Goal: Task Accomplishment & Management: Manage account settings

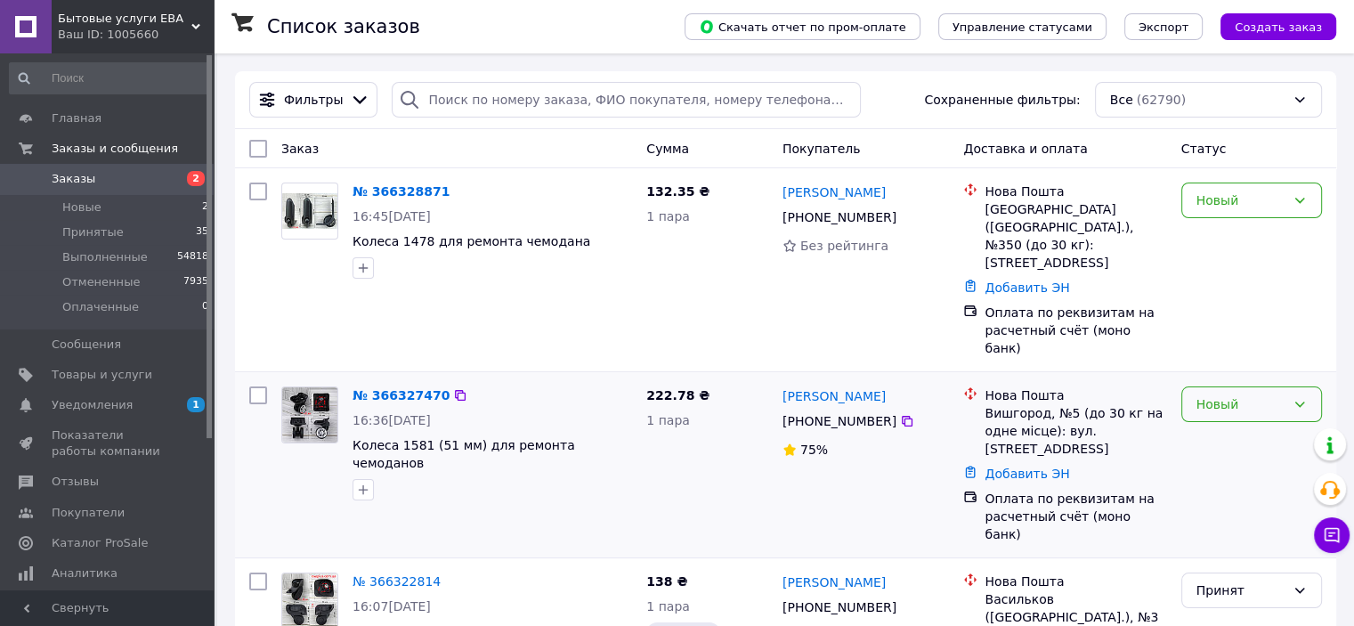
click at [1237, 395] on div "Новый" at bounding box center [1241, 405] width 89 height 20
drag, startPoint x: 1228, startPoint y: 397, endPoint x: 1237, endPoint y: 367, distance: 31.6
click at [1227, 398] on li "Принят" at bounding box center [1251, 389] width 139 height 32
click at [1226, 212] on div "Новый" at bounding box center [1252, 201] width 141 height 36
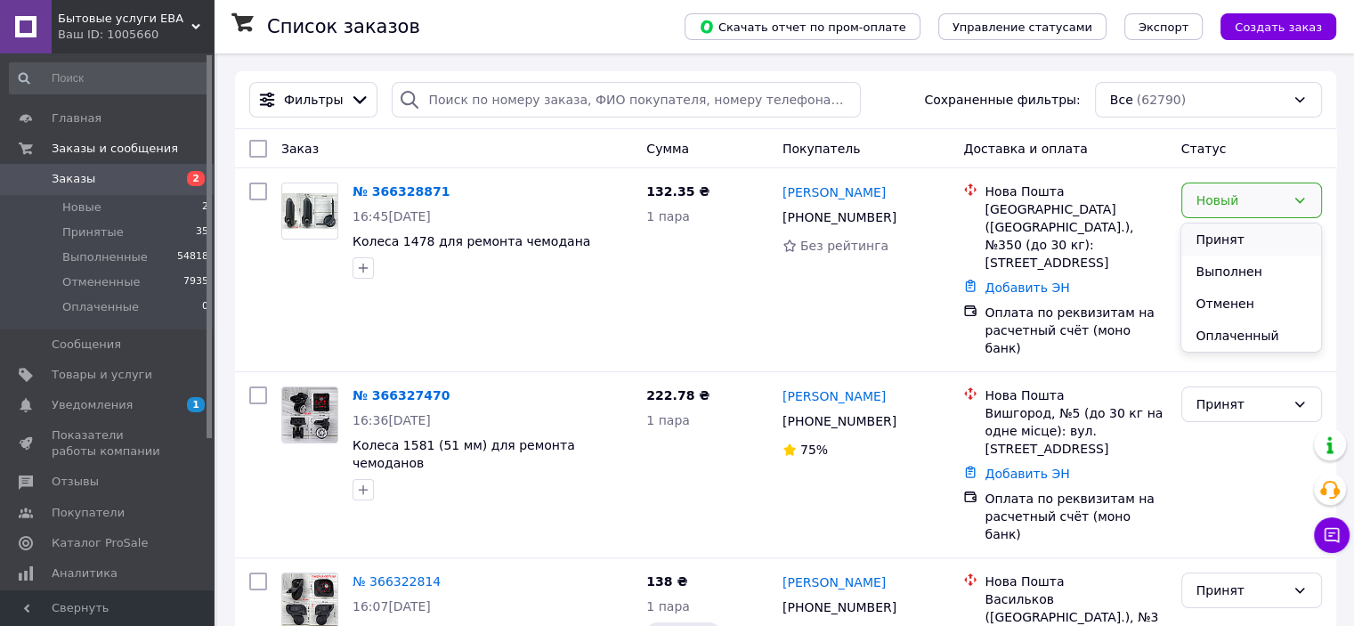
click at [1221, 234] on li "Принят" at bounding box center [1251, 240] width 139 height 32
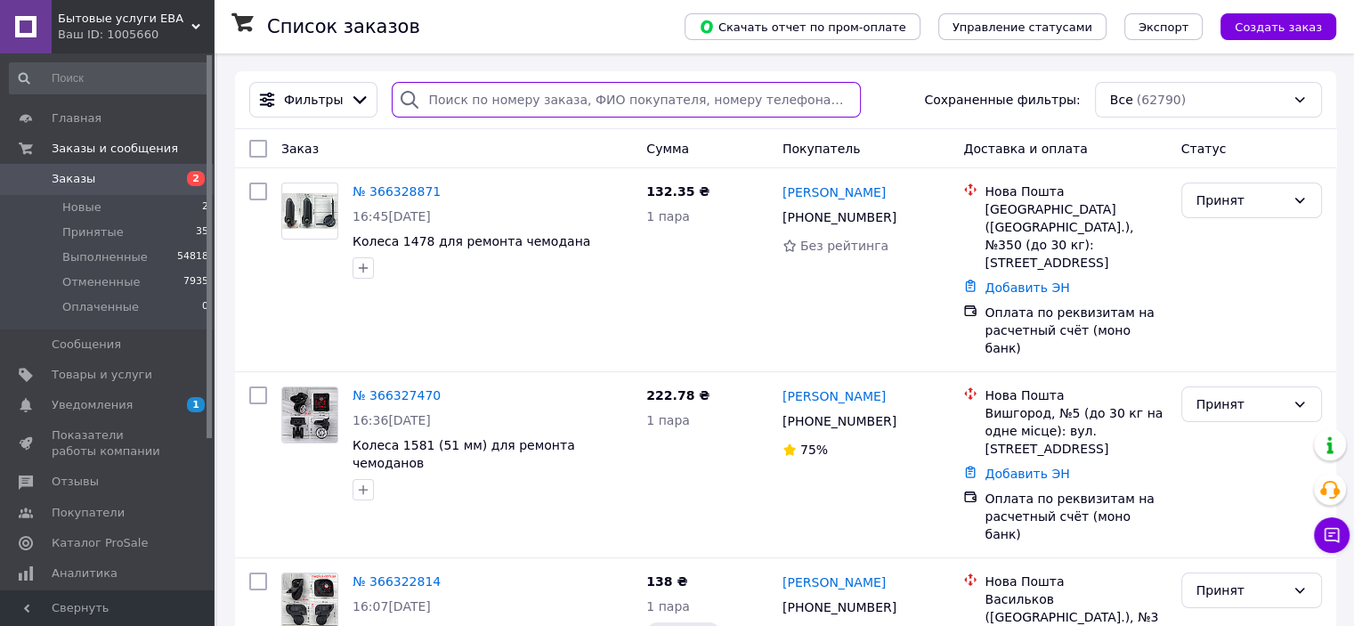
click at [443, 99] on input "search" at bounding box center [626, 100] width 469 height 36
paste input "+380506517304"
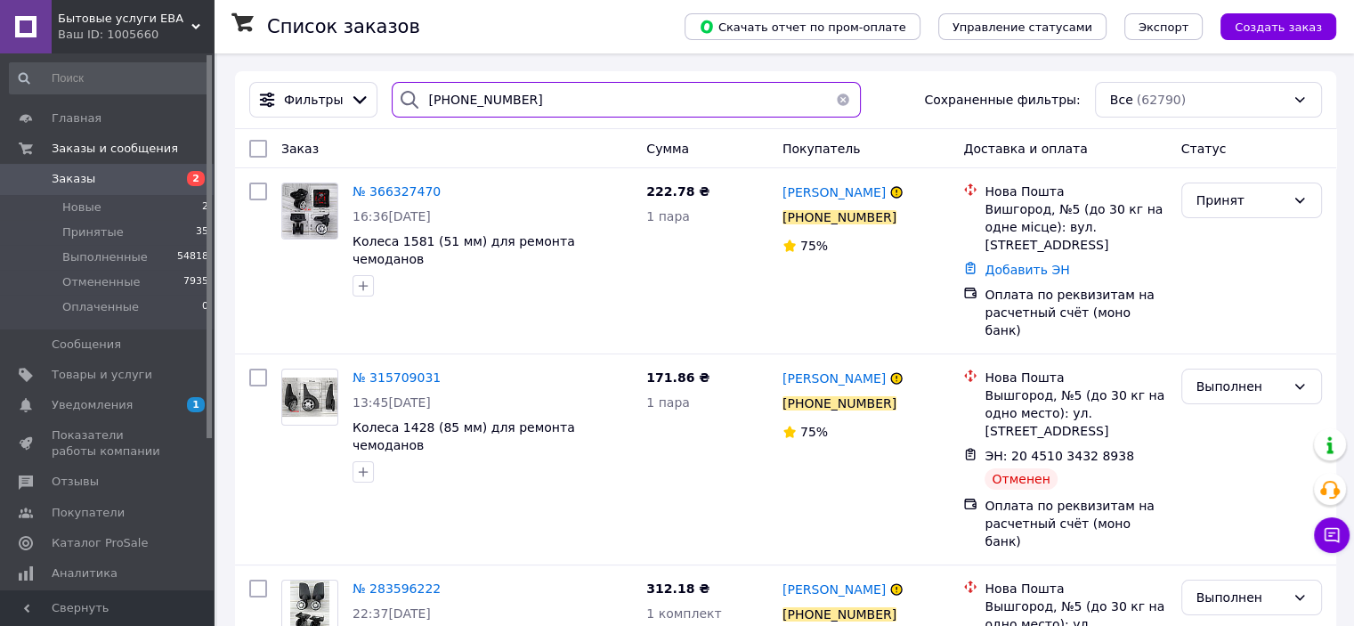
type input "+380506517304"
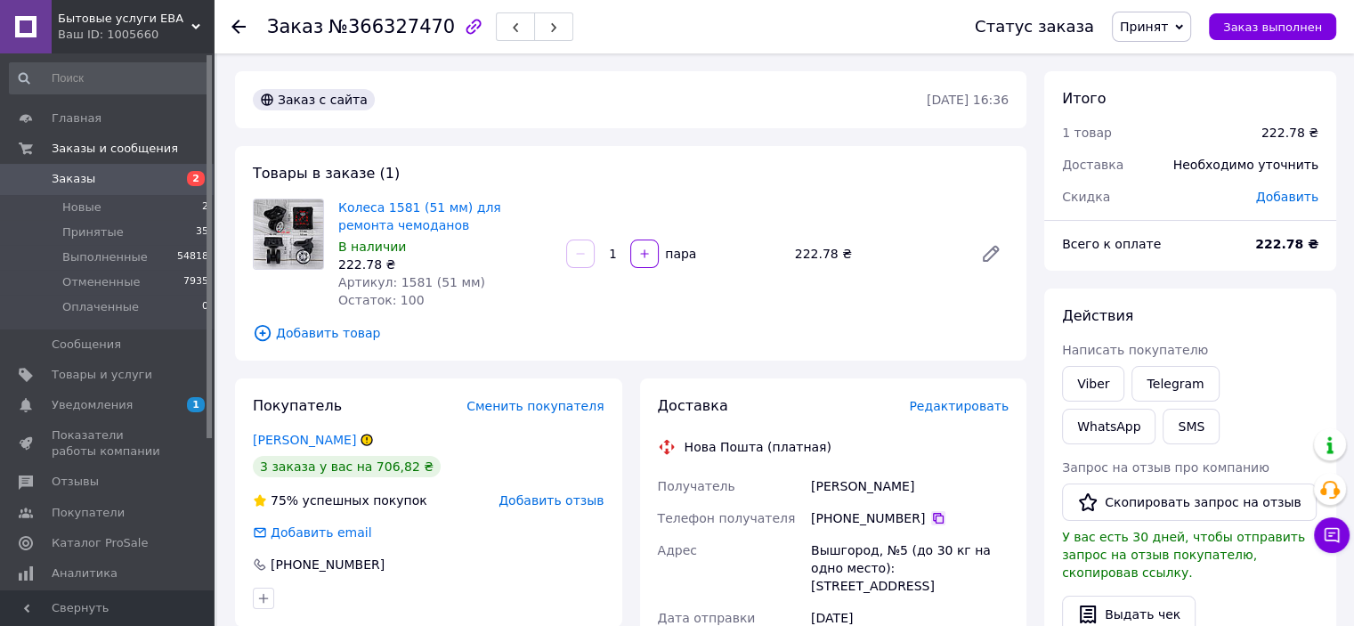
click at [933, 517] on icon at bounding box center [938, 518] width 14 height 14
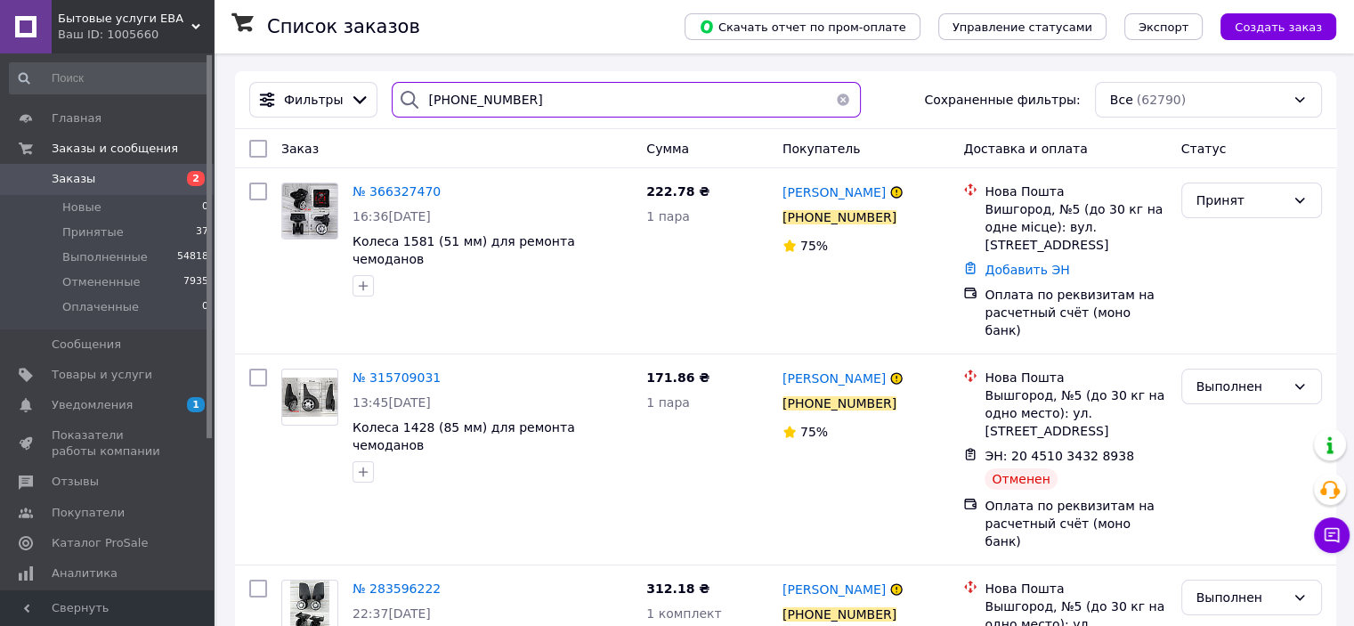
drag, startPoint x: 516, startPoint y: 109, endPoint x: 447, endPoint y: 105, distance: 68.7
click at [447, 105] on input "+380506517304" at bounding box center [626, 100] width 469 height 36
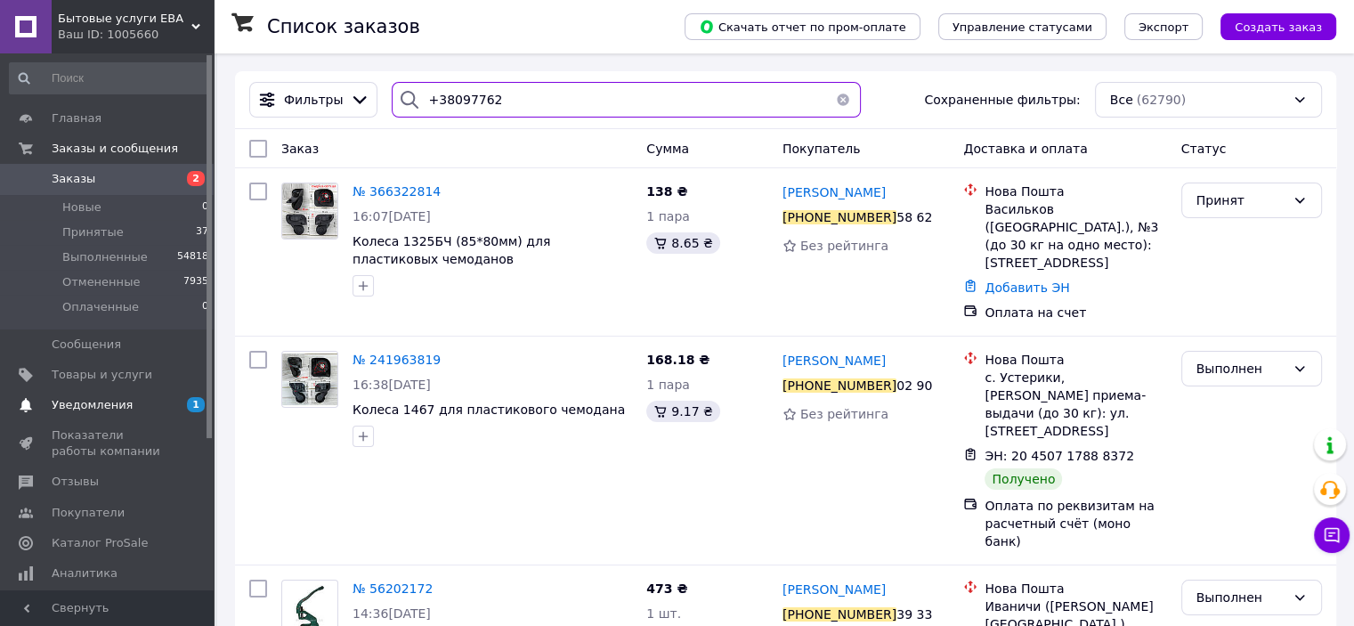
type input "+38097762"
click at [94, 405] on span "Уведомления" at bounding box center [92, 405] width 81 height 16
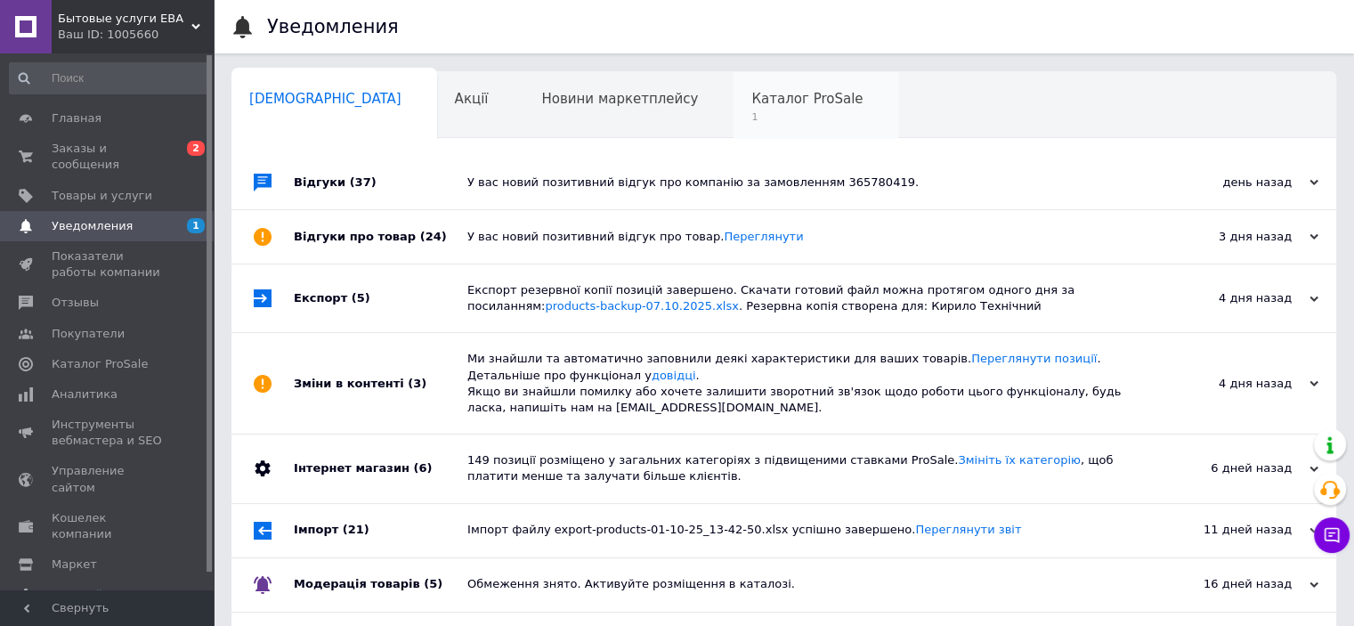
click at [752, 113] on span "1" at bounding box center [807, 116] width 111 height 13
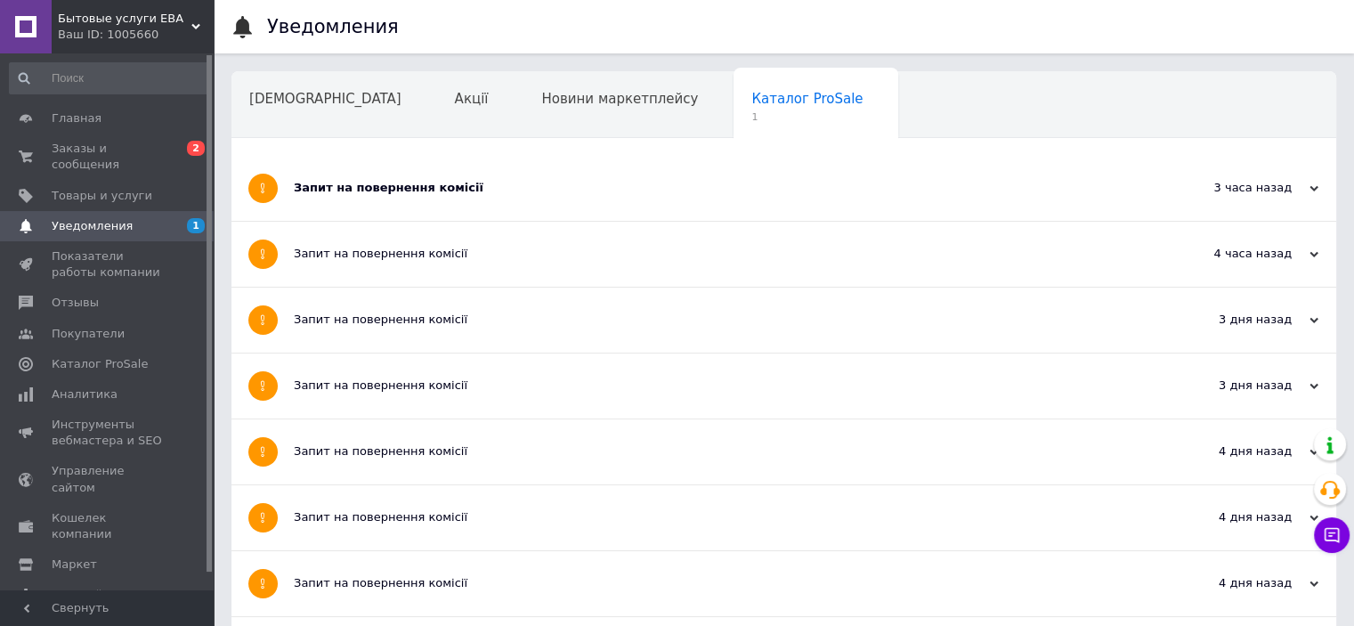
click at [446, 188] on div "Запит на повернення комісії" at bounding box center [717, 188] width 847 height 16
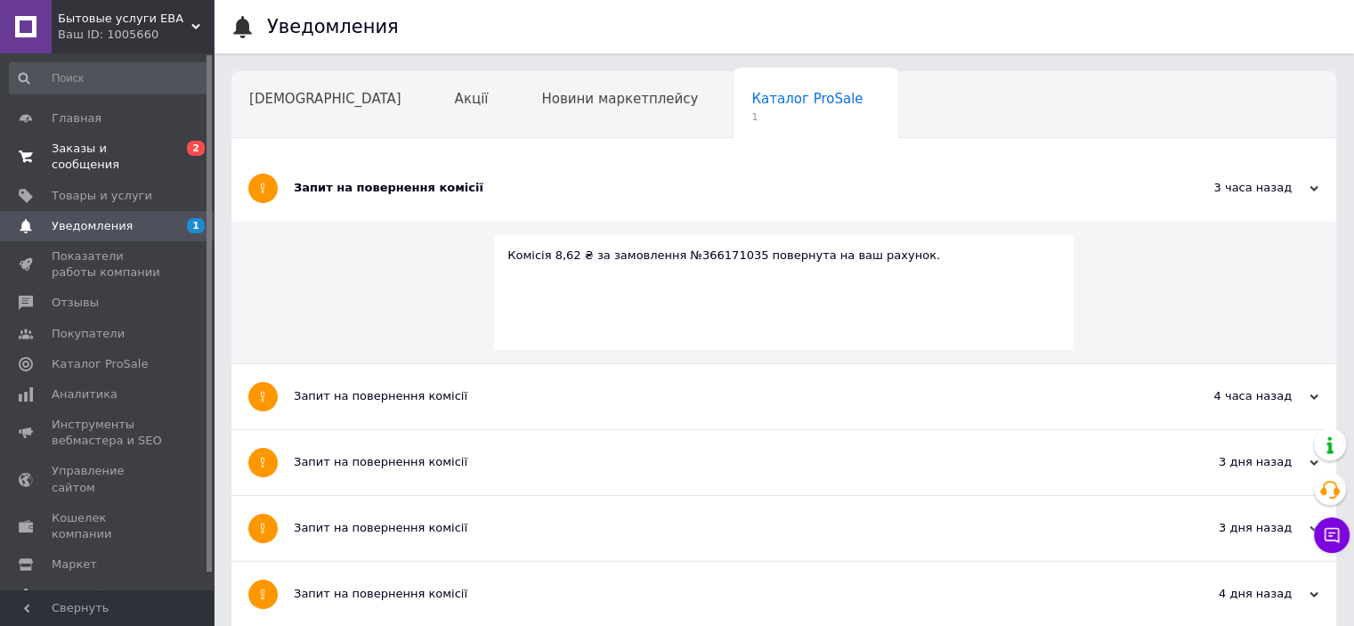
click at [128, 148] on span "Заказы и сообщения" at bounding box center [108, 157] width 113 height 32
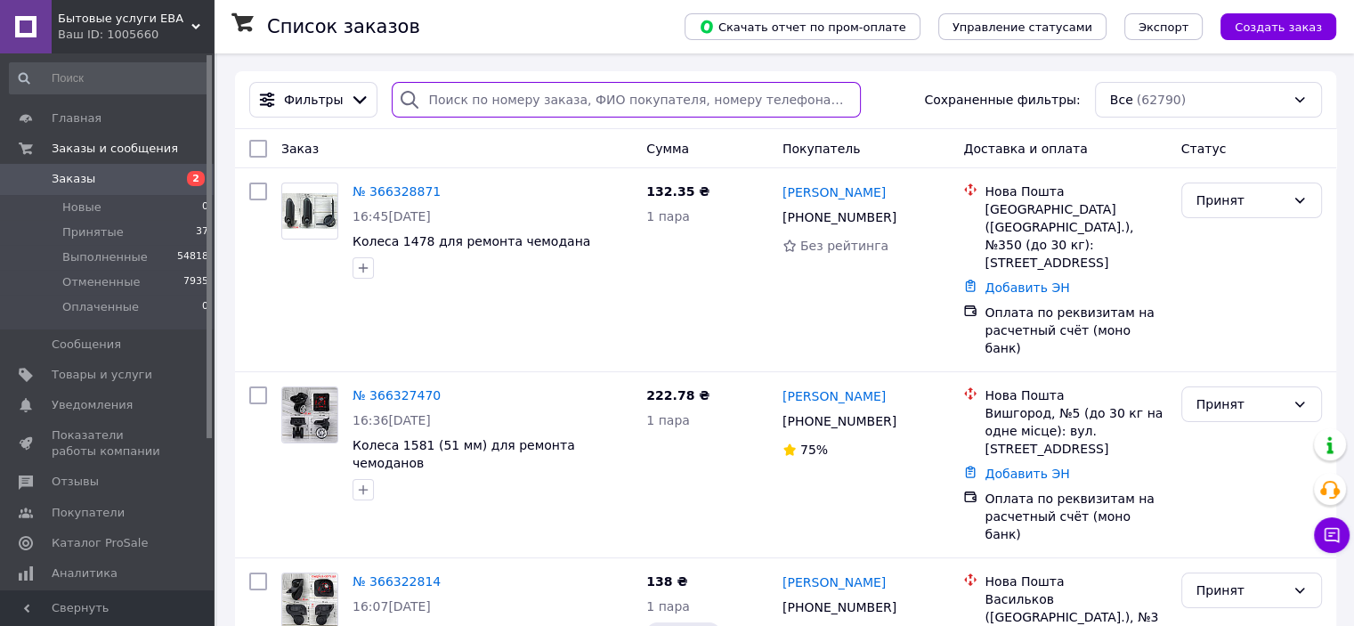
click at [491, 102] on input "search" at bounding box center [626, 100] width 469 height 36
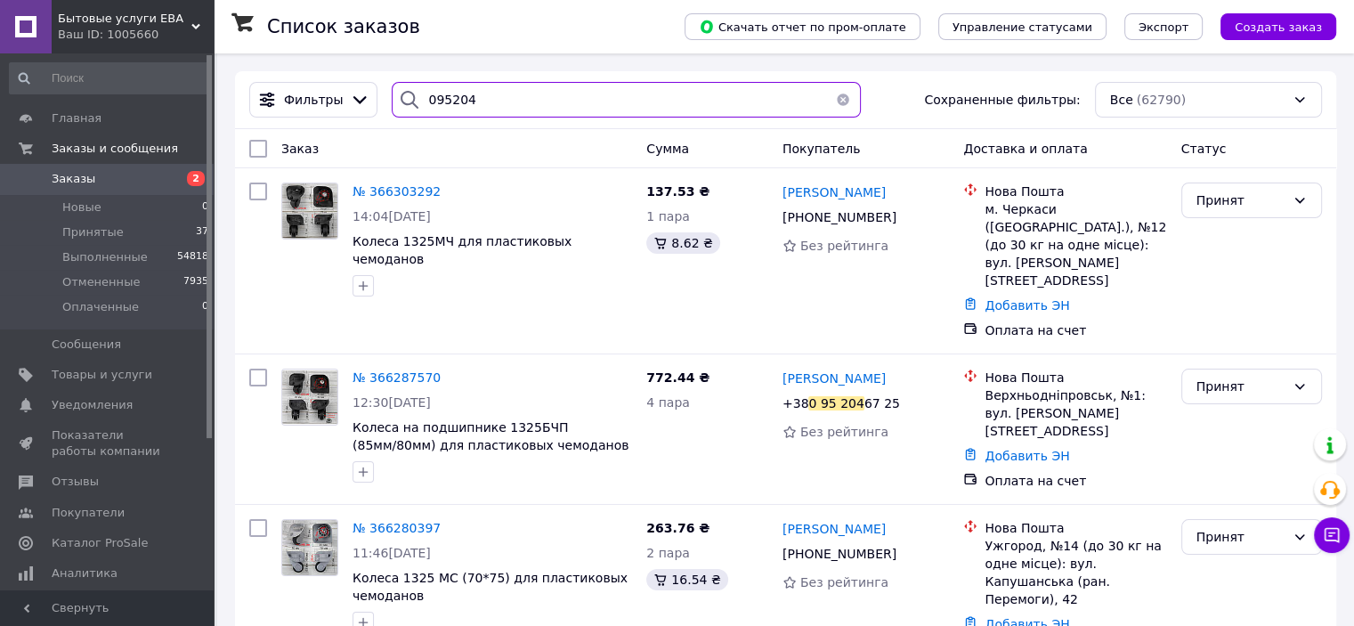
drag, startPoint x: 468, startPoint y: 104, endPoint x: 435, endPoint y: 108, distance: 33.1
click at [435, 108] on input "095204" at bounding box center [626, 100] width 469 height 36
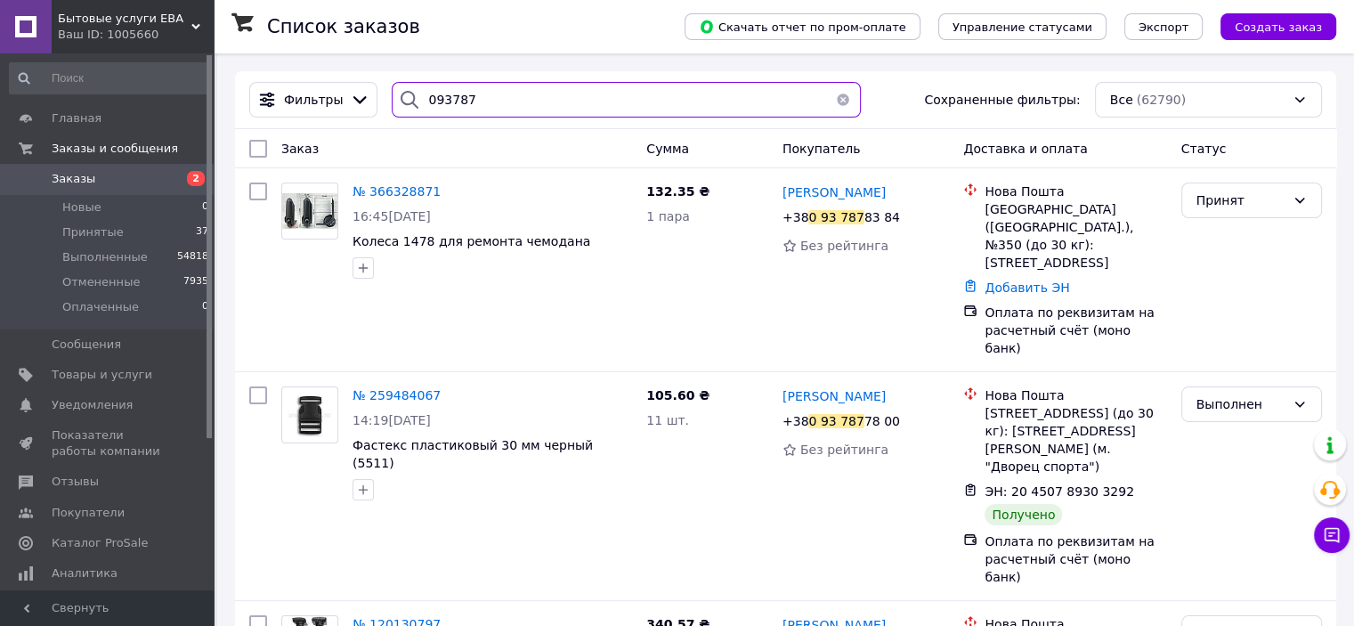
drag, startPoint x: 494, startPoint y: 102, endPoint x: 427, endPoint y: 101, distance: 67.7
click at [427, 101] on input "093787" at bounding box center [626, 100] width 469 height 36
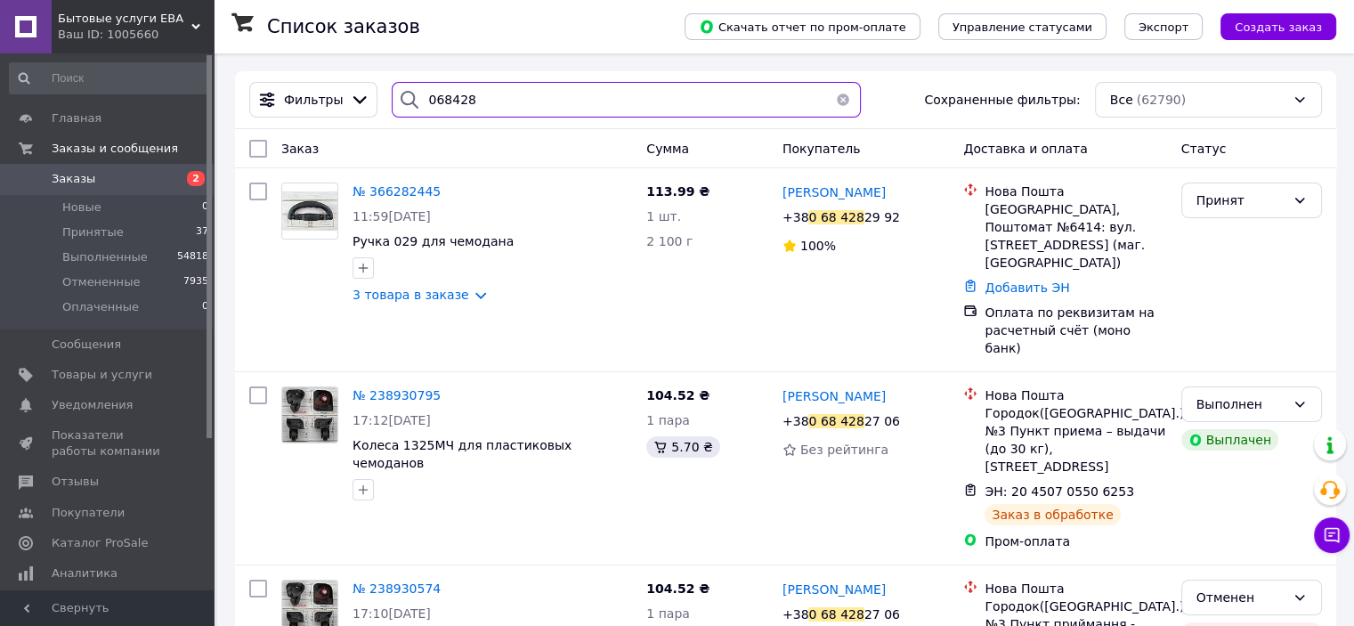
drag, startPoint x: 463, startPoint y: 102, endPoint x: 427, endPoint y: 102, distance: 35.6
click at [427, 102] on input "068428" at bounding box center [626, 100] width 469 height 36
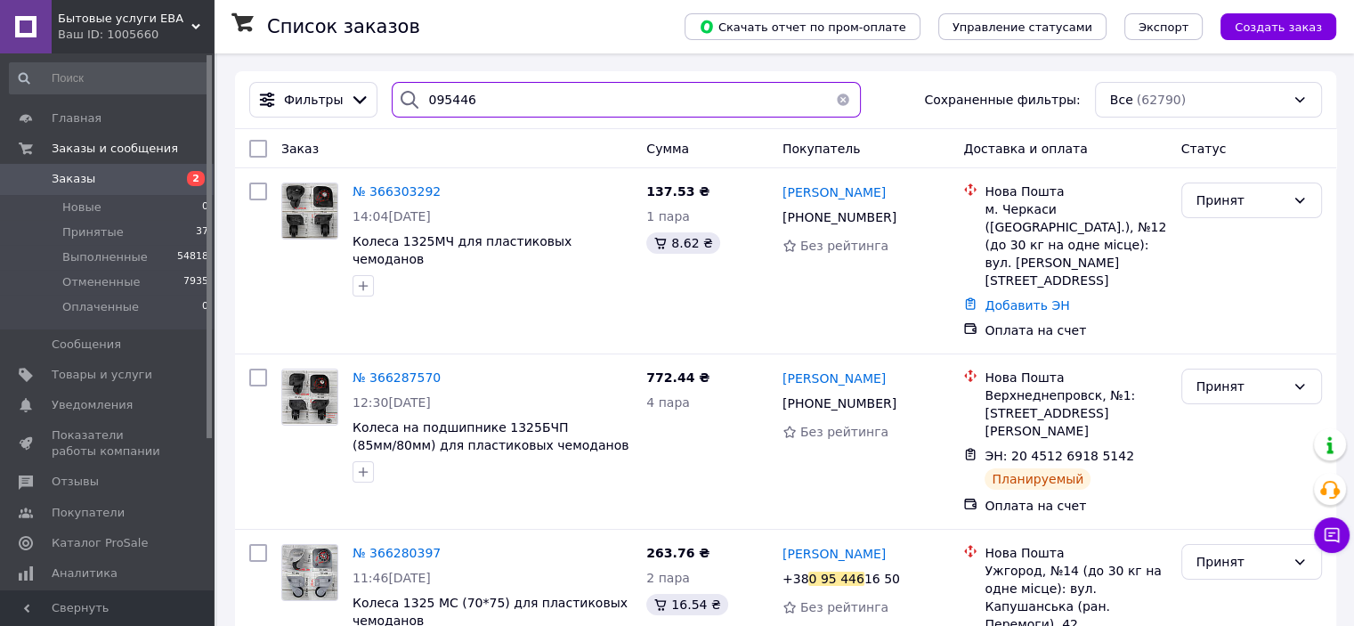
drag, startPoint x: 488, startPoint y: 106, endPoint x: 427, endPoint y: 98, distance: 61.1
click at [427, 98] on input "095446" at bounding box center [626, 100] width 469 height 36
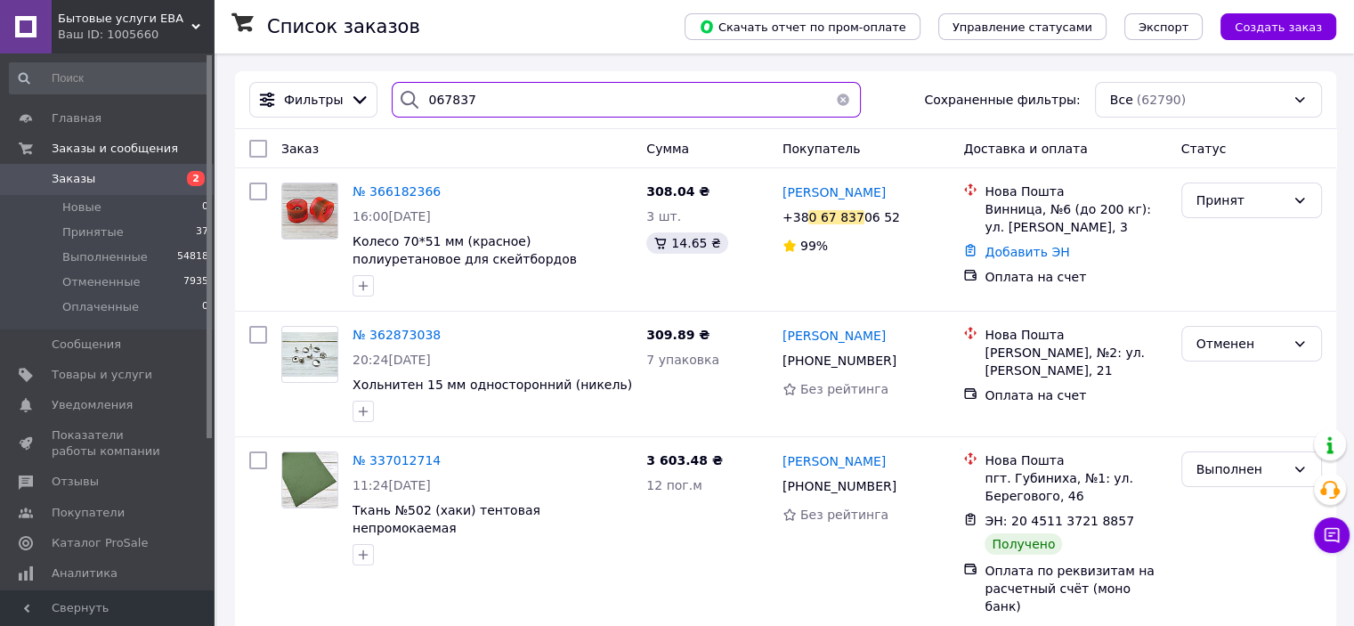
drag, startPoint x: 491, startPoint y: 99, endPoint x: 426, endPoint y: 94, distance: 65.2
click at [426, 94] on input "067837" at bounding box center [626, 100] width 469 height 36
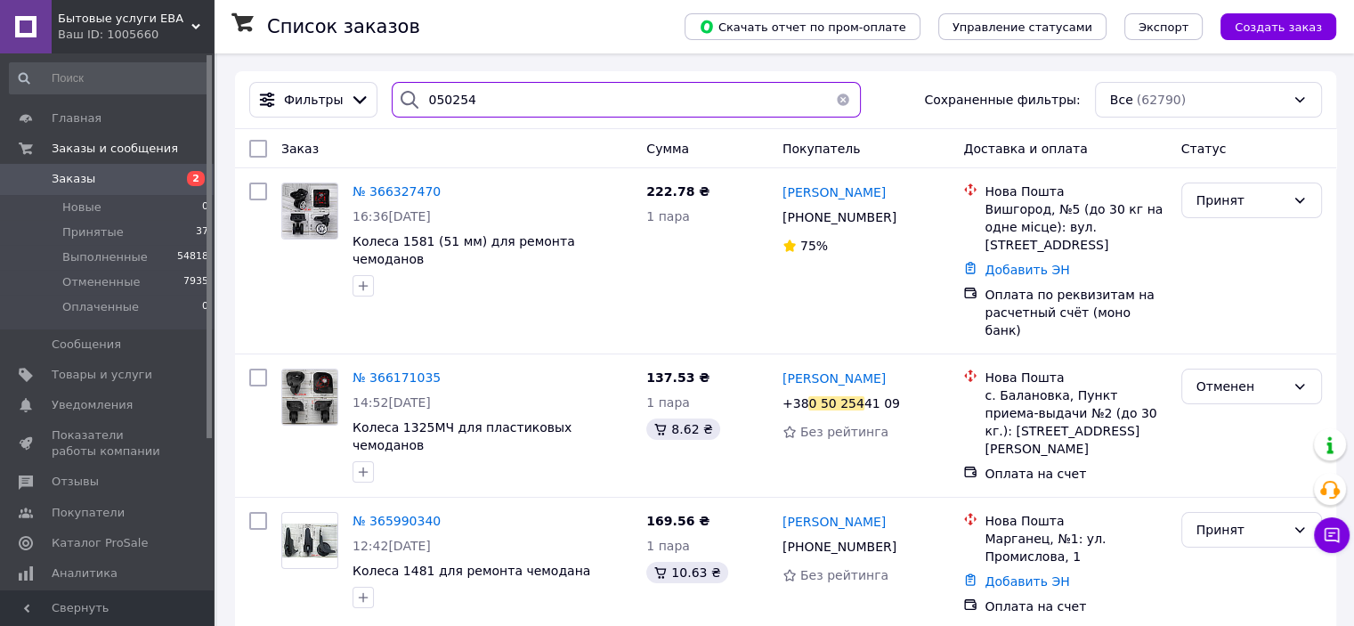
drag, startPoint x: 474, startPoint y: 106, endPoint x: 427, endPoint y: 99, distance: 46.9
click at [427, 99] on input "050254" at bounding box center [626, 100] width 469 height 36
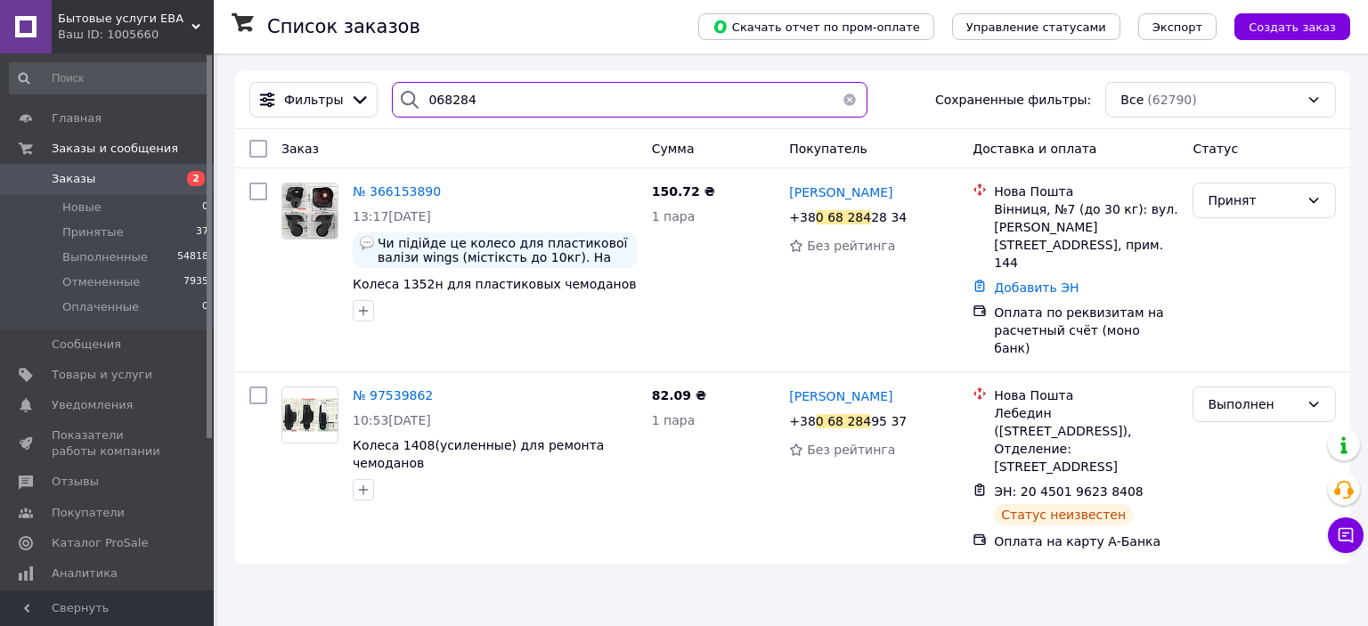
drag, startPoint x: 483, startPoint y: 91, endPoint x: 433, endPoint y: 91, distance: 49.9
click at [433, 91] on input "068284" at bounding box center [629, 100] width 475 height 36
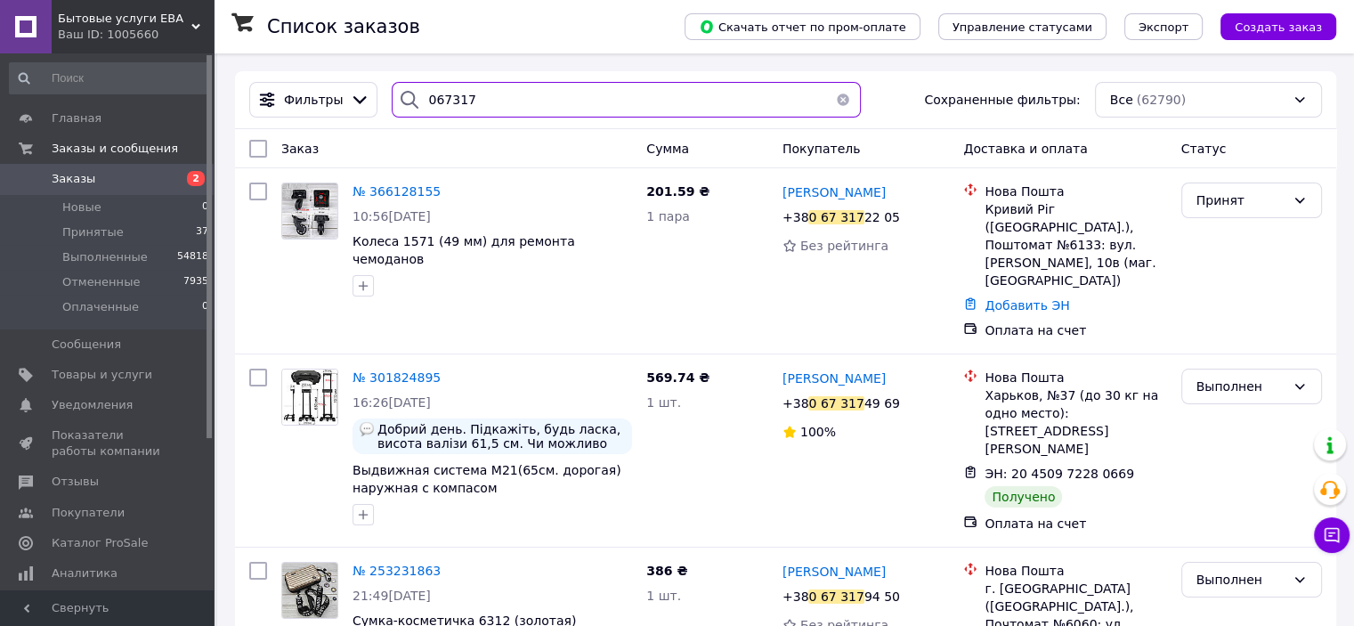
drag, startPoint x: 476, startPoint y: 99, endPoint x: 448, endPoint y: 93, distance: 29.2
click at [448, 93] on input "067317" at bounding box center [626, 100] width 469 height 36
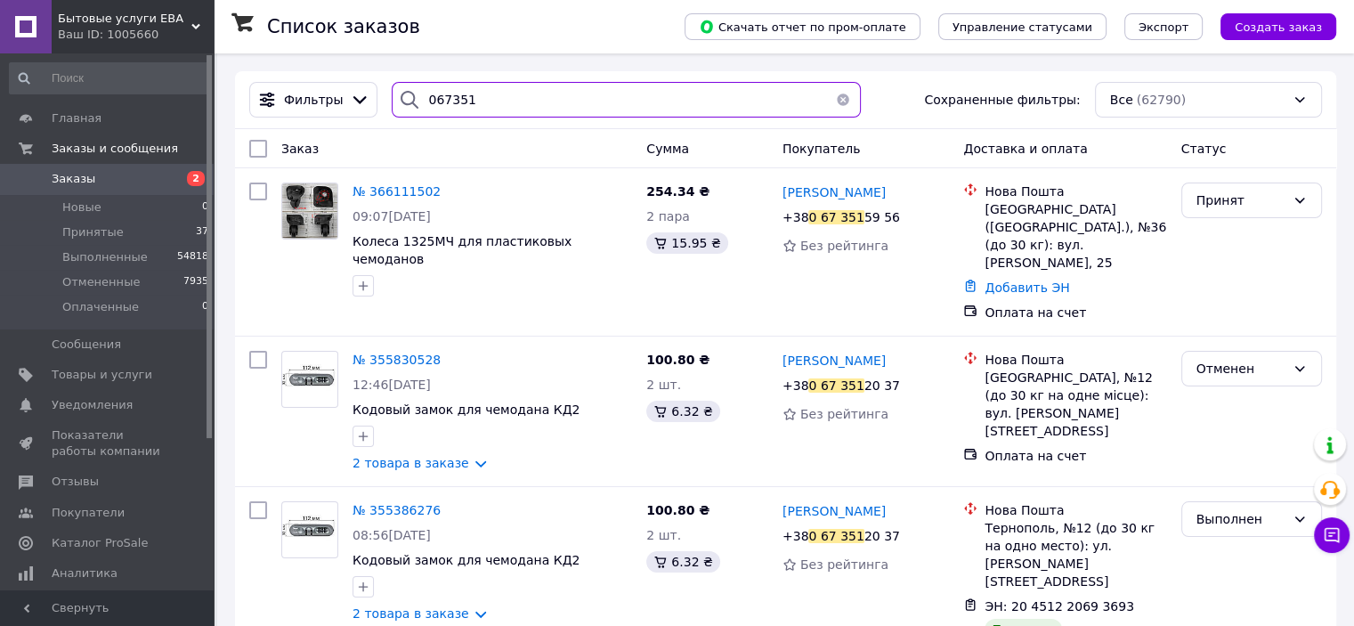
drag, startPoint x: 456, startPoint y: 110, endPoint x: 431, endPoint y: 106, distance: 25.3
click at [431, 106] on input "067351" at bounding box center [626, 100] width 469 height 36
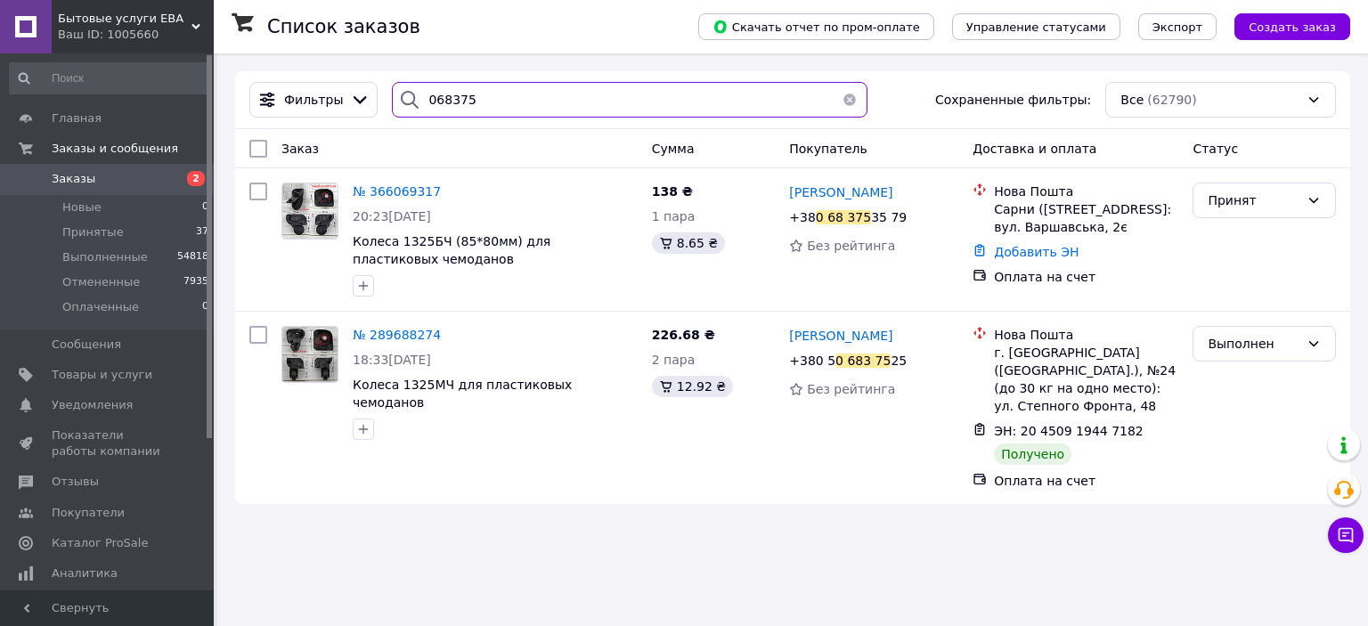
drag, startPoint x: 496, startPoint y: 106, endPoint x: 424, endPoint y: 102, distance: 72.2
click at [424, 102] on input "068375" at bounding box center [629, 100] width 475 height 36
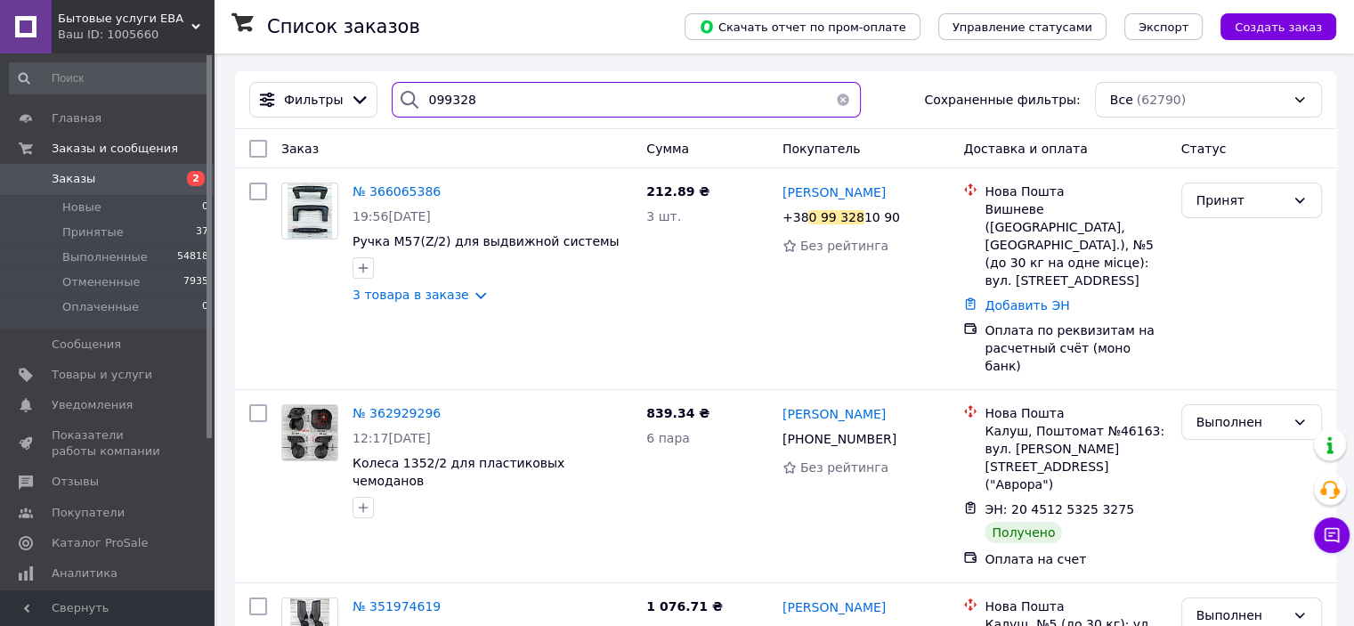
drag, startPoint x: 492, startPoint y: 96, endPoint x: 431, endPoint y: 94, distance: 60.6
click at [431, 94] on input "099328" at bounding box center [626, 100] width 469 height 36
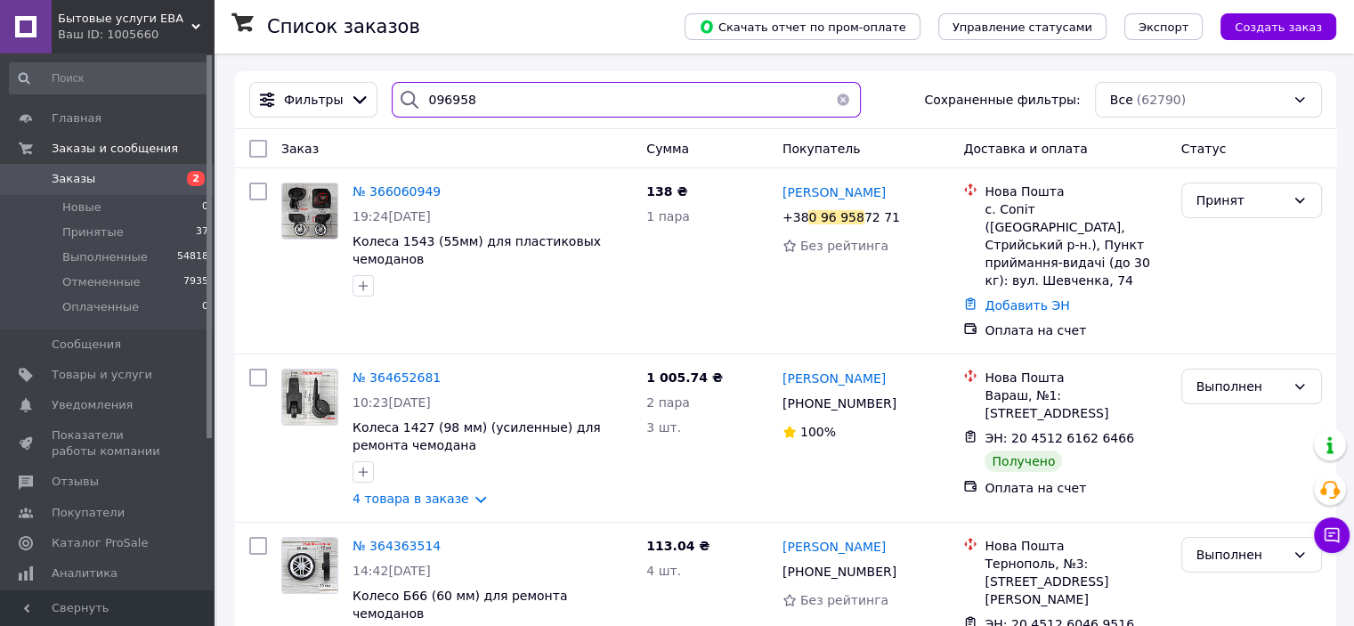
drag, startPoint x: 488, startPoint y: 106, endPoint x: 430, endPoint y: 103, distance: 57.9
click at [432, 104] on input "096958" at bounding box center [626, 100] width 469 height 36
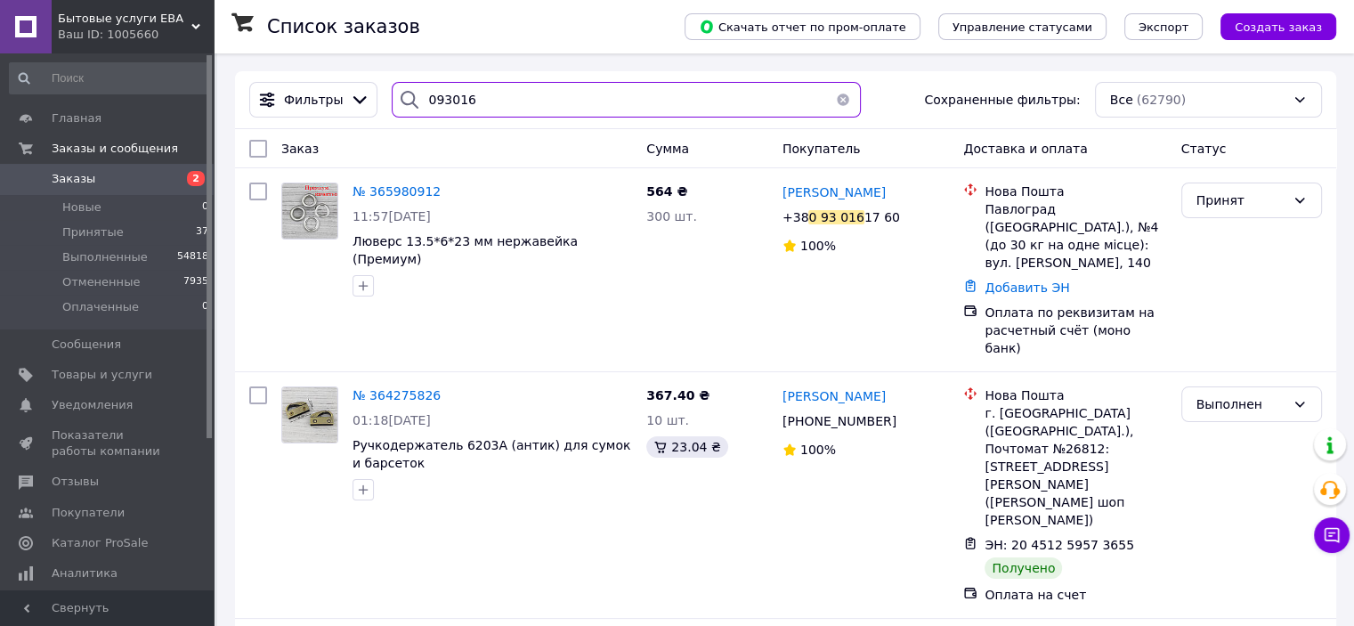
drag, startPoint x: 471, startPoint y: 111, endPoint x: 435, endPoint y: 107, distance: 35.9
click at [435, 107] on input "093016" at bounding box center [626, 100] width 469 height 36
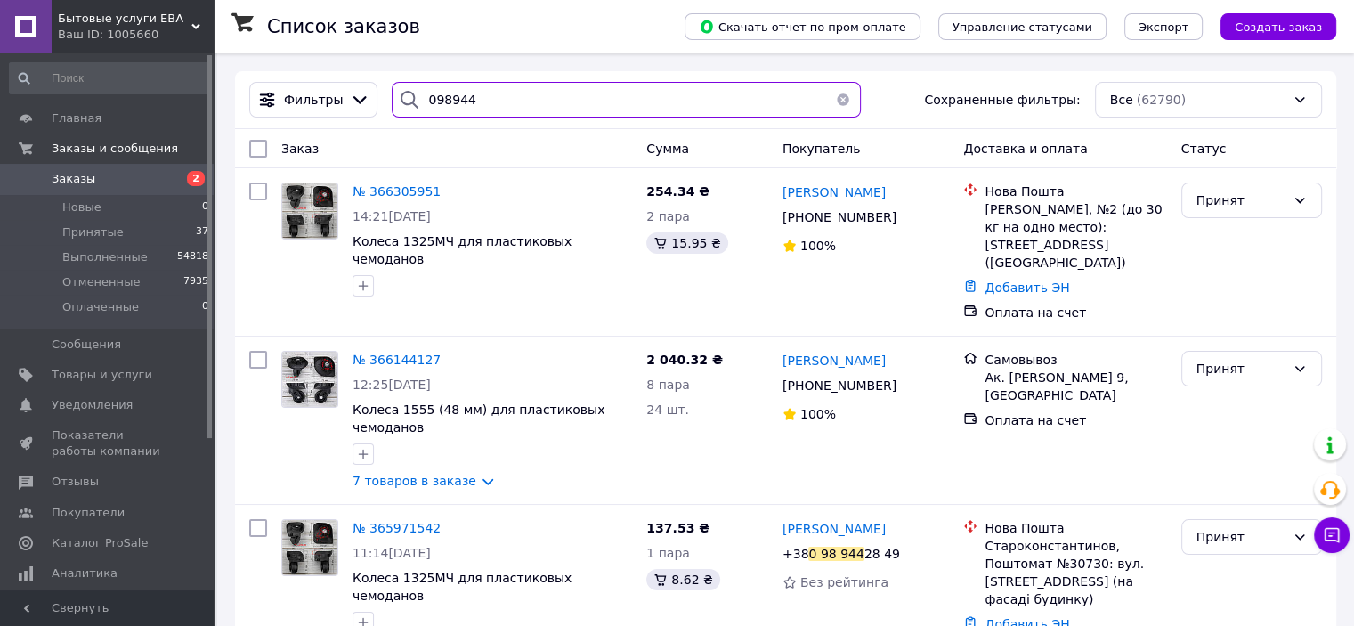
drag, startPoint x: 489, startPoint y: 94, endPoint x: 425, endPoint y: 95, distance: 64.1
click at [425, 95] on input "098944" at bounding box center [626, 100] width 469 height 36
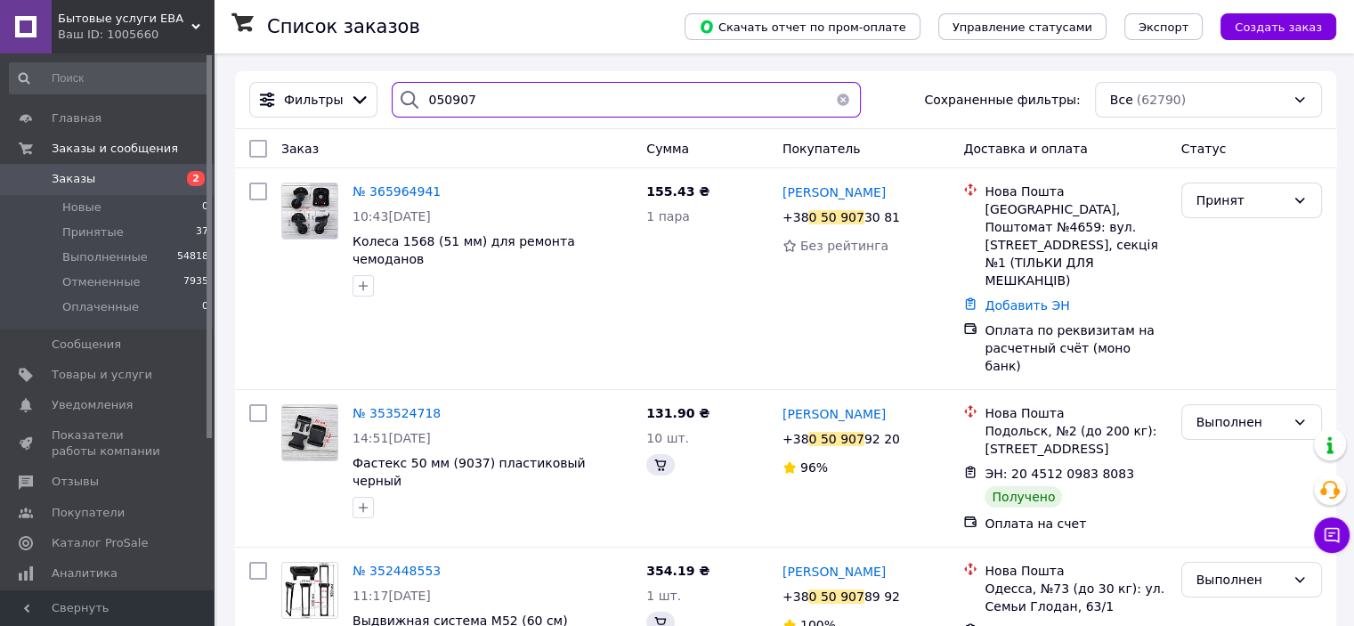
type input "050907"
click at [384, 195] on span "№ 365964941" at bounding box center [397, 191] width 88 height 14
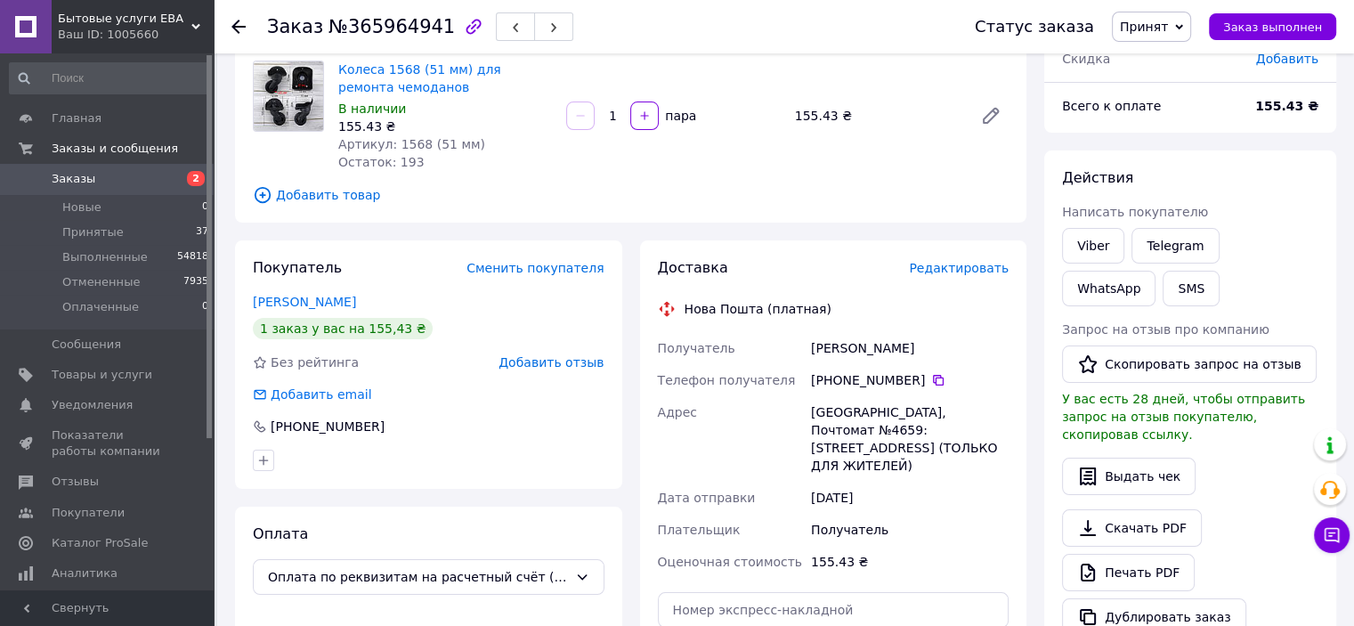
scroll to position [178, 0]
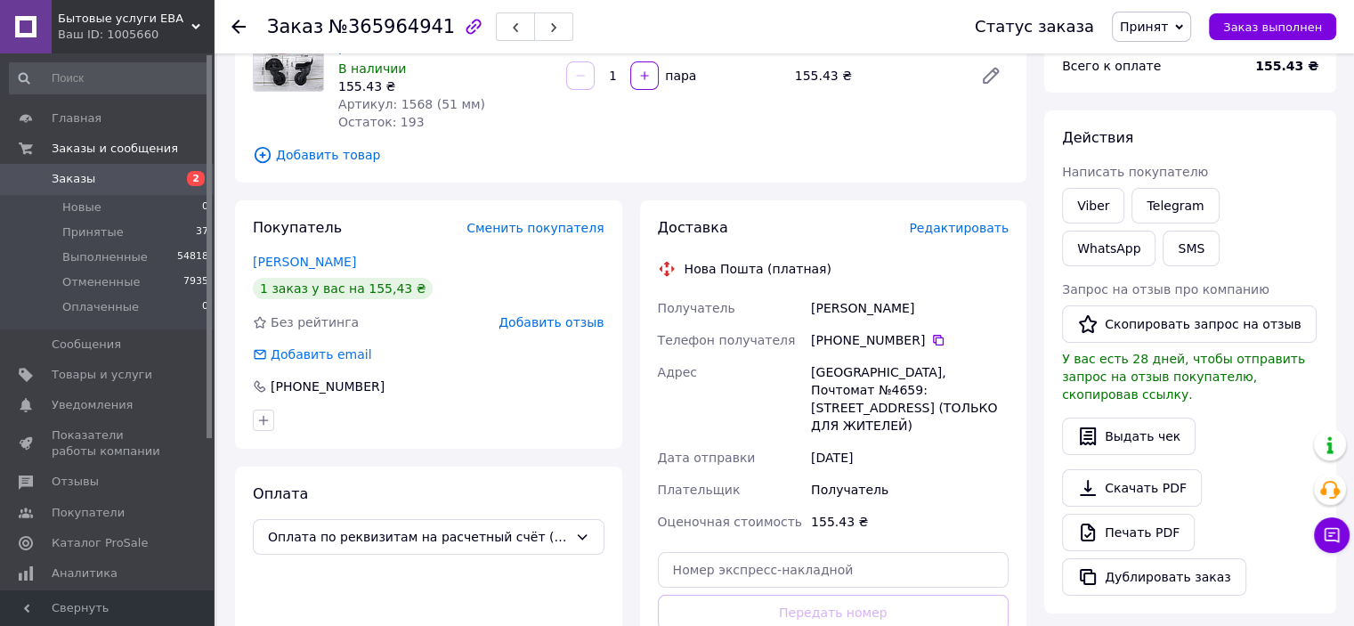
click at [962, 230] on span "Редактировать" at bounding box center [959, 228] width 100 height 14
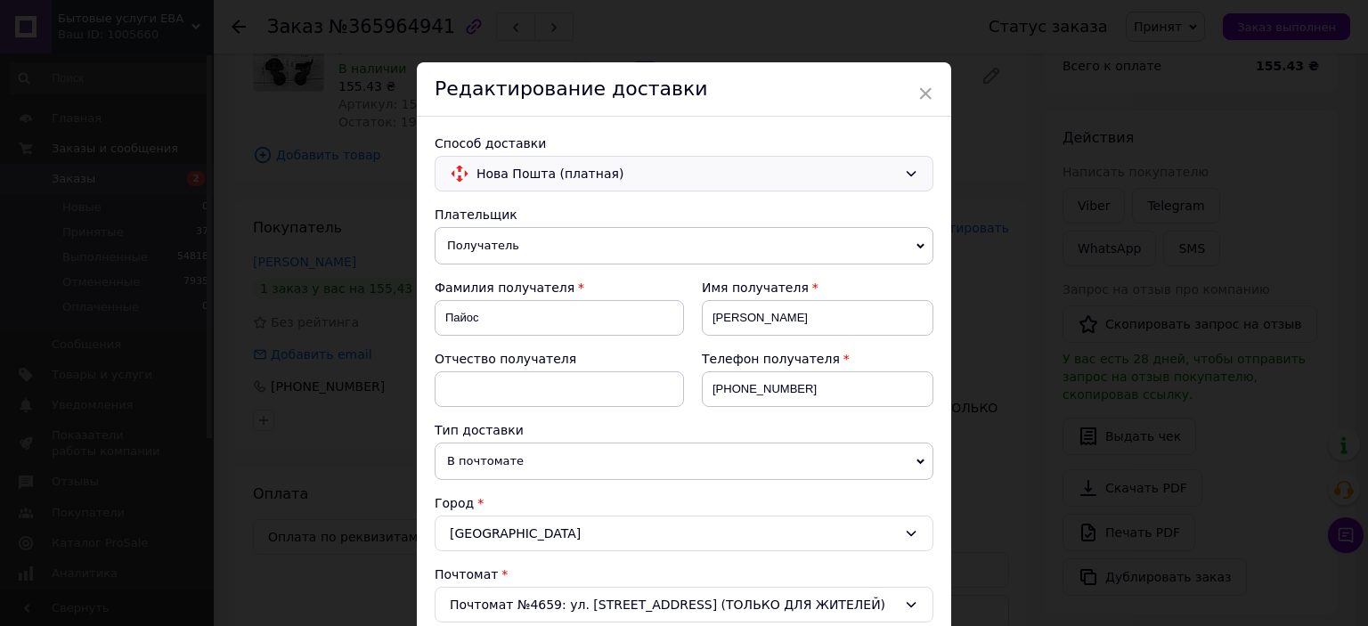
click at [565, 164] on span "Нова Пошта (платная)" at bounding box center [686, 174] width 420 height 20
click at [509, 216] on span "Самовывоз" at bounding box center [695, 212] width 442 height 18
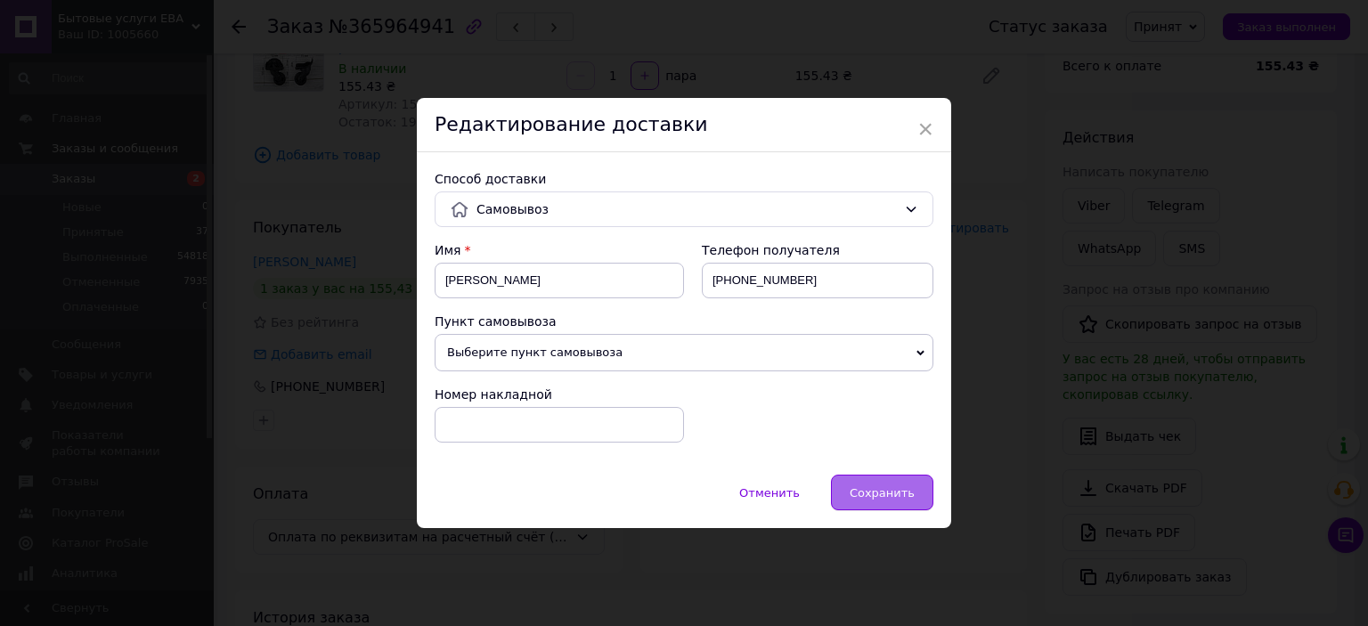
click at [894, 500] on div "Сохранить" at bounding box center [882, 493] width 102 height 36
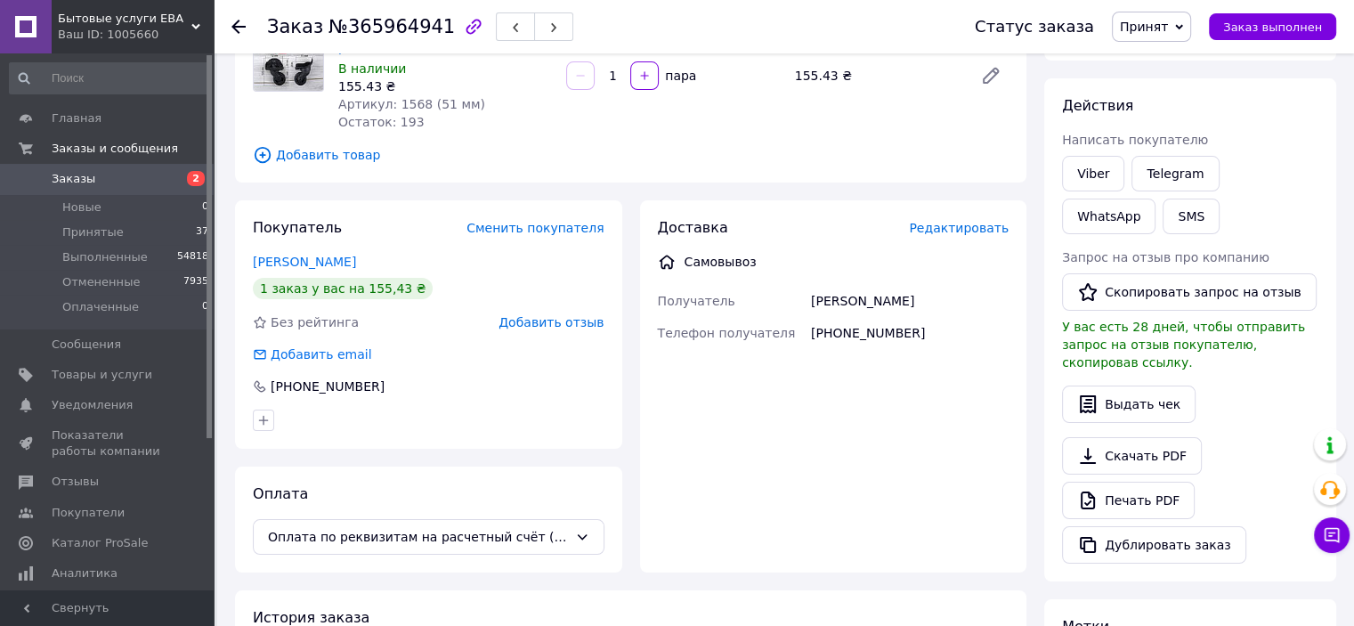
click at [80, 183] on span "Заказы" at bounding box center [74, 179] width 44 height 16
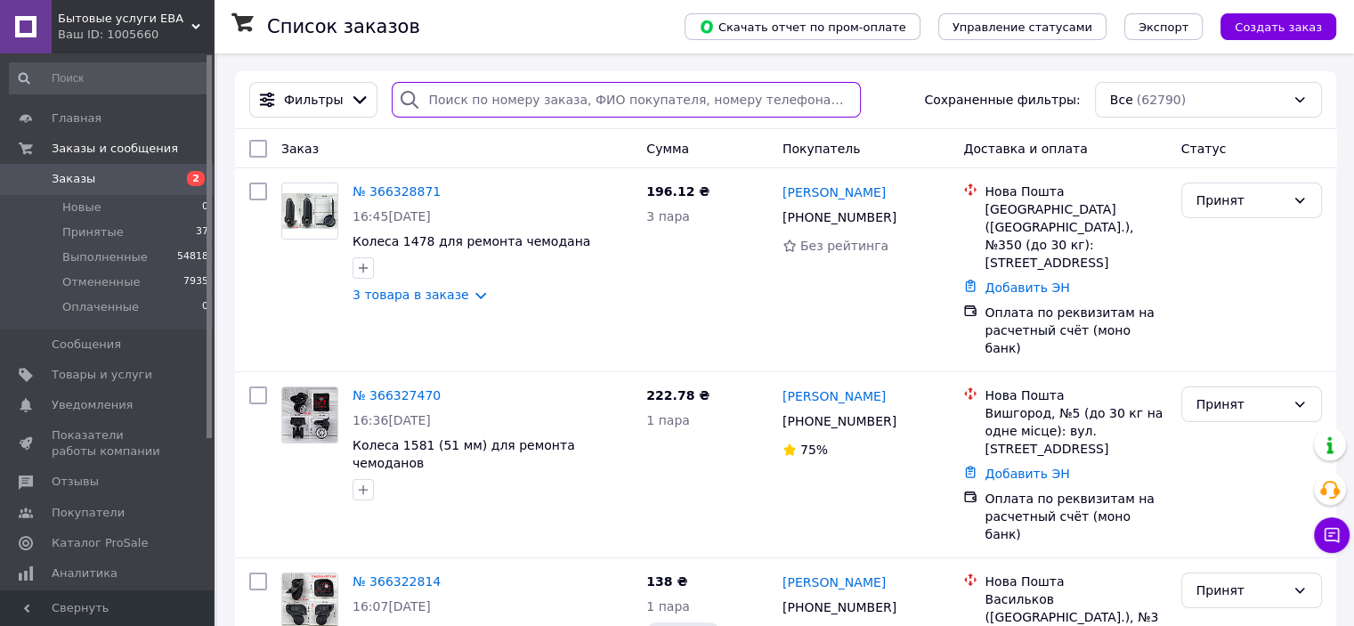
click at [472, 107] on input "search" at bounding box center [626, 100] width 469 height 36
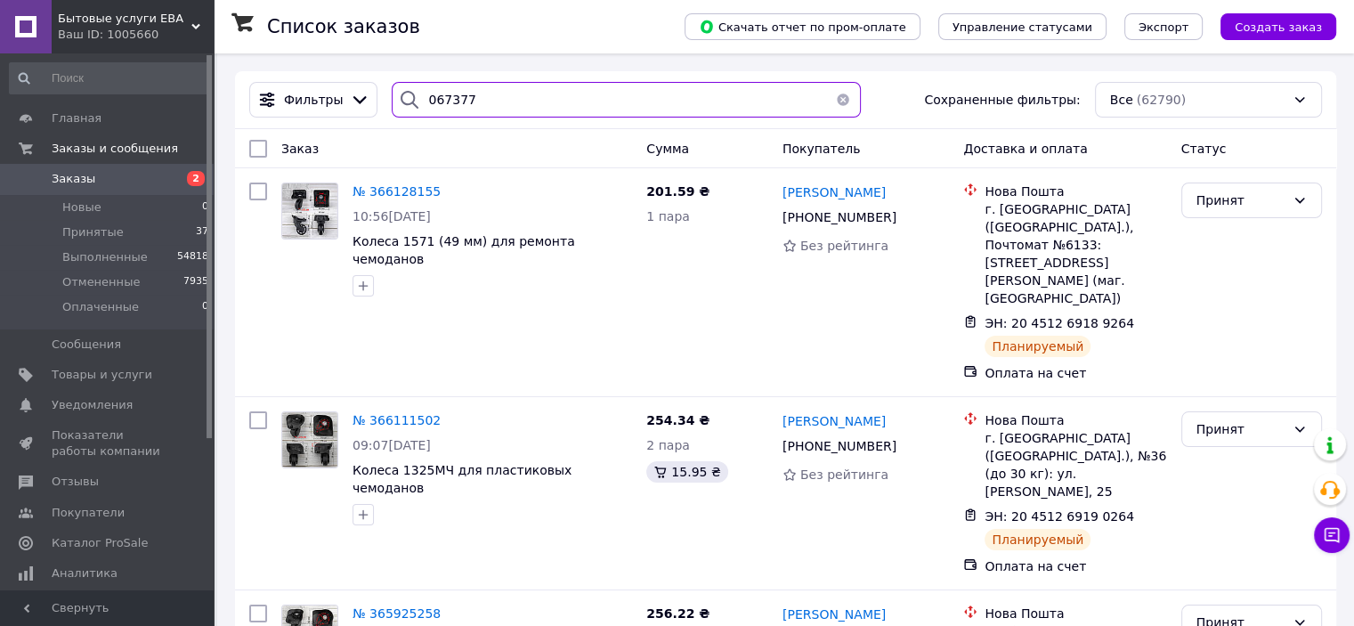
drag, startPoint x: 477, startPoint y: 108, endPoint x: 427, endPoint y: 102, distance: 50.2
click at [427, 102] on input "067377" at bounding box center [626, 100] width 469 height 36
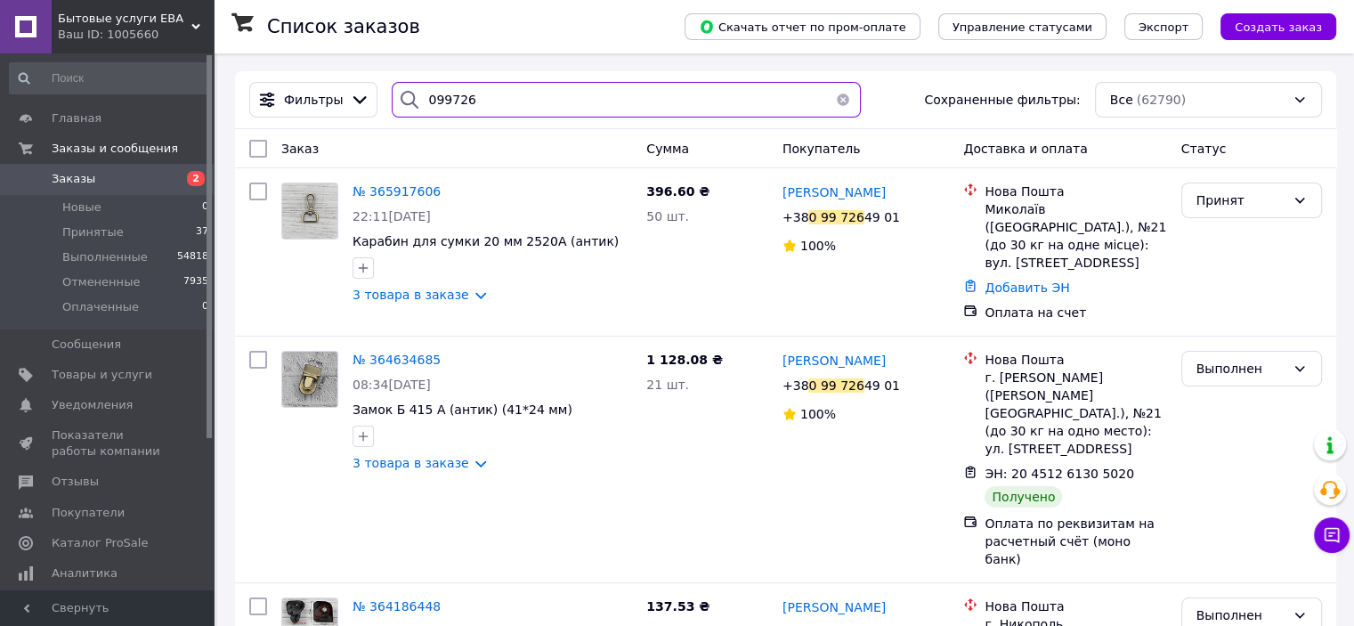
drag, startPoint x: 492, startPoint y: 110, endPoint x: 427, endPoint y: 101, distance: 64.9
click at [427, 101] on input "099726" at bounding box center [626, 100] width 469 height 36
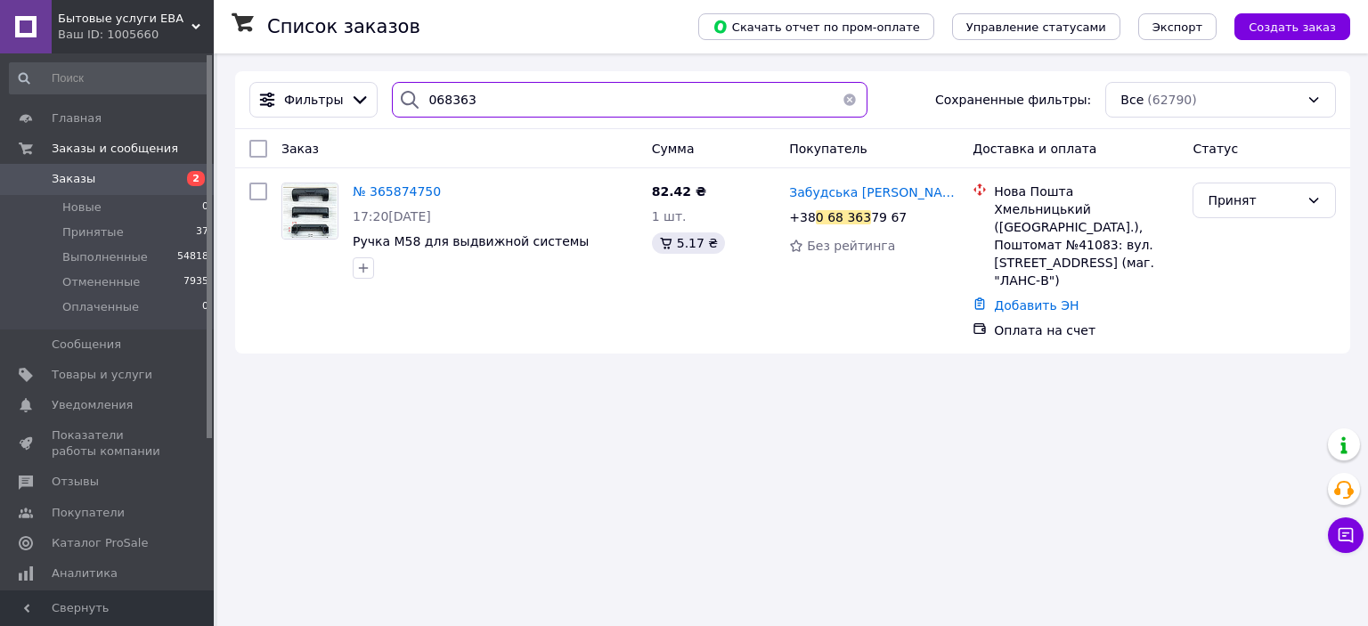
drag, startPoint x: 468, startPoint y: 102, endPoint x: 428, endPoint y: 94, distance: 40.0
click at [428, 94] on input "068363" at bounding box center [629, 100] width 475 height 36
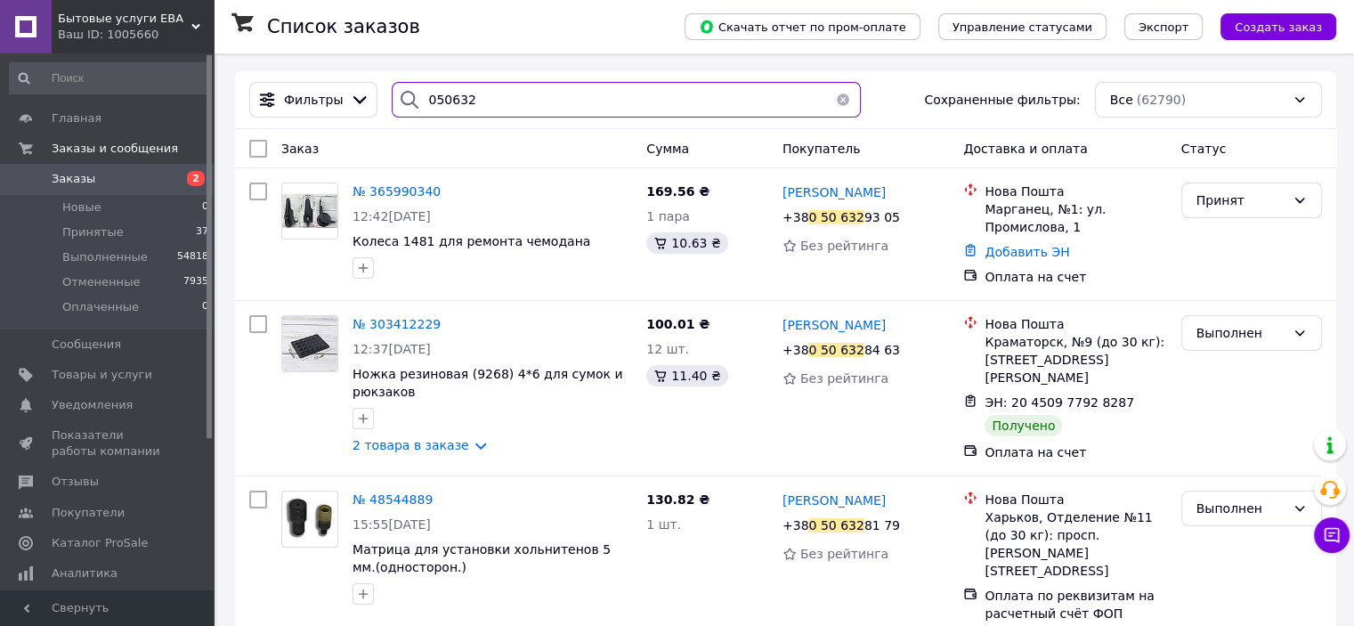
drag, startPoint x: 478, startPoint y: 95, endPoint x: 424, endPoint y: 88, distance: 54.8
click at [424, 88] on input "050632" at bounding box center [626, 100] width 469 height 36
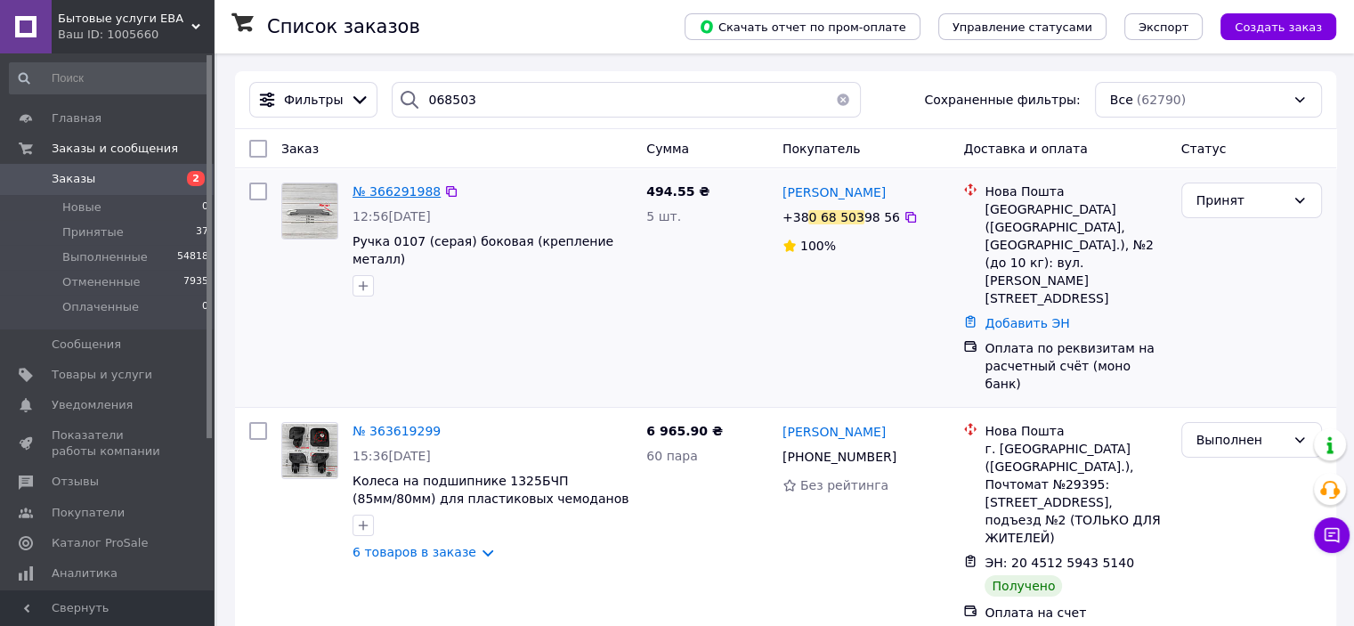
drag, startPoint x: 388, startPoint y: 193, endPoint x: 337, endPoint y: 10, distance: 190.6
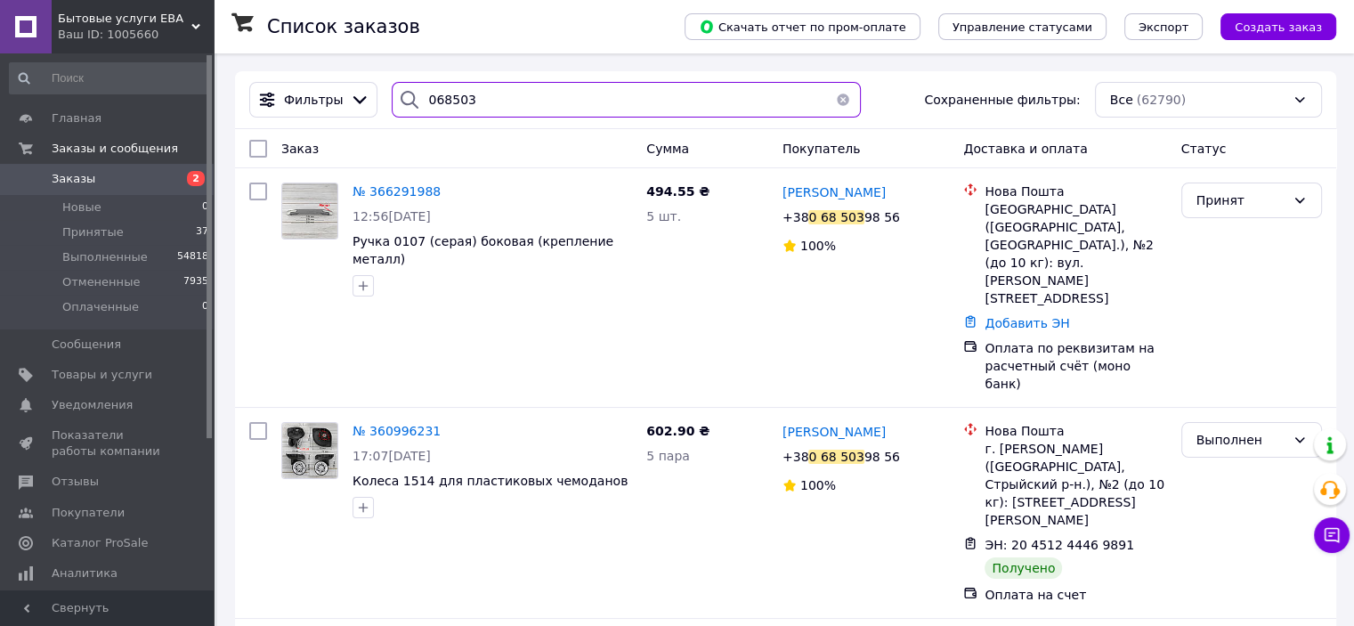
drag, startPoint x: 476, startPoint y: 87, endPoint x: 427, endPoint y: 87, distance: 49.0
click at [427, 87] on input "068503" at bounding box center [626, 100] width 469 height 36
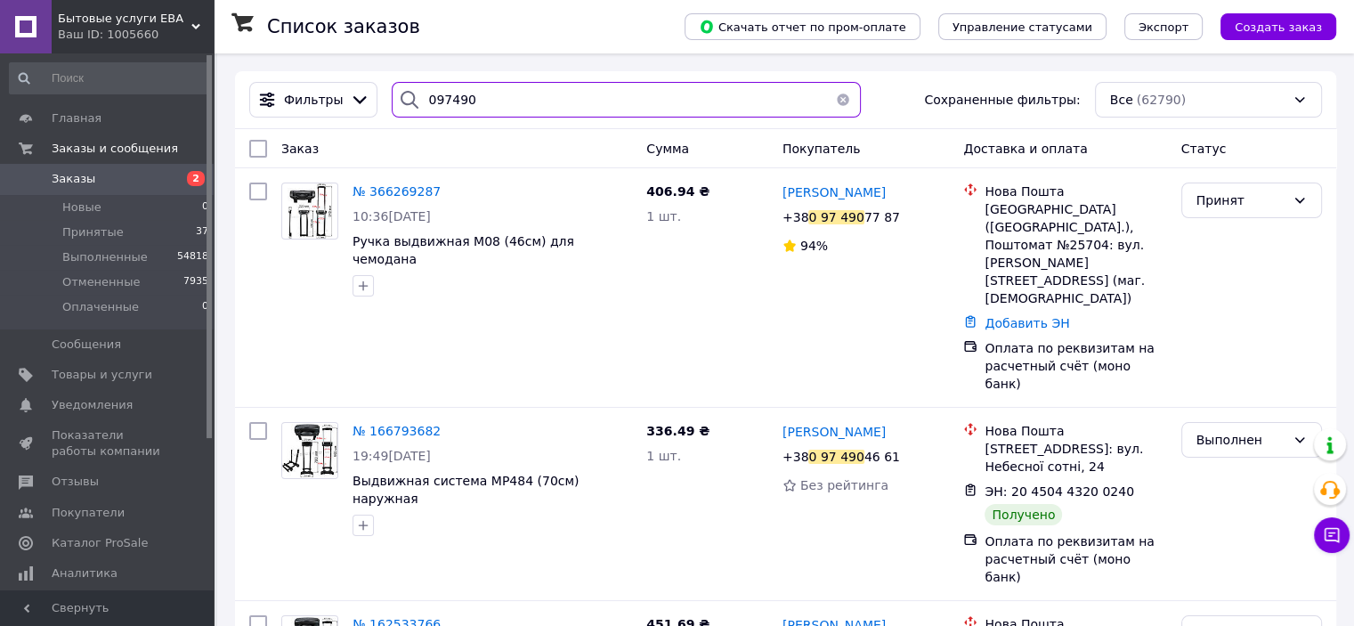
drag, startPoint x: 495, startPoint y: 100, endPoint x: 428, endPoint y: 93, distance: 67.2
click at [428, 93] on input "097490" at bounding box center [626, 100] width 469 height 36
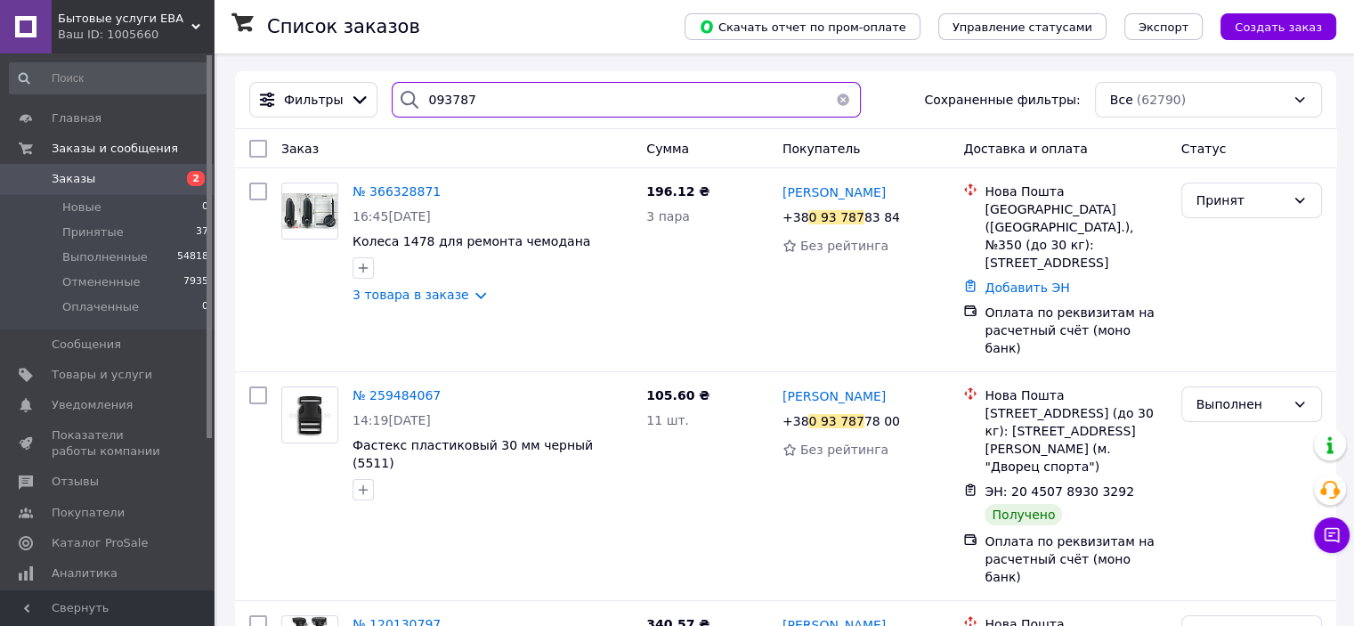
drag, startPoint x: 496, startPoint y: 104, endPoint x: 425, endPoint y: 99, distance: 71.4
click at [425, 99] on input "093787" at bounding box center [626, 100] width 469 height 36
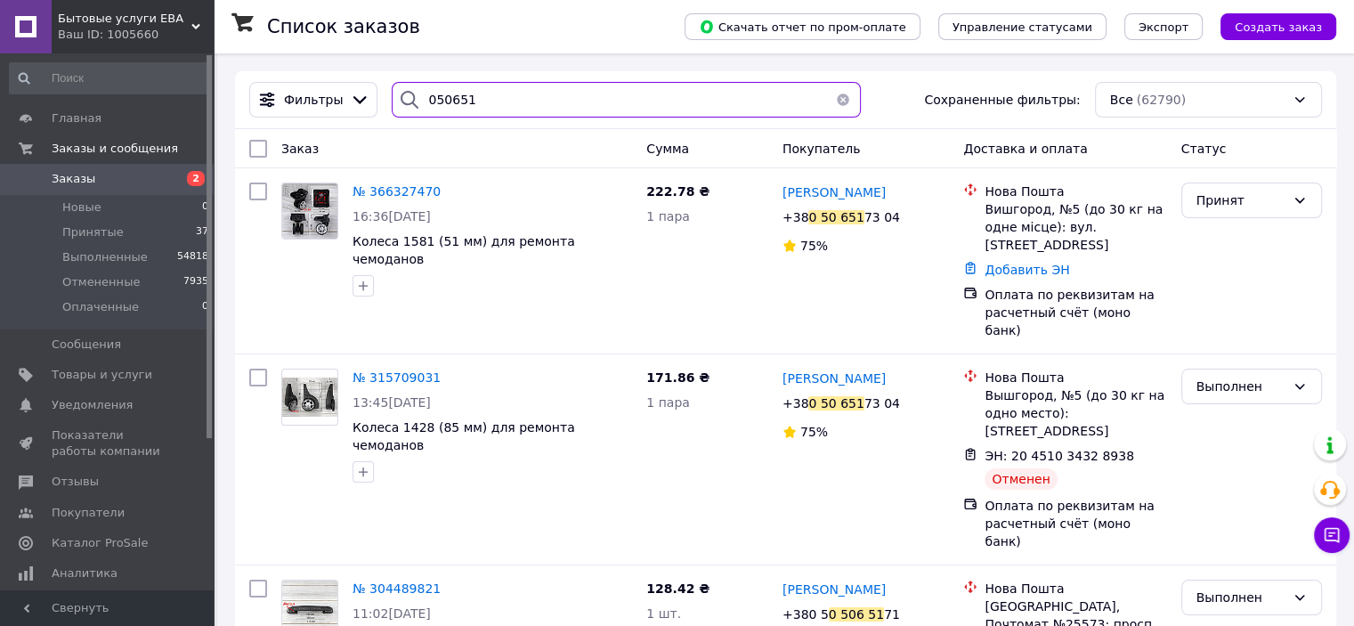
drag, startPoint x: 492, startPoint y: 99, endPoint x: 427, endPoint y: 94, distance: 64.3
click at [427, 94] on input "050651" at bounding box center [626, 100] width 469 height 36
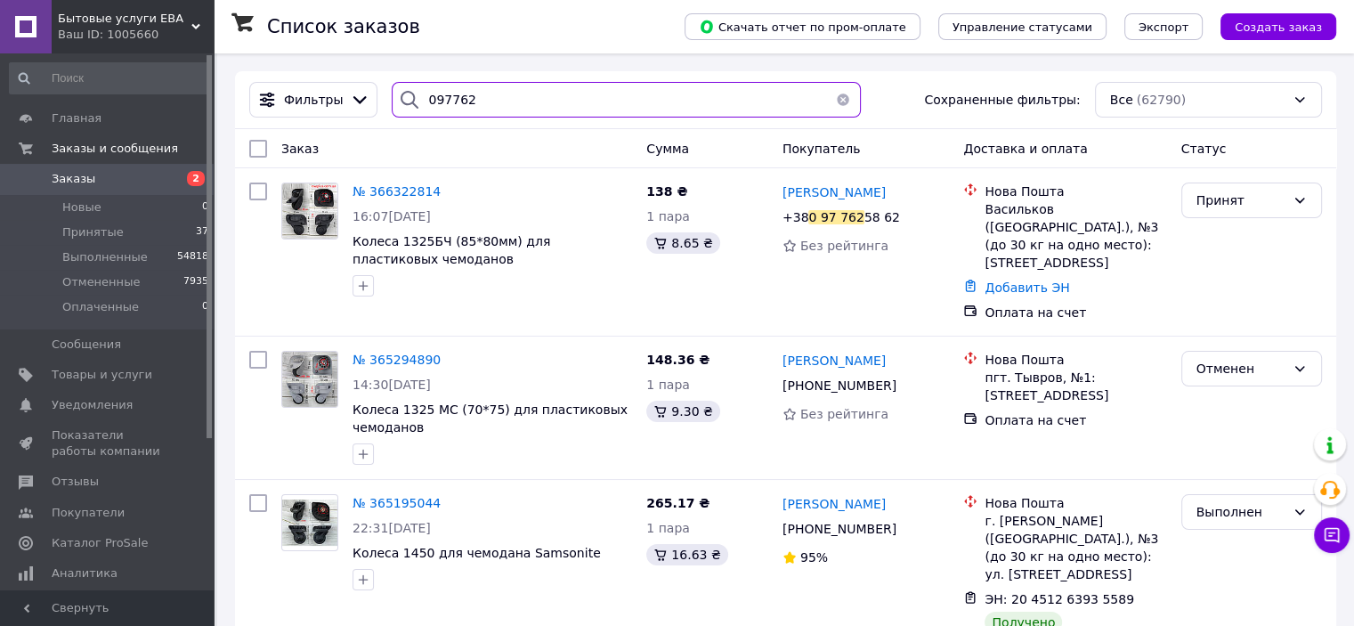
drag, startPoint x: 492, startPoint y: 95, endPoint x: 427, endPoint y: 80, distance: 67.6
click at [427, 86] on input "097762" at bounding box center [626, 100] width 469 height 36
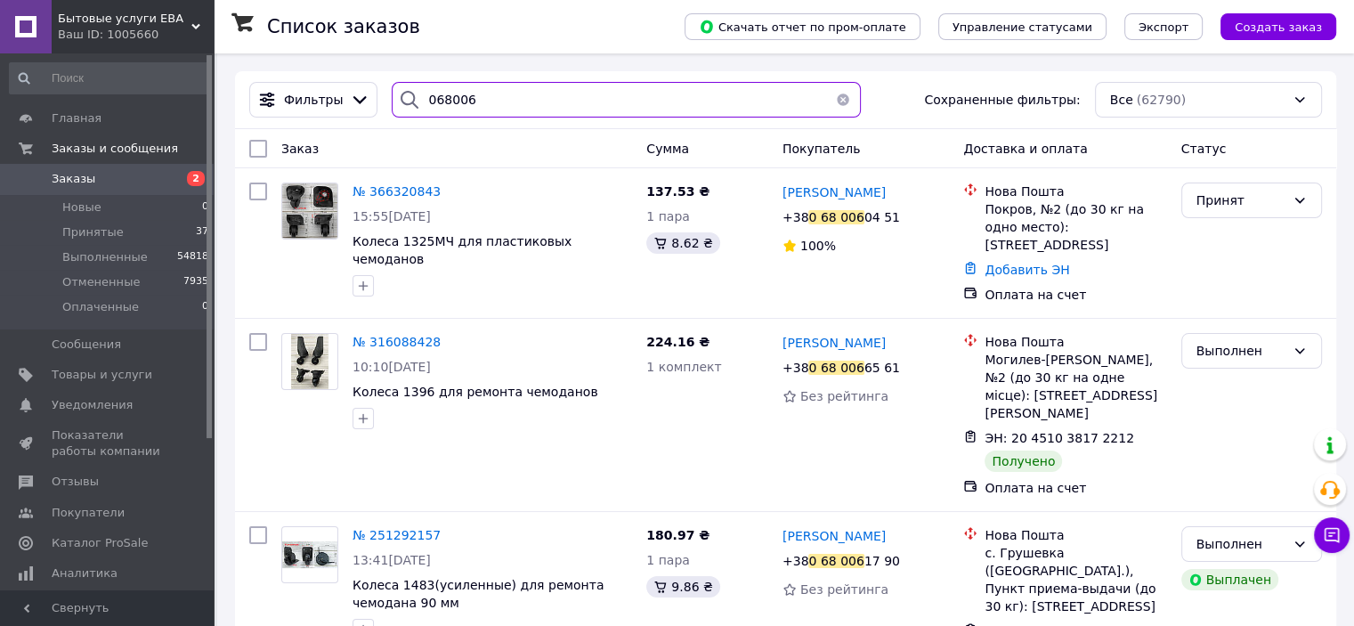
drag, startPoint x: 472, startPoint y: 97, endPoint x: 435, endPoint y: 92, distance: 36.9
click at [435, 92] on input "068006" at bounding box center [626, 100] width 469 height 36
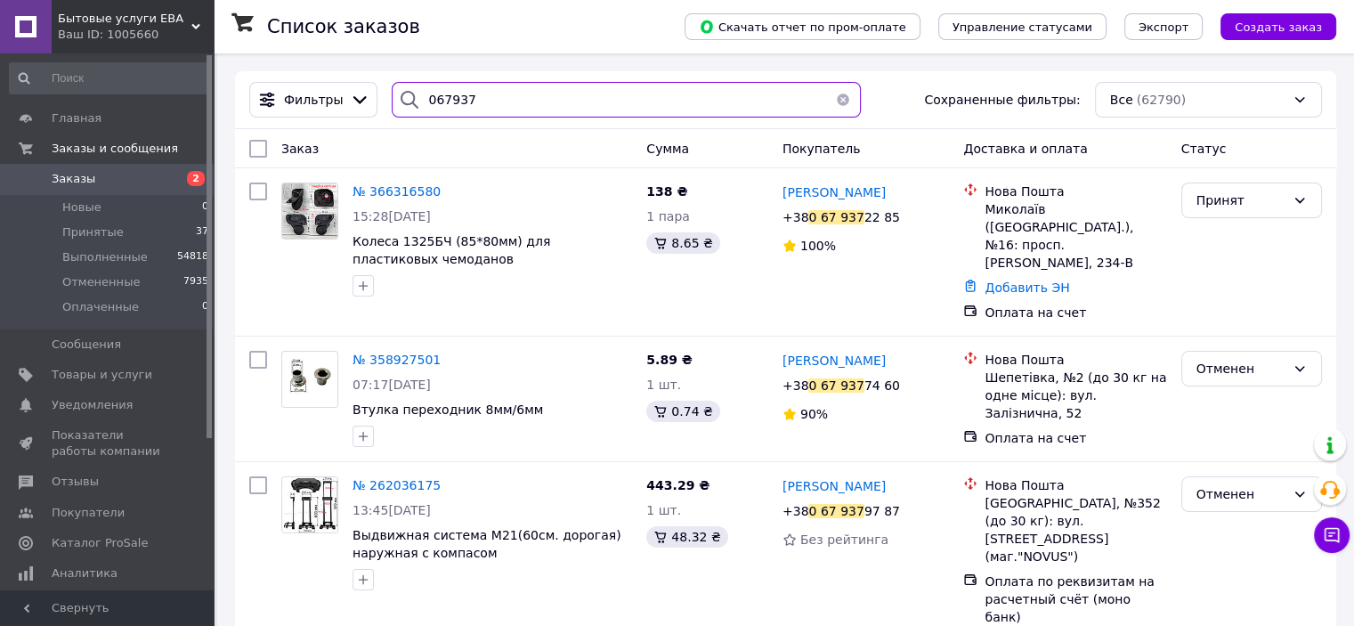
drag, startPoint x: 474, startPoint y: 101, endPoint x: 423, endPoint y: 94, distance: 51.1
click at [423, 94] on input "067937" at bounding box center [626, 100] width 469 height 36
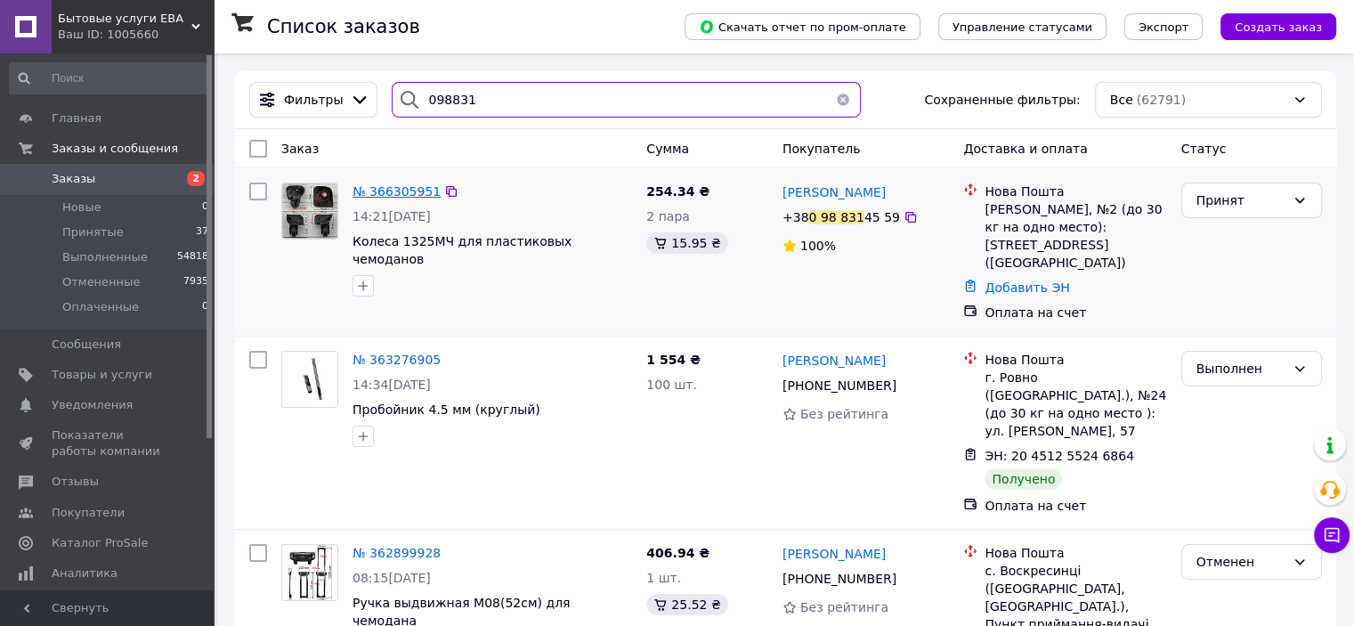
type input "098831"
drag, startPoint x: 479, startPoint y: 103, endPoint x: 348, endPoint y: 99, distance: 131.0
click at [348, 99] on div "Фильтры 098831 Сохраненные фильтры: Все (62791)" at bounding box center [785, 100] width 1087 height 36
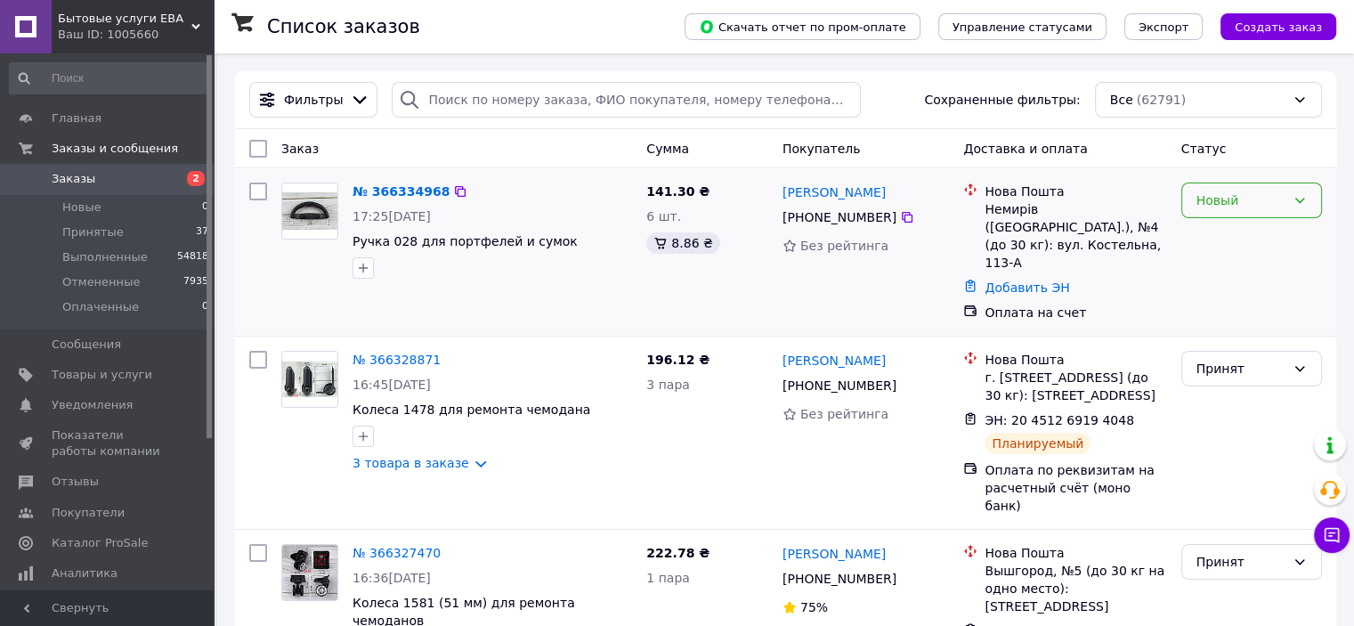
click at [1216, 214] on div "Новый" at bounding box center [1252, 201] width 141 height 36
click at [1208, 239] on li "Принят" at bounding box center [1251, 240] width 139 height 32
click at [482, 106] on input "search" at bounding box center [626, 100] width 469 height 36
paste input "+380983160607"
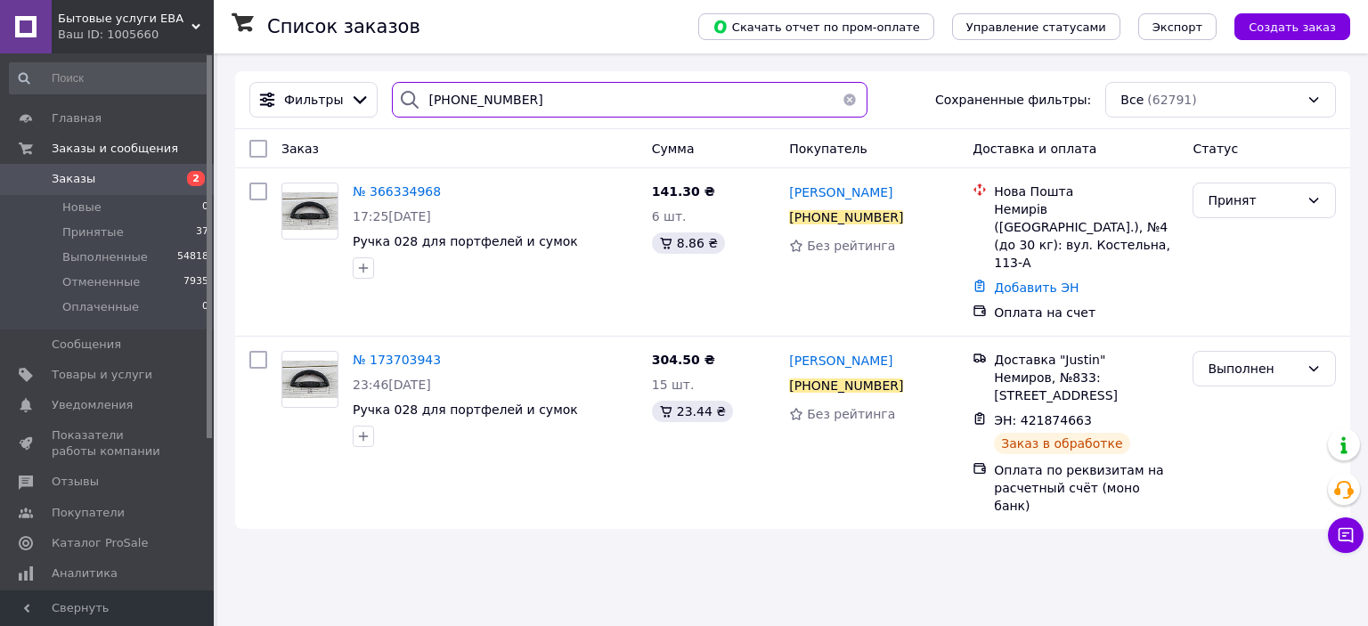
type input "+380983160607"
drag, startPoint x: 514, startPoint y: 94, endPoint x: 419, endPoint y: 92, distance: 95.3
click at [419, 92] on input "+380983160607" at bounding box center [629, 100] width 475 height 36
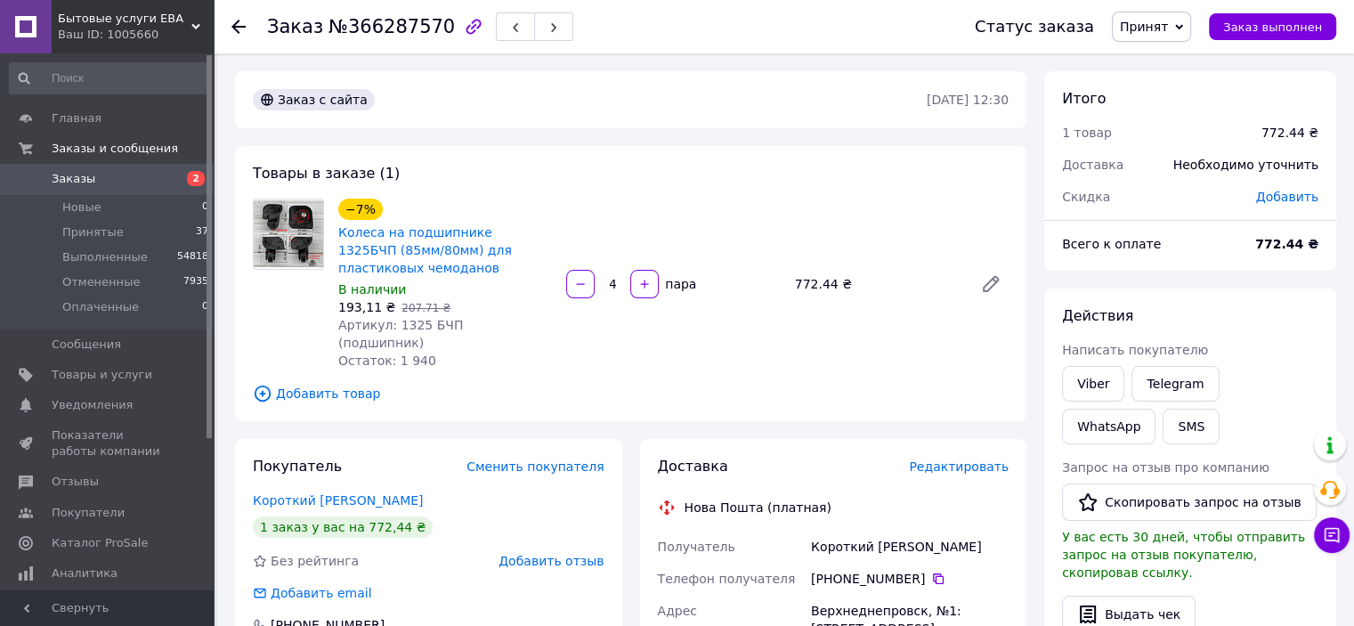
click at [956, 460] on span "Редактировать" at bounding box center [959, 467] width 100 height 14
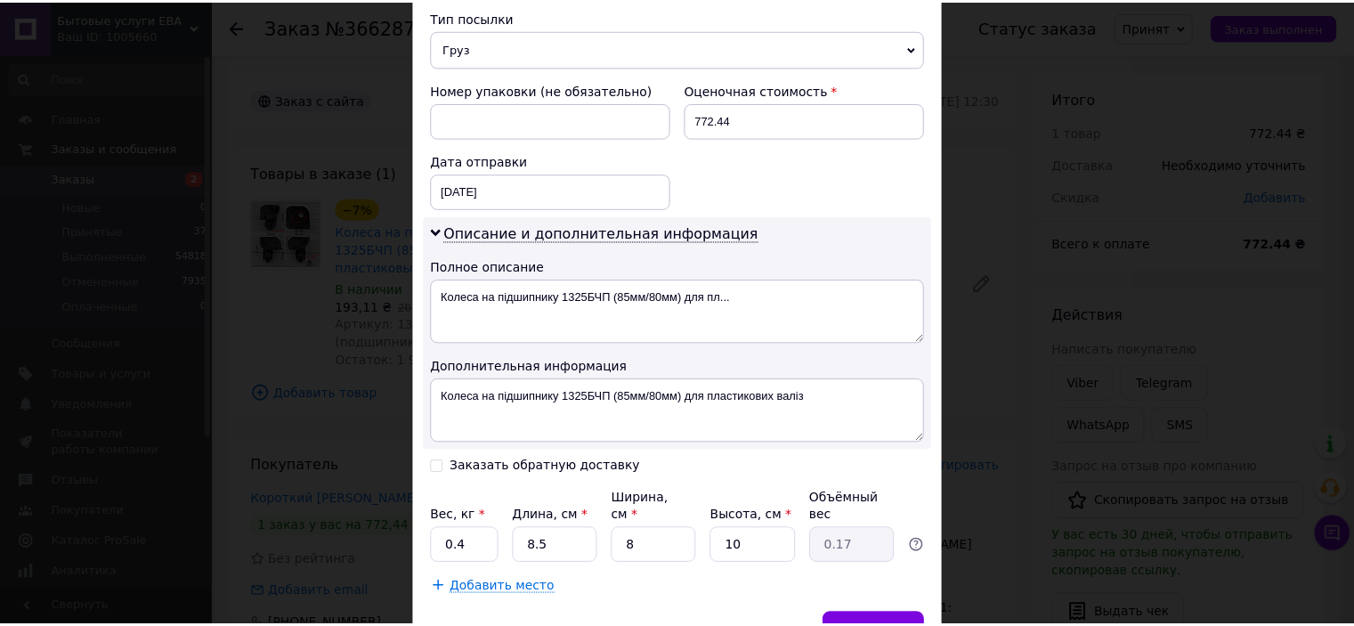
scroll to position [782, 0]
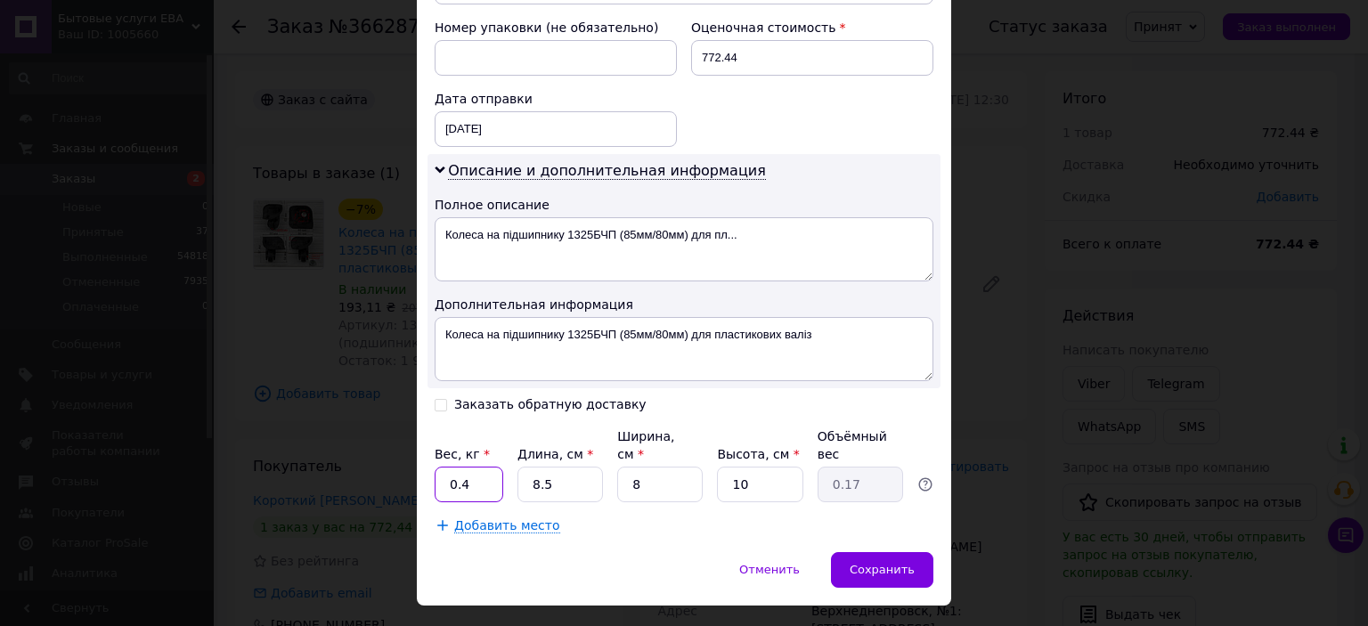
drag, startPoint x: 477, startPoint y: 448, endPoint x: 428, endPoint y: 447, distance: 49.0
type input "1"
click at [889, 552] on div "Сохранить" at bounding box center [882, 570] width 102 height 36
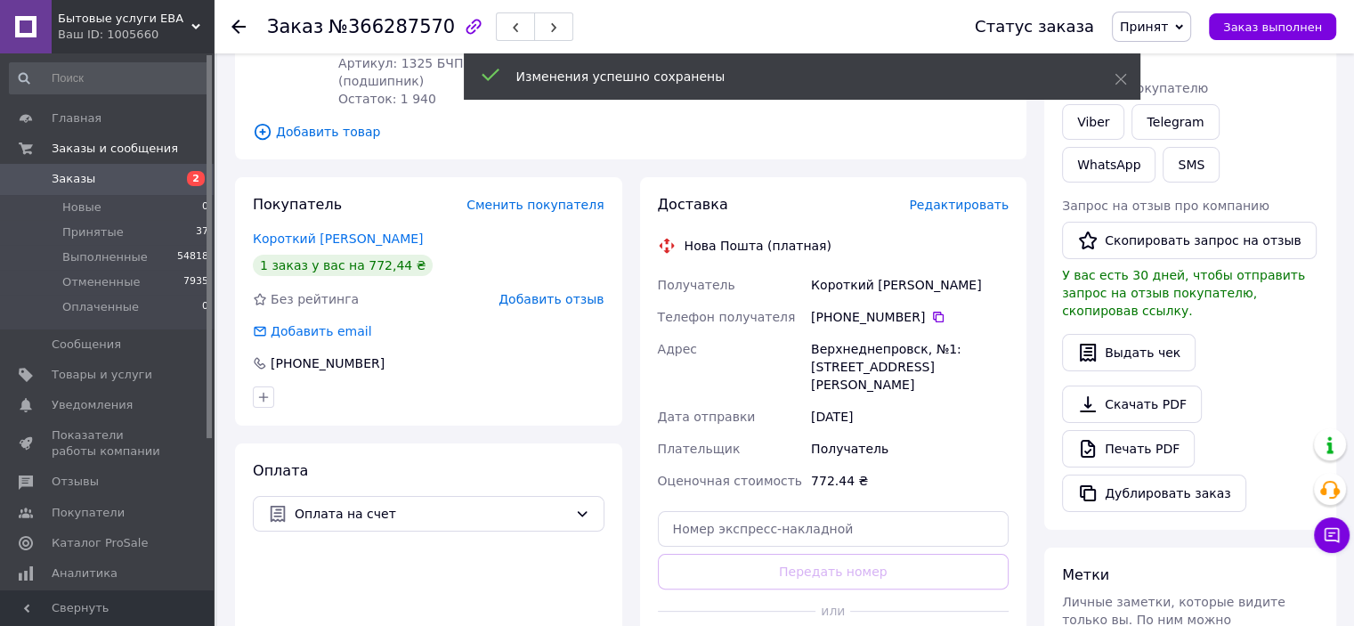
scroll to position [267, 0]
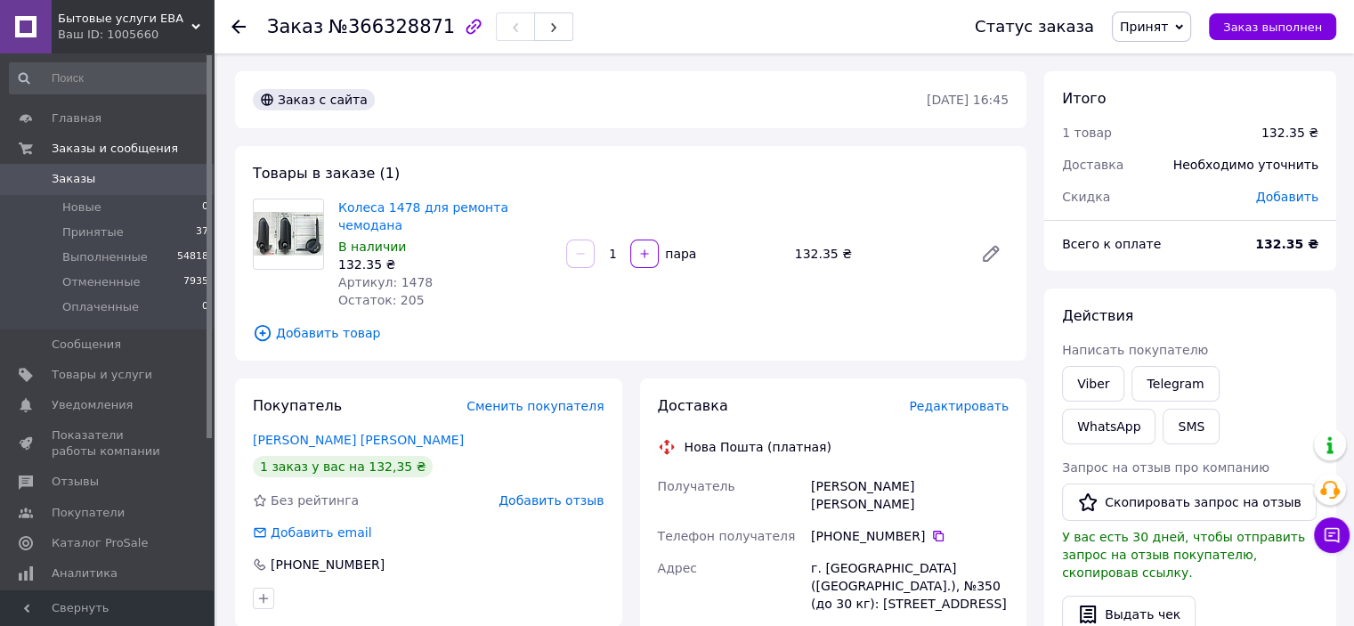
click at [349, 323] on span "Добавить товар" at bounding box center [631, 333] width 756 height 20
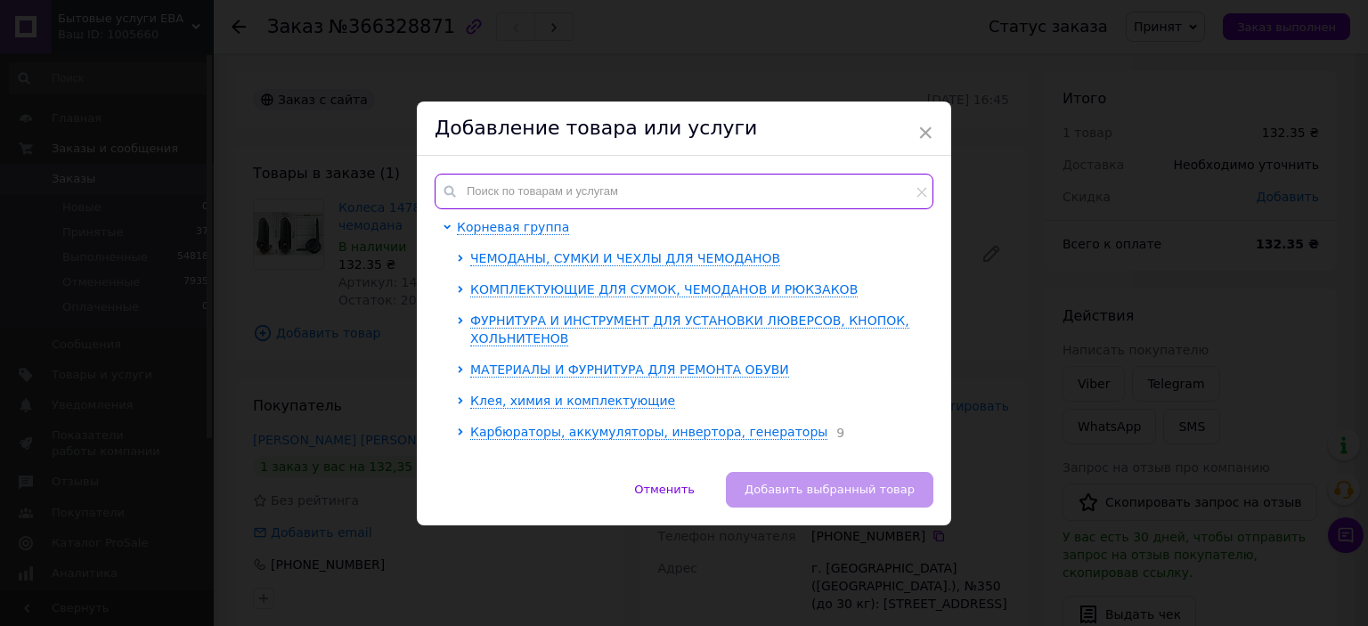
click at [509, 184] on input "text" at bounding box center [684, 192] width 499 height 36
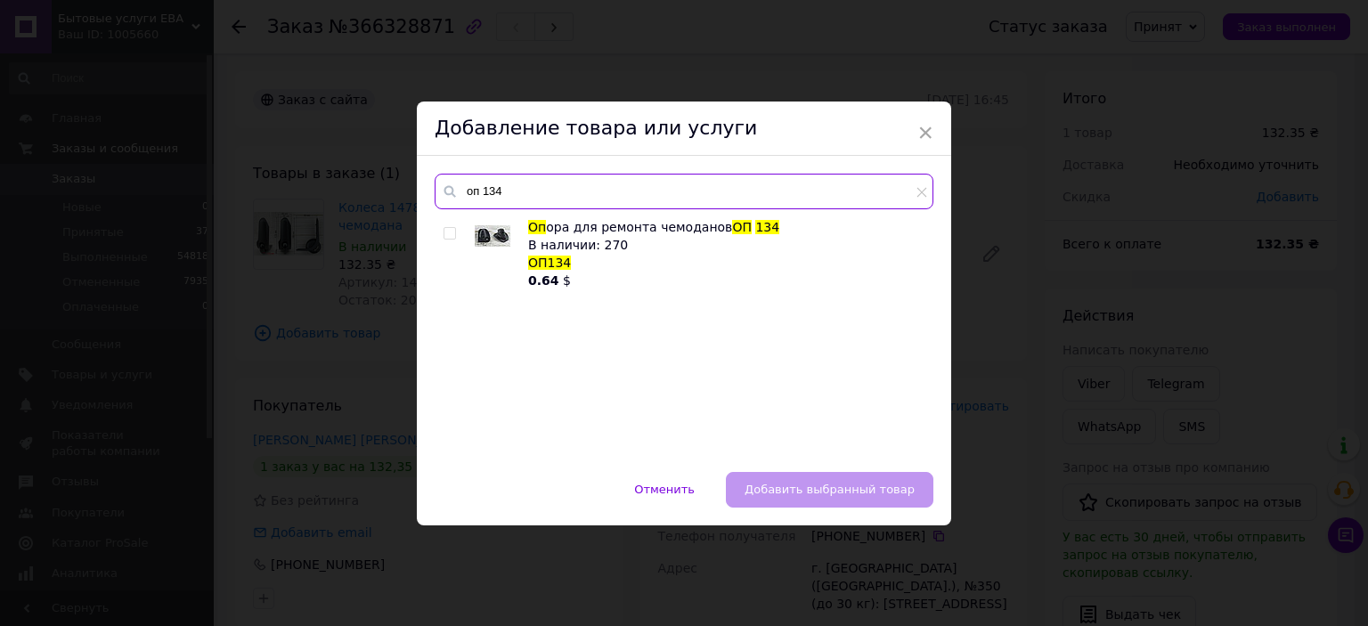
type input "оп 134"
click at [449, 235] on input "checkbox" at bounding box center [449, 234] width 12 height 12
checkbox input "true"
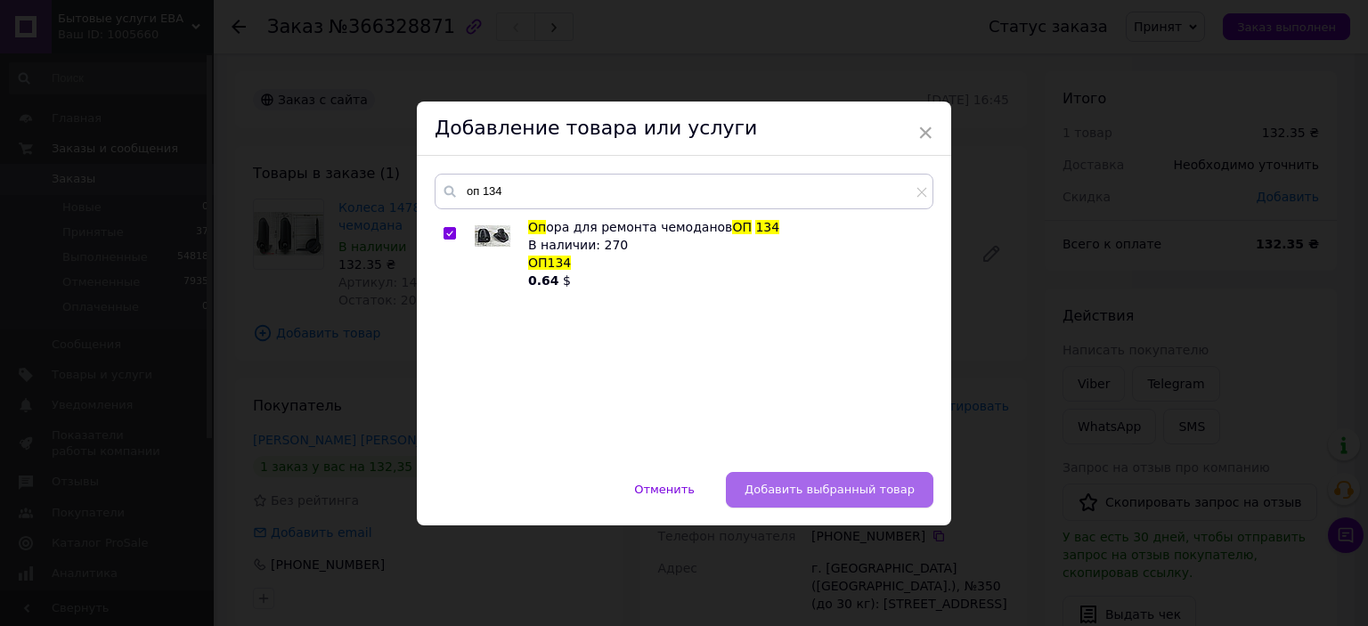
click at [833, 483] on span "Добавить выбранный товар" at bounding box center [829, 489] width 170 height 13
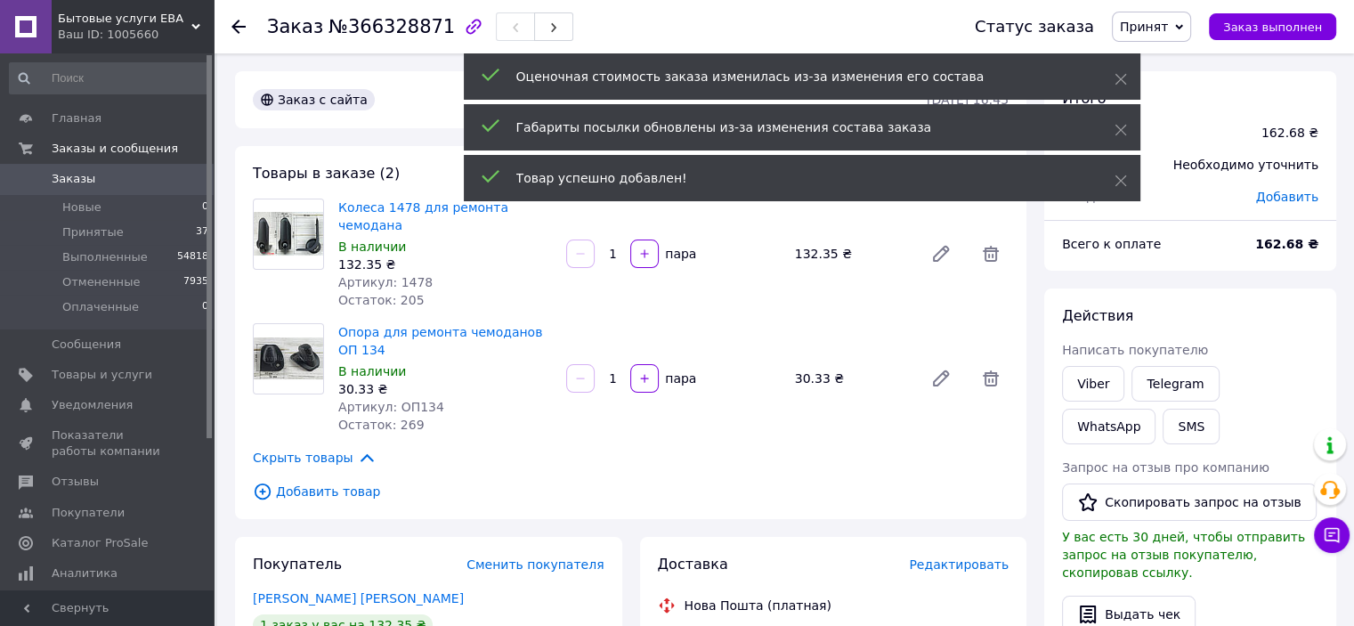
click at [348, 482] on span "Добавить товар" at bounding box center [631, 492] width 756 height 20
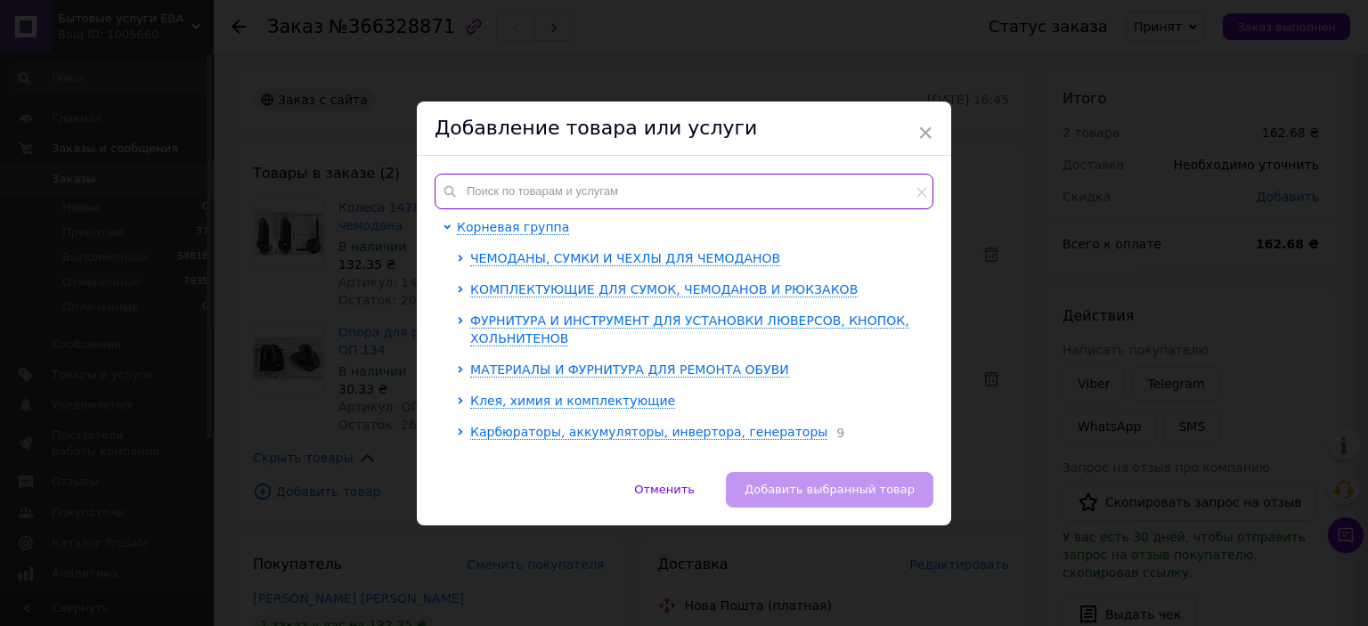
click at [535, 189] on input "text" at bounding box center [684, 192] width 499 height 36
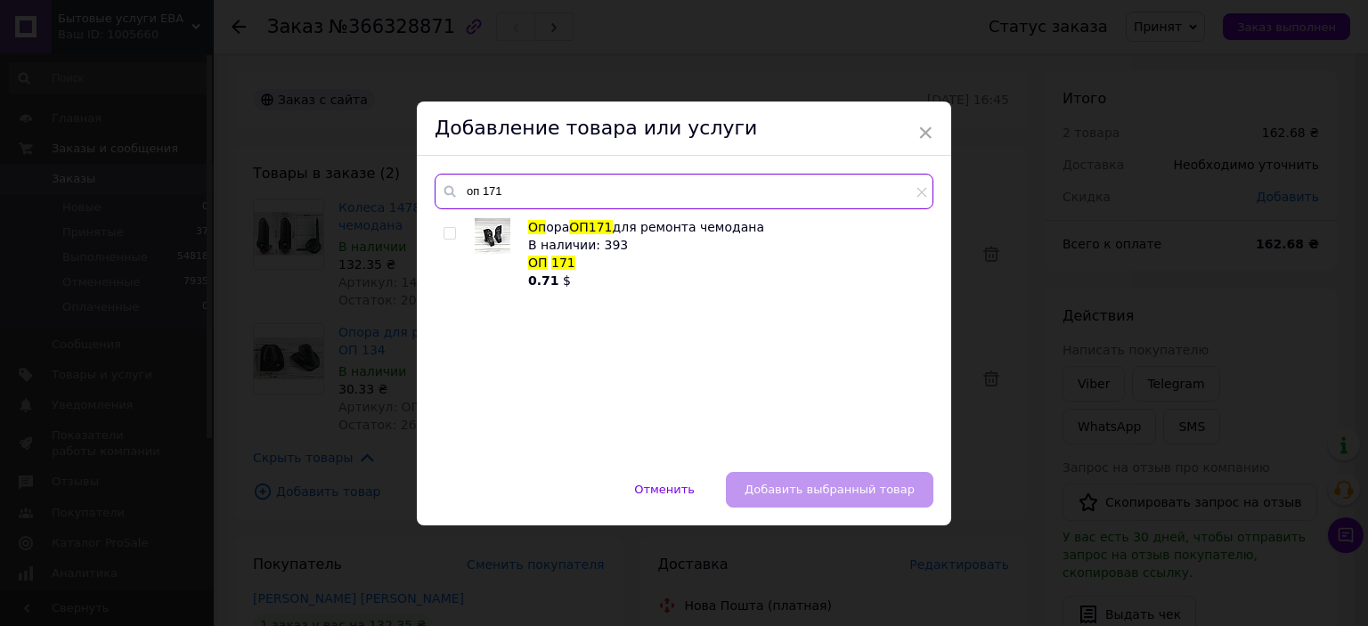
type input "оп 171"
click at [448, 227] on span at bounding box center [449, 233] width 12 height 12
click at [448, 228] on input "checkbox" at bounding box center [449, 234] width 12 height 12
checkbox input "true"
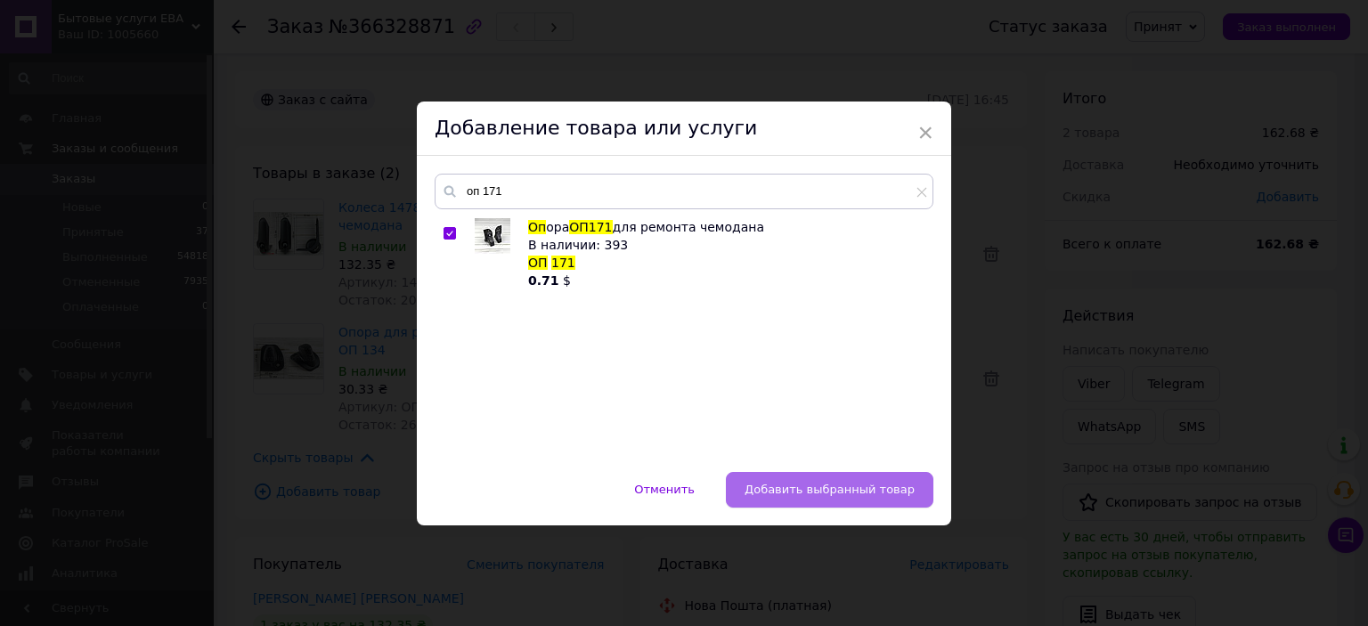
click at [840, 496] on span "Добавить выбранный товар" at bounding box center [829, 489] width 170 height 13
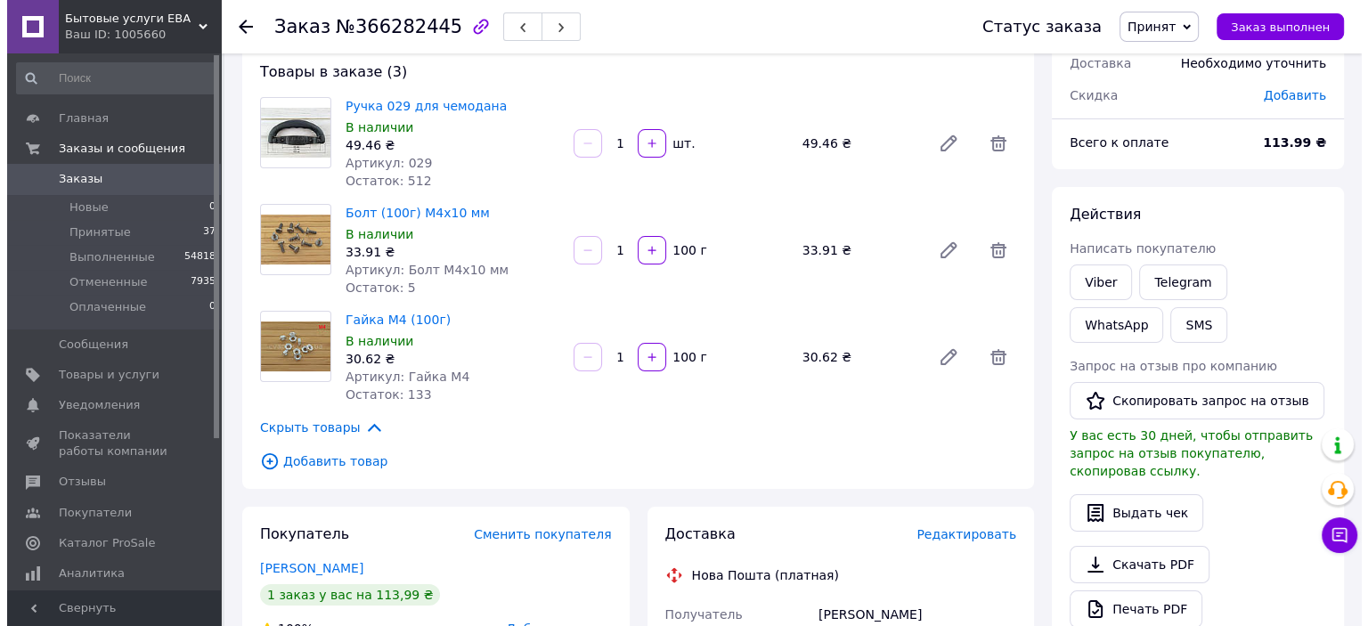
scroll to position [178, 0]
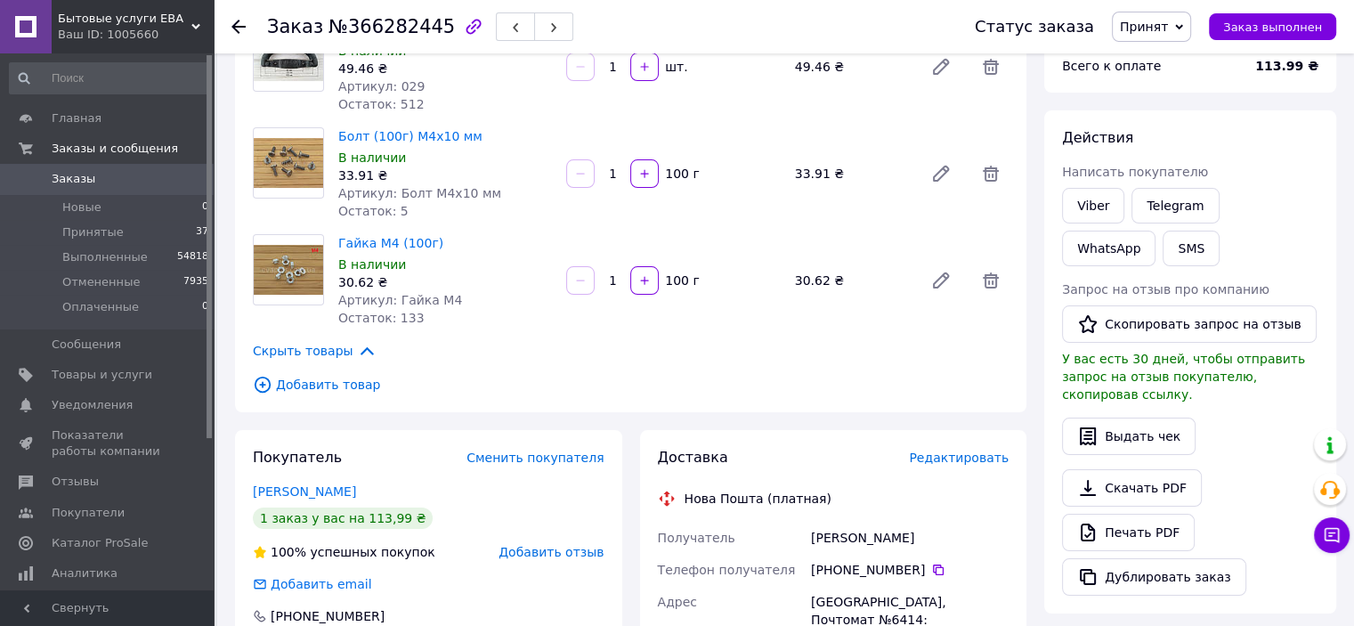
click at [956, 460] on span "Редактировать" at bounding box center [959, 458] width 100 height 14
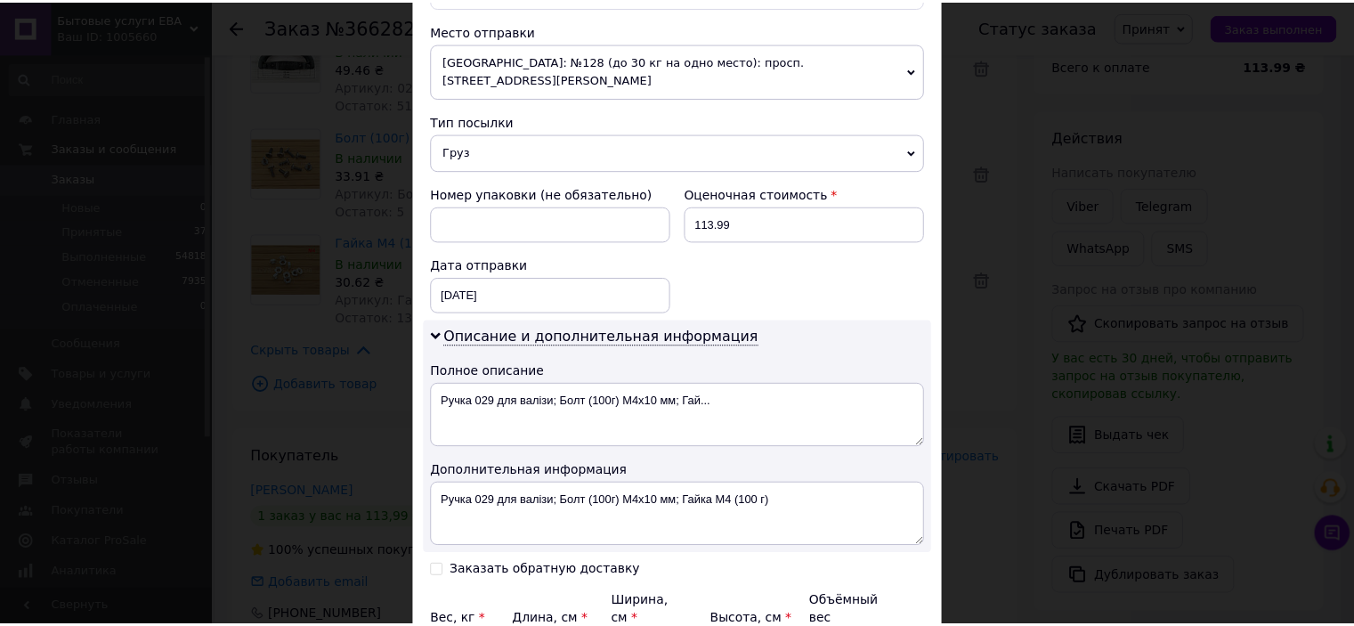
scroll to position [782, 0]
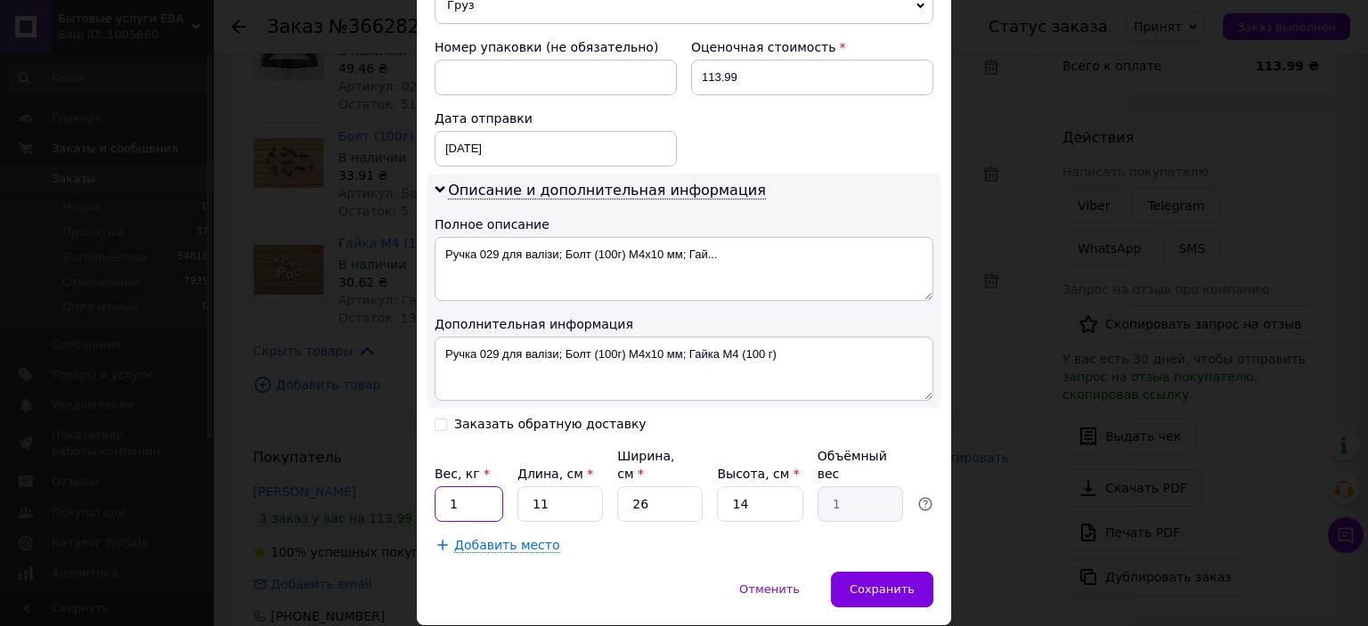
drag, startPoint x: 461, startPoint y: 435, endPoint x: 434, endPoint y: 433, distance: 27.7
click at [435, 486] on input "1" at bounding box center [469, 504] width 69 height 36
type input "0.5"
type input "5"
type input "0.19"
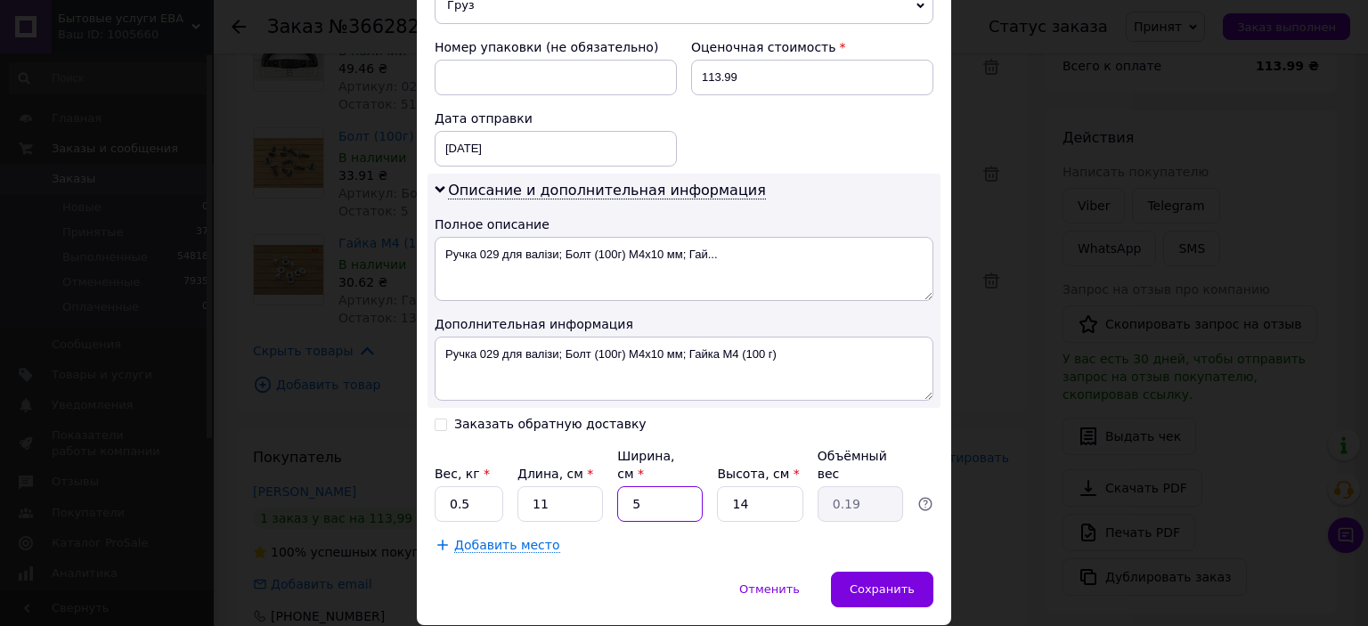
drag, startPoint x: 641, startPoint y: 452, endPoint x: 603, endPoint y: 449, distance: 38.5
click at [603, 449] on div "Вес, кг * 0.5 Длина, см * 11 Ширина, см * 5 Высота, см * 14 Объёмный вес 0.19" at bounding box center [684, 484] width 499 height 75
type input "5"
click at [888, 582] on span "Сохранить" at bounding box center [882, 588] width 65 height 13
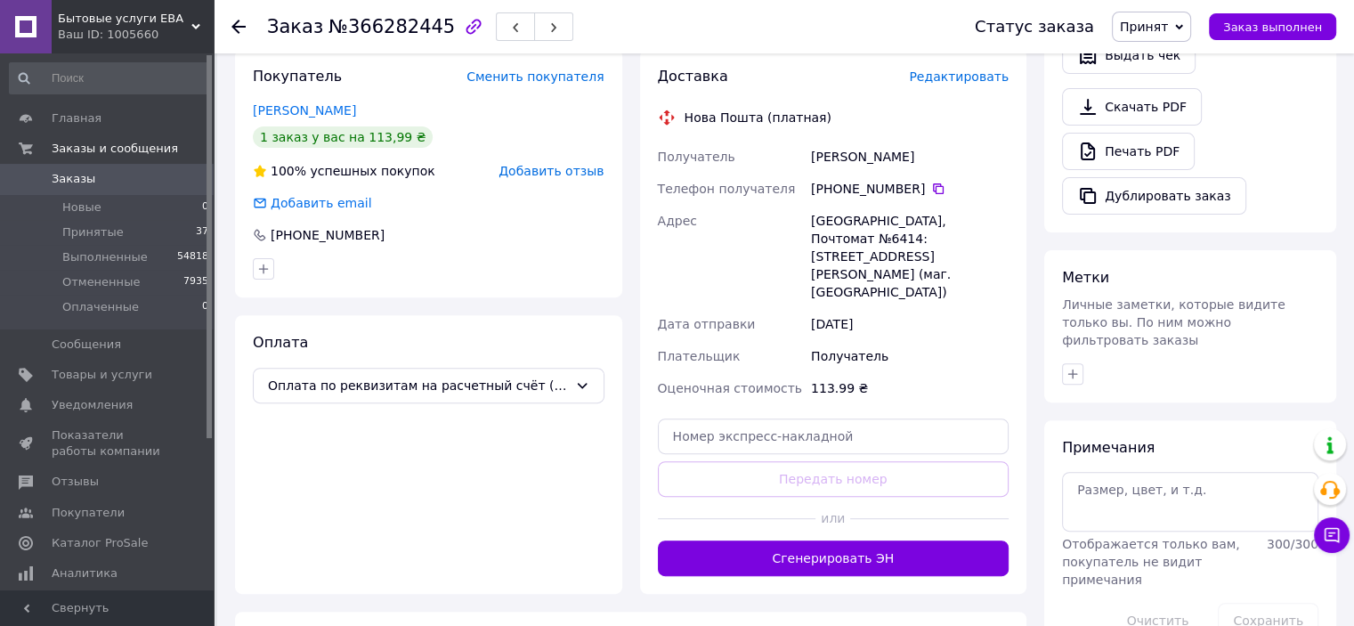
scroll to position [623, 0]
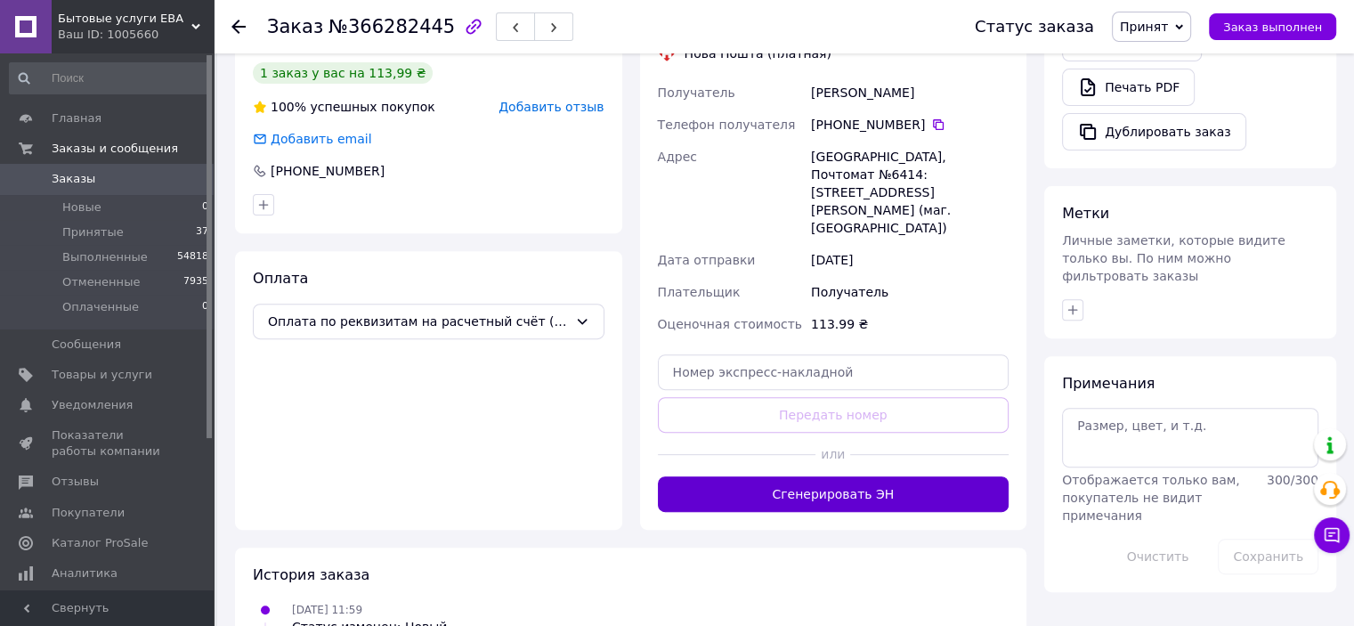
click at [855, 476] on button "Сгенерировать ЭН" at bounding box center [834, 494] width 352 height 36
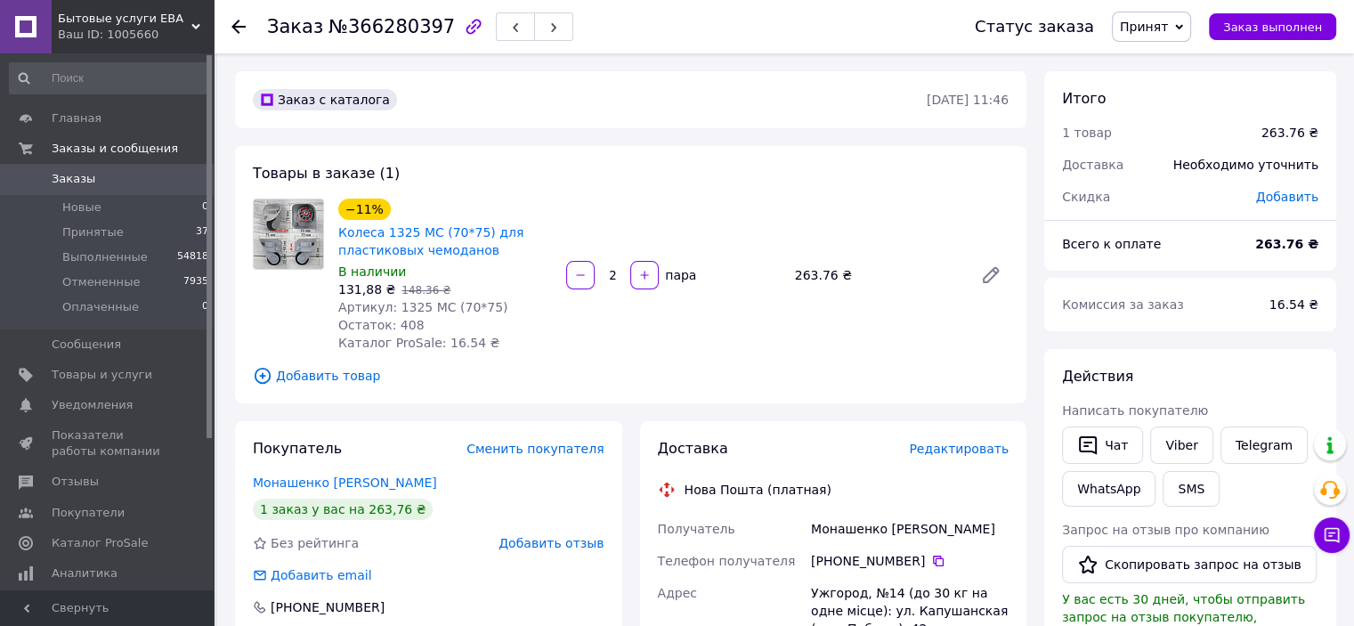
click at [988, 454] on span "Редактировать" at bounding box center [959, 449] width 100 height 14
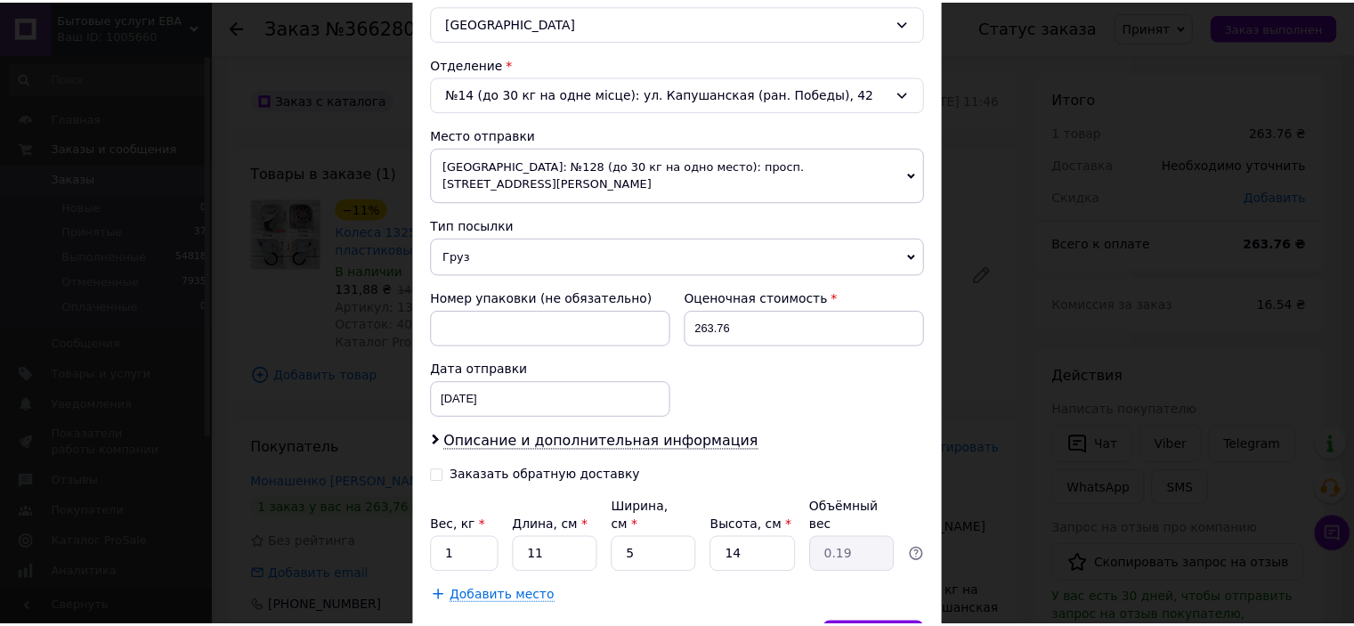
scroll to position [583, 0]
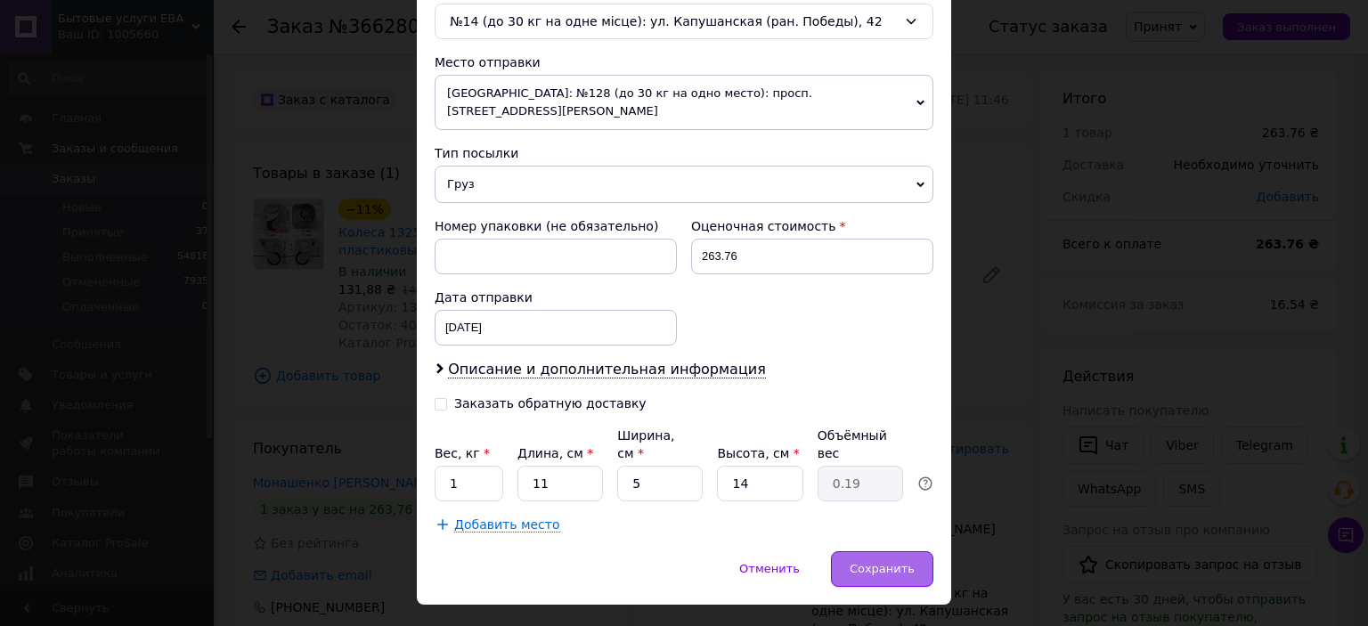
click at [883, 562] on span "Сохранить" at bounding box center [882, 568] width 65 height 13
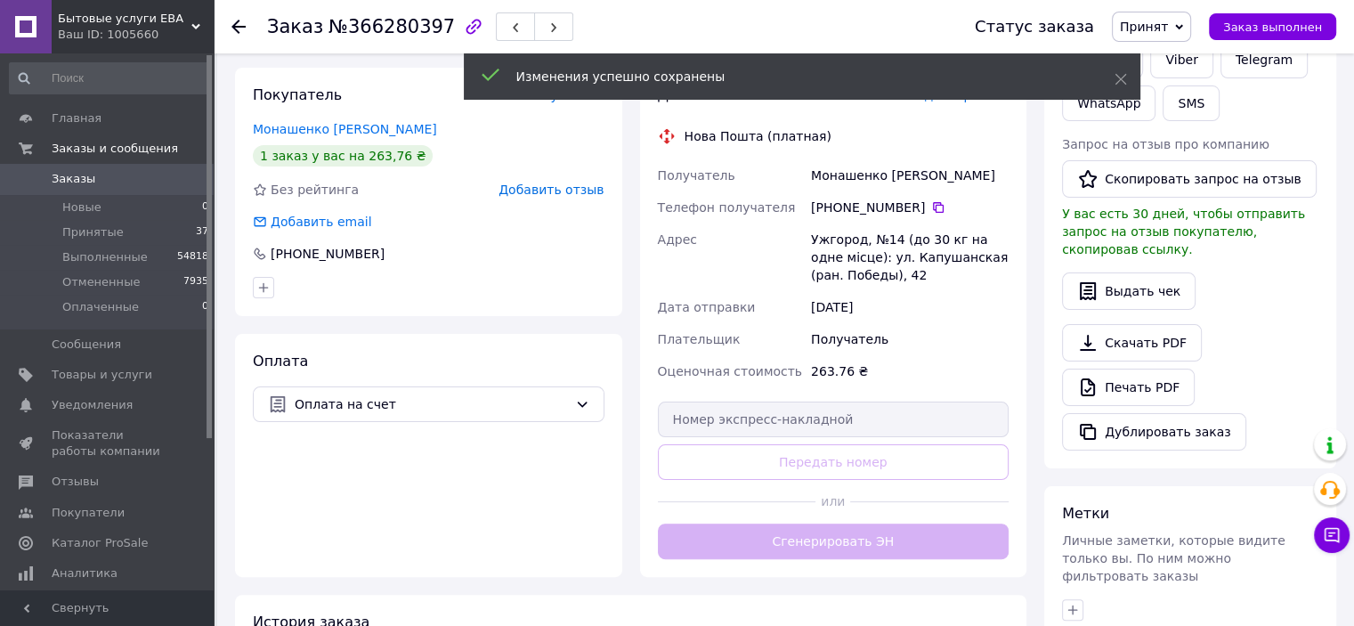
scroll to position [445, 0]
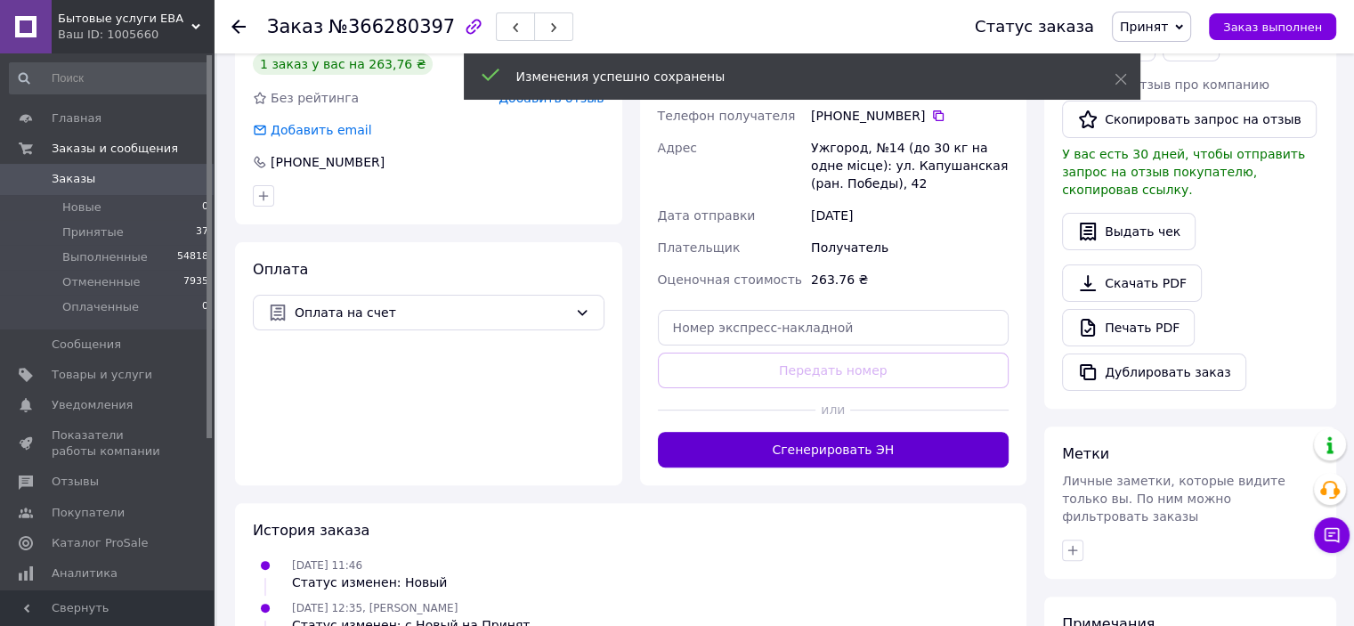
click at [836, 448] on button "Сгенерировать ЭН" at bounding box center [834, 450] width 352 height 36
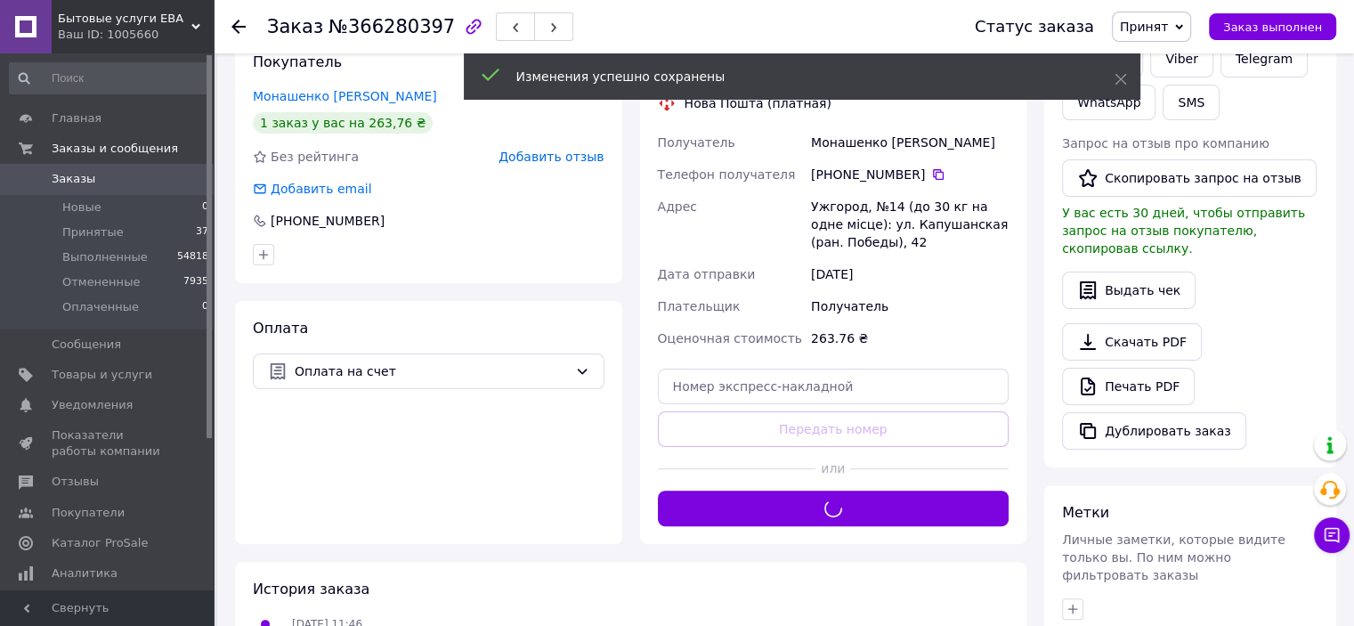
scroll to position [356, 0]
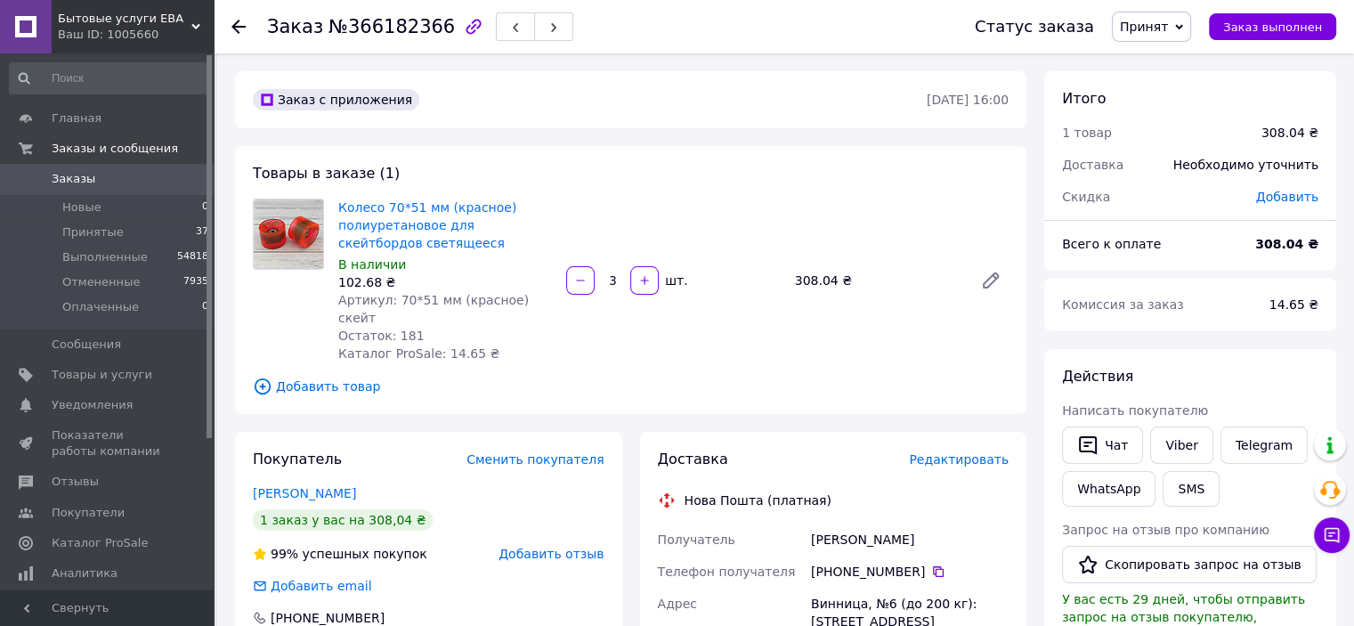
click at [951, 452] on span "Редактировать" at bounding box center [959, 459] width 100 height 14
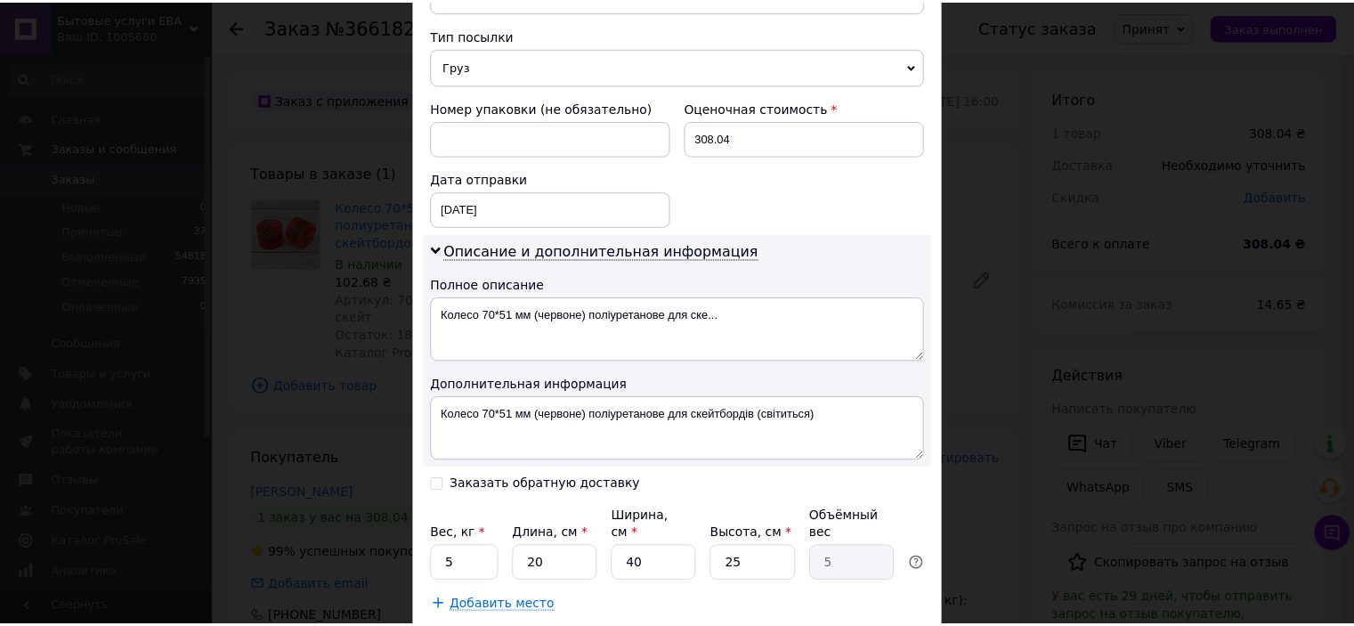
scroll to position [782, 0]
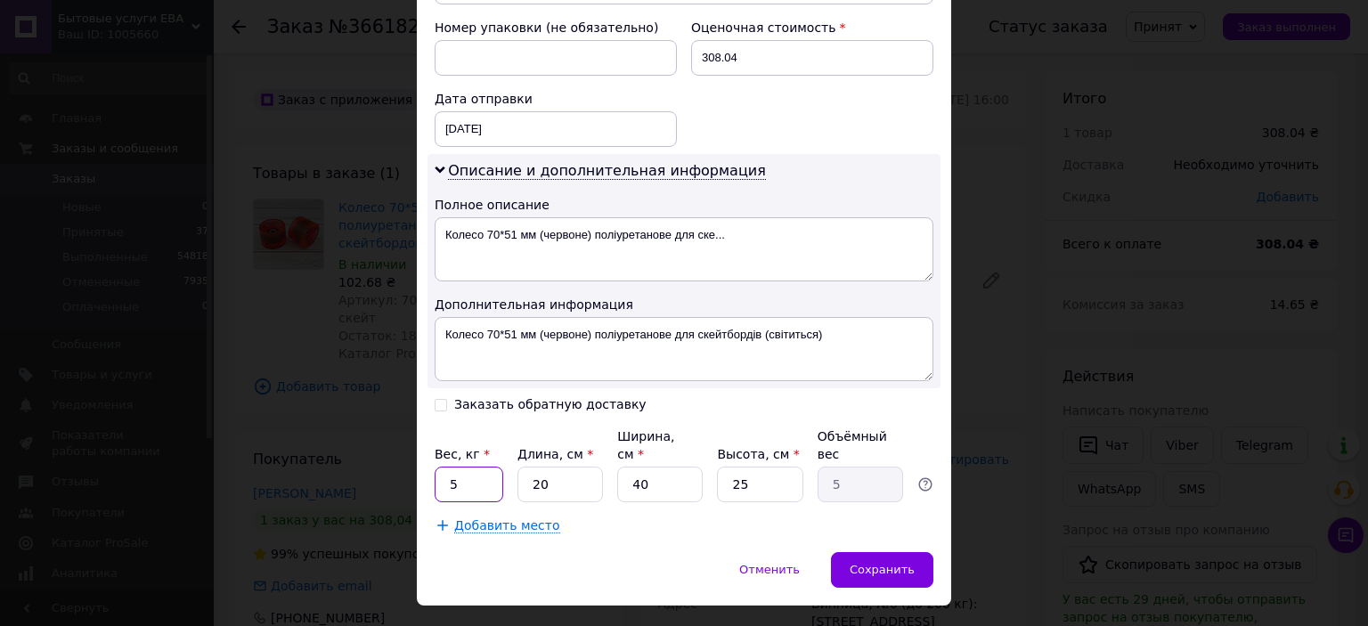
drag, startPoint x: 463, startPoint y: 431, endPoint x: 438, endPoint y: 431, distance: 24.9
click at [438, 467] on input "5" at bounding box center [469, 485] width 69 height 36
type input "0.5"
drag, startPoint x: 645, startPoint y: 444, endPoint x: 619, endPoint y: 441, distance: 26.1
click at [619, 467] on input "40" at bounding box center [659, 485] width 85 height 36
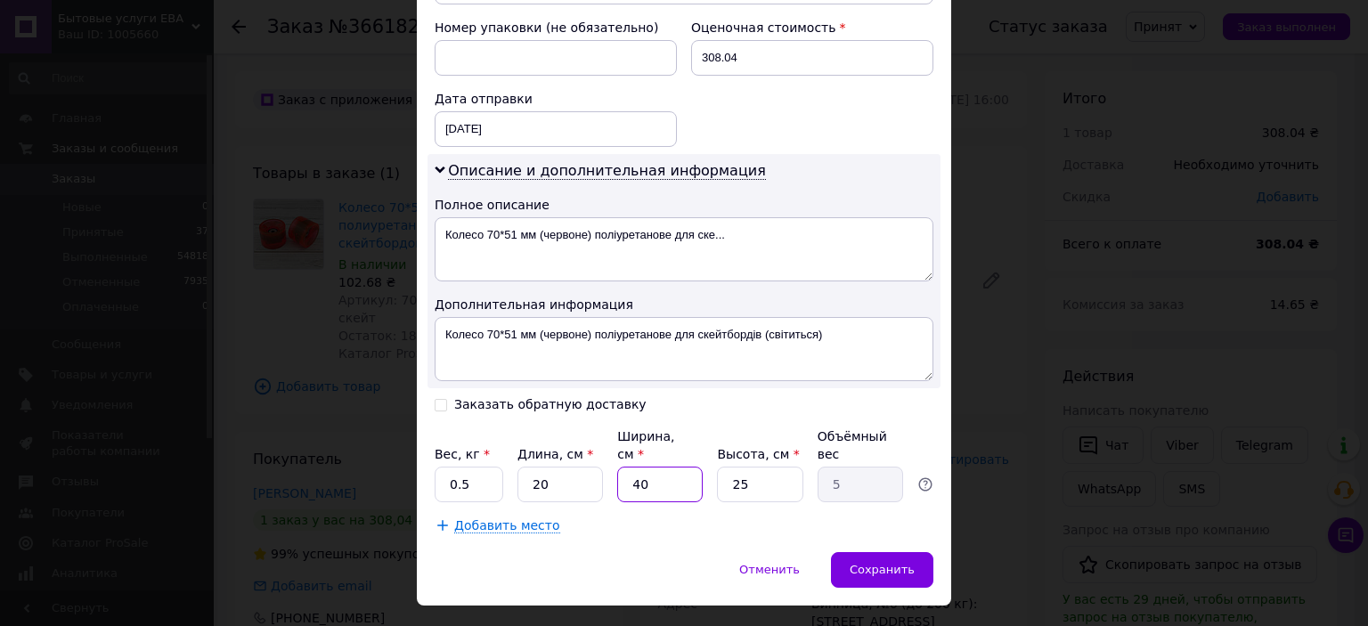
type input "5"
type input "0.63"
type input "5"
type input "0.13"
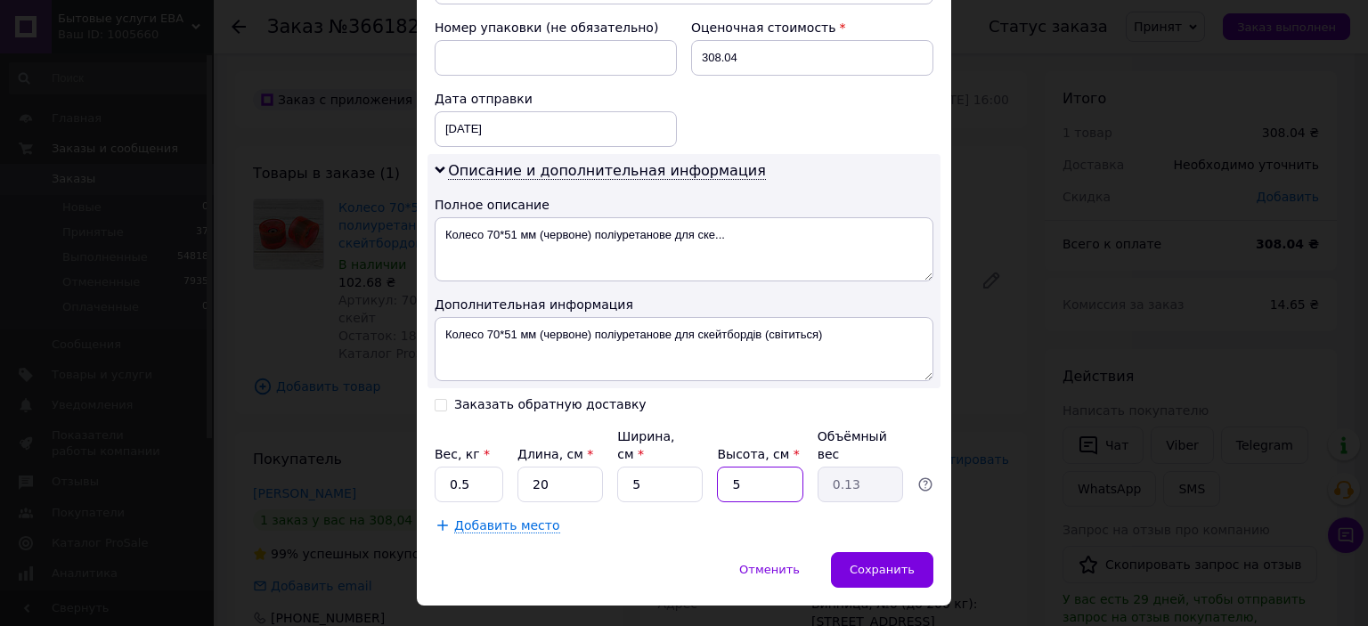
drag, startPoint x: 748, startPoint y: 441, endPoint x: 730, endPoint y: 441, distance: 17.8
click at [730, 467] on input "5" at bounding box center [759, 485] width 85 height 36
type input "5"
click at [895, 563] on span "Сохранить" at bounding box center [882, 569] width 65 height 13
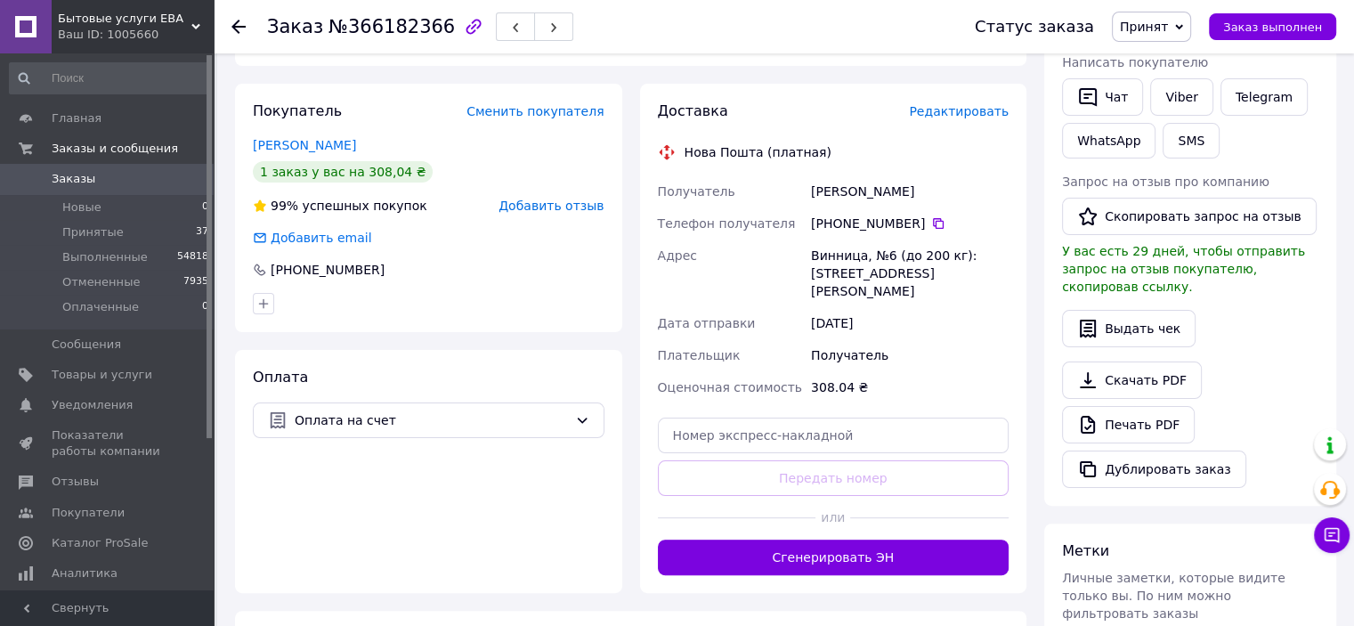
scroll to position [356, 0]
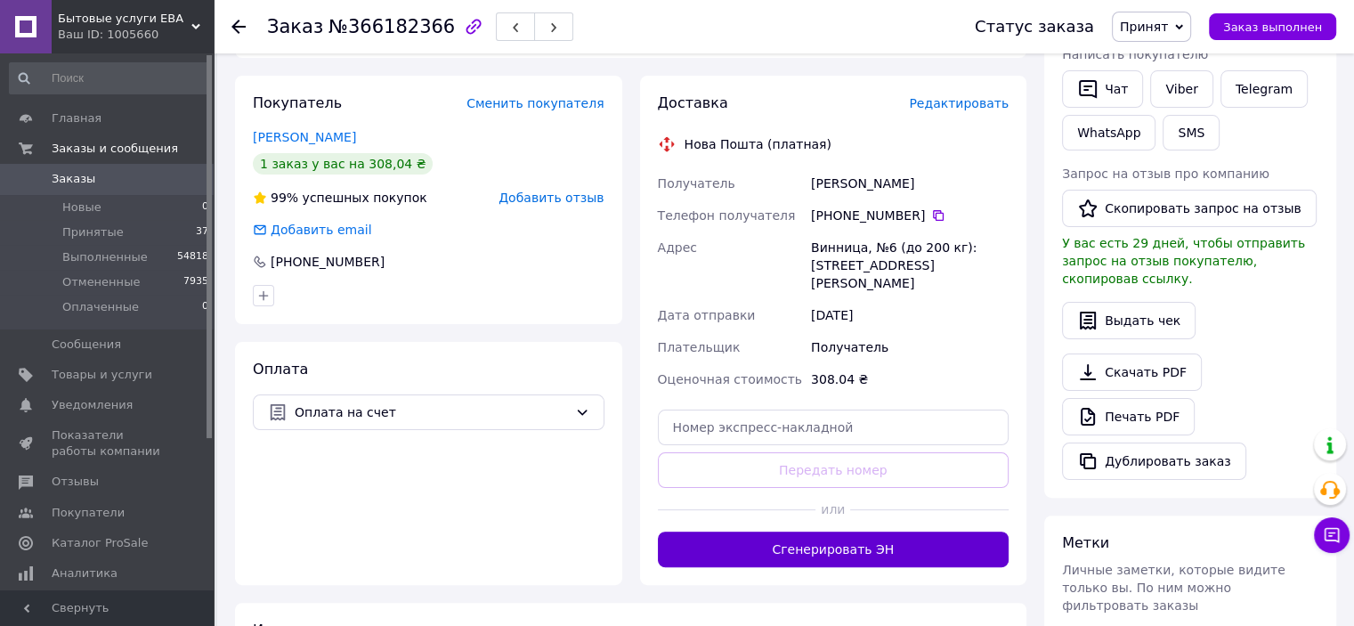
click at [874, 532] on button "Сгенерировать ЭН" at bounding box center [834, 550] width 352 height 36
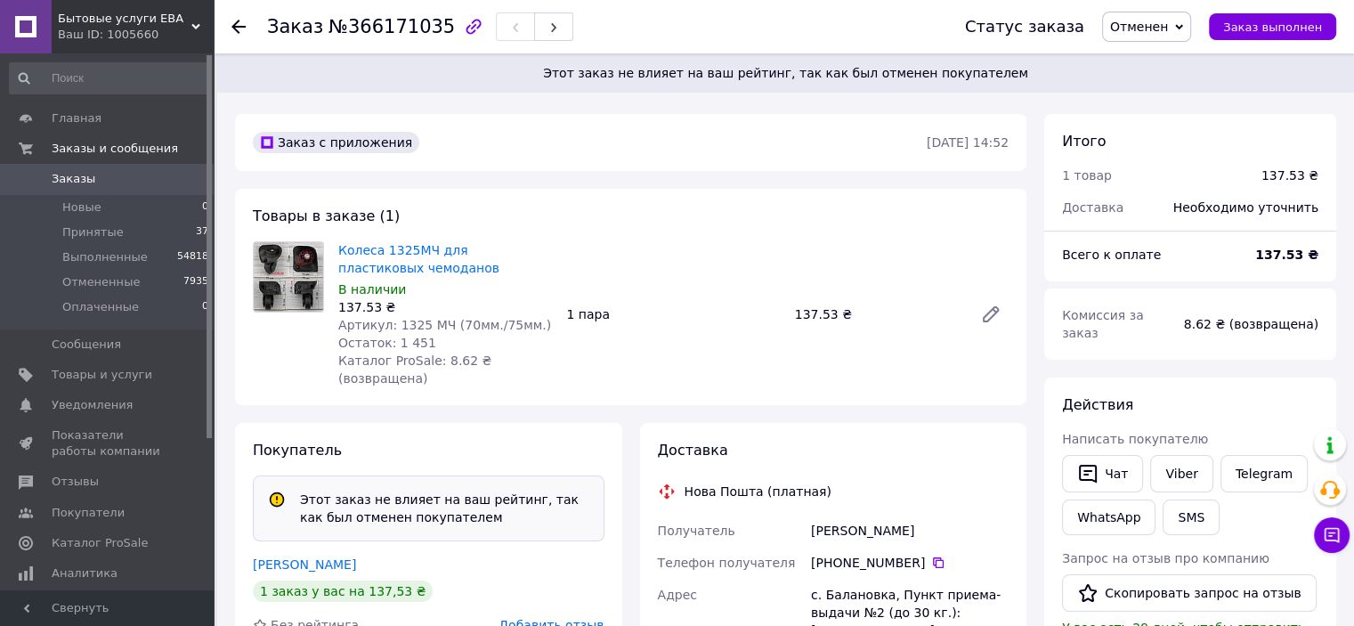
drag, startPoint x: 915, startPoint y: 547, endPoint x: 830, endPoint y: 546, distance: 84.6
click at [830, 554] on div "+380 50 254 41 09" at bounding box center [910, 563] width 198 height 18
copy div "0 50 254 41 09"
copy div "Получатель Лендєл"
drag, startPoint x: 850, startPoint y: 510, endPoint x: 798, endPoint y: 509, distance: 52.5
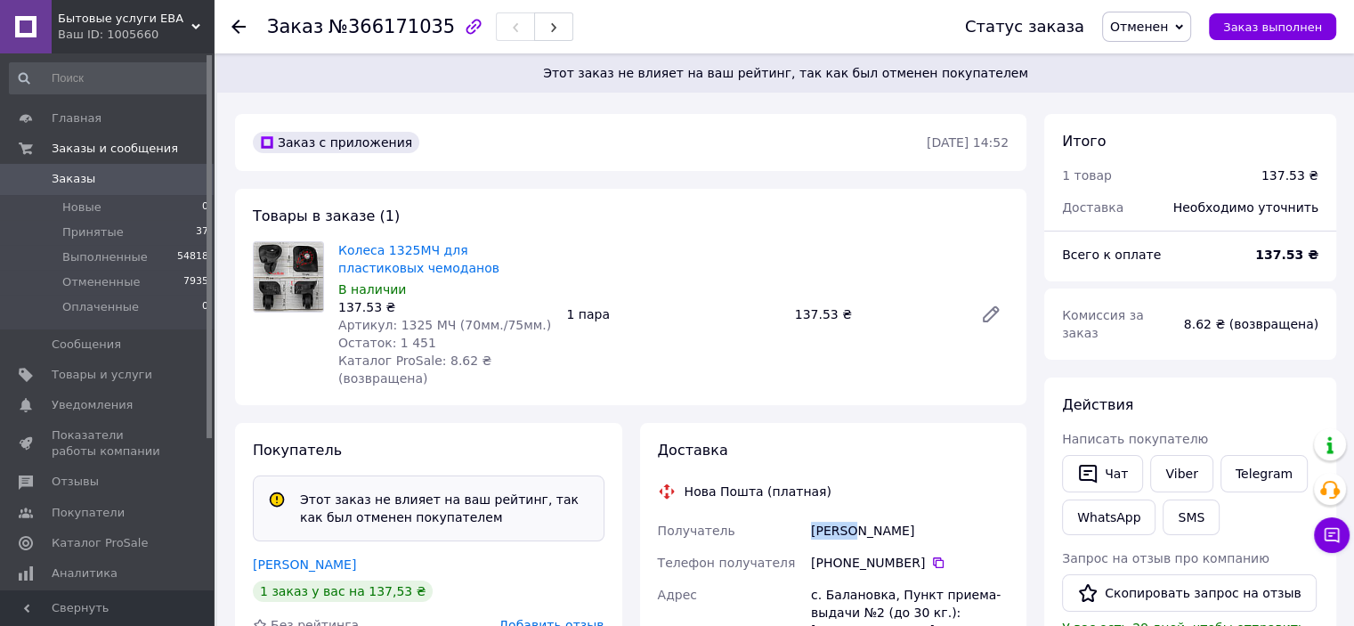
click at [798, 515] on div "Получатель Лендєл Вікторія Телефон получателя +380 50 254 41 09   Адрес с. Бала…" at bounding box center [834, 638] width 359 height 246
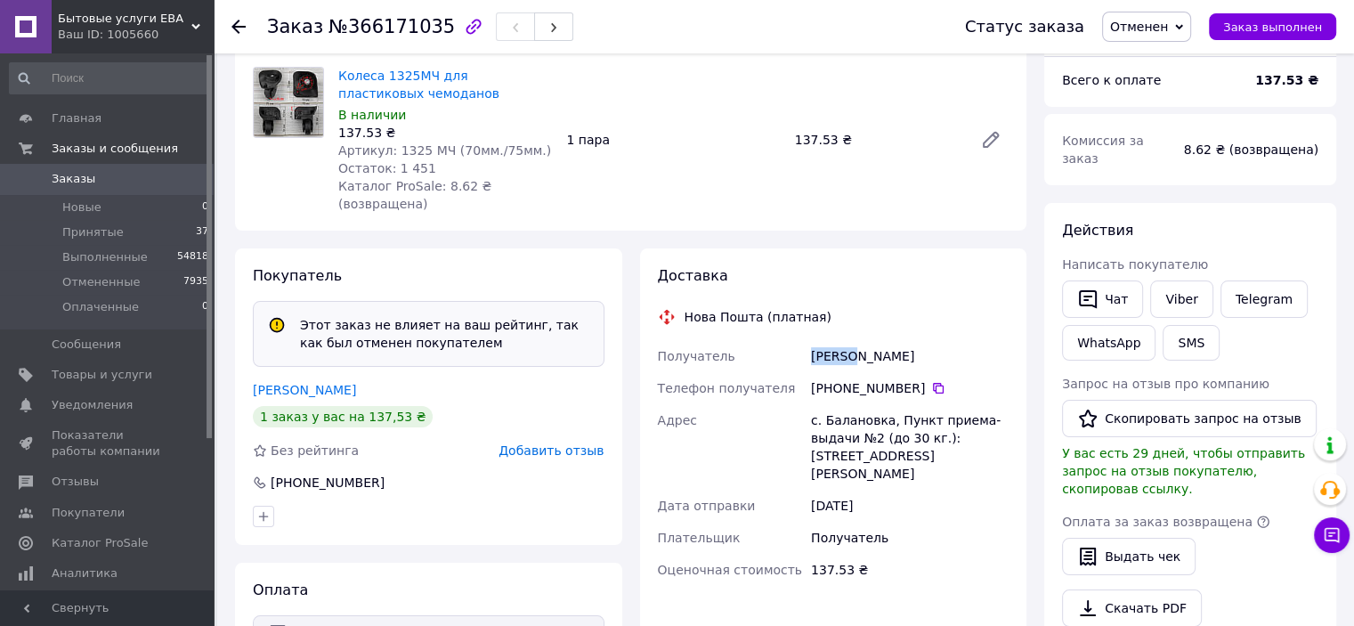
scroll to position [178, 0]
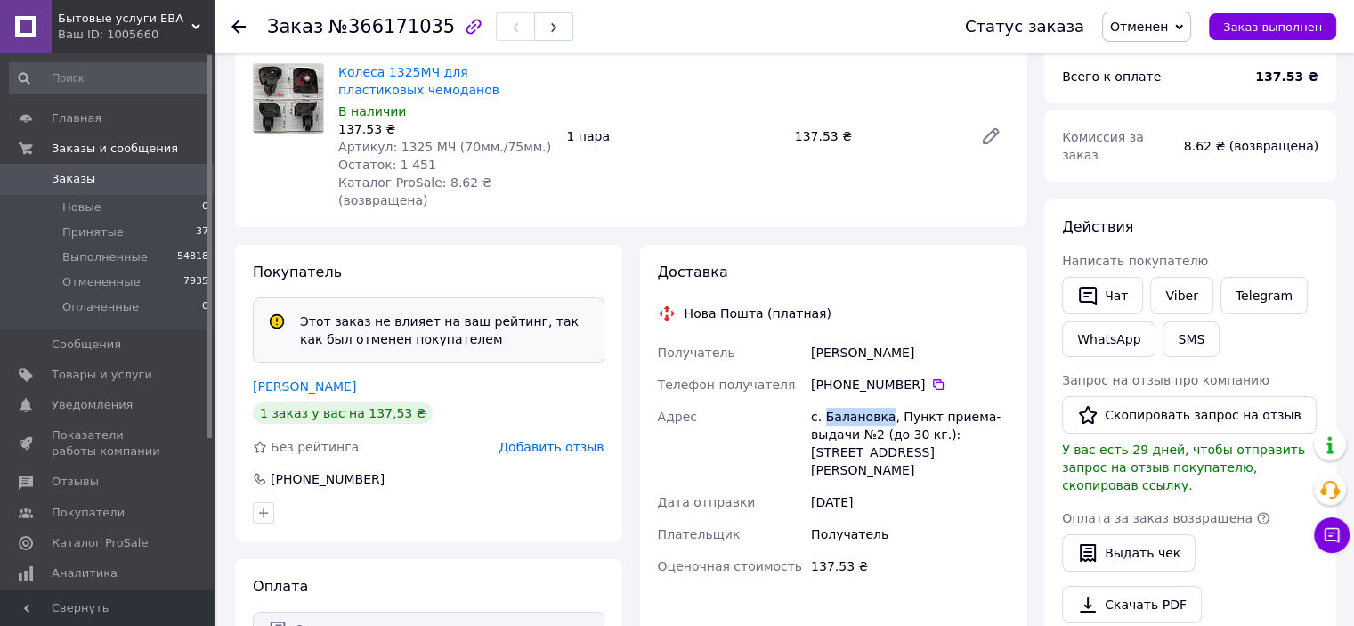
drag, startPoint x: 831, startPoint y: 398, endPoint x: 881, endPoint y: 395, distance: 49.9
click at [881, 401] on div "с. Балановка, Пункт приема-выдачи №2 (до 30 кг.): ул. Леси Украинки, 22" at bounding box center [910, 443] width 205 height 85
copy div "Балановка"
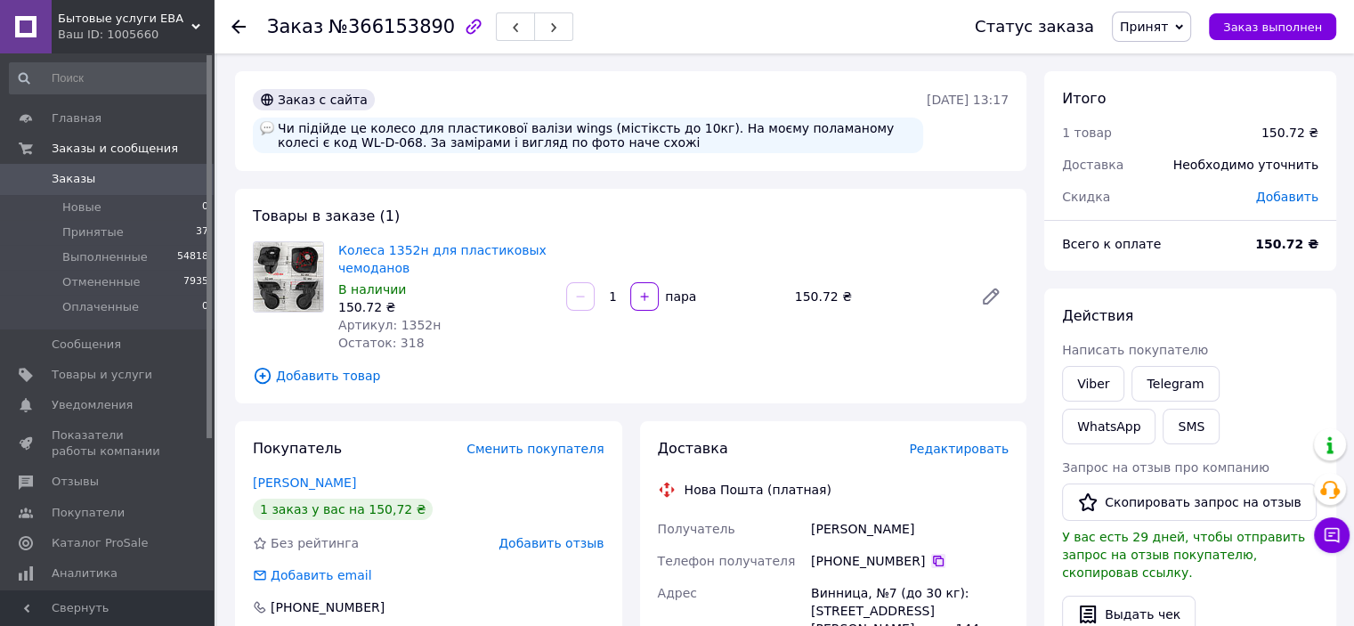
click at [931, 559] on icon at bounding box center [938, 561] width 14 height 14
click at [965, 448] on span "Редактировать" at bounding box center [959, 449] width 100 height 14
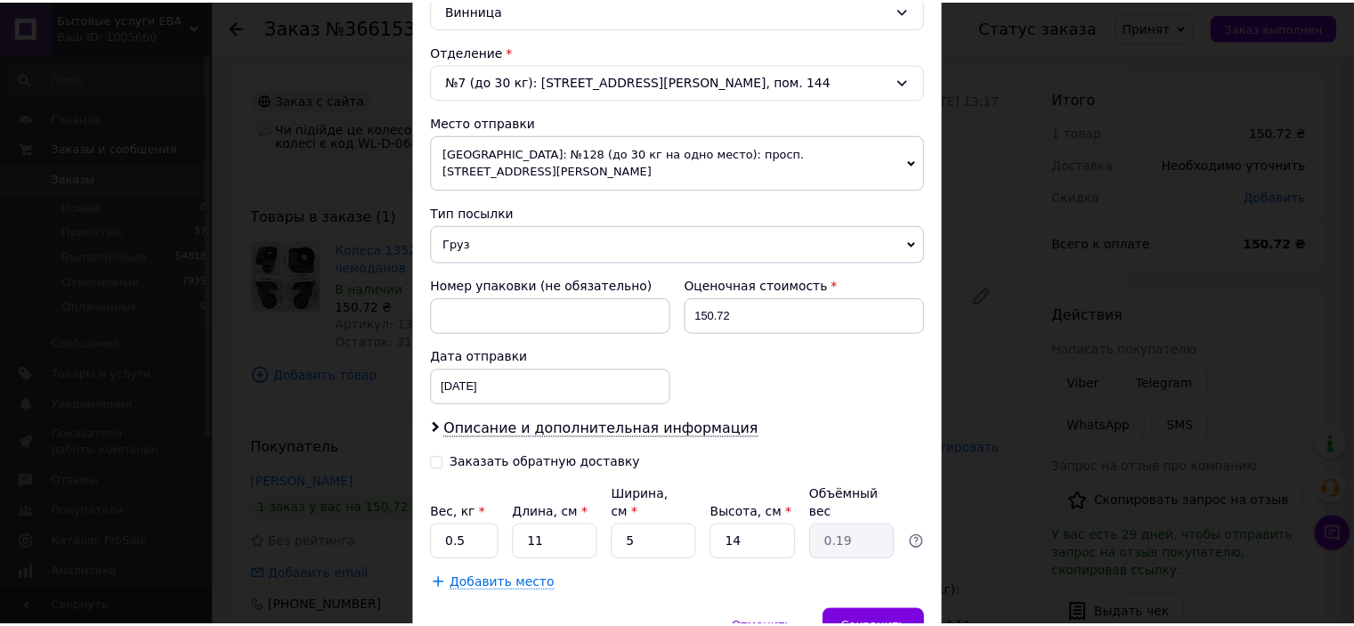
scroll to position [583, 0]
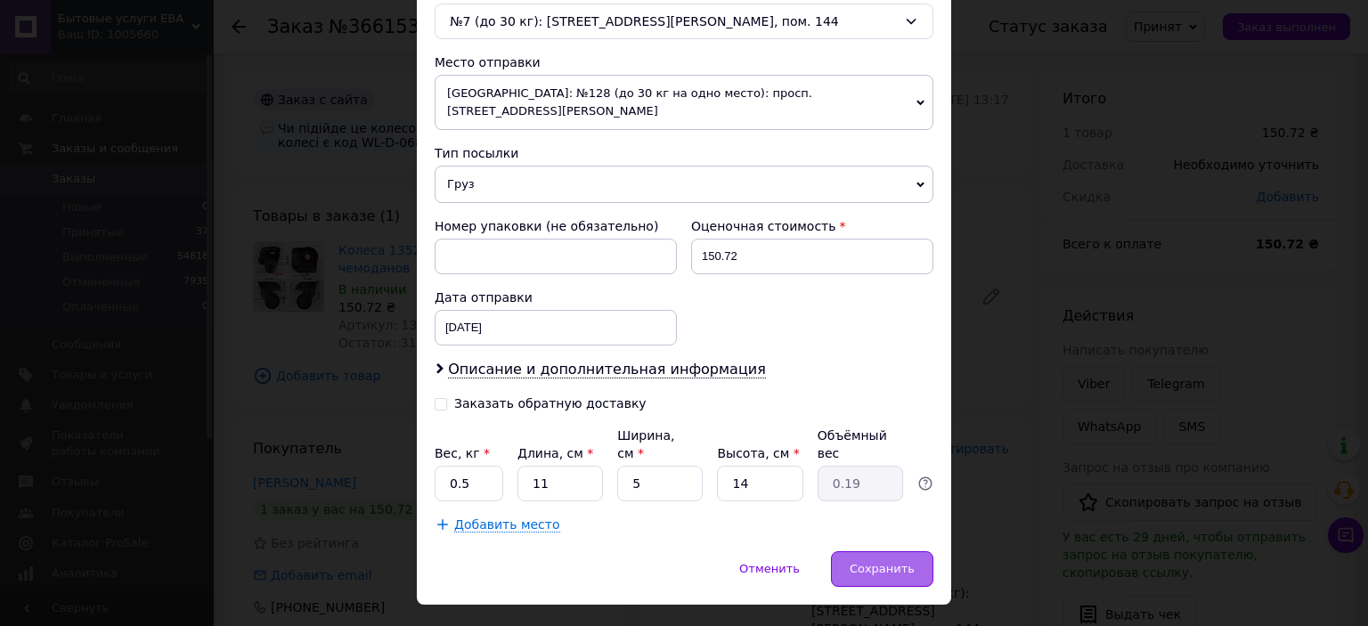
click at [887, 562] on span "Сохранить" at bounding box center [882, 568] width 65 height 13
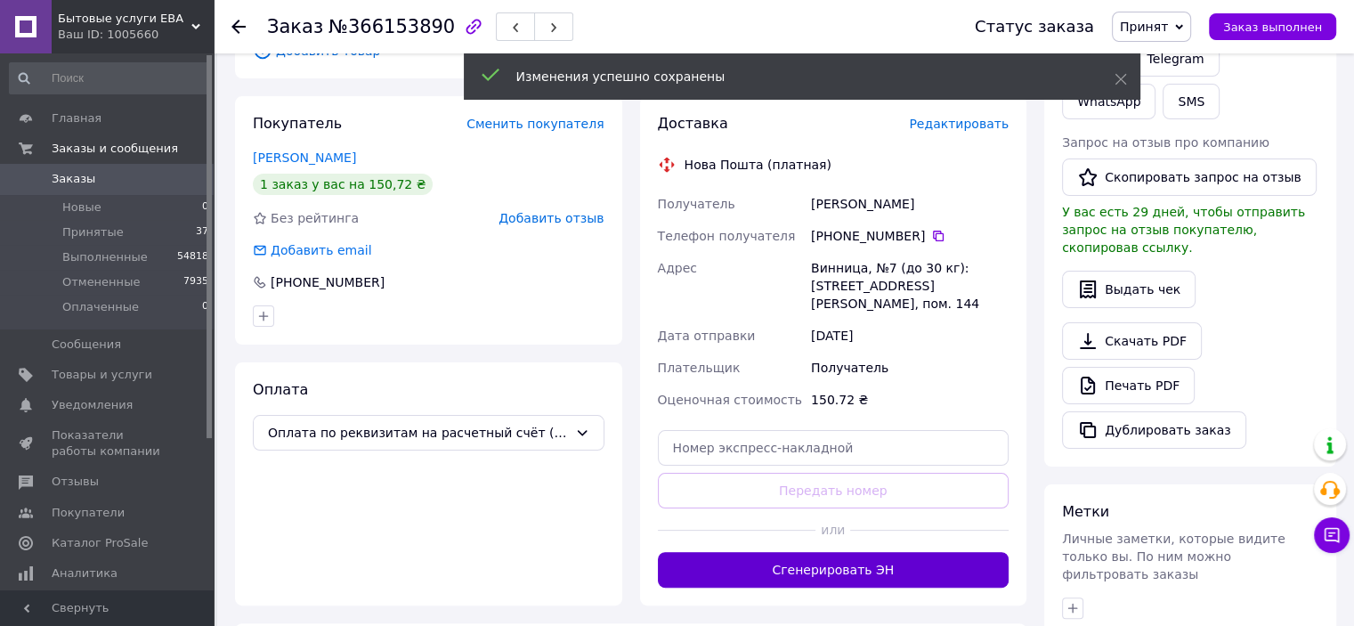
scroll to position [356, 0]
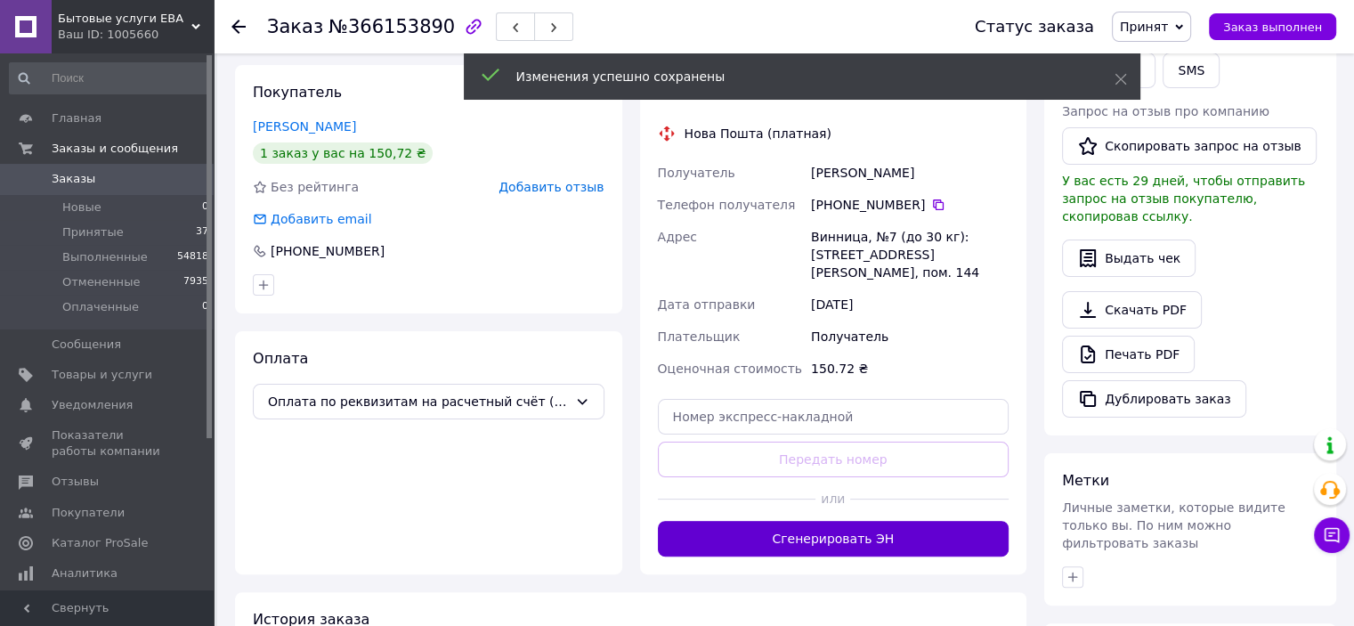
click at [850, 521] on button "Сгенерировать ЭН" at bounding box center [834, 539] width 352 height 36
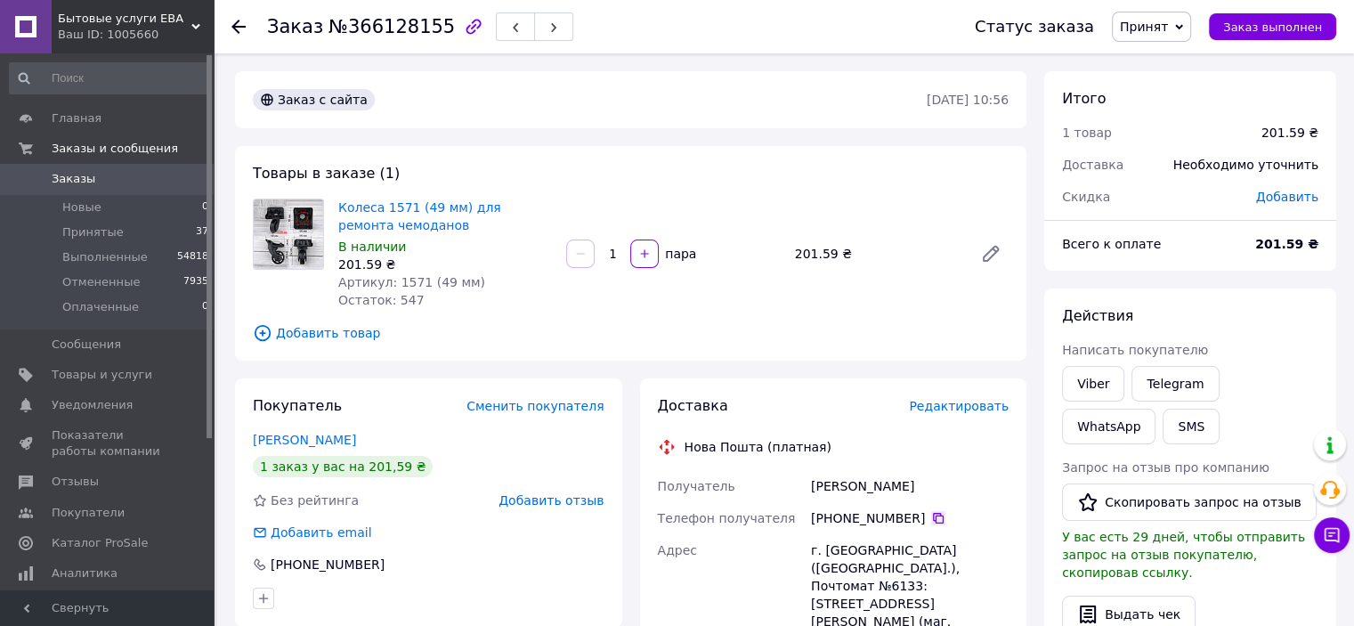
click at [931, 519] on icon at bounding box center [938, 518] width 14 height 14
click at [944, 406] on span "Редактировать" at bounding box center [959, 406] width 100 height 14
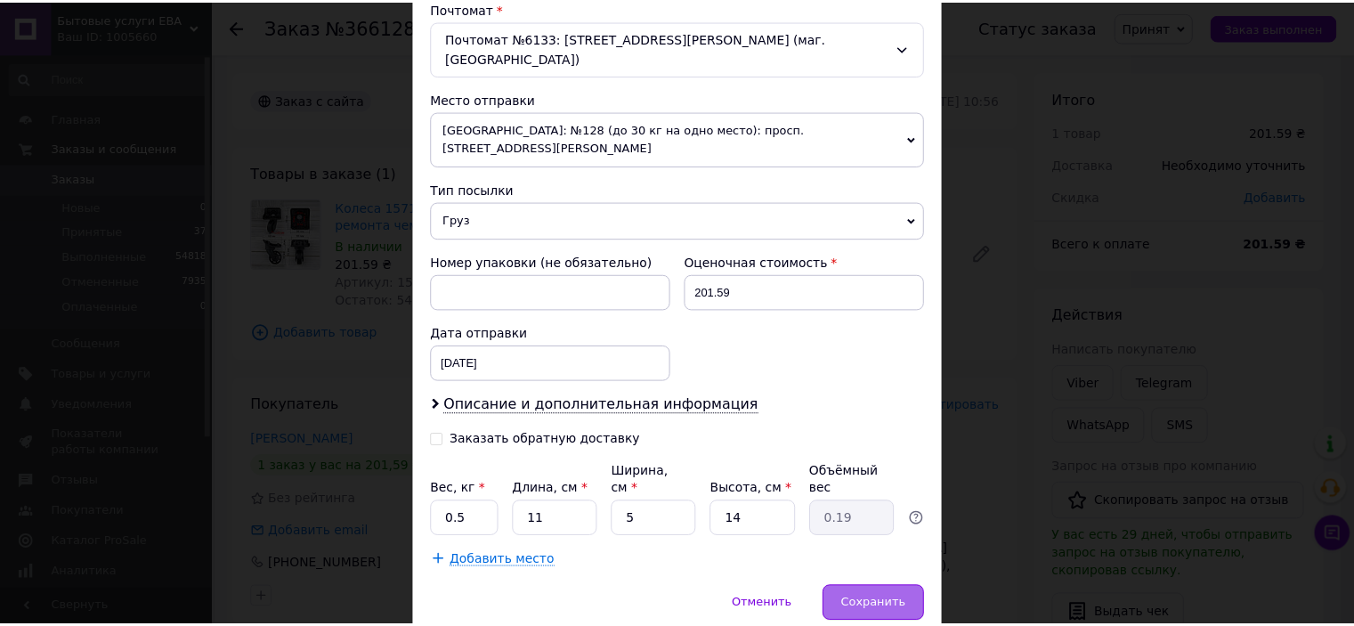
scroll to position [583, 0]
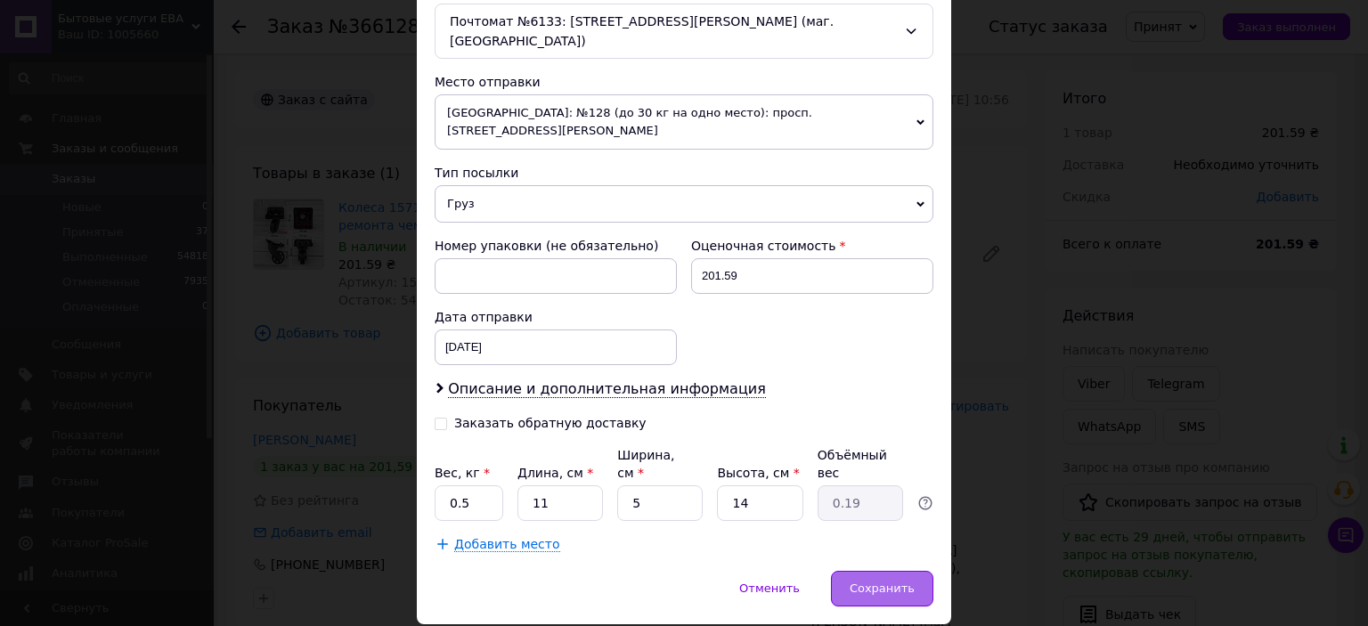
click at [888, 571] on div "Сохранить" at bounding box center [882, 589] width 102 height 36
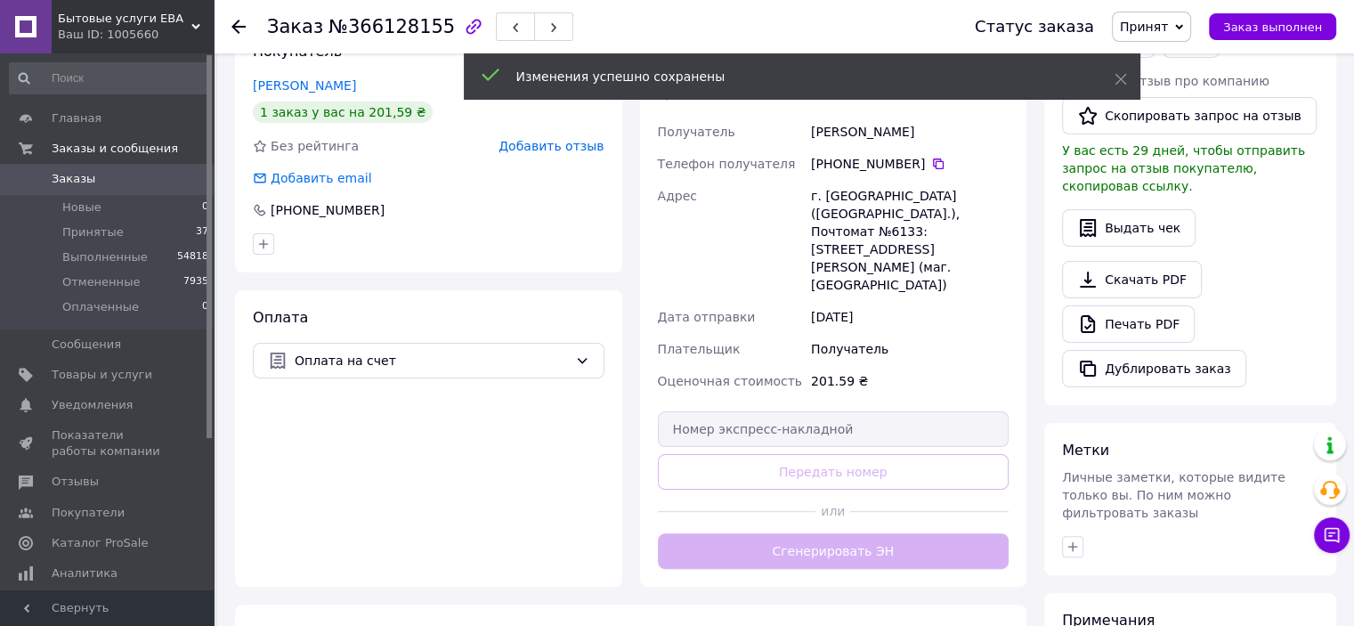
scroll to position [356, 0]
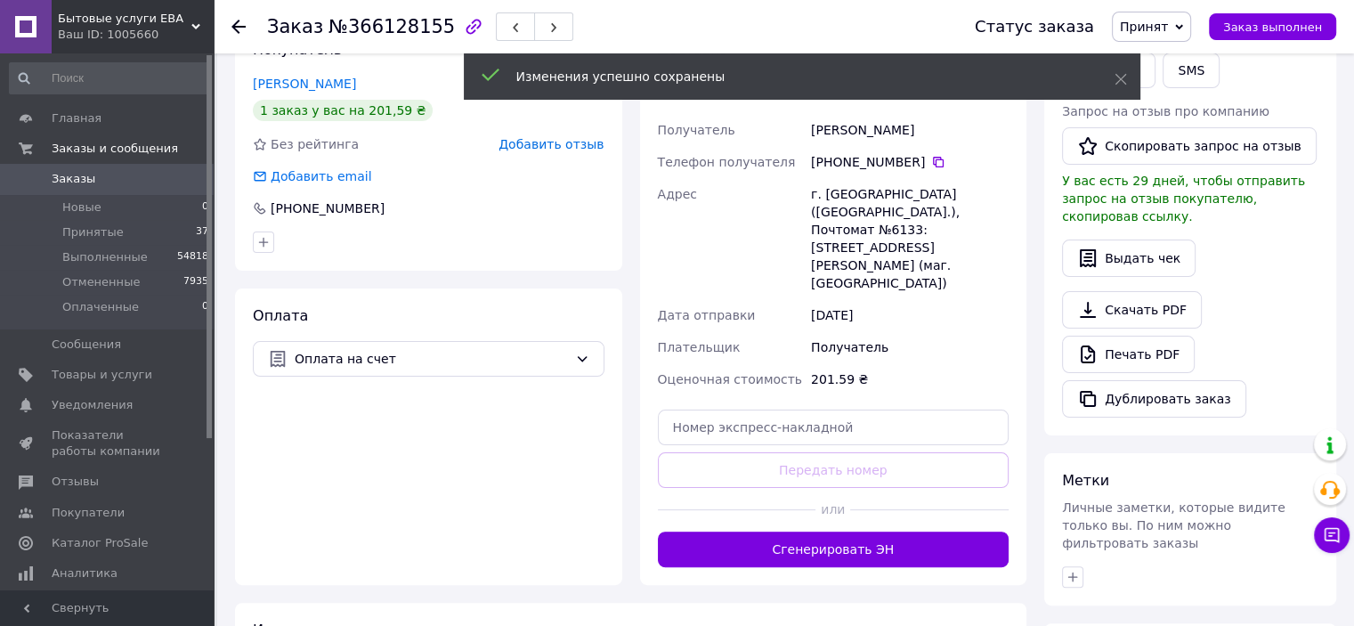
click at [818, 532] on button "Сгенерировать ЭН" at bounding box center [834, 550] width 352 height 36
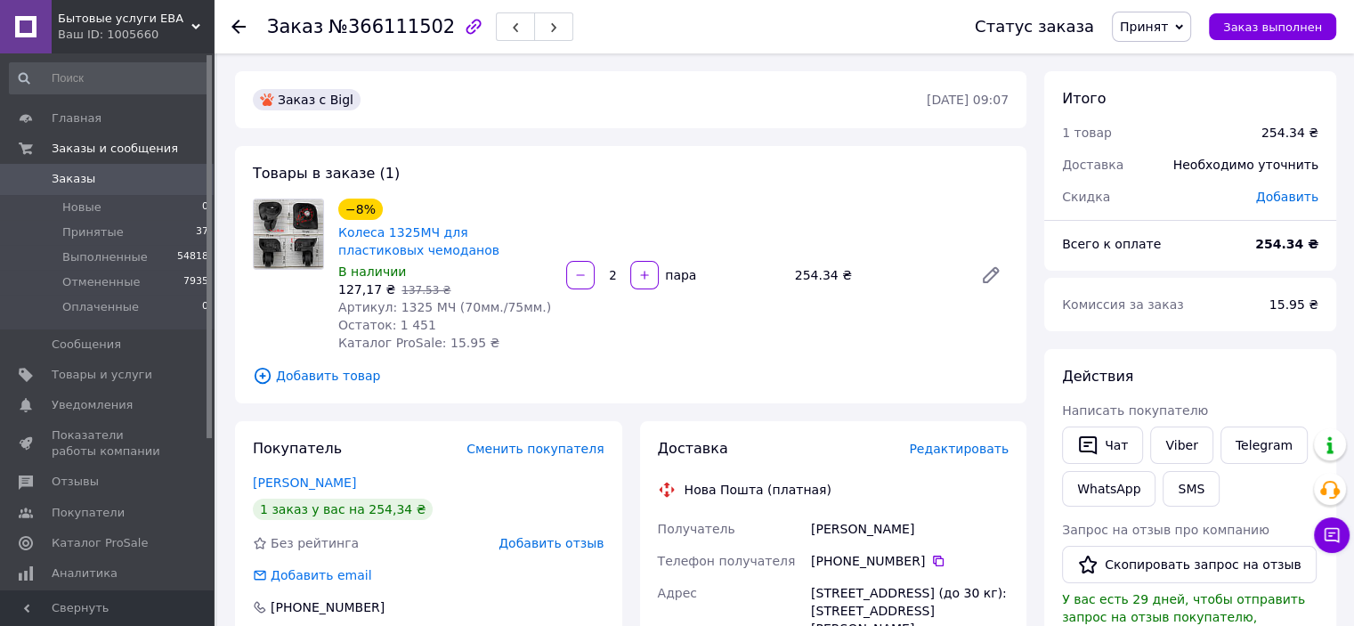
click at [962, 443] on span "Редактировать" at bounding box center [959, 449] width 100 height 14
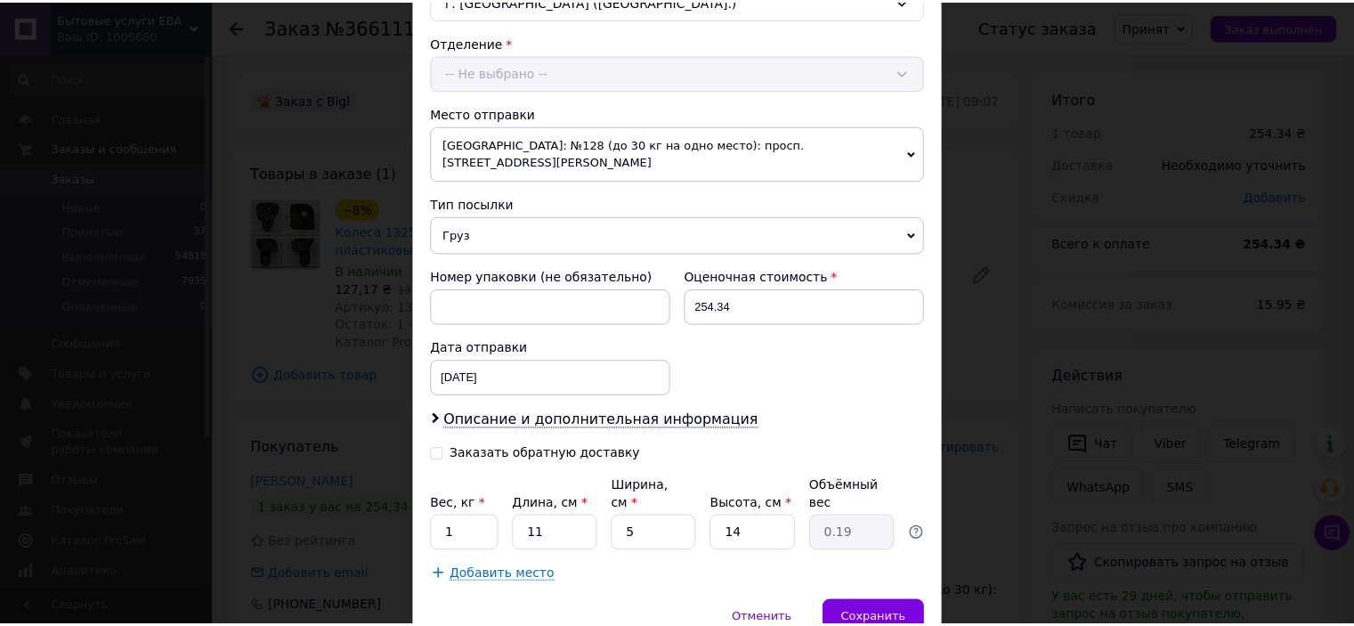
scroll to position [583, 0]
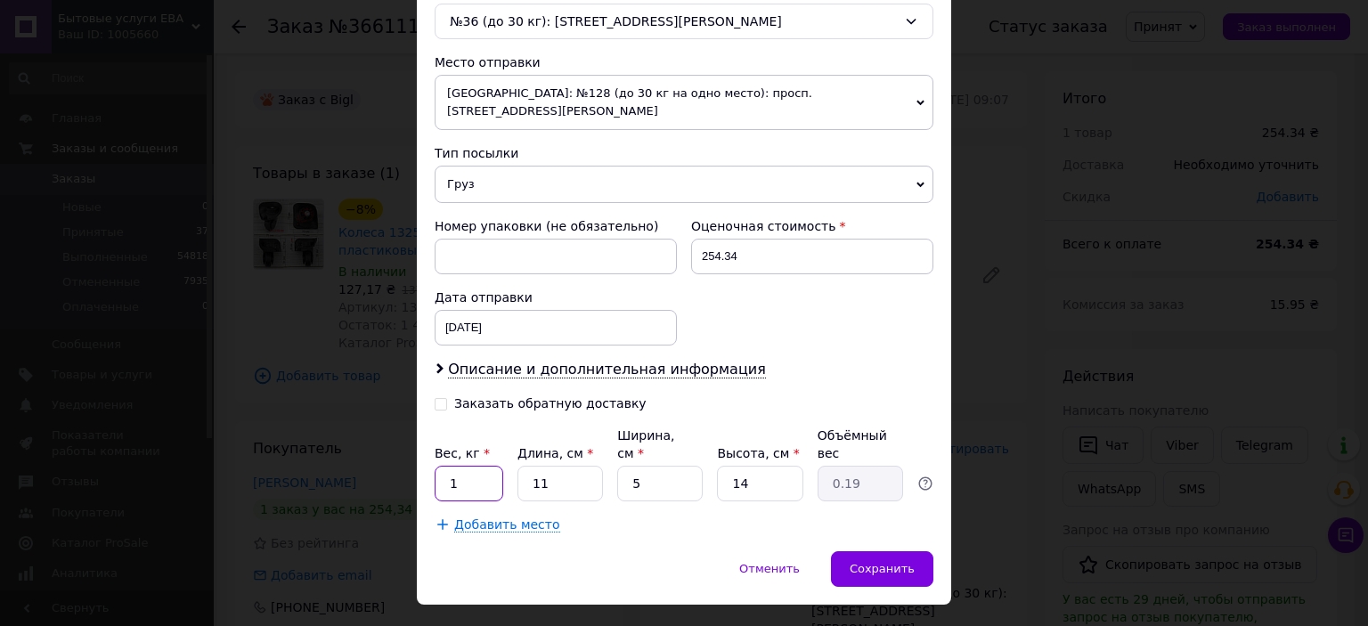
click at [460, 466] on input "1" at bounding box center [469, 484] width 69 height 36
click at [891, 562] on span "Сохранить" at bounding box center [882, 568] width 65 height 13
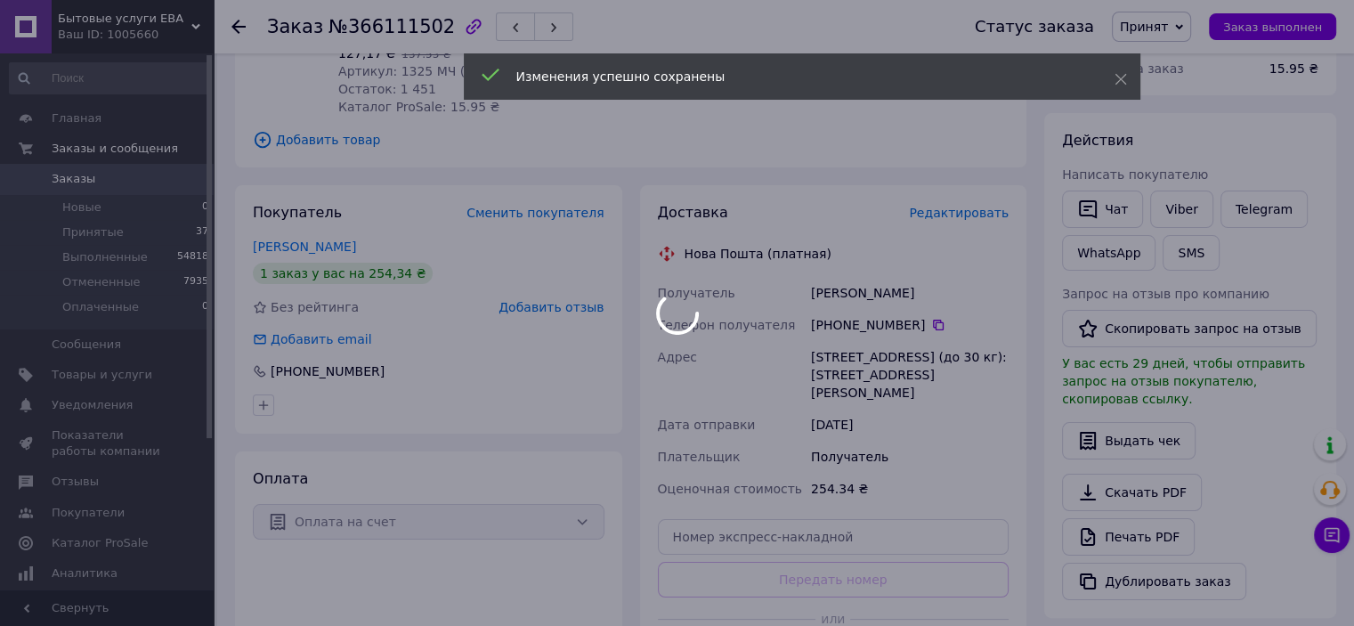
scroll to position [267, 0]
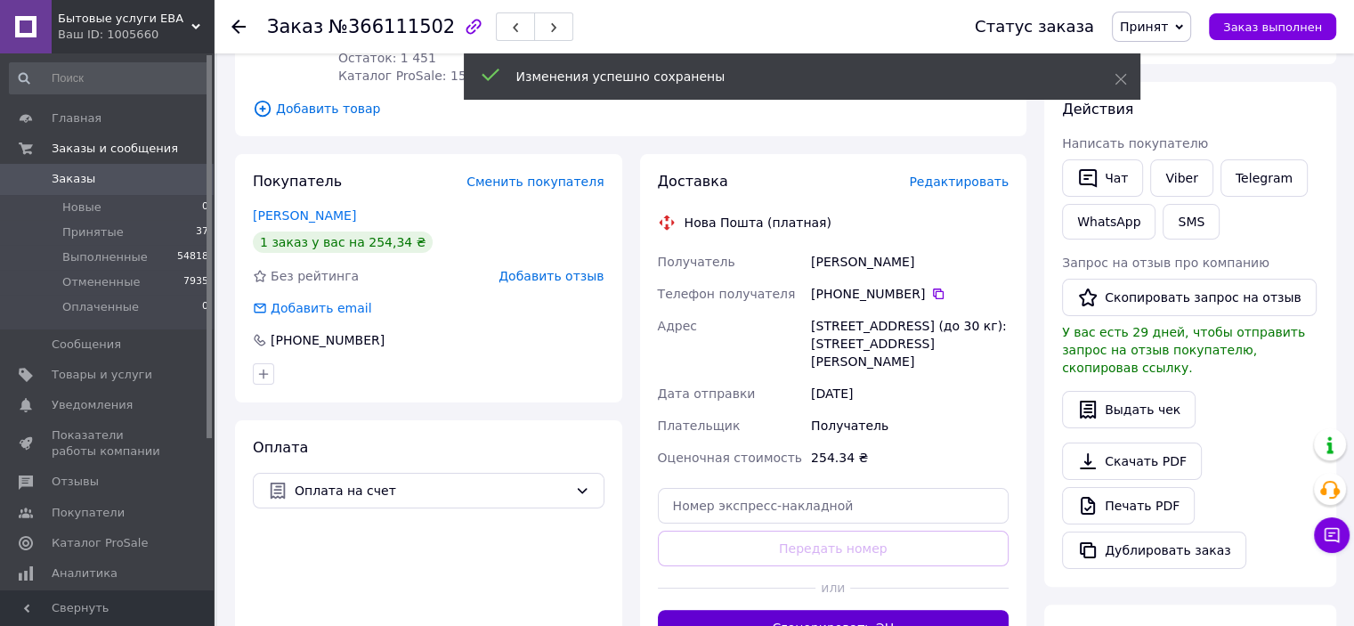
click at [874, 610] on button "Сгенерировать ЭН" at bounding box center [834, 628] width 352 height 36
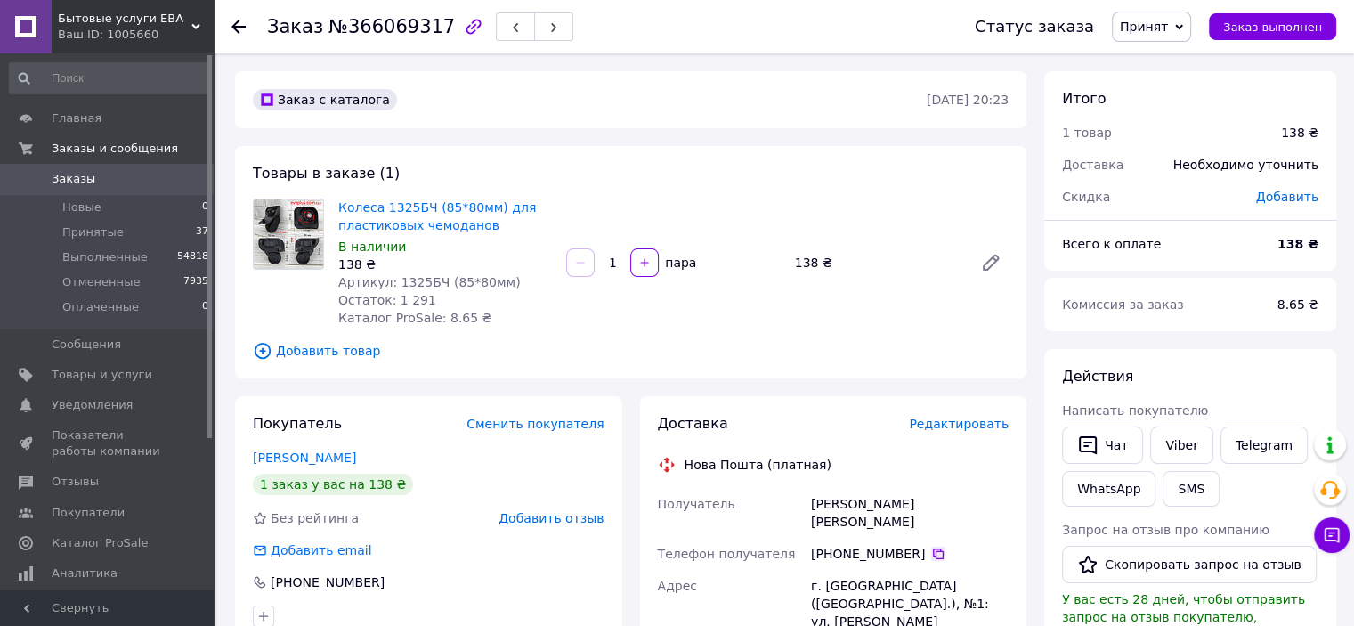
click at [931, 547] on icon at bounding box center [938, 554] width 14 height 14
click at [948, 426] on span "Редактировать" at bounding box center [959, 424] width 100 height 14
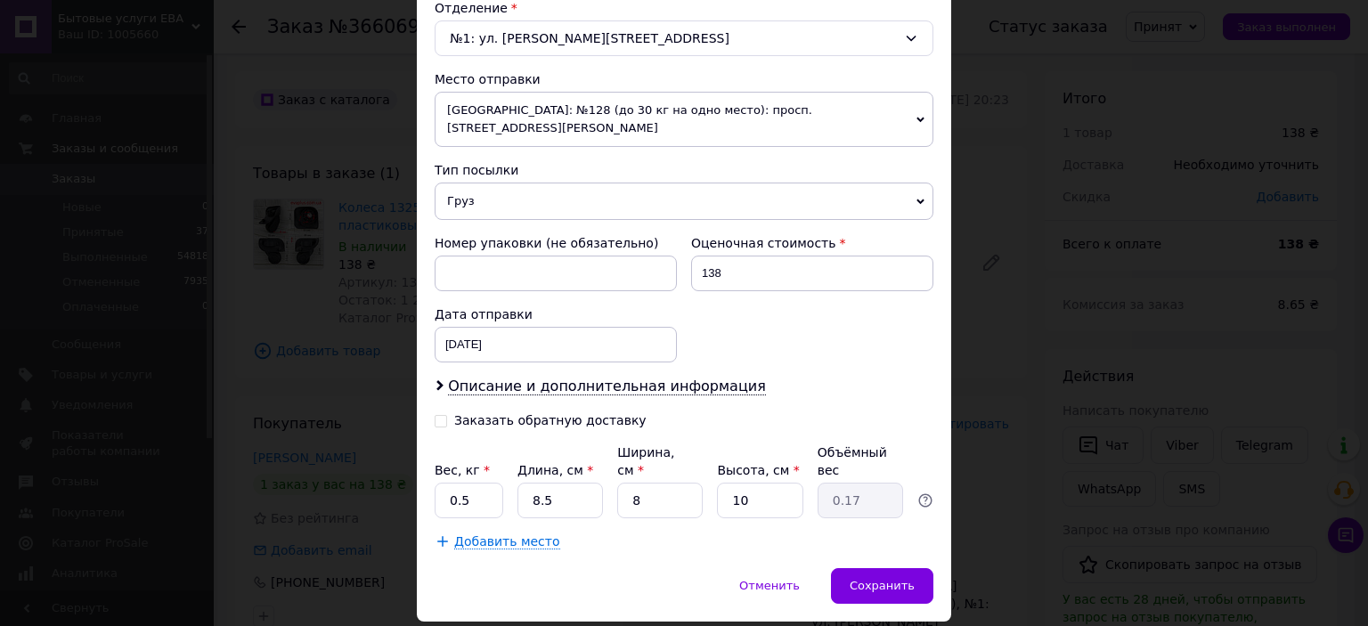
scroll to position [583, 0]
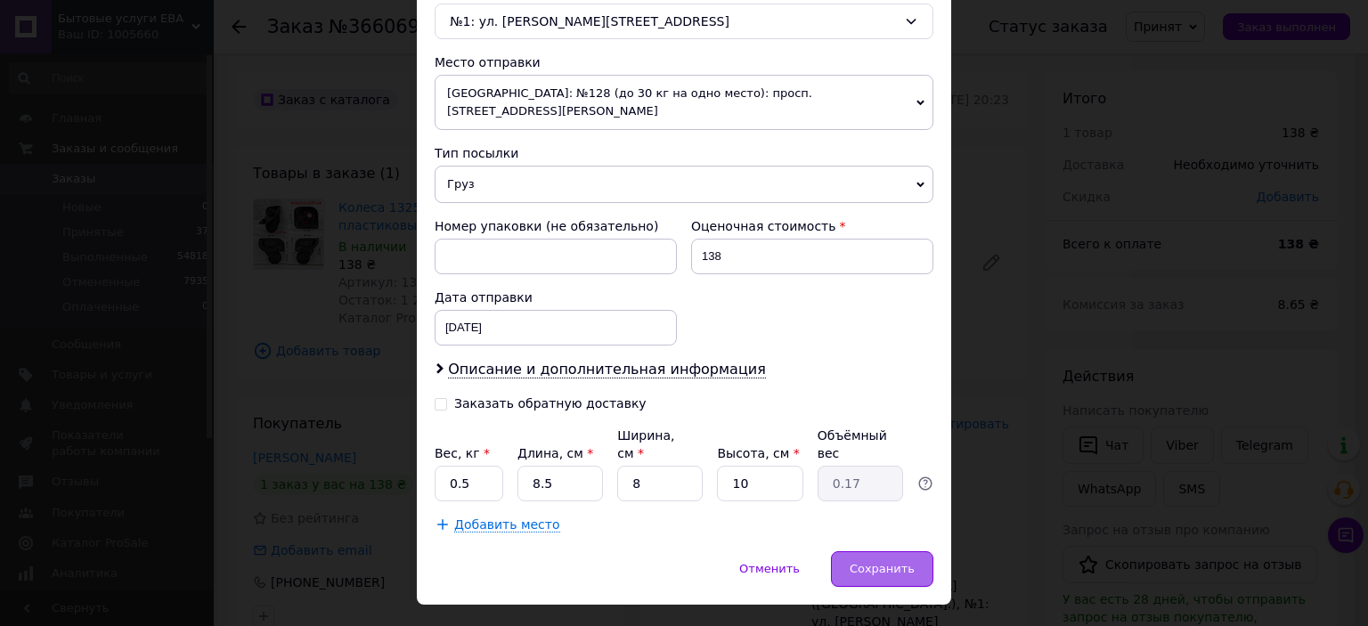
click at [898, 562] on span "Сохранить" at bounding box center [882, 568] width 65 height 13
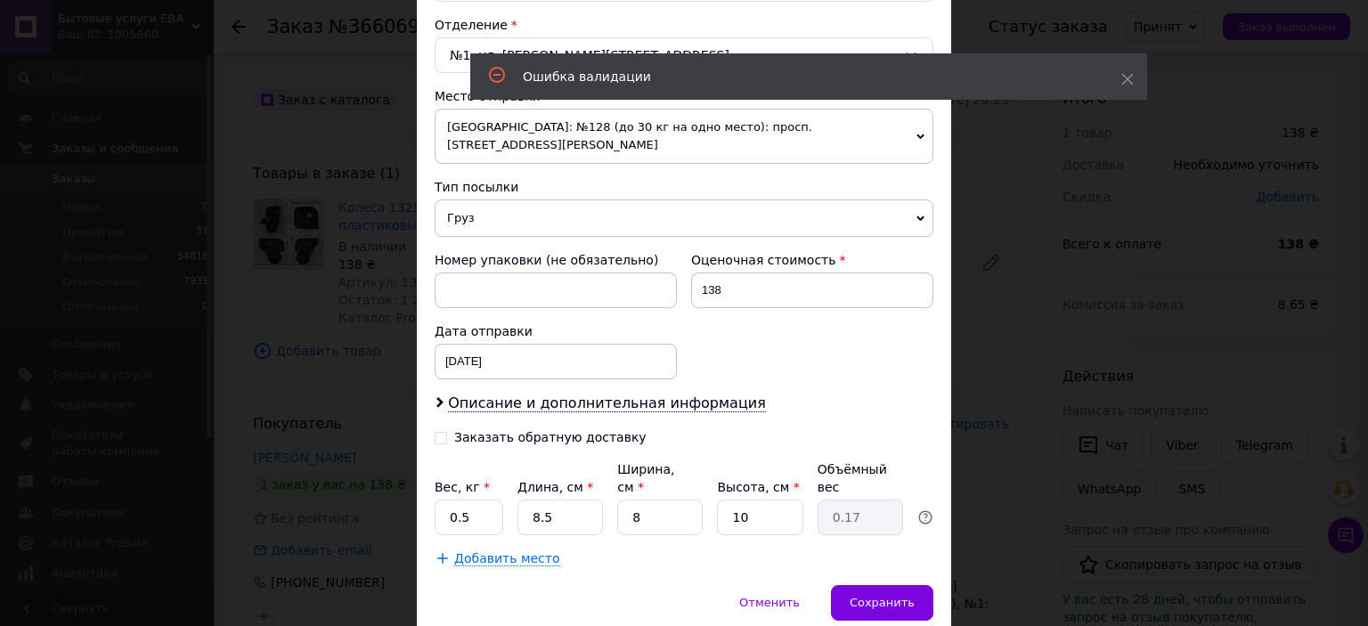
scroll to position [12, 0]
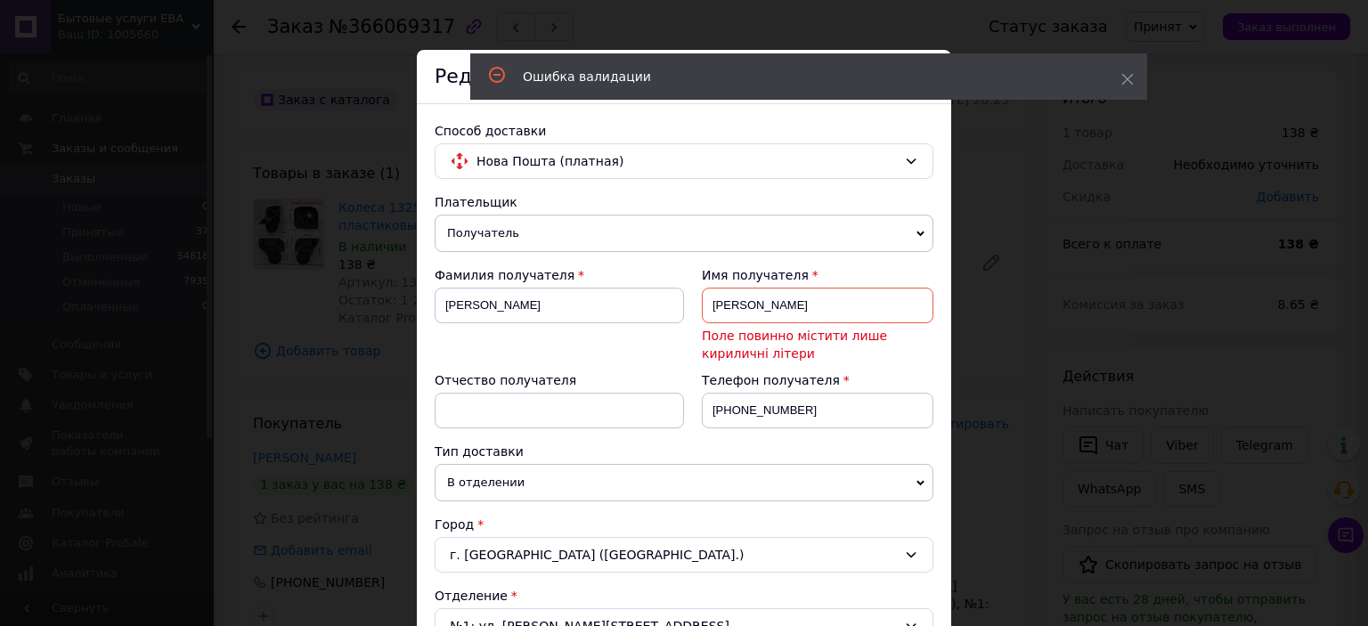
drag, startPoint x: 761, startPoint y: 302, endPoint x: 689, endPoint y: 297, distance: 71.4
click at [694, 297] on div "Имя получателя Кухарець Іванна Поле повинно містити лише кириличні літери" at bounding box center [808, 318] width 249 height 105
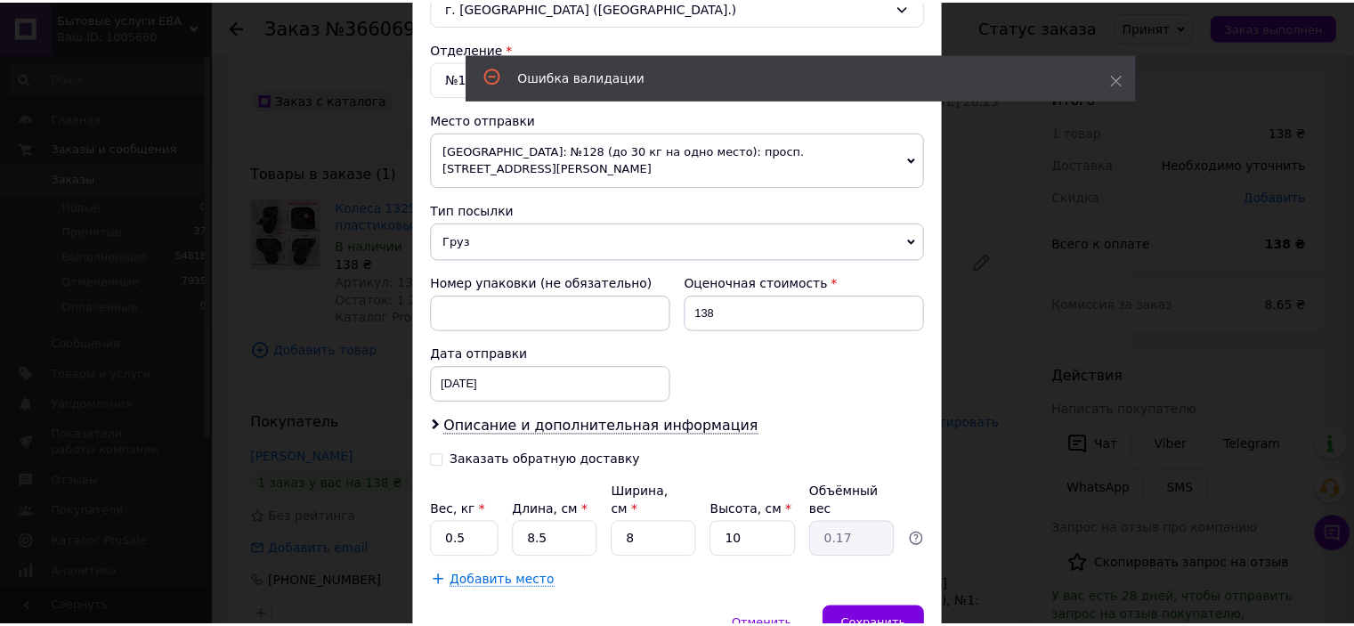
scroll to position [583, 0]
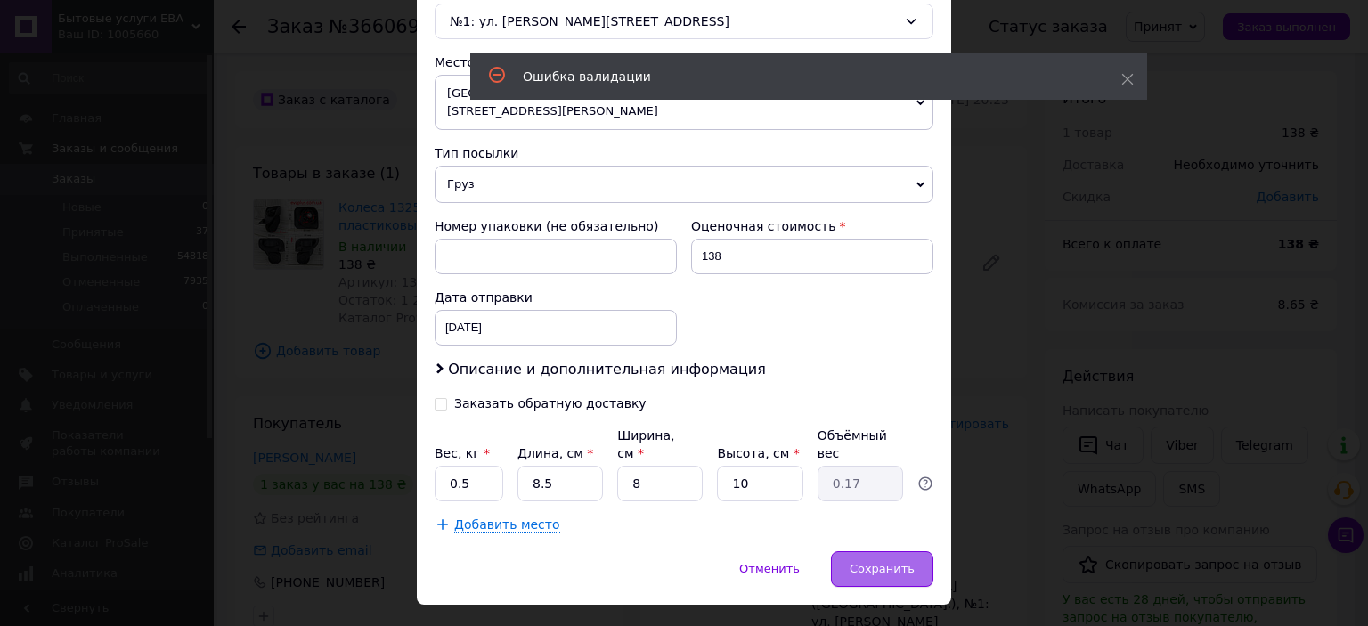
type input "Іванна"
click at [866, 562] on span "Сохранить" at bounding box center [882, 568] width 65 height 13
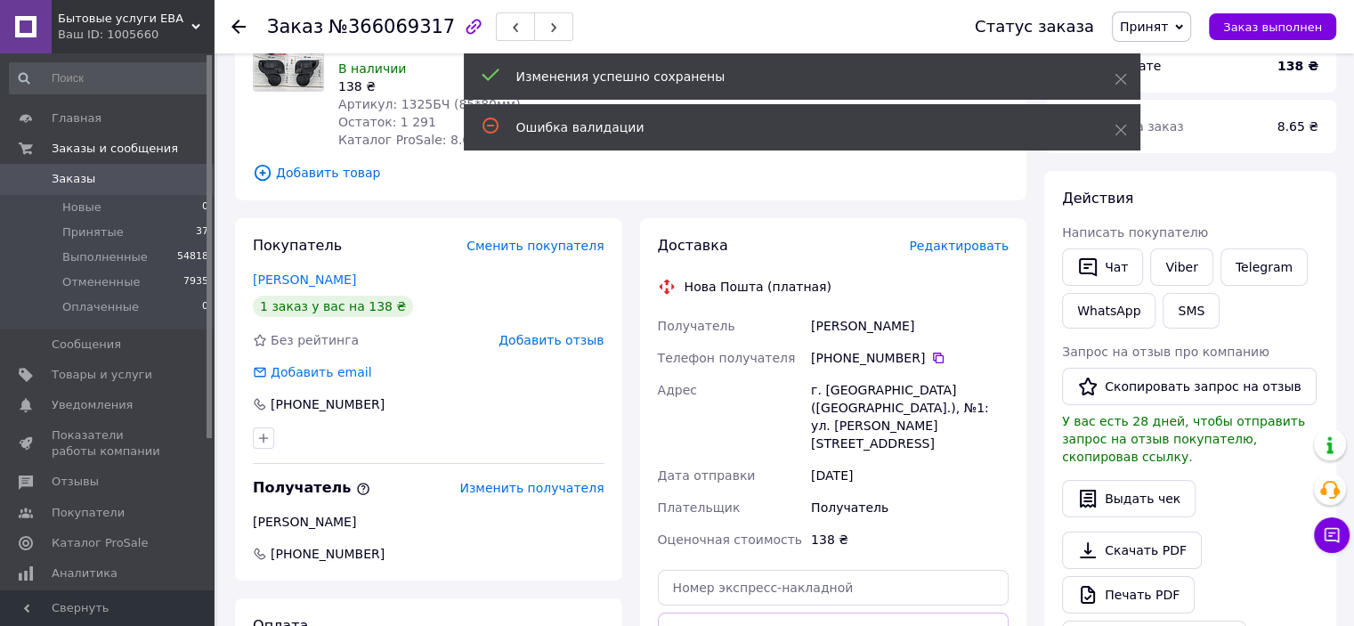
scroll to position [267, 0]
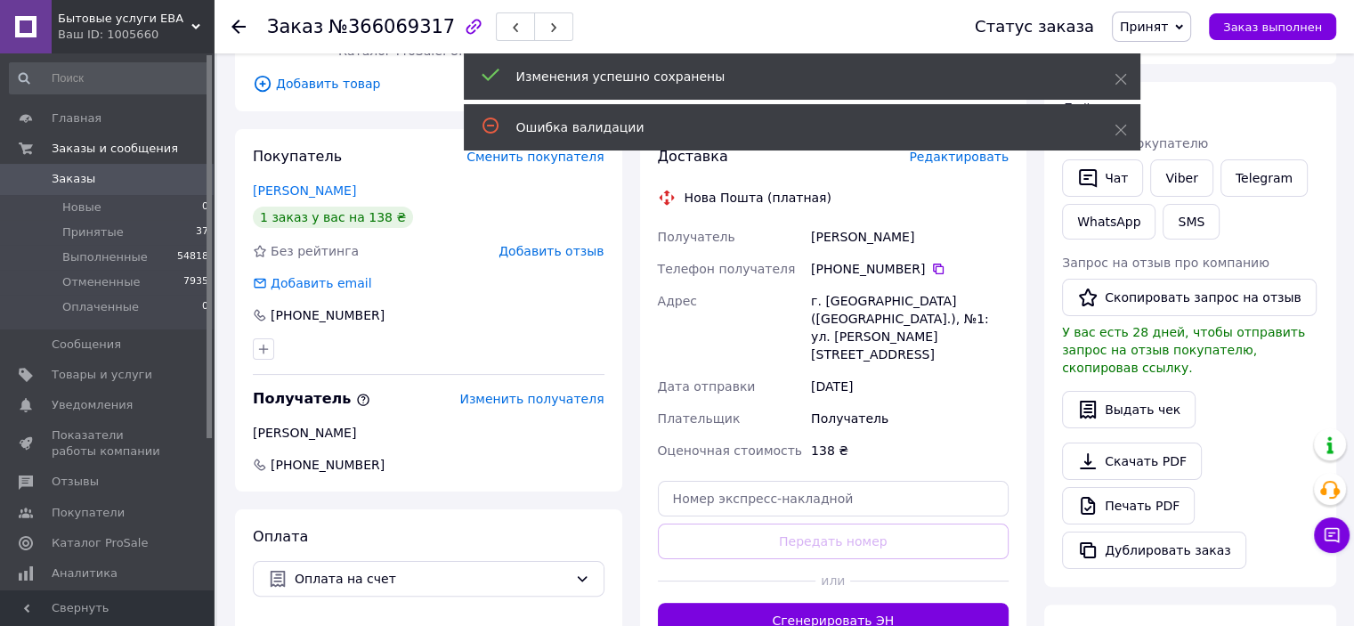
click at [824, 603] on button "Сгенерировать ЭН" at bounding box center [834, 621] width 352 height 36
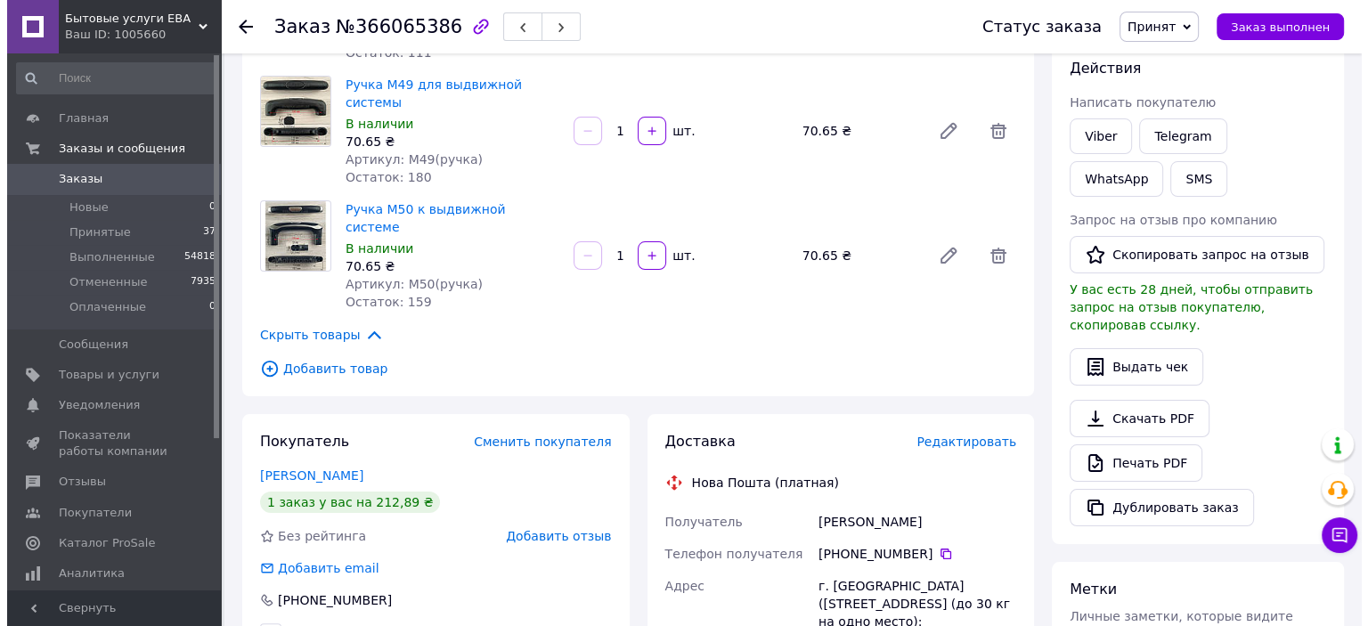
scroll to position [267, 0]
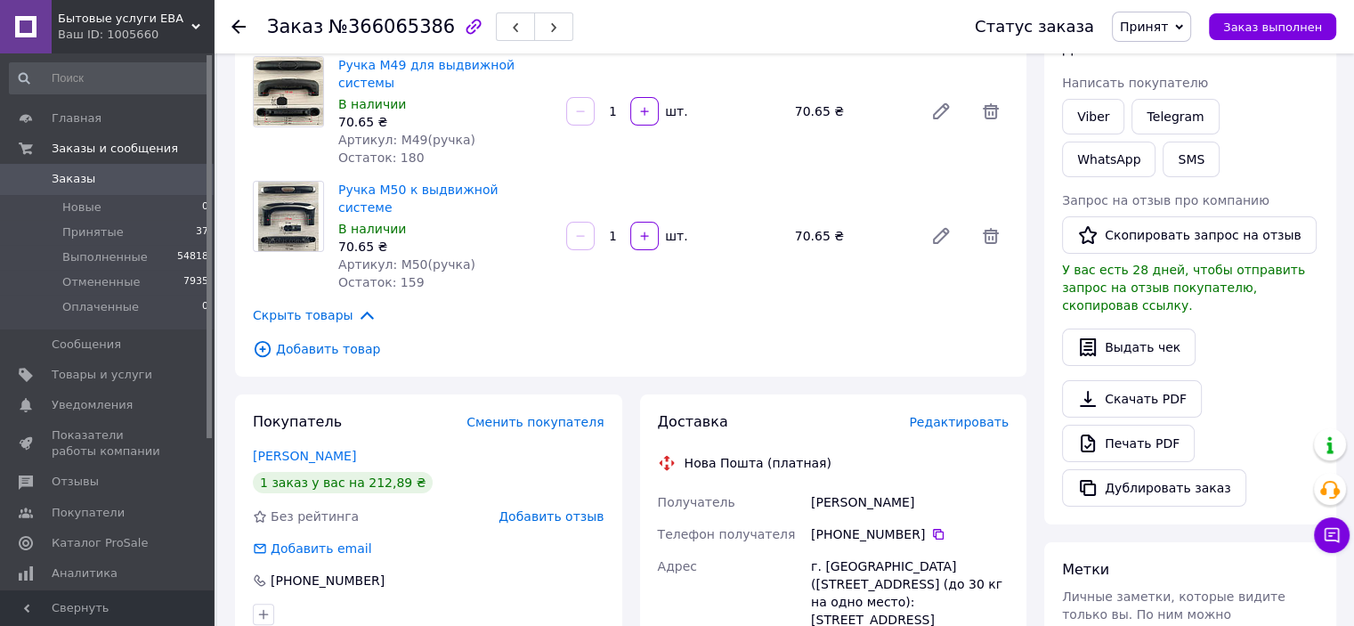
click at [937, 415] on span "Редактировать" at bounding box center [959, 422] width 100 height 14
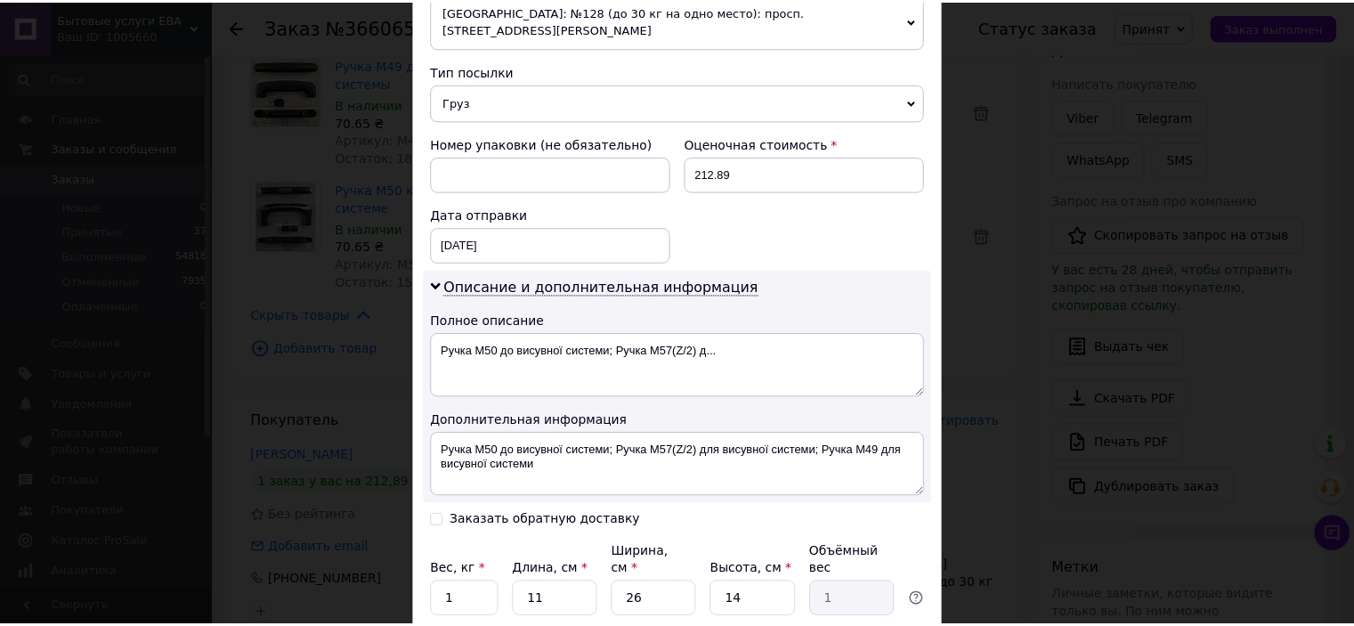
scroll to position [782, 0]
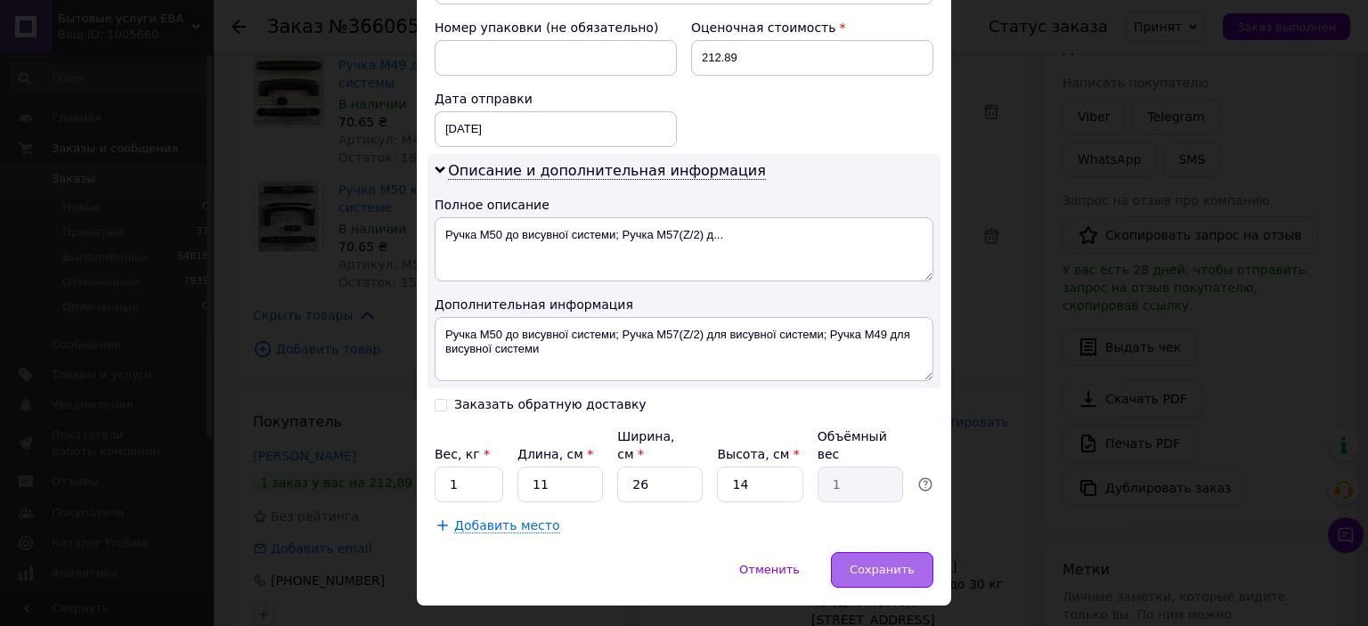
click at [869, 563] on span "Сохранить" at bounding box center [882, 569] width 65 height 13
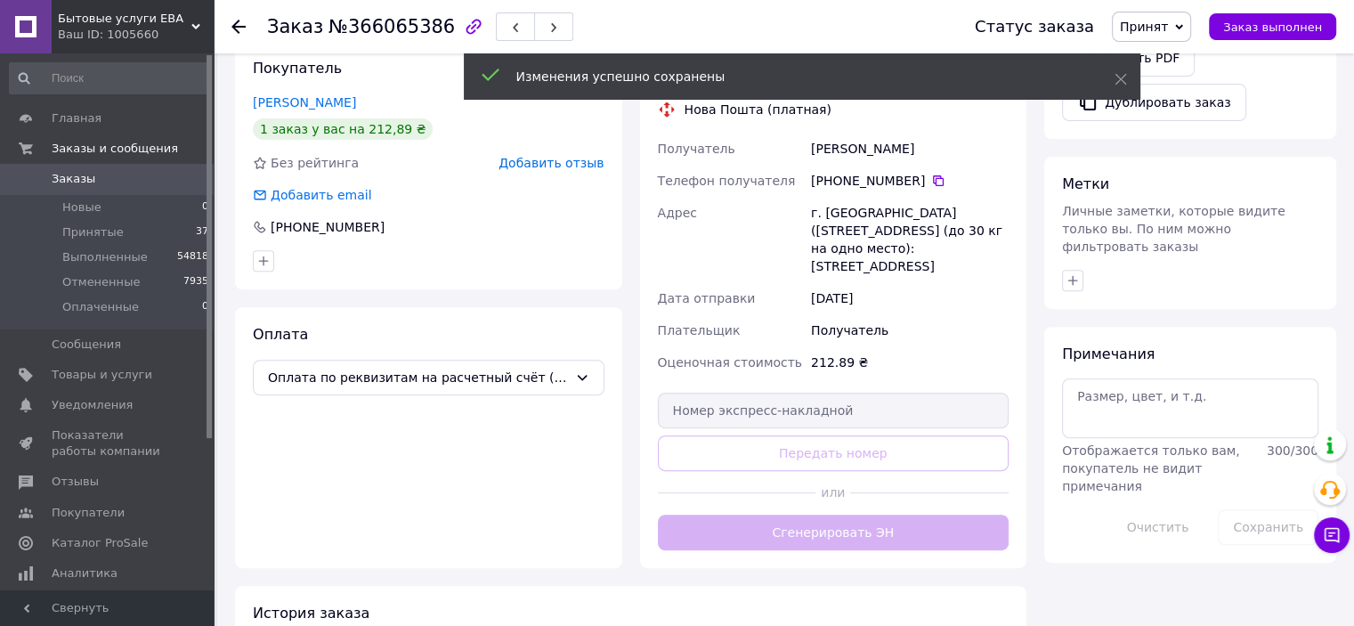
scroll to position [623, 0]
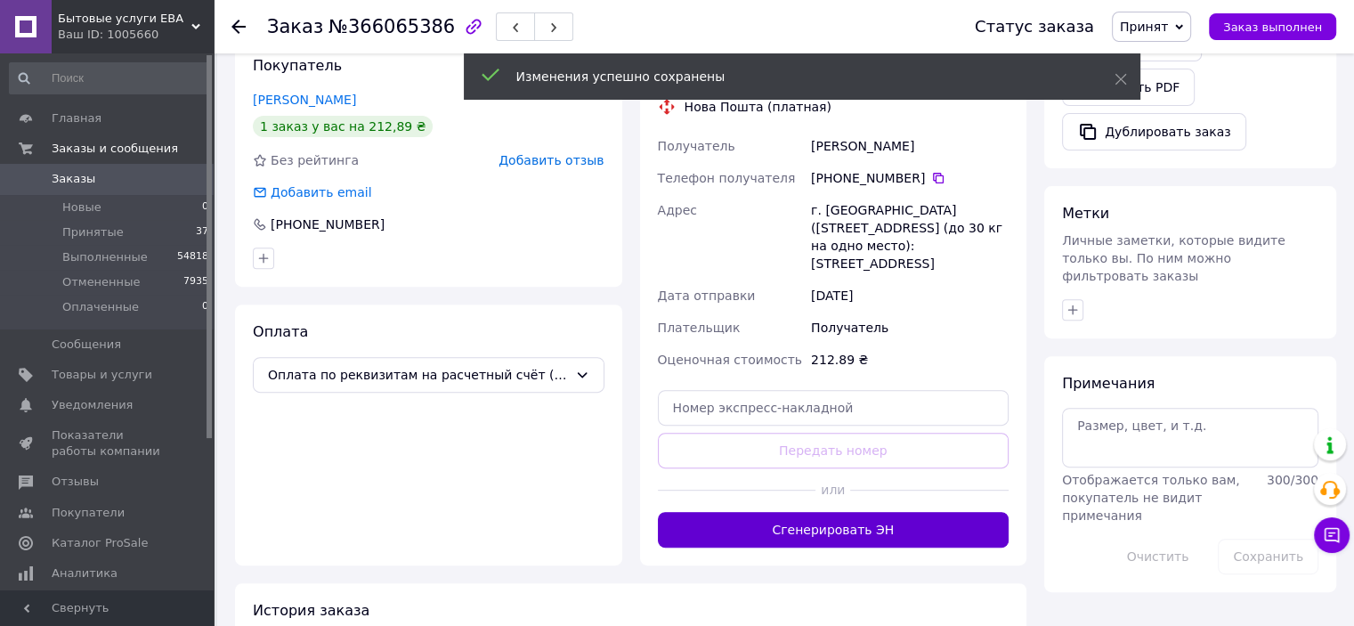
click at [842, 512] on button "Сгенерировать ЭН" at bounding box center [834, 530] width 352 height 36
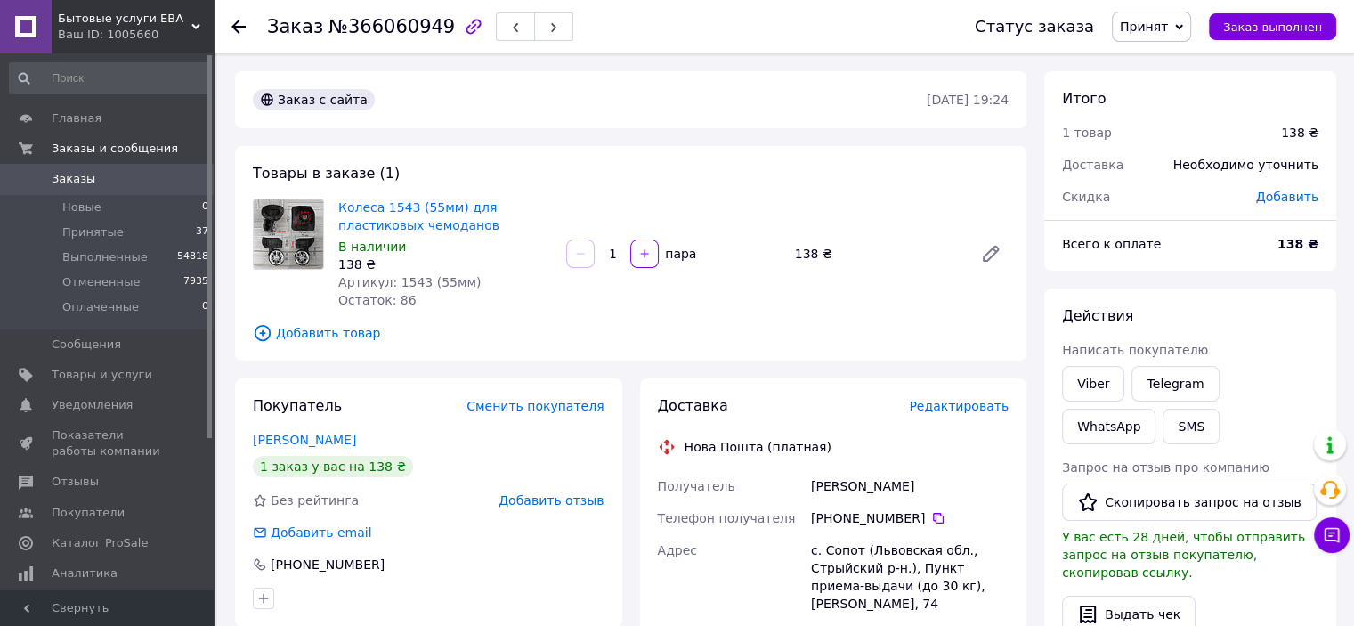
click at [952, 407] on span "Редактировать" at bounding box center [959, 406] width 100 height 14
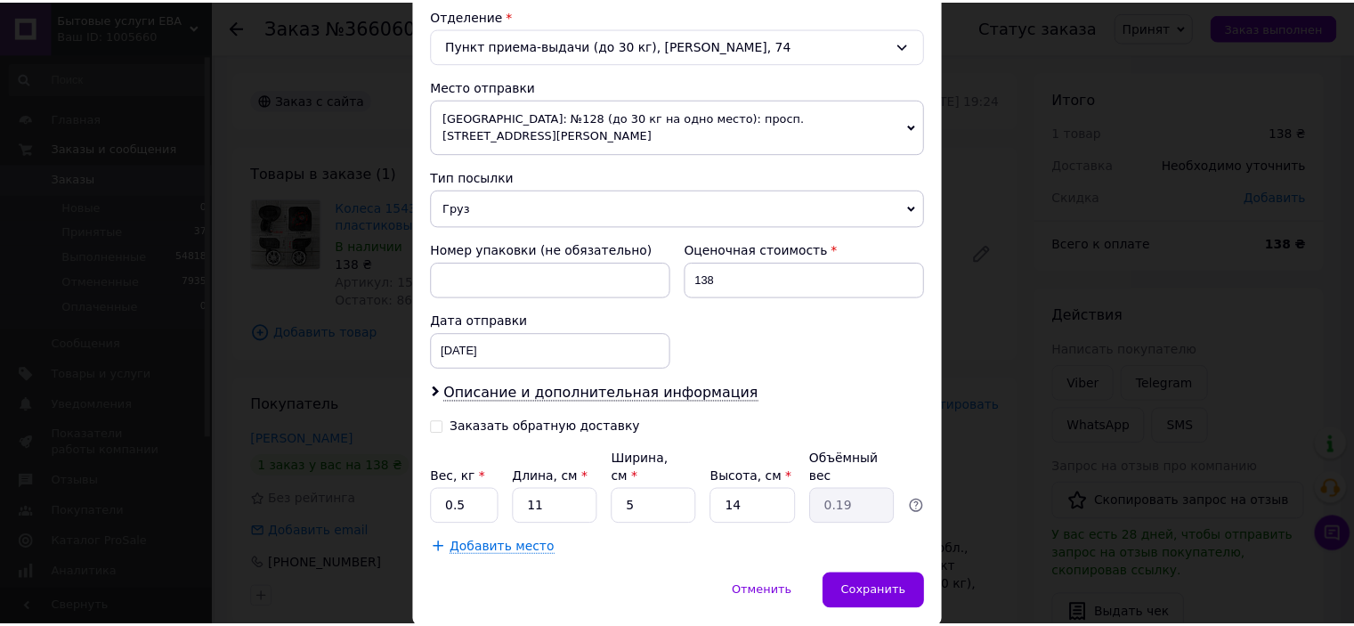
scroll to position [583, 0]
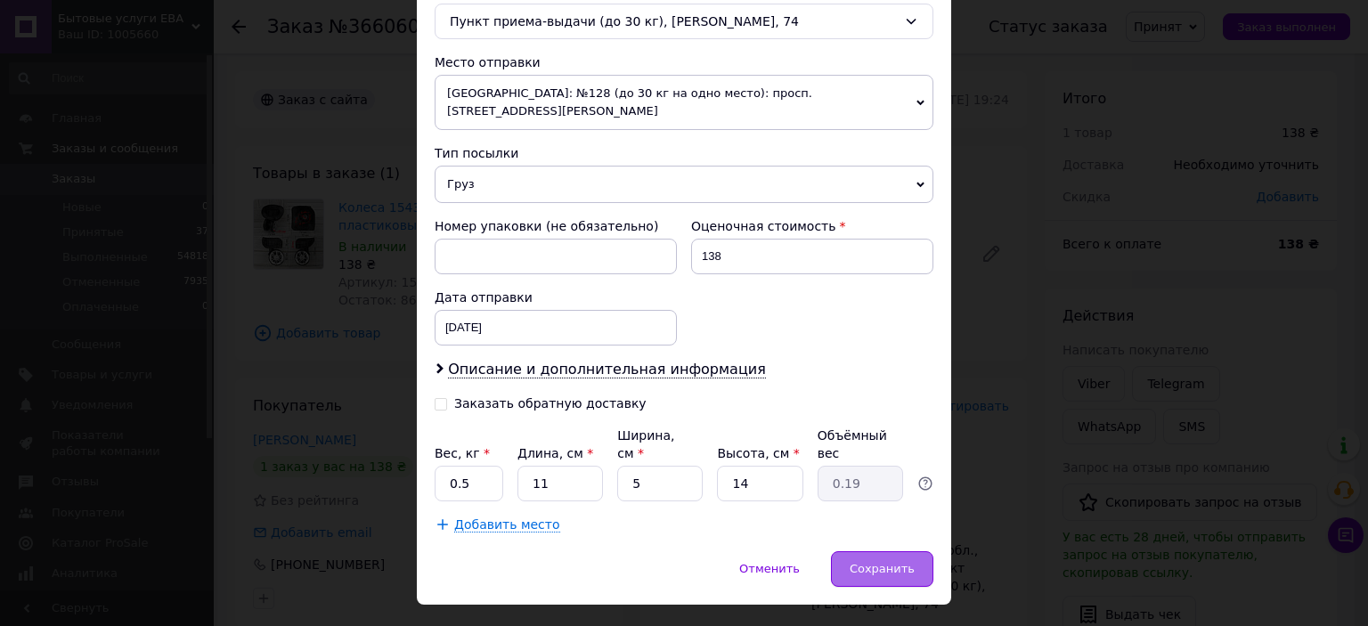
click at [887, 562] on span "Сохранить" at bounding box center [882, 568] width 65 height 13
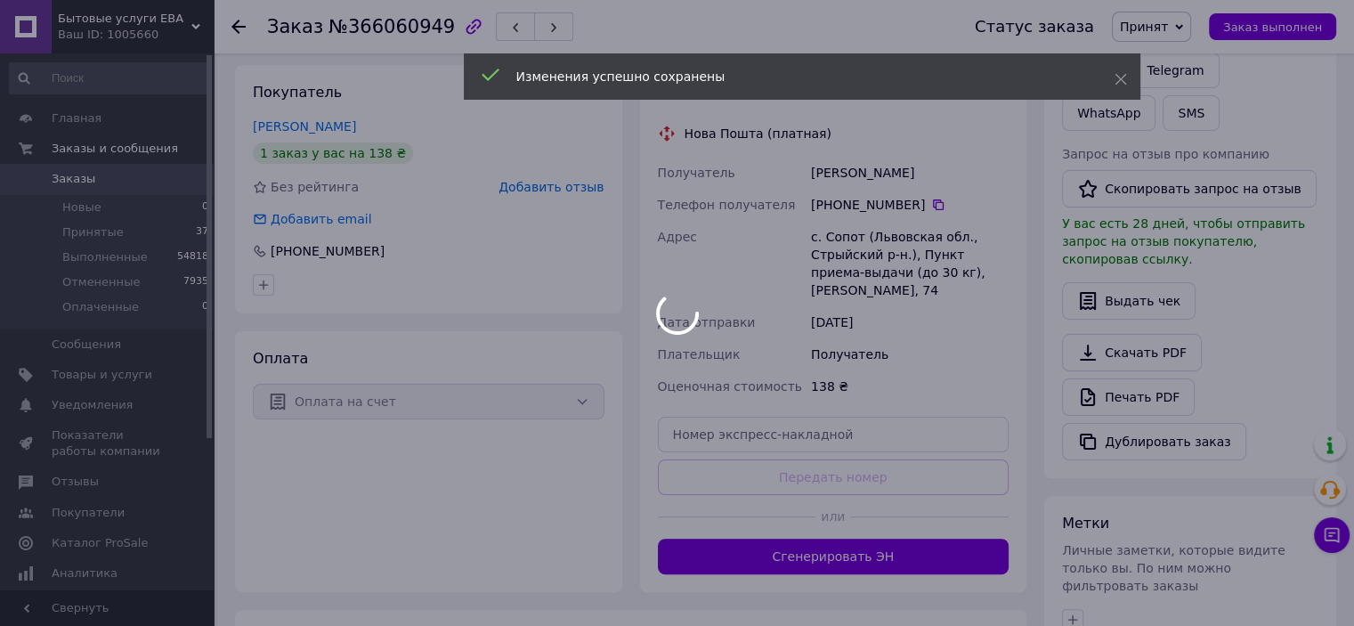
scroll to position [356, 0]
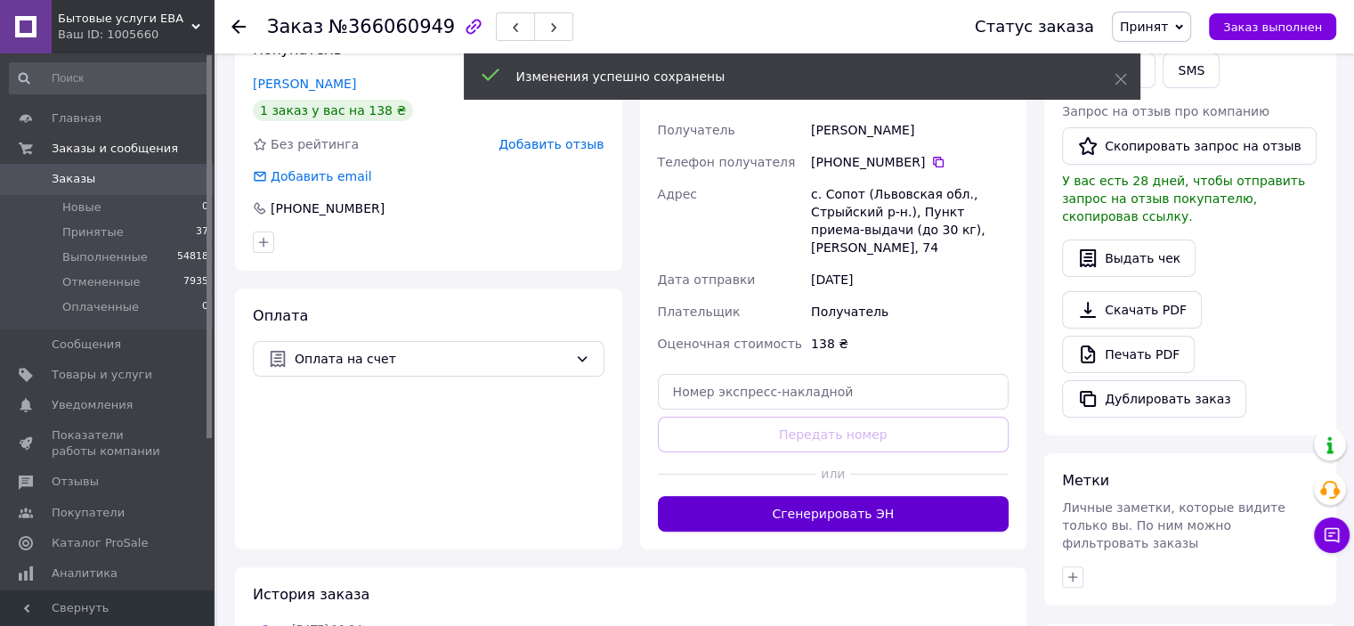
click at [841, 498] on button "Сгенерировать ЭН" at bounding box center [834, 514] width 352 height 36
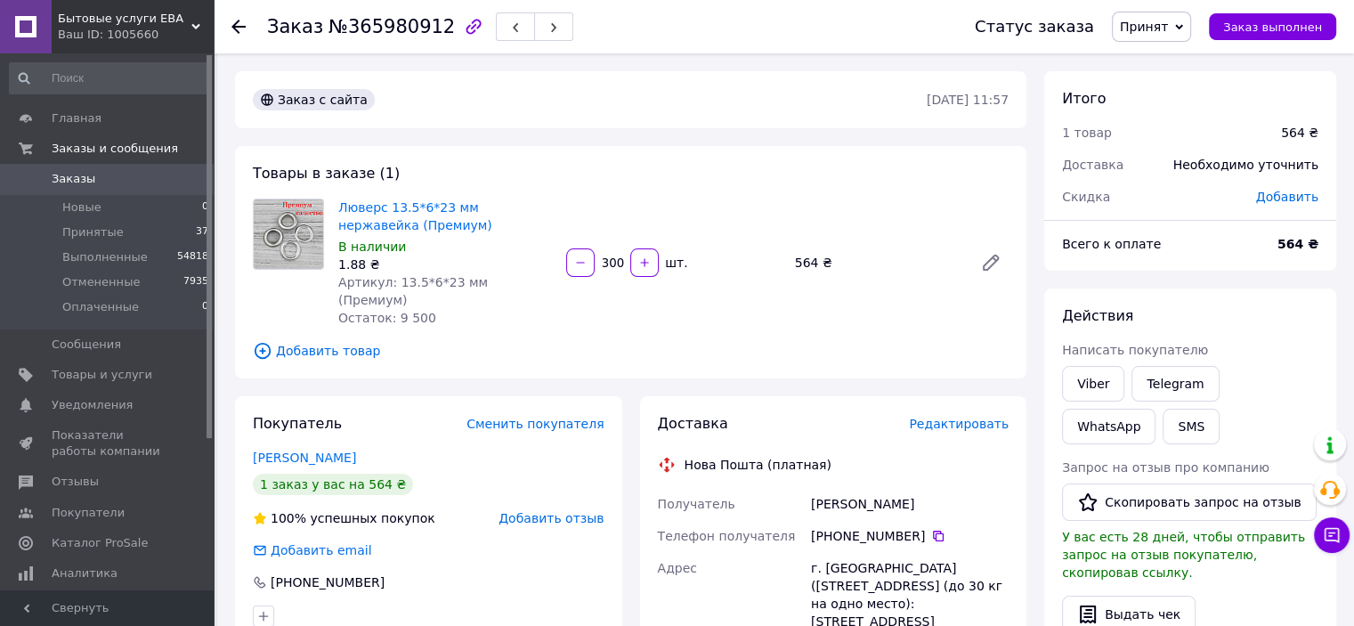
click at [964, 417] on span "Редактировать" at bounding box center [959, 424] width 100 height 14
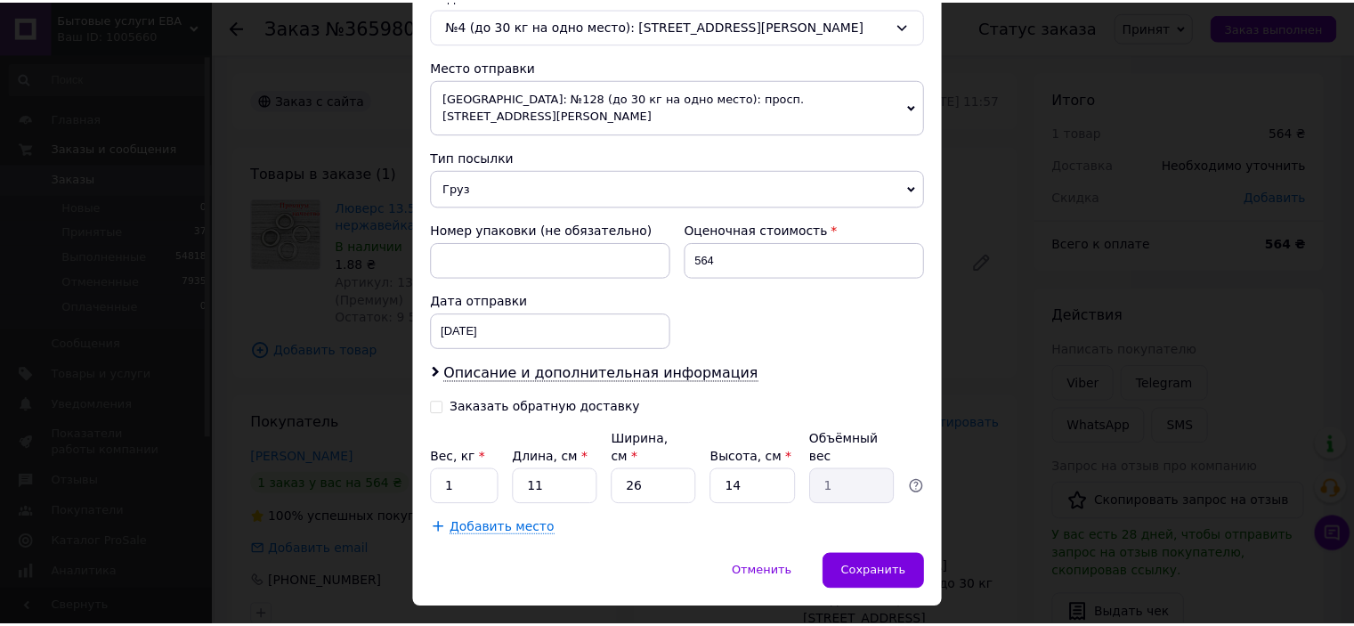
scroll to position [583, 0]
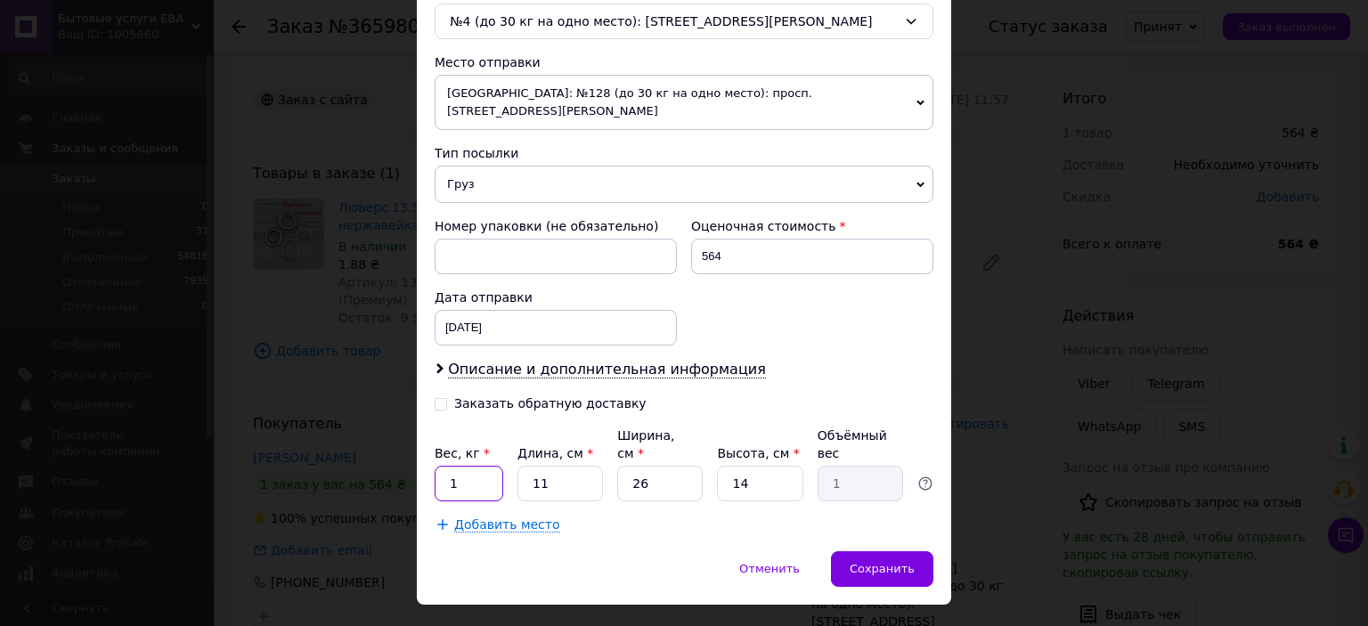
drag, startPoint x: 449, startPoint y: 446, endPoint x: 459, endPoint y: 444, distance: 10.0
click at [459, 466] on input "1" at bounding box center [469, 484] width 69 height 36
type input "0.5"
type input "5"
type input "0.19"
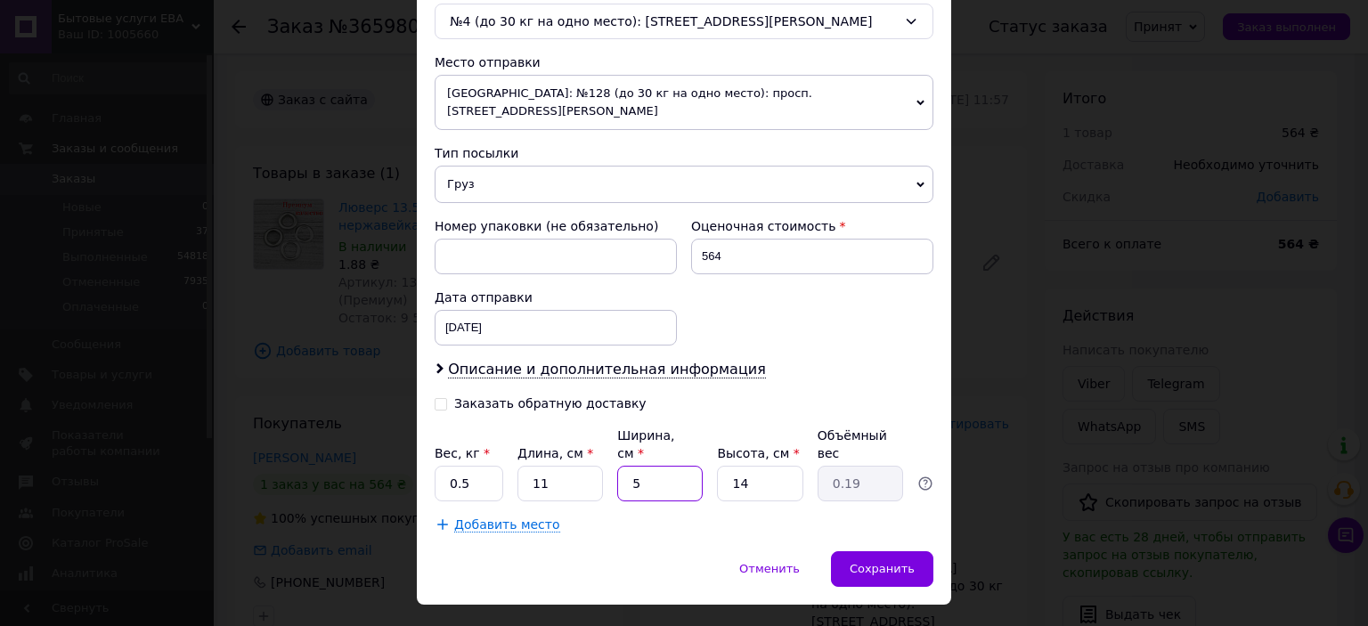
drag, startPoint x: 651, startPoint y: 445, endPoint x: 626, endPoint y: 443, distance: 25.1
click at [626, 466] on input "5" at bounding box center [659, 484] width 85 height 36
type input "5"
click at [873, 562] on span "Сохранить" at bounding box center [882, 568] width 65 height 13
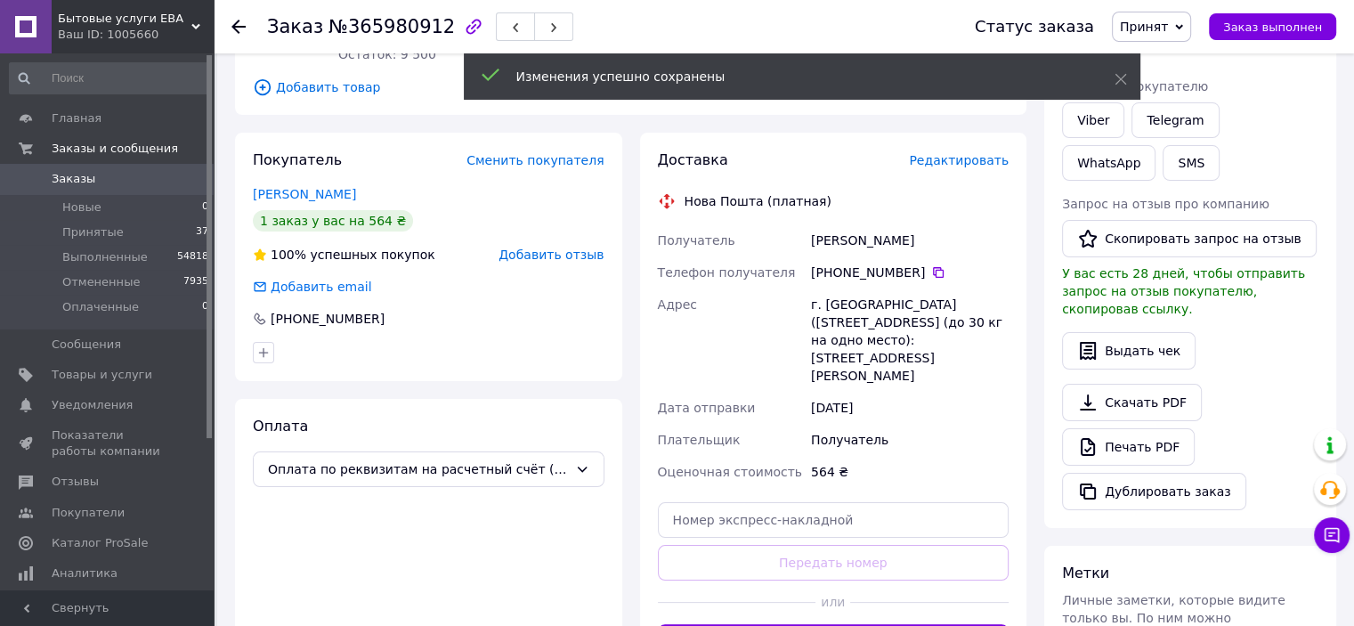
scroll to position [267, 0]
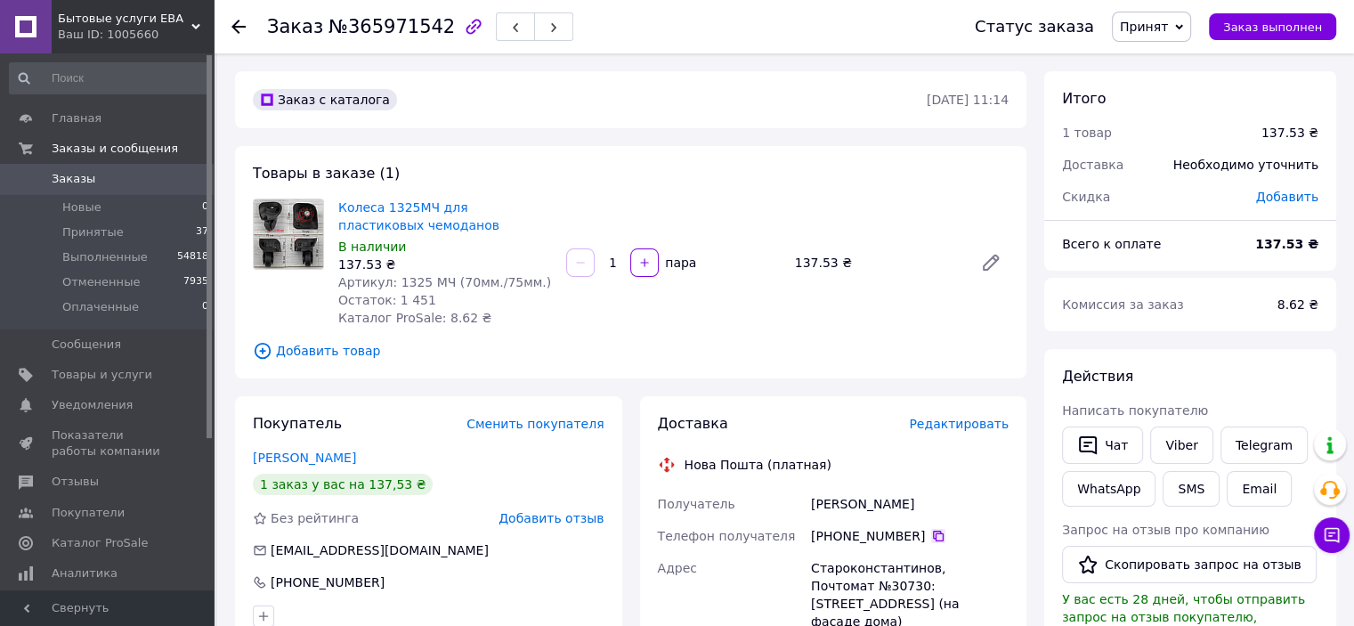
click at [933, 537] on icon at bounding box center [938, 536] width 11 height 11
click at [935, 427] on span "Редактировать" at bounding box center [959, 424] width 100 height 14
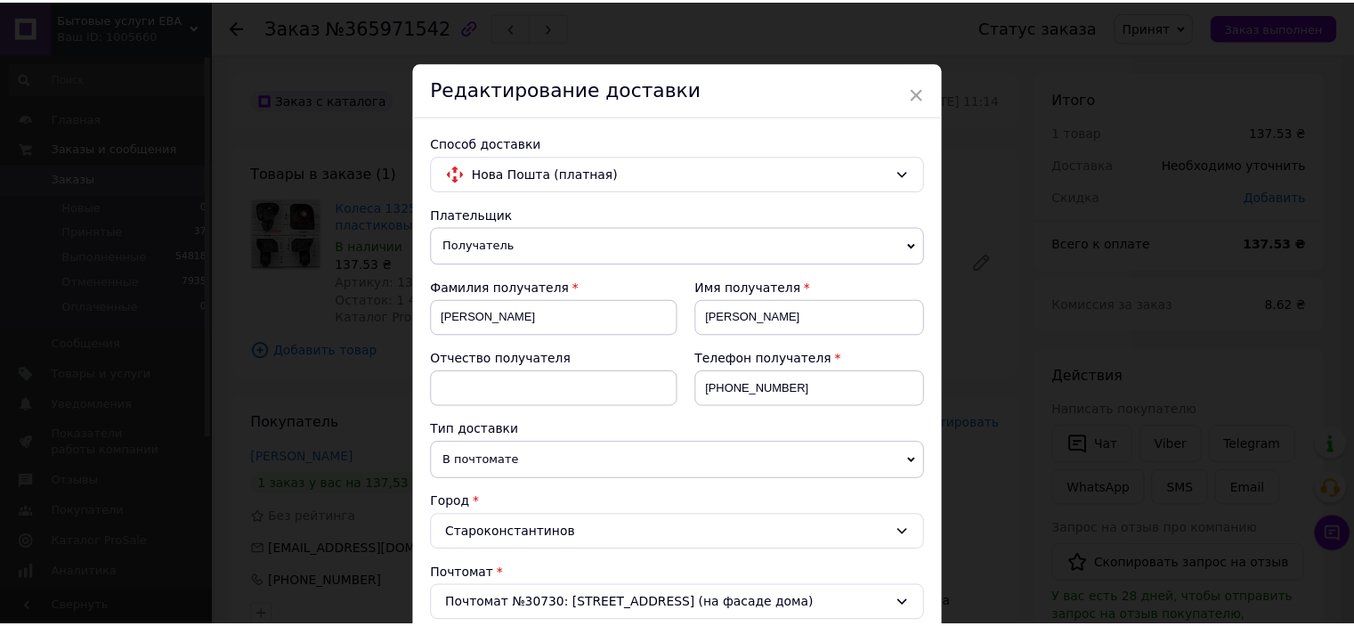
scroll to position [583, 0]
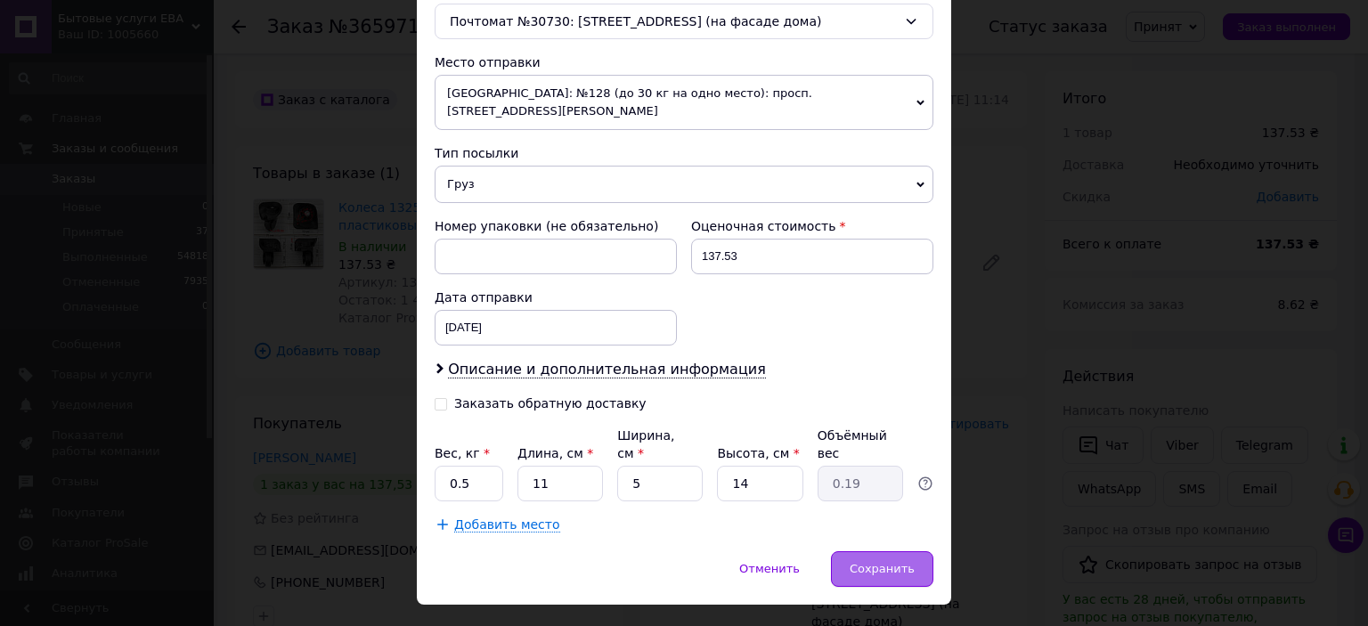
click at [902, 562] on span "Сохранить" at bounding box center [882, 568] width 65 height 13
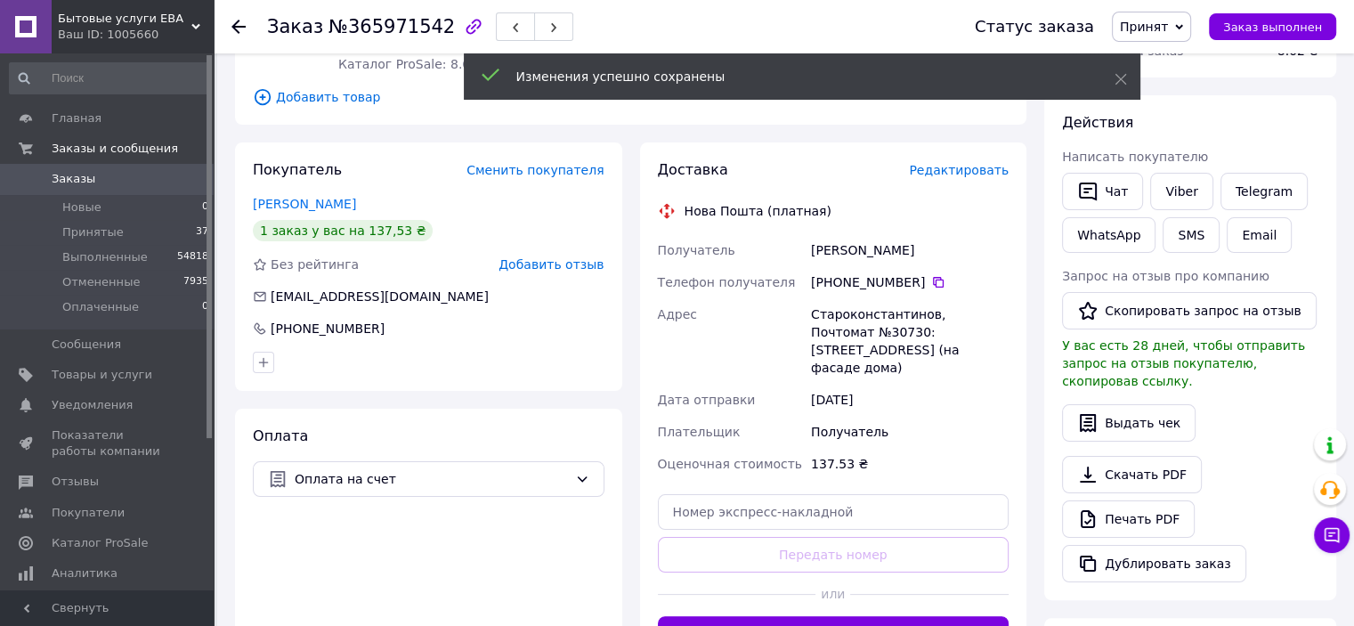
scroll to position [267, 0]
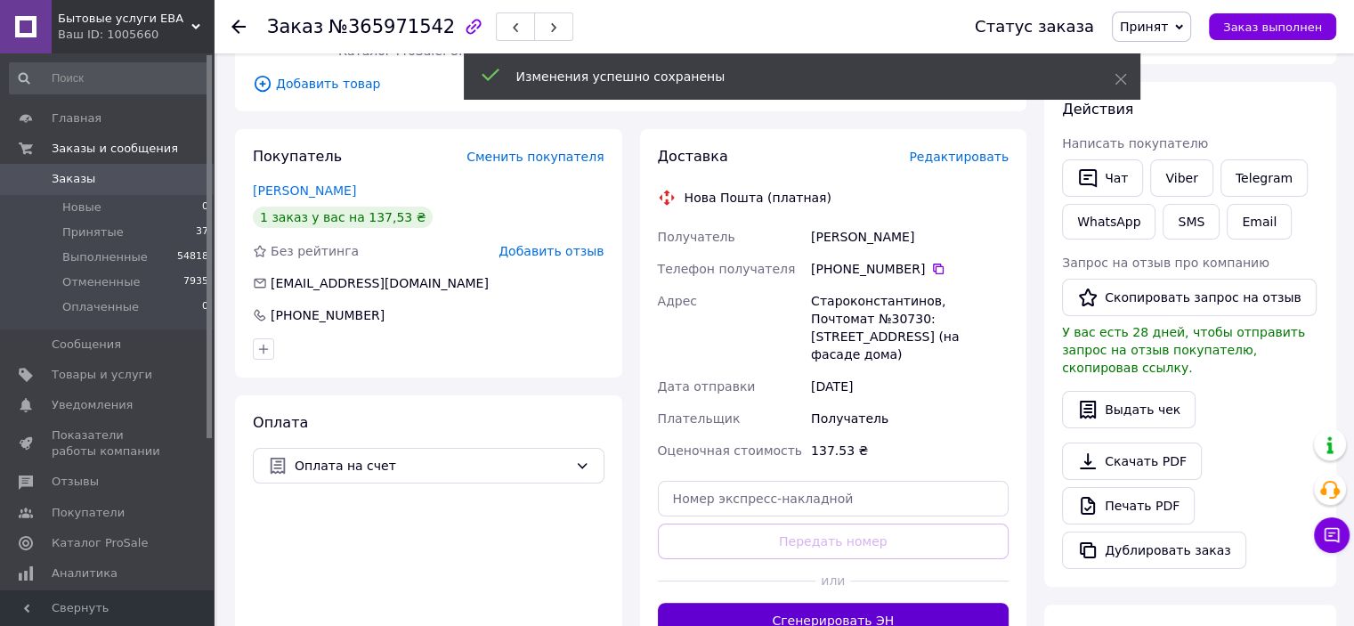
click at [870, 603] on button "Сгенерировать ЭН" at bounding box center [834, 621] width 352 height 36
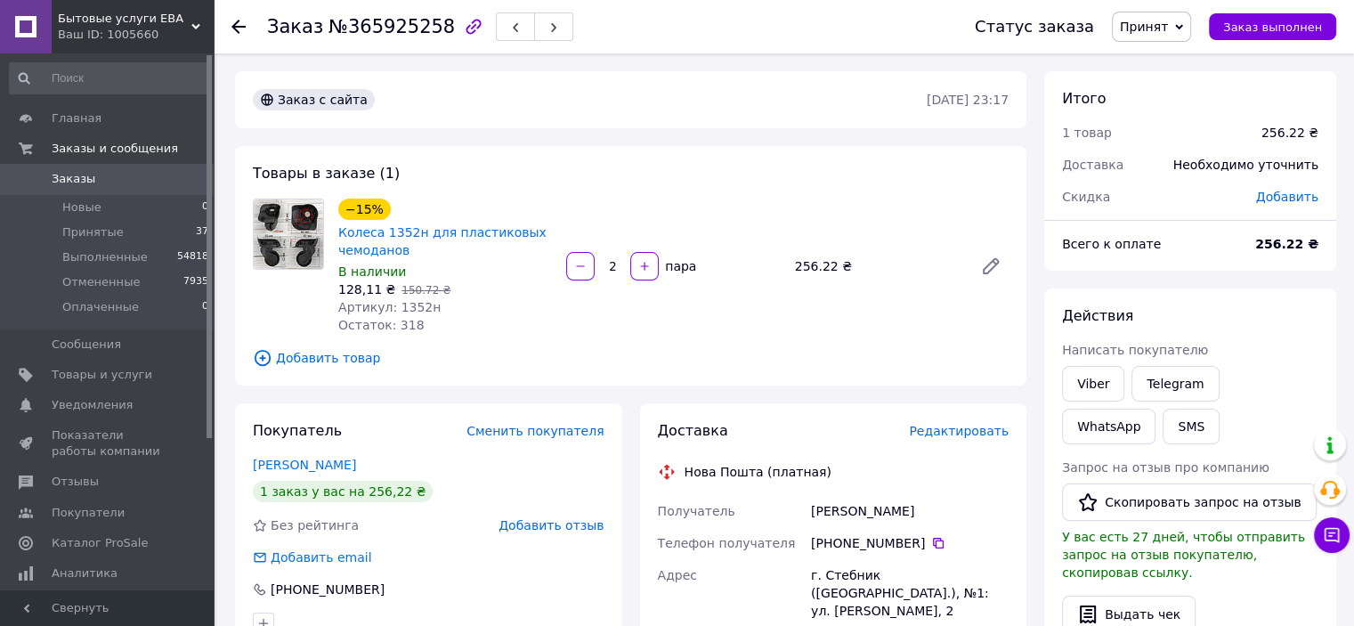
click at [981, 435] on span "Редактировать" at bounding box center [959, 431] width 100 height 14
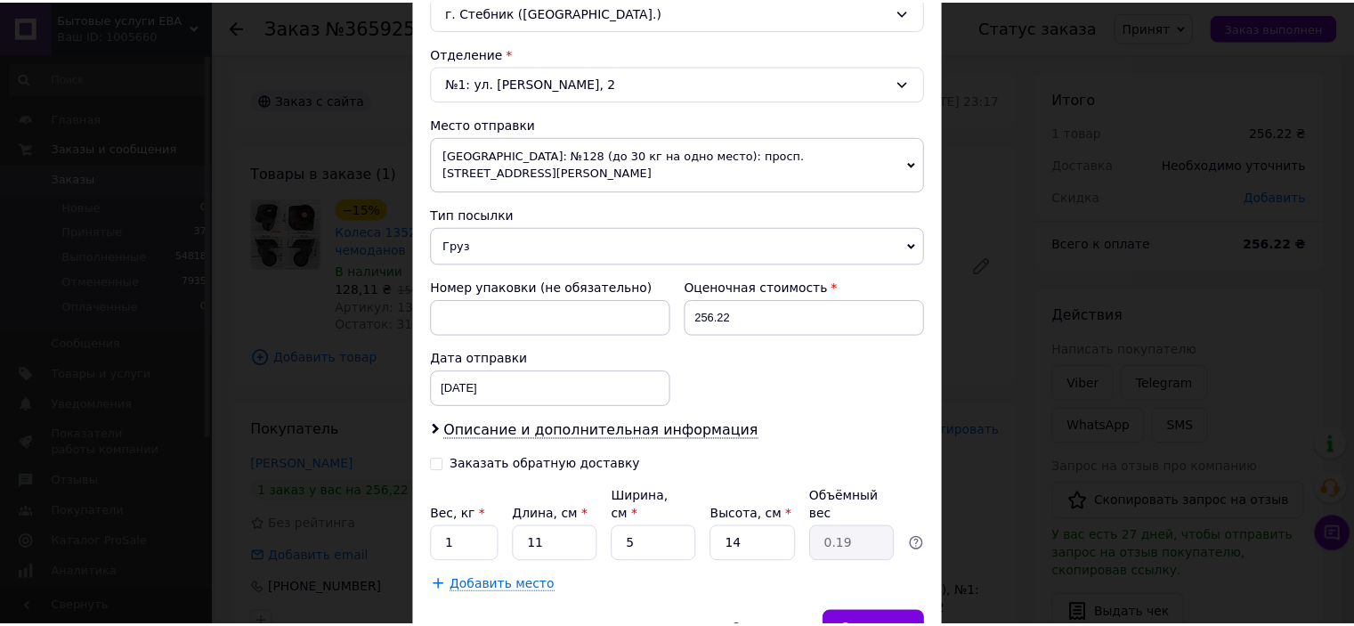
scroll to position [583, 0]
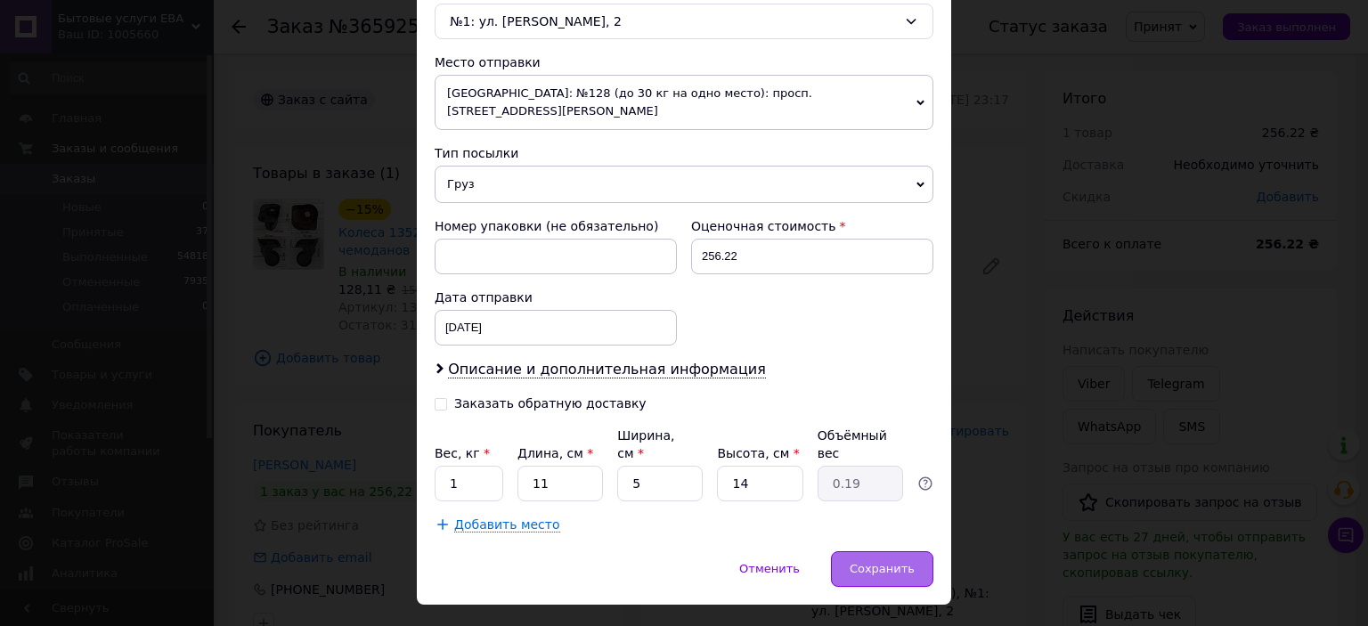
click at [891, 562] on span "Сохранить" at bounding box center [882, 568] width 65 height 13
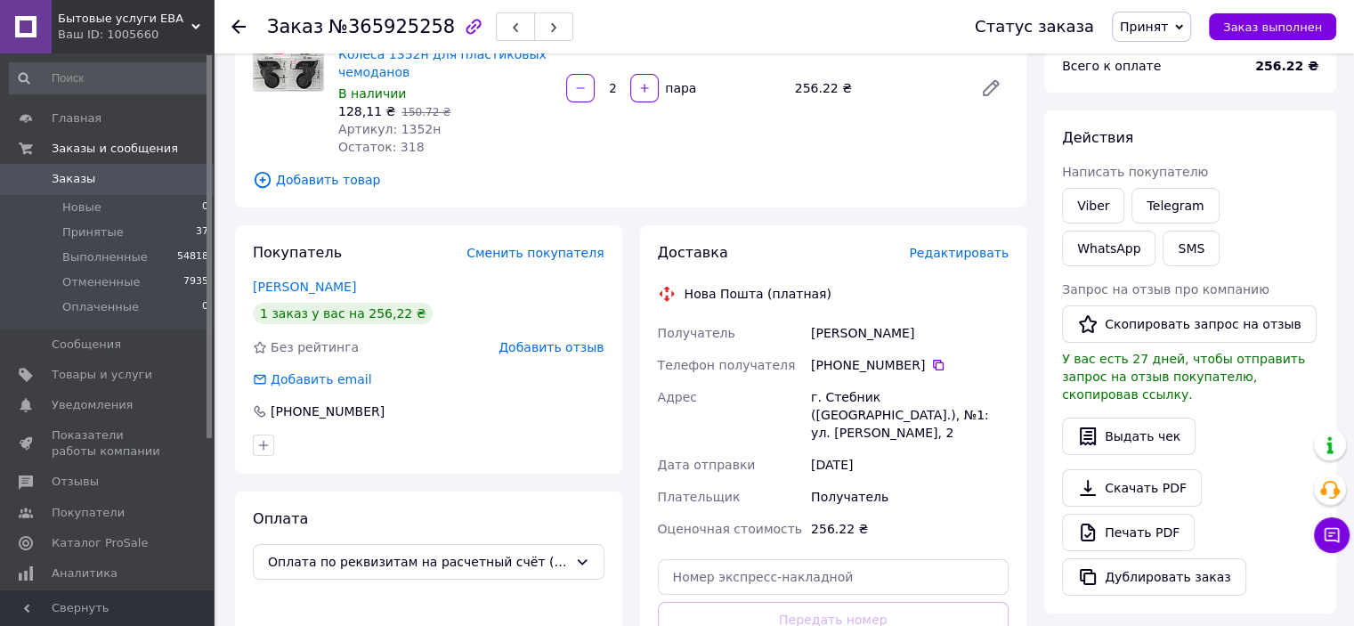
scroll to position [267, 0]
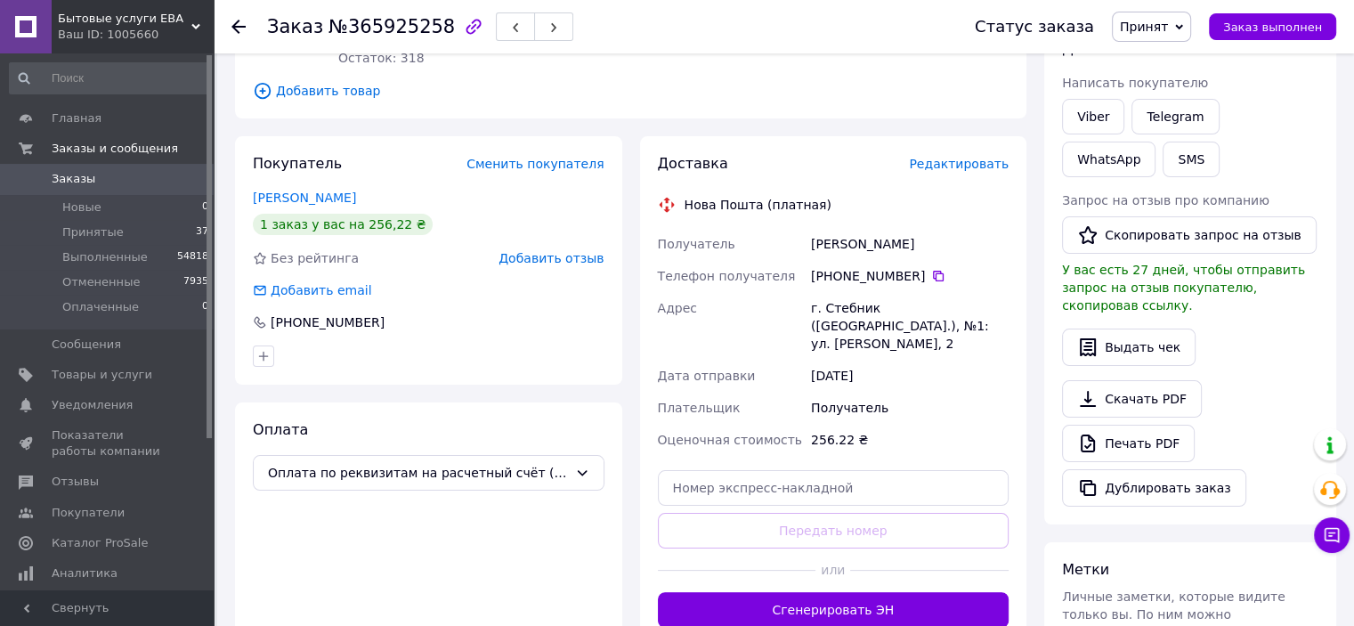
click at [874, 592] on button "Сгенерировать ЭН" at bounding box center [834, 610] width 352 height 36
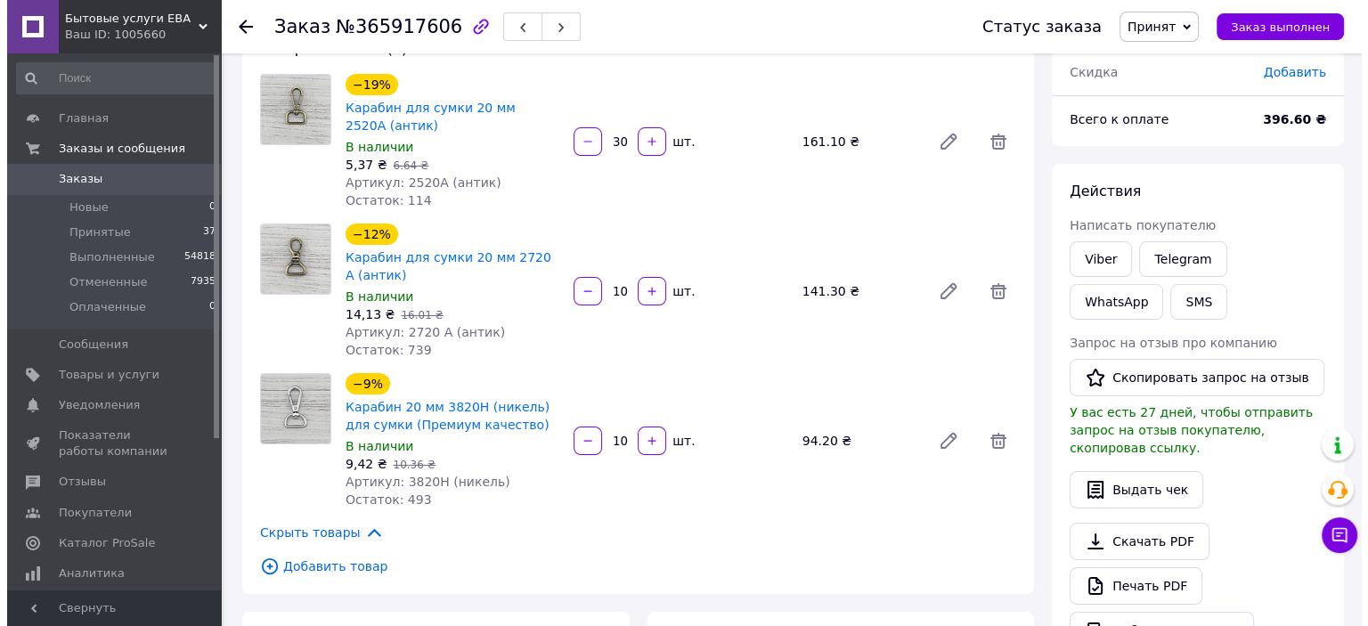
scroll to position [356, 0]
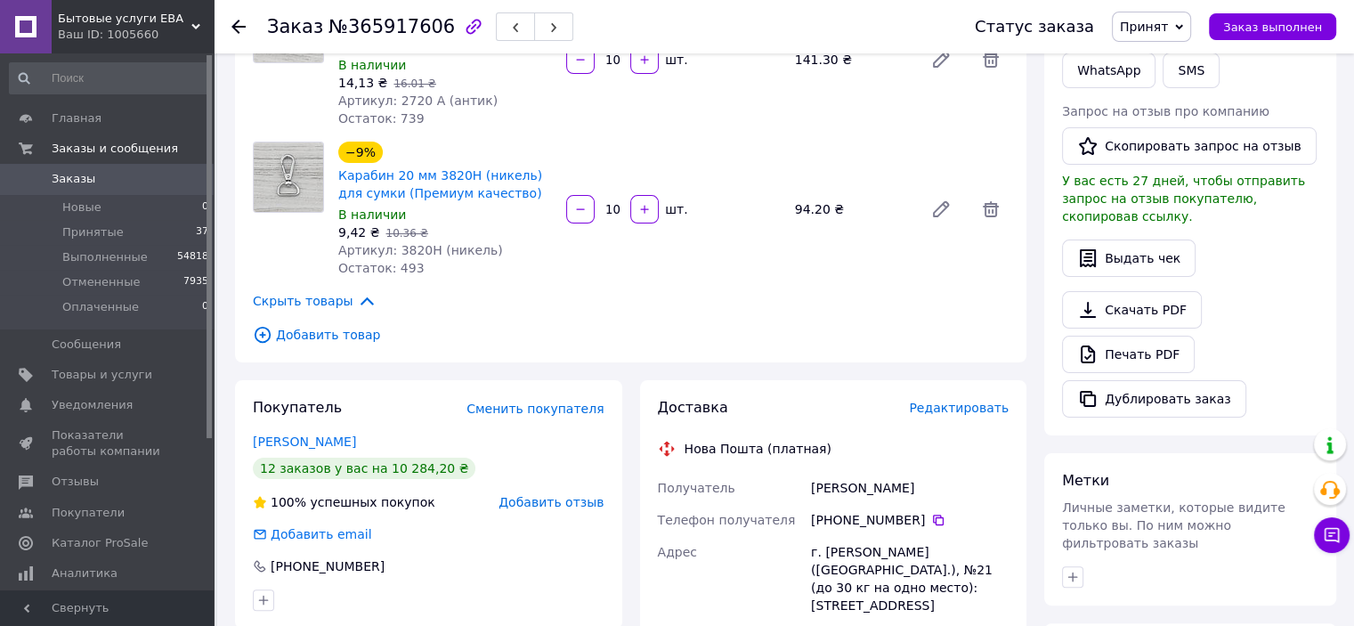
click at [950, 412] on span "Редактировать" at bounding box center [959, 408] width 100 height 14
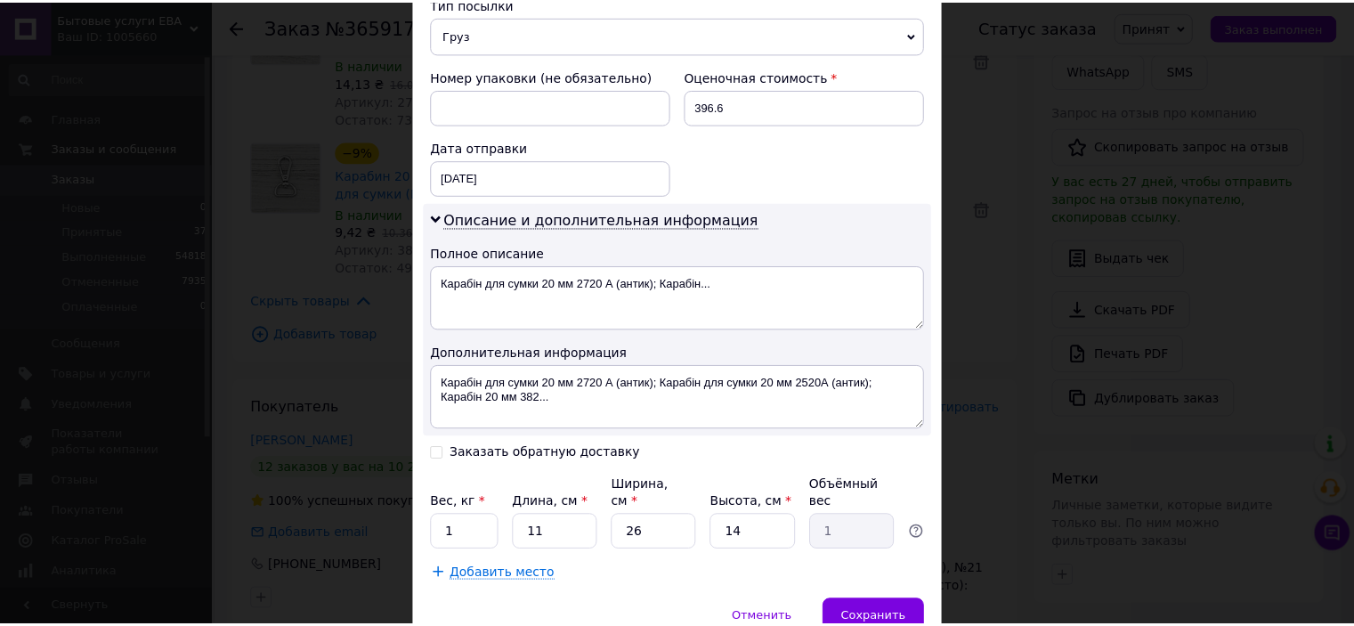
scroll to position [782, 0]
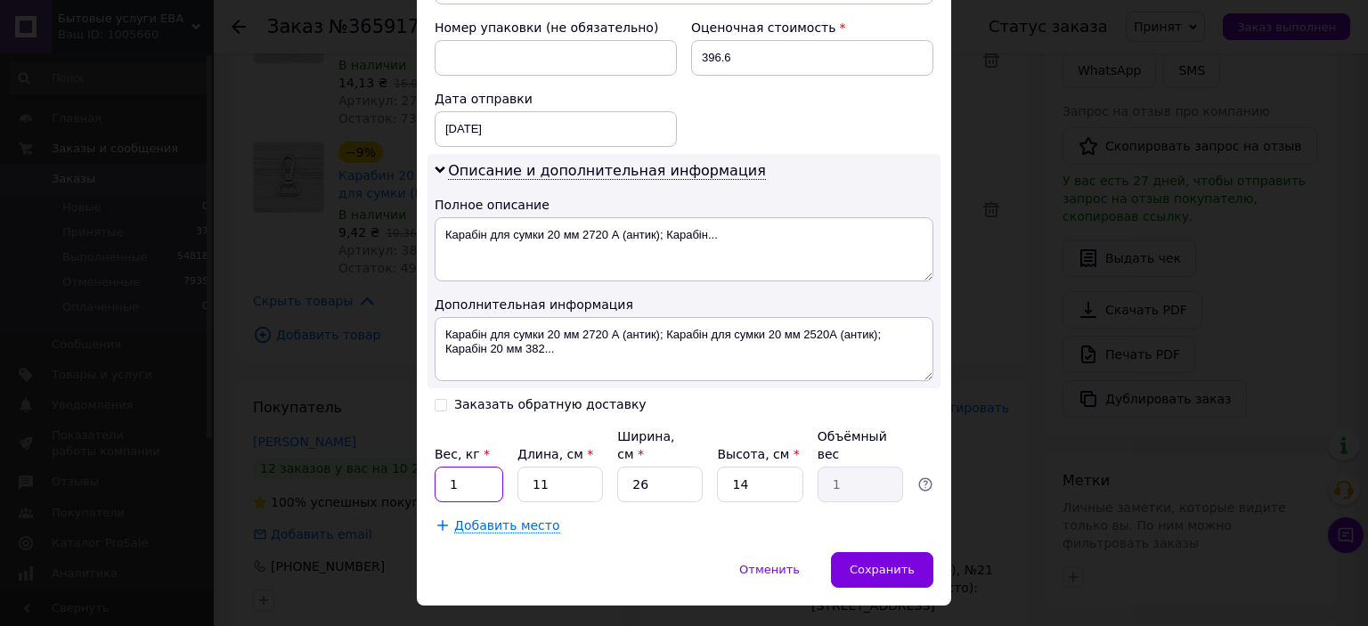
drag, startPoint x: 460, startPoint y: 457, endPoint x: 445, endPoint y: 455, distance: 14.4
click at [445, 467] on input "1" at bounding box center [469, 485] width 69 height 36
type input "0.5"
type input "5"
type input "0.19"
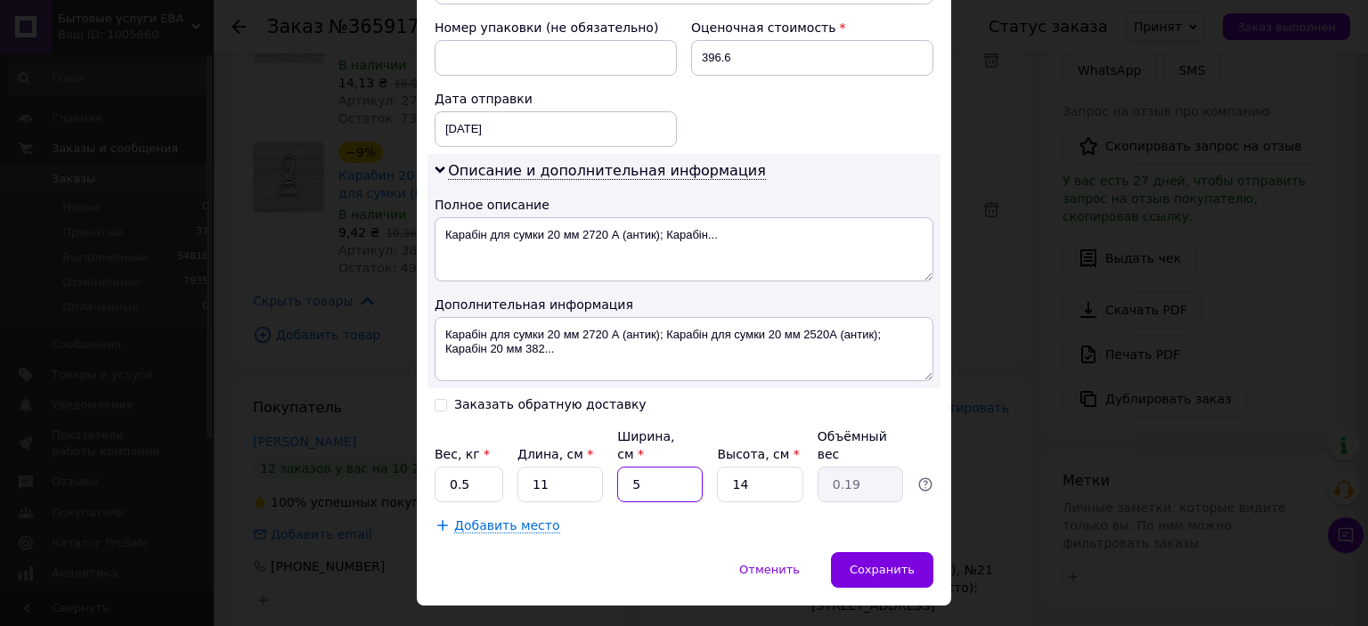
drag, startPoint x: 651, startPoint y: 443, endPoint x: 616, endPoint y: 443, distance: 34.7
click at [617, 467] on input "5" at bounding box center [659, 485] width 85 height 36
type input "5"
click at [850, 552] on div "Сохранить" at bounding box center [882, 570] width 102 height 36
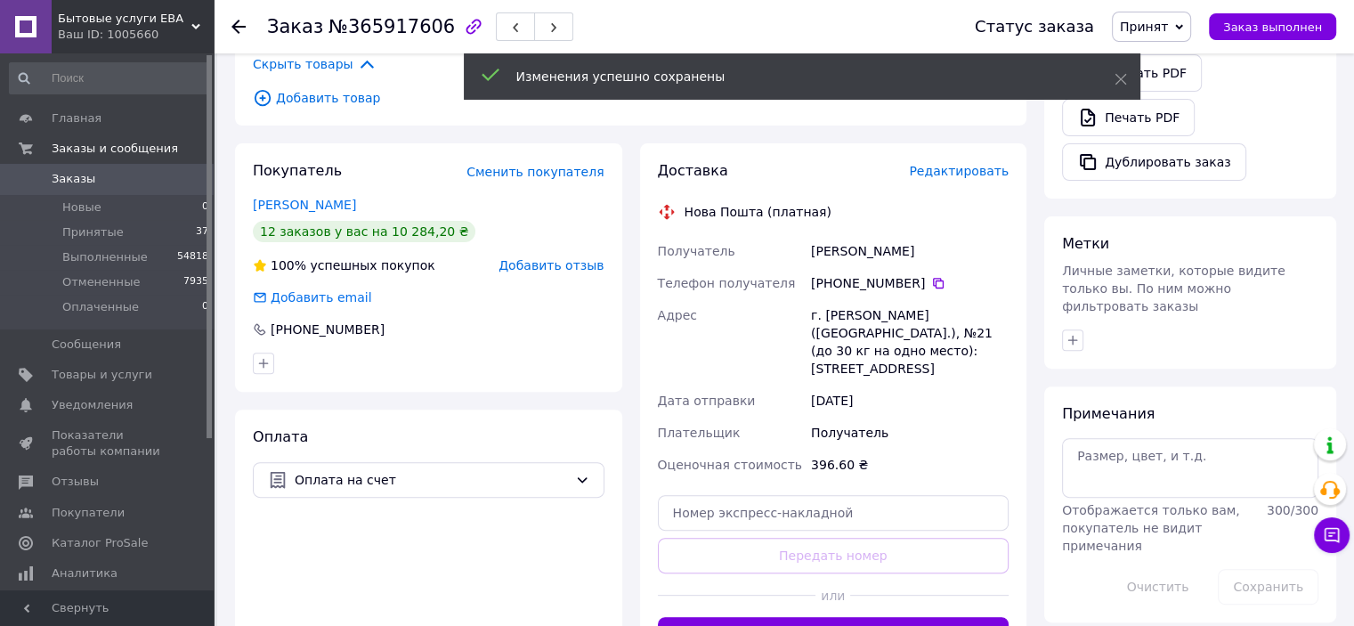
scroll to position [623, 0]
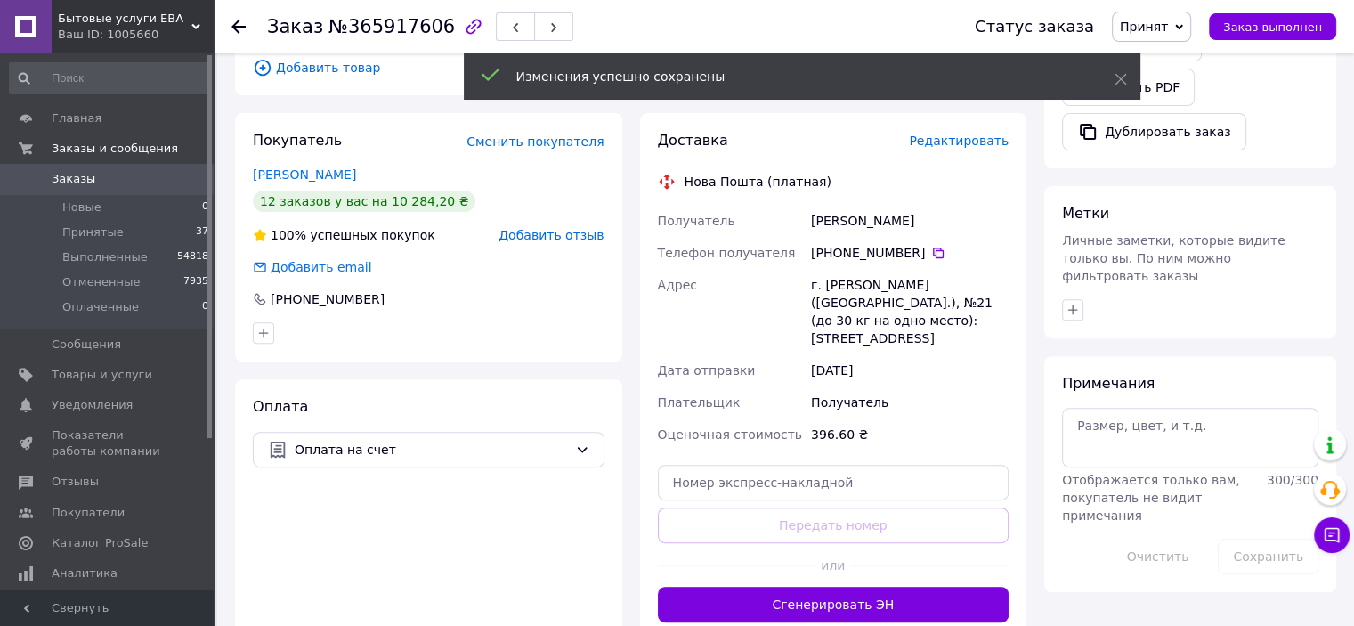
click at [835, 589] on button "Сгенерировать ЭН" at bounding box center [834, 605] width 352 height 36
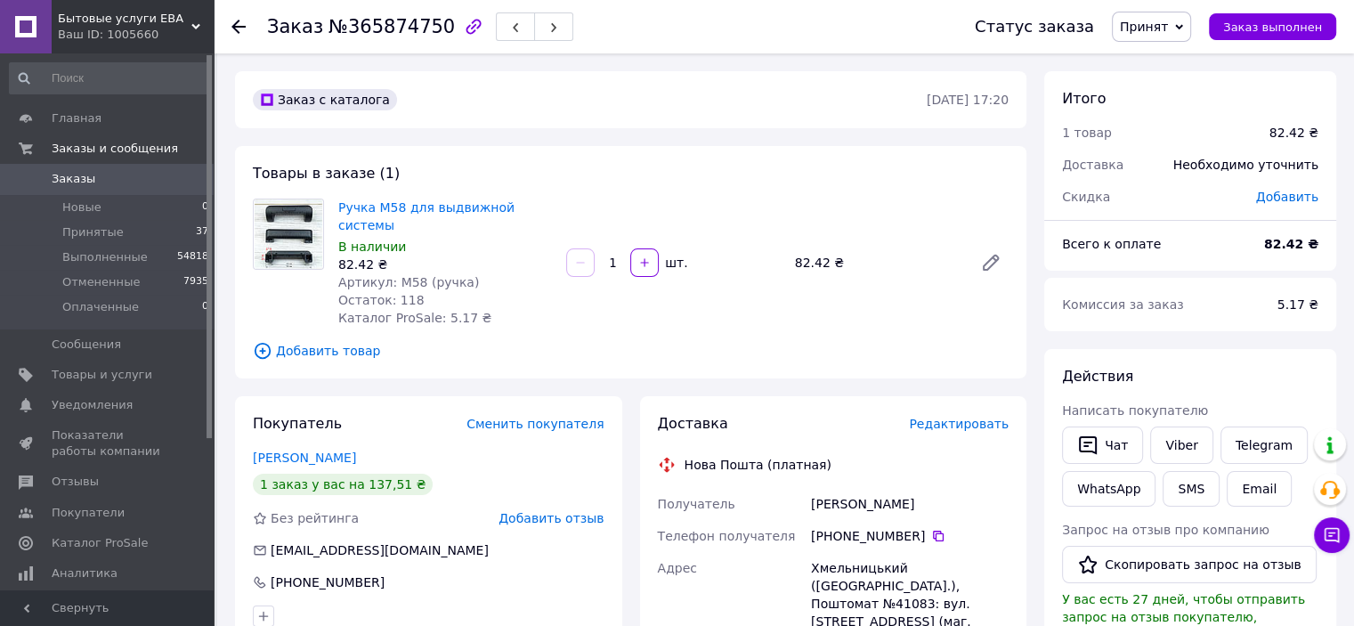
click at [957, 417] on span "Редактировать" at bounding box center [959, 424] width 100 height 14
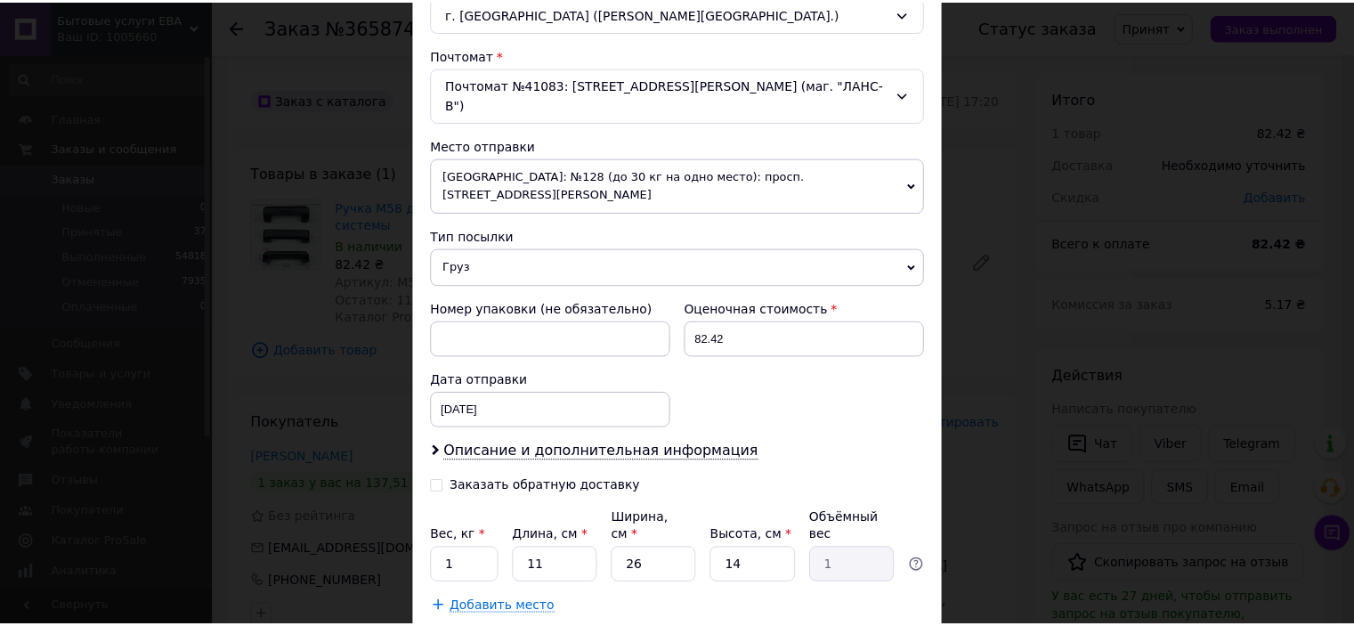
scroll to position [583, 0]
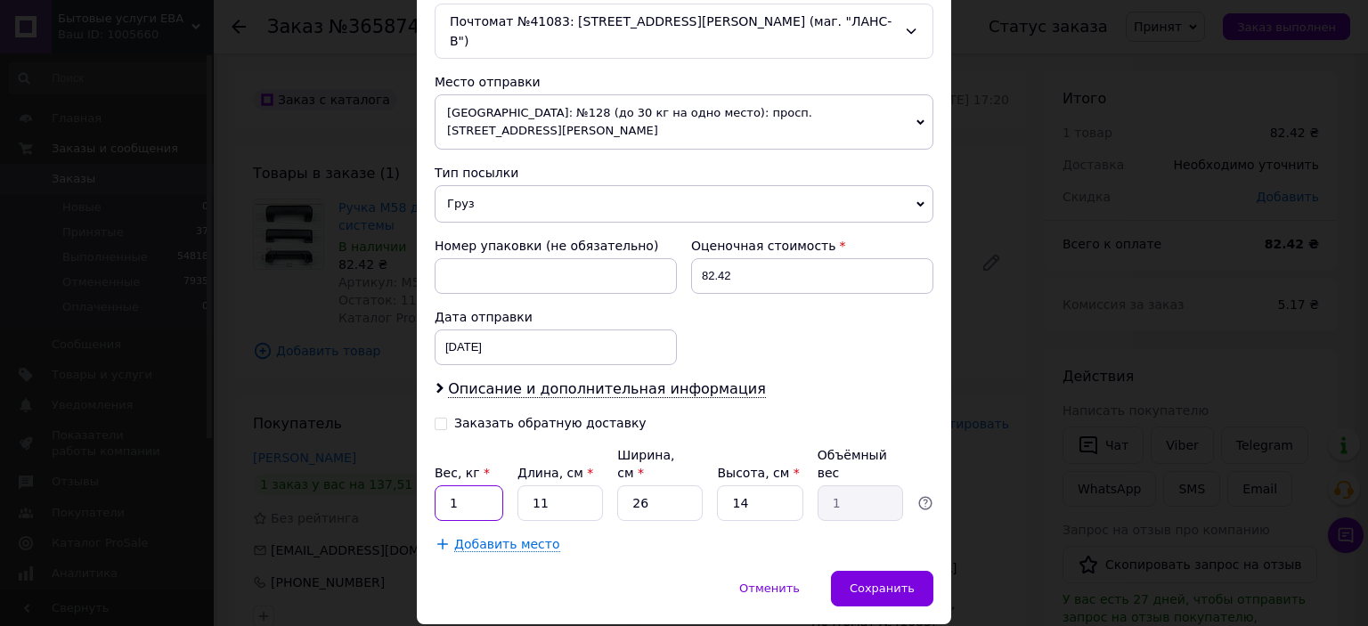
drag, startPoint x: 462, startPoint y: 446, endPoint x: 438, endPoint y: 448, distance: 24.1
click at [438, 485] on input "1" at bounding box center [469, 503] width 69 height 36
type input "0.5"
type input "5"
type input "0.19"
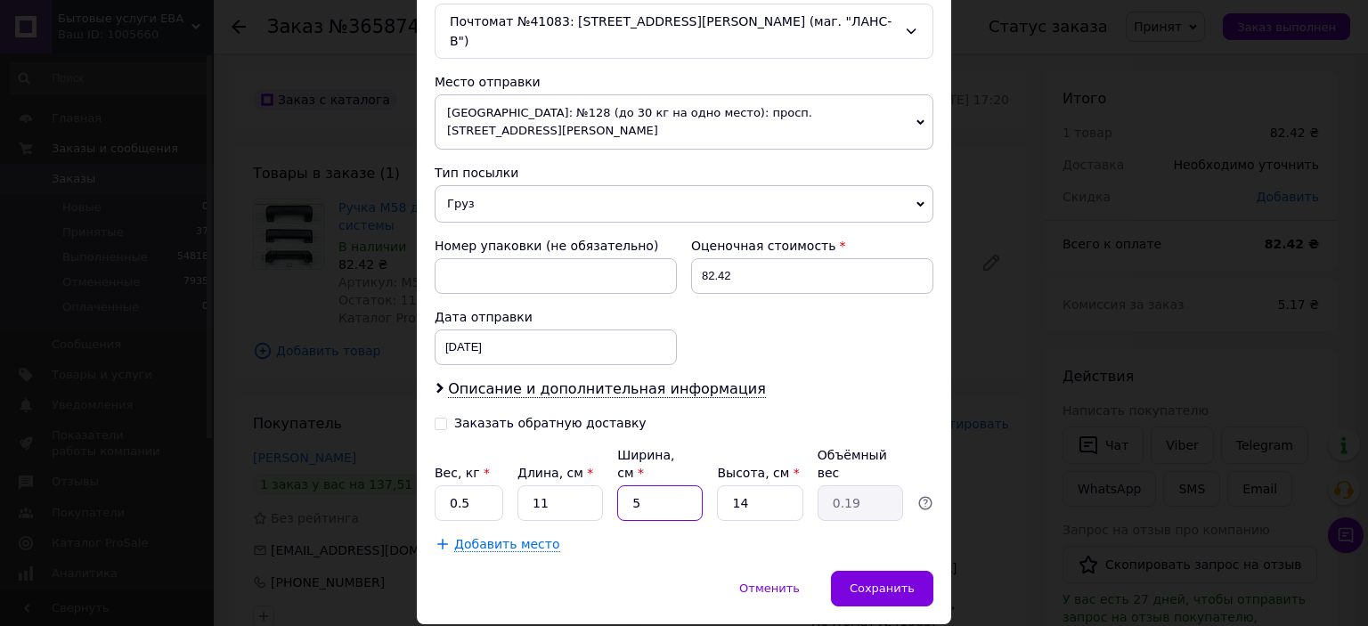
drag, startPoint x: 644, startPoint y: 443, endPoint x: 611, endPoint y: 436, distance: 33.5
click at [611, 446] on div "Вес, кг * 0.5 Длина, см * 11 Ширина, см * 5 Высота, см * 14 Объёмный вес 0.19" at bounding box center [684, 483] width 499 height 75
type input "5"
click at [894, 582] on span "Сохранить" at bounding box center [882, 588] width 65 height 13
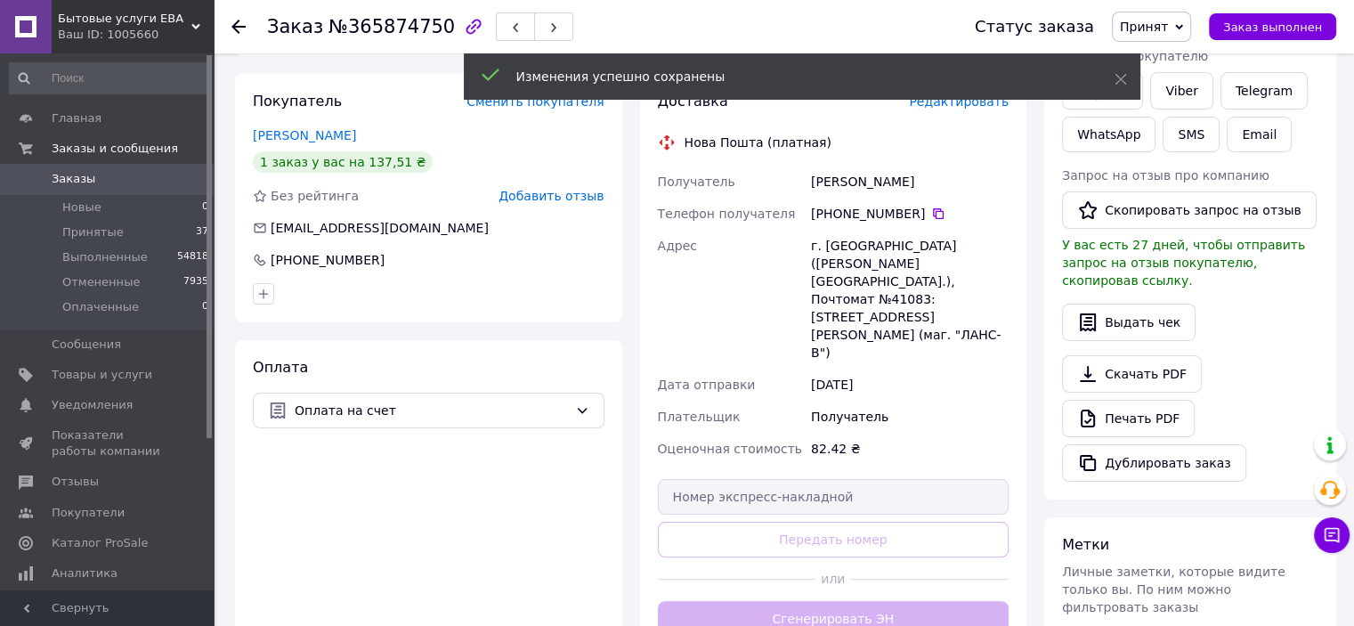
scroll to position [356, 0]
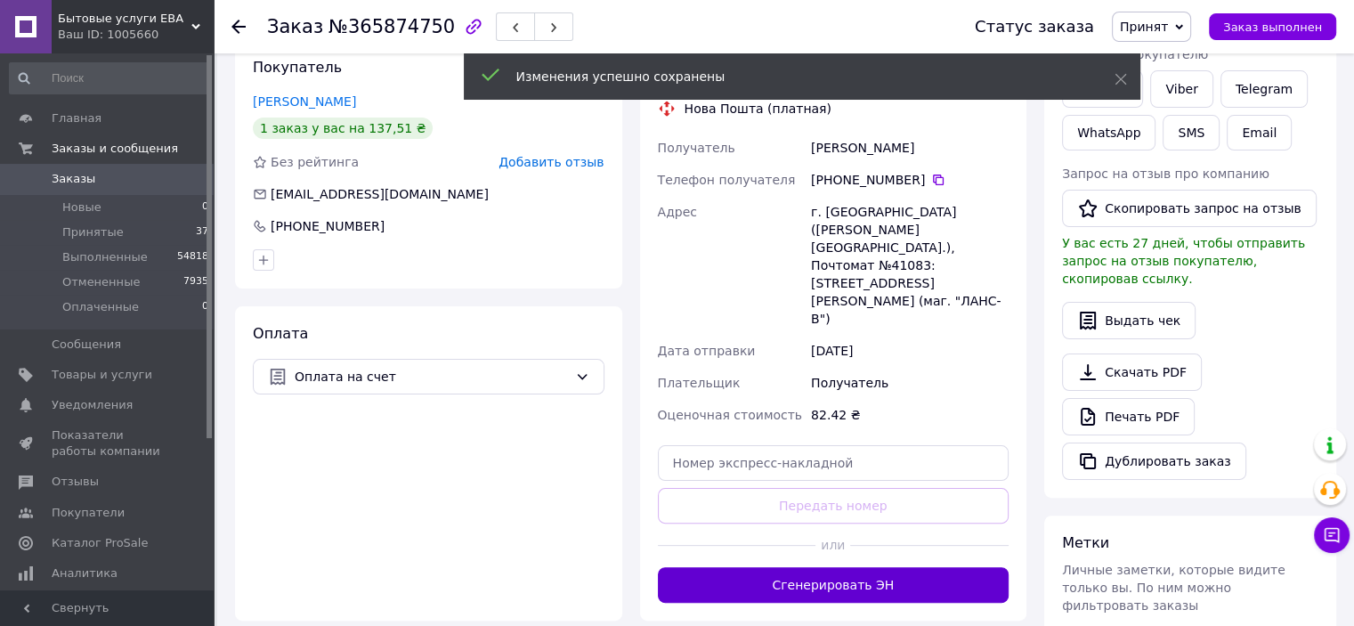
click at [873, 567] on button "Сгенерировать ЭН" at bounding box center [834, 585] width 352 height 36
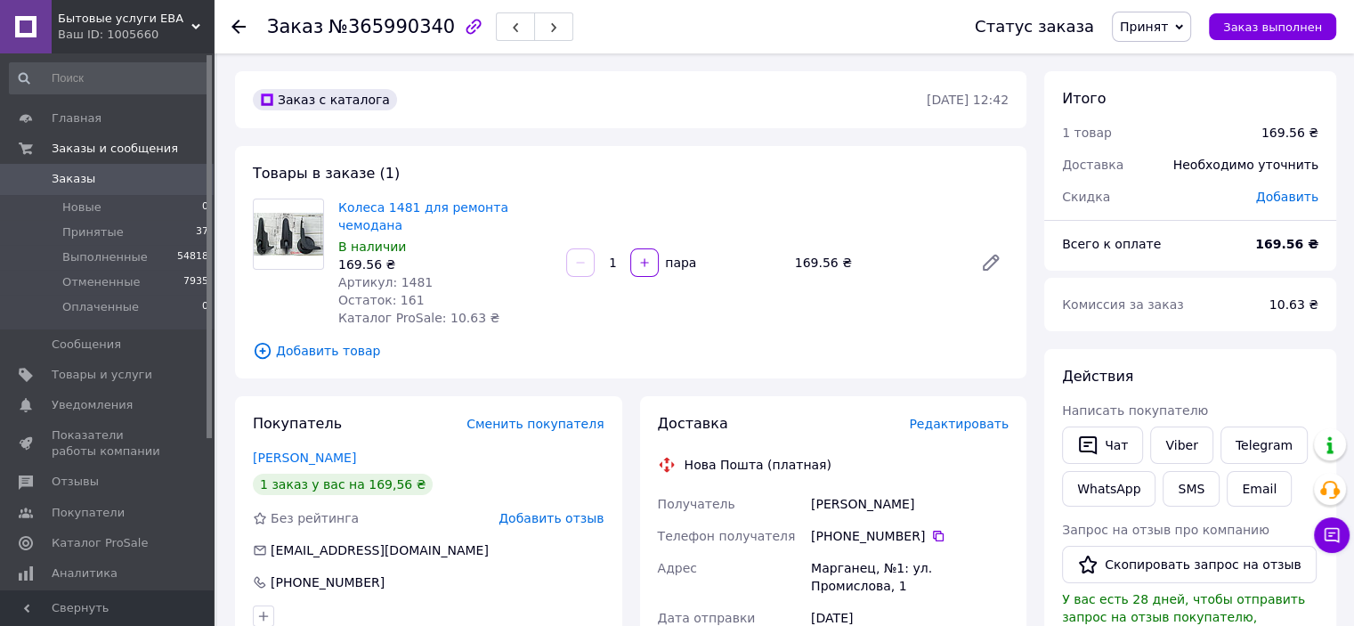
click at [964, 417] on span "Редактировать" at bounding box center [959, 424] width 100 height 14
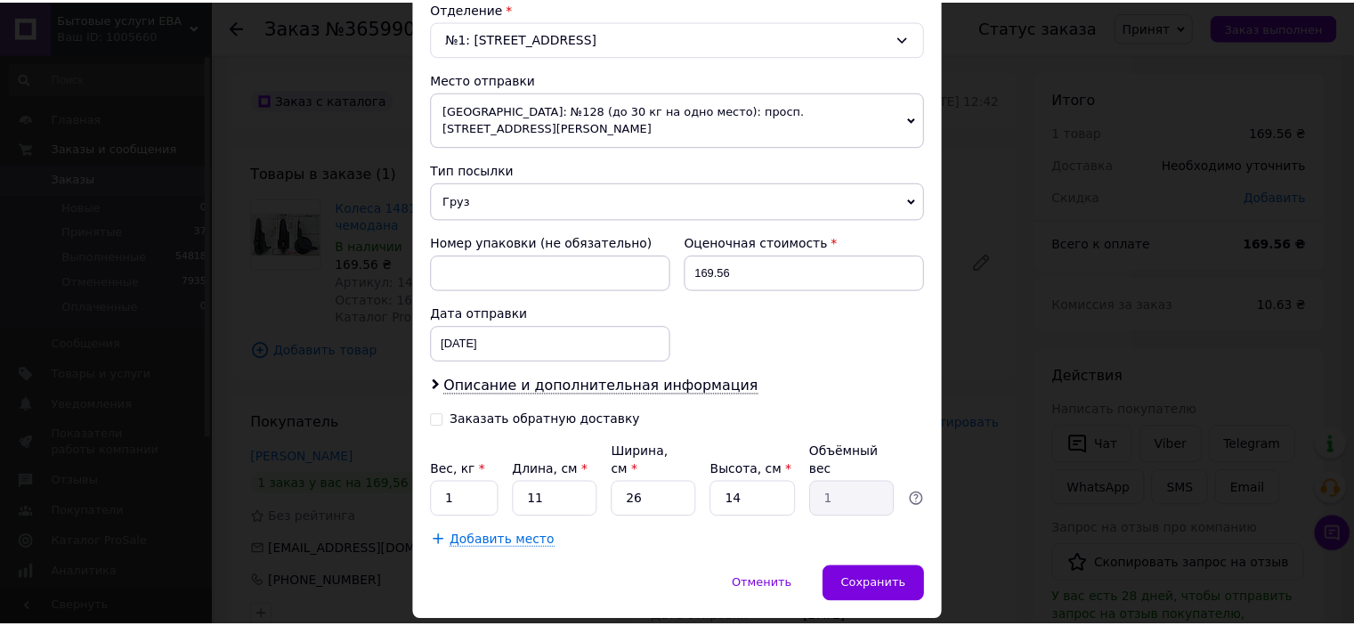
scroll to position [583, 0]
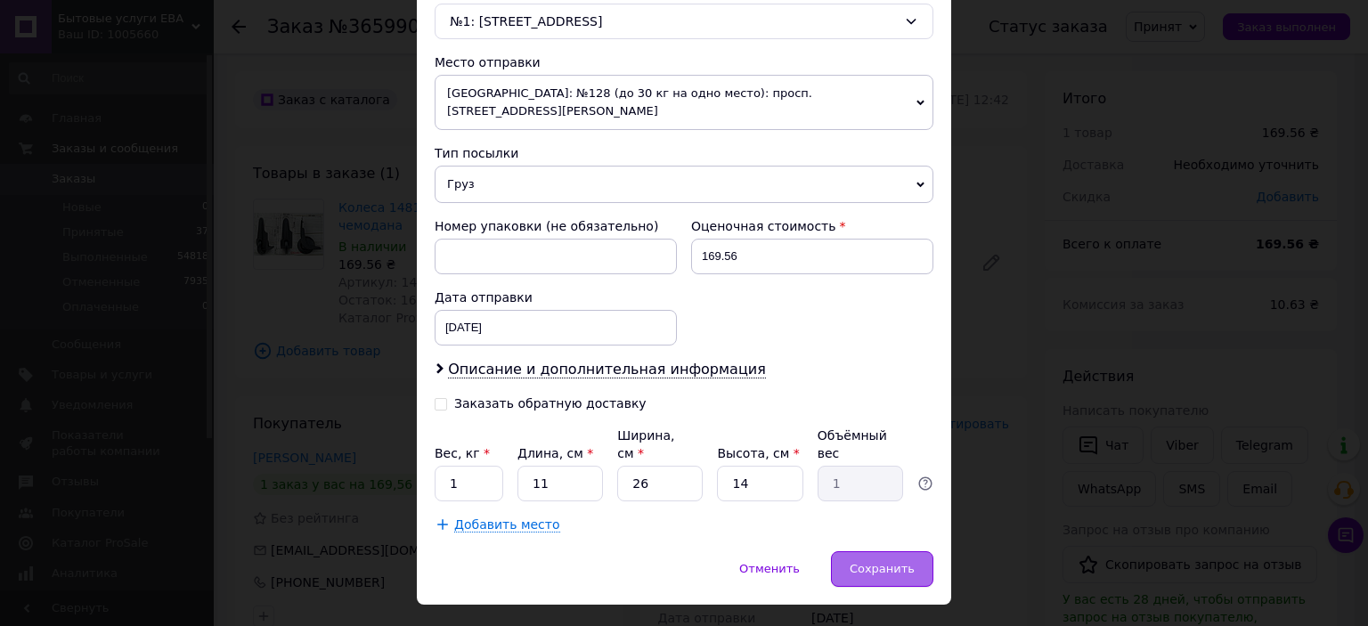
click at [894, 562] on span "Сохранить" at bounding box center [882, 568] width 65 height 13
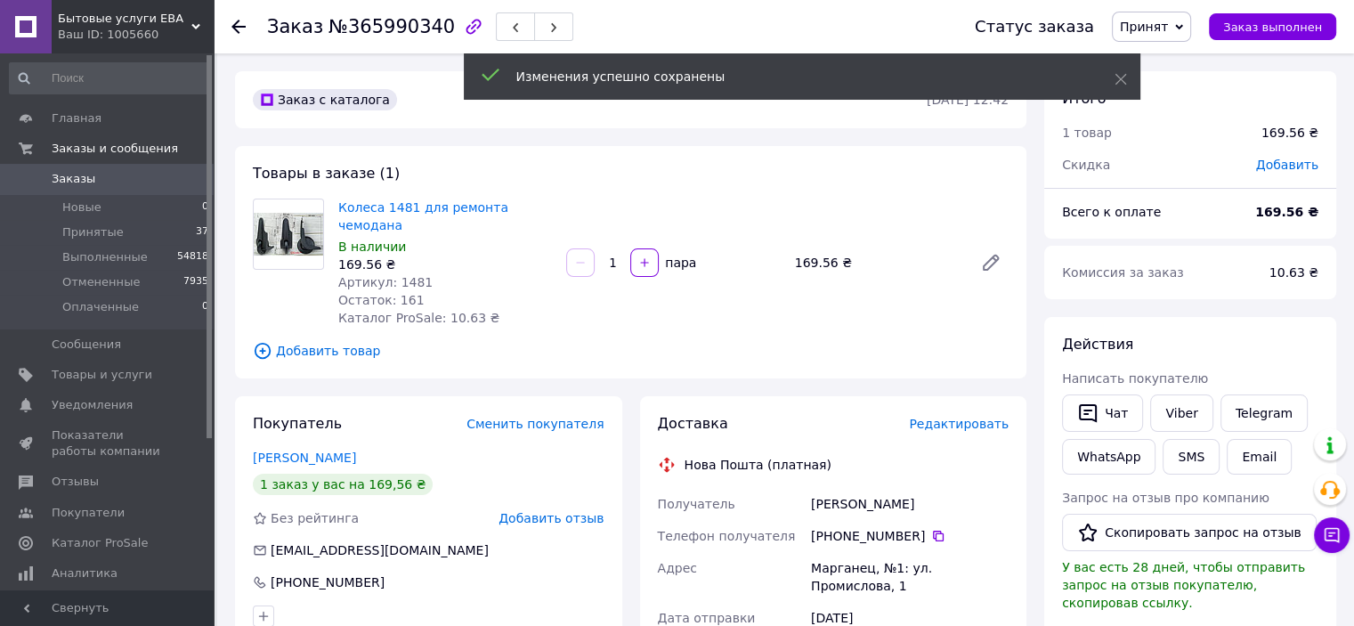
click at [931, 529] on icon at bounding box center [938, 536] width 14 height 14
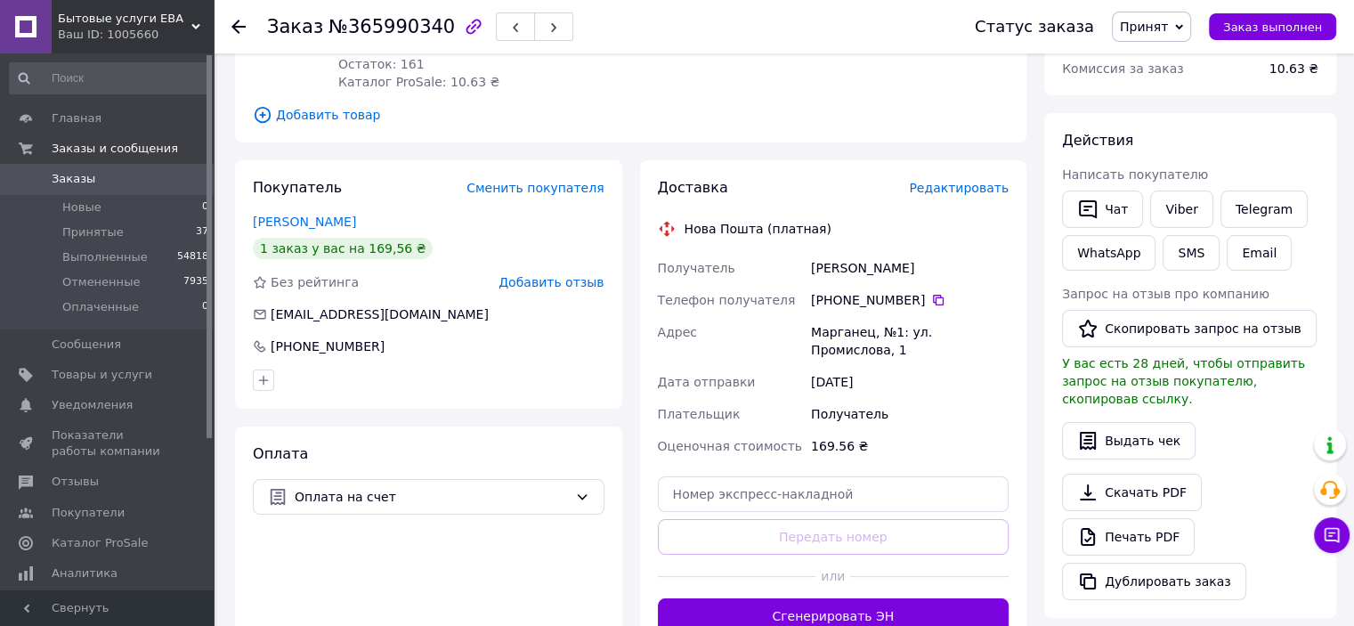
scroll to position [267, 0]
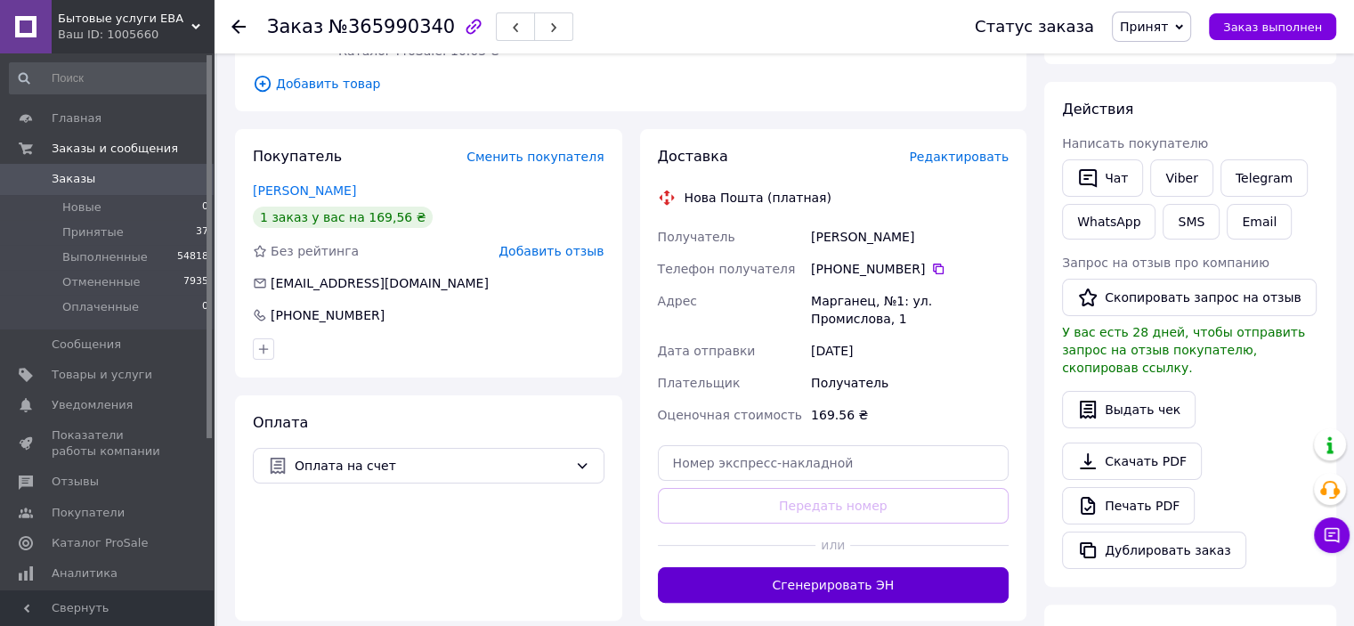
click at [853, 567] on button "Сгенерировать ЭН" at bounding box center [834, 585] width 352 height 36
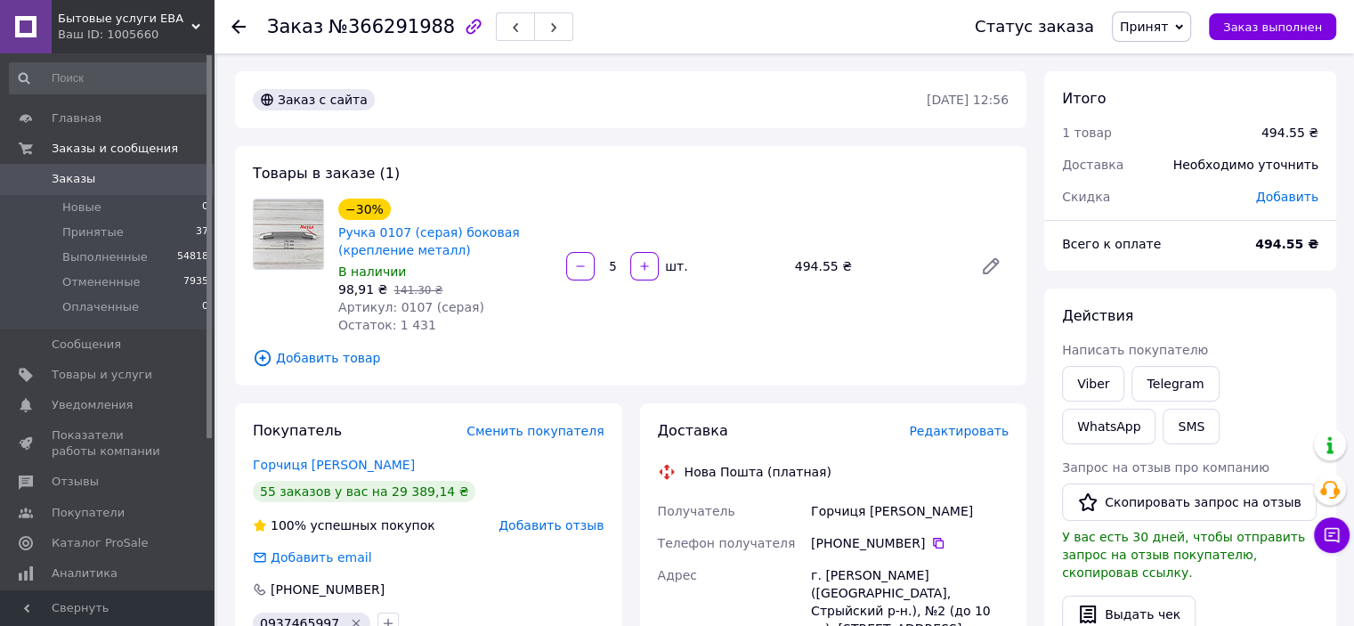
click at [958, 426] on span "Редактировать" at bounding box center [959, 431] width 100 height 14
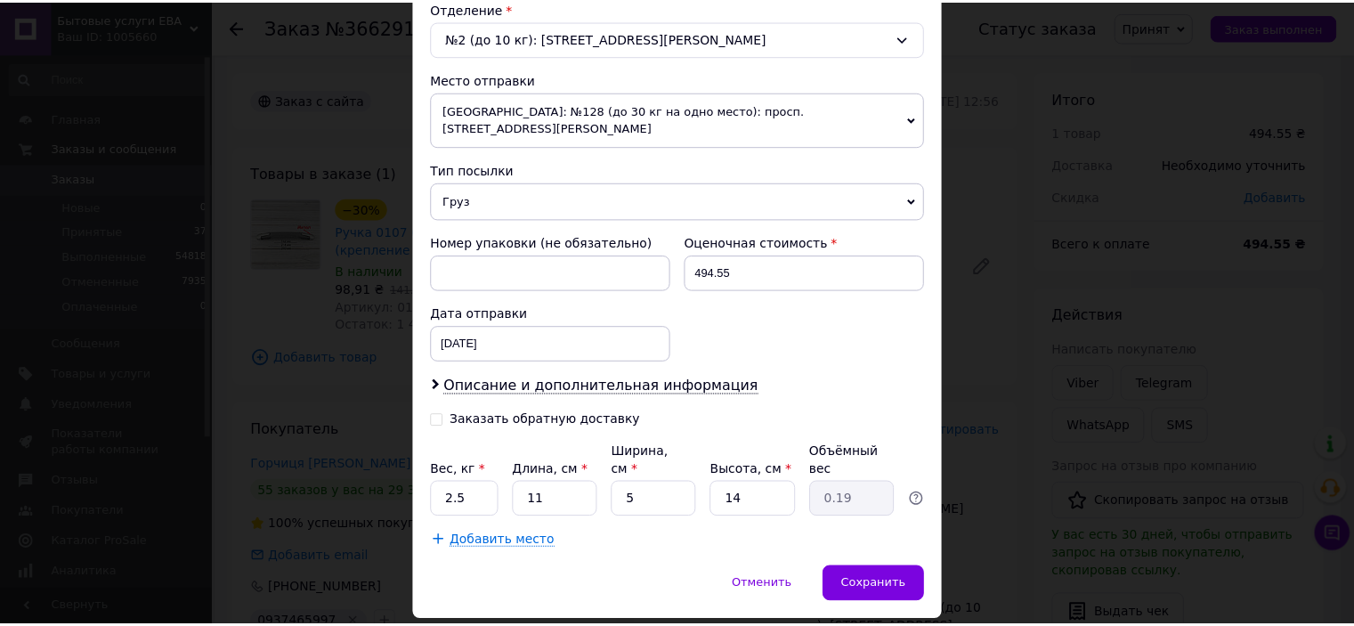
scroll to position [583, 0]
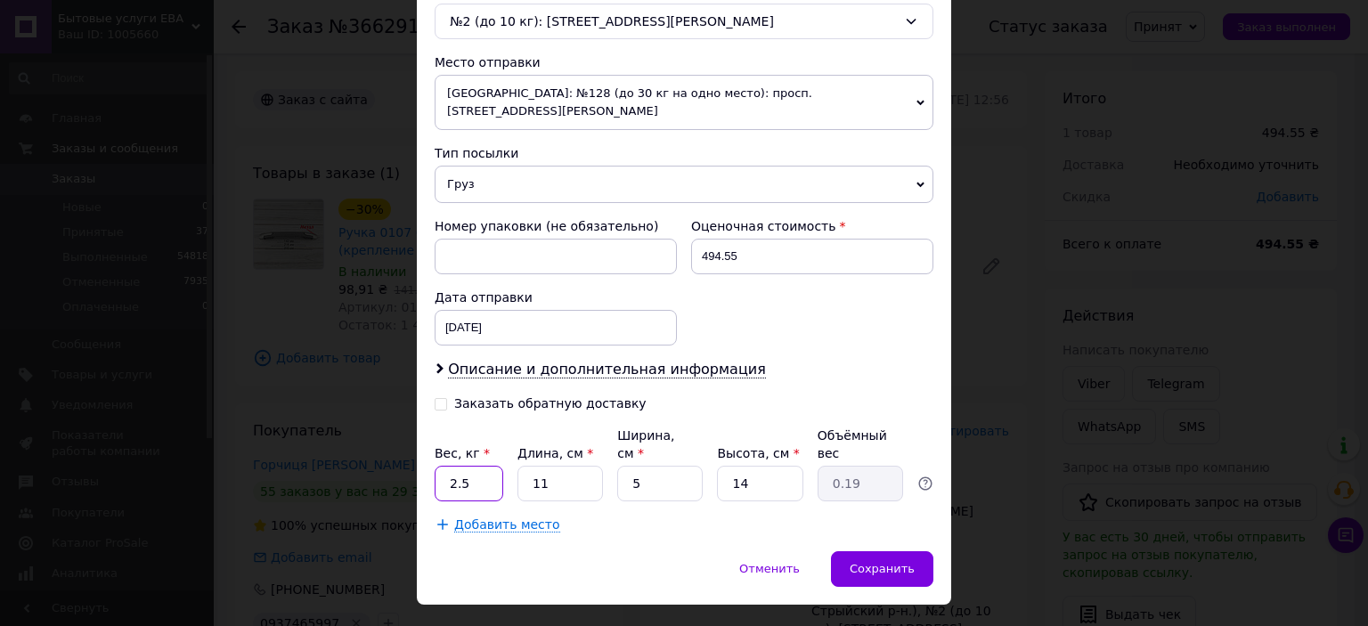
drag, startPoint x: 477, startPoint y: 452, endPoint x: 427, endPoint y: 451, distance: 49.9
click at [427, 451] on div "Способ доставки Нова Пошта (платная) Плательщик Получатель Отправитель Фамилия …" at bounding box center [684, 42] width 534 height 1018
type input "0.5"
click at [850, 551] on div "Сохранить" at bounding box center [882, 569] width 102 height 36
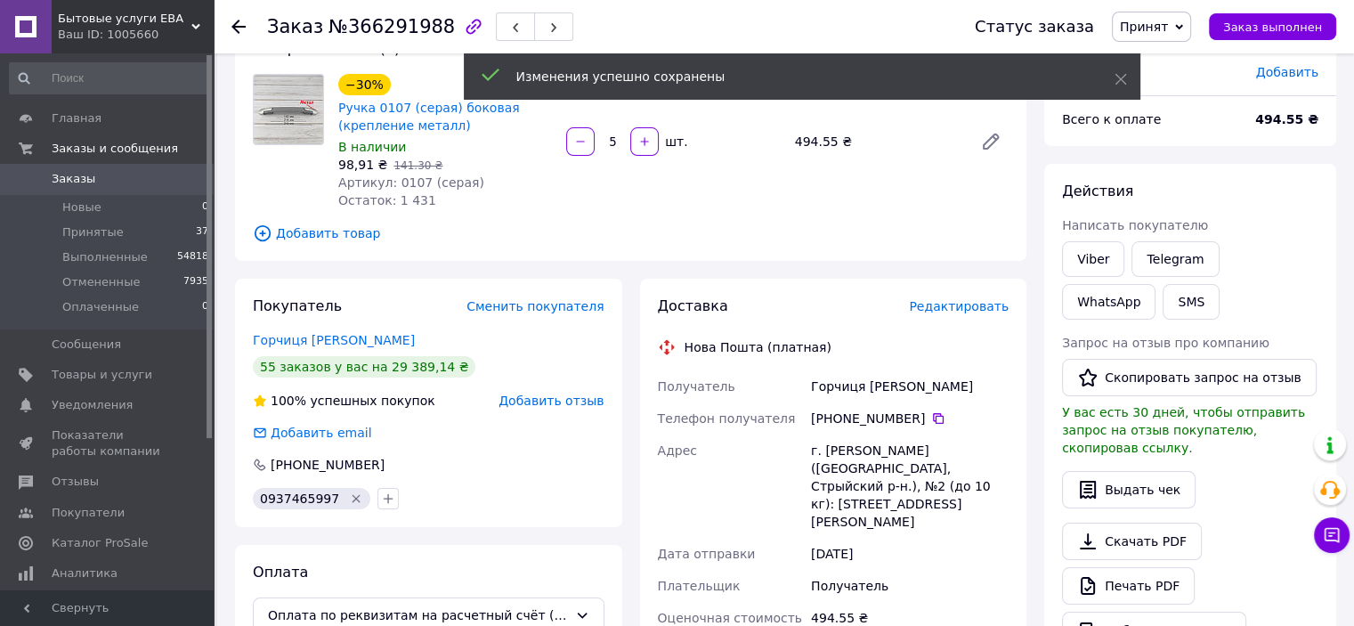
scroll to position [267, 0]
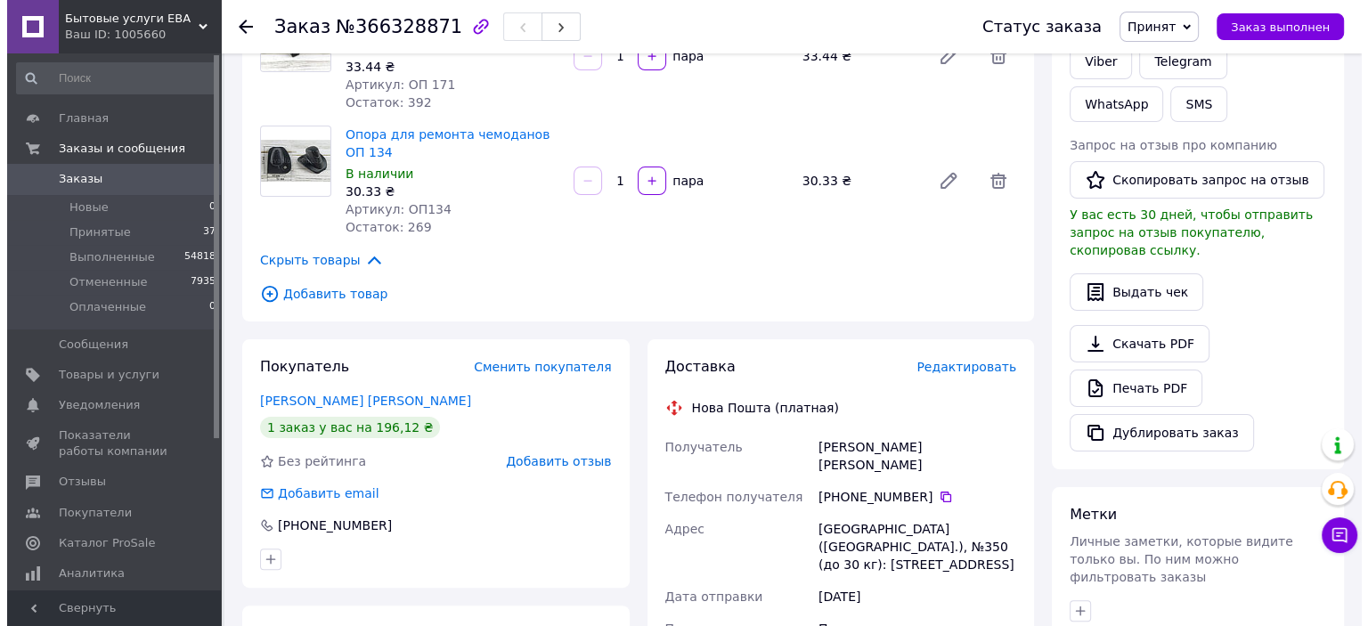
scroll to position [356, 0]
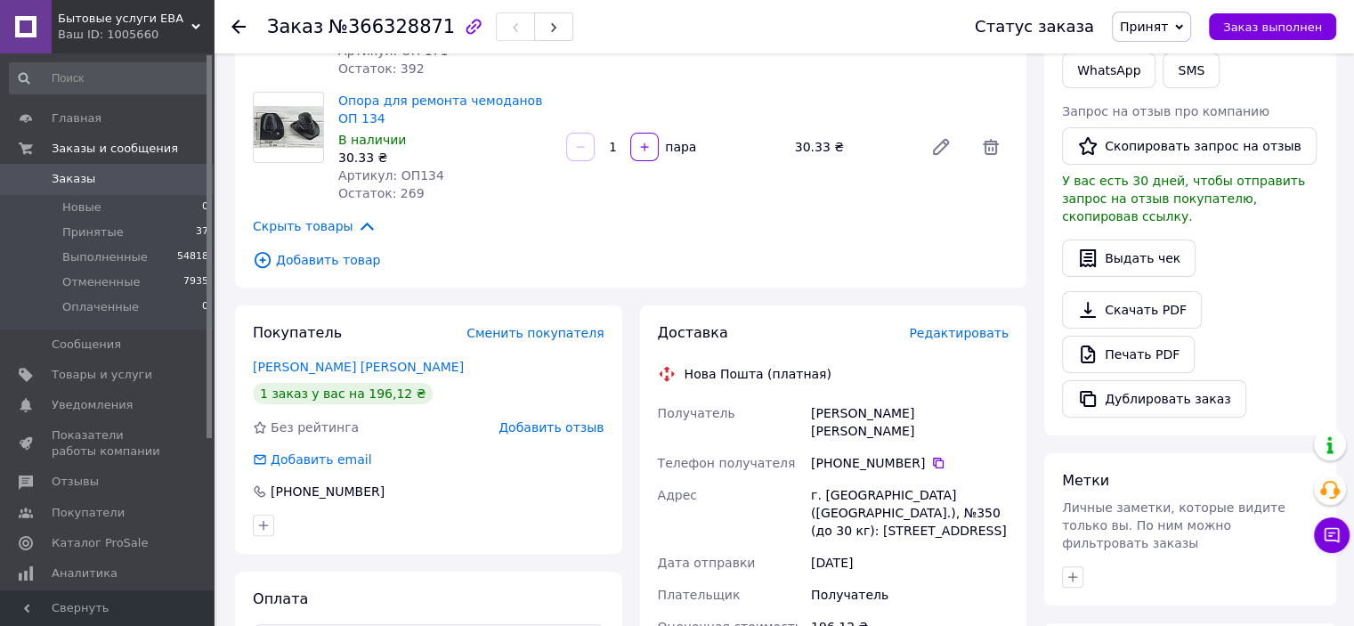
click at [938, 326] on span "Редактировать" at bounding box center [959, 333] width 100 height 14
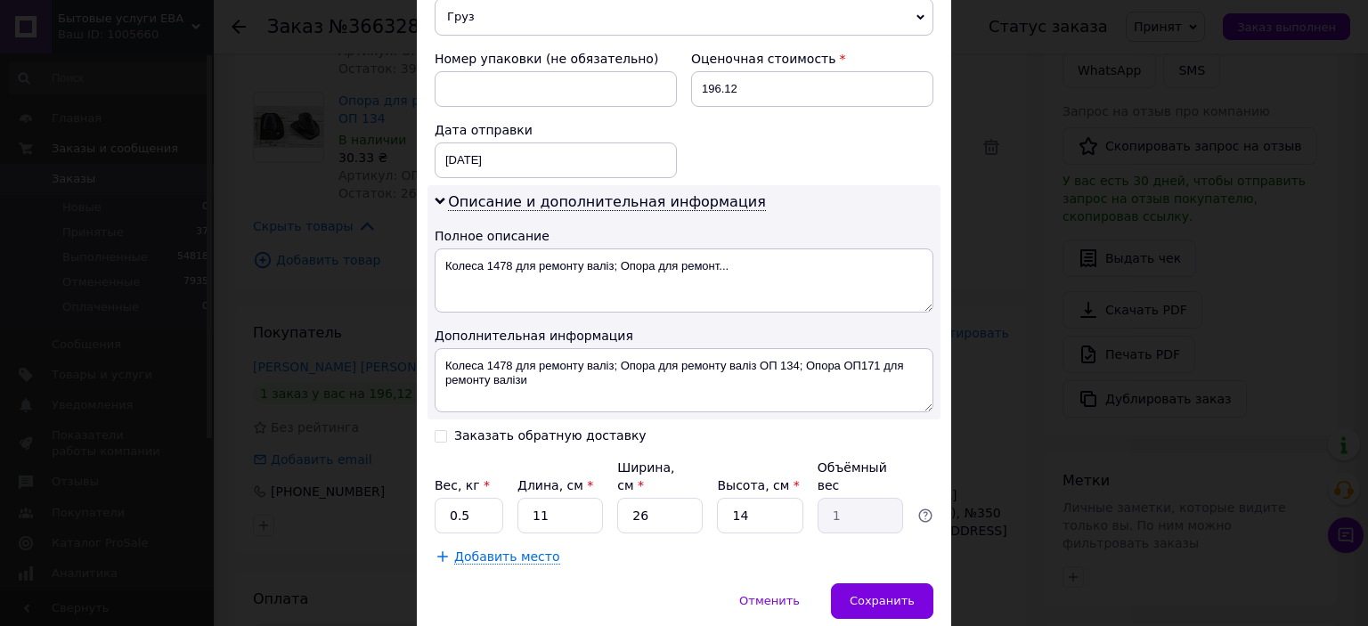
scroll to position [782, 0]
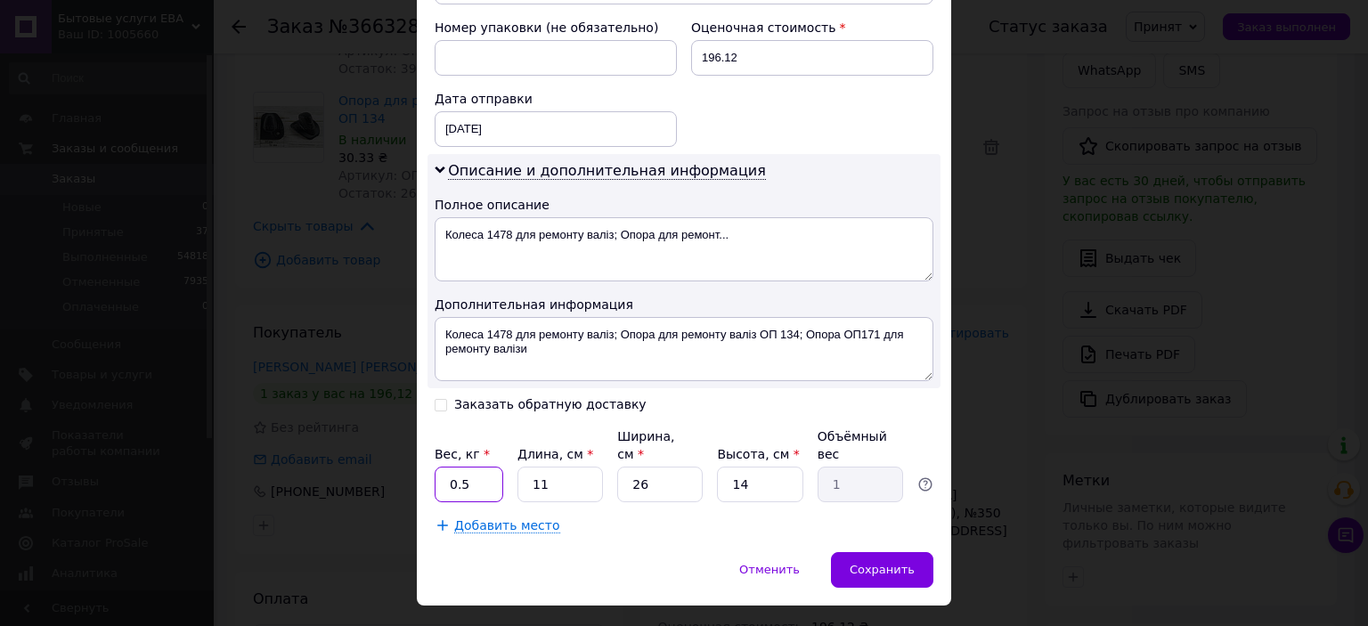
drag, startPoint x: 482, startPoint y: 441, endPoint x: 410, endPoint y: 437, distance: 72.2
click at [410, 437] on div "× Редактирование доставки Способ доставки Нова Пошта (платная) Плательщик Получ…" at bounding box center [684, 313] width 1368 height 626
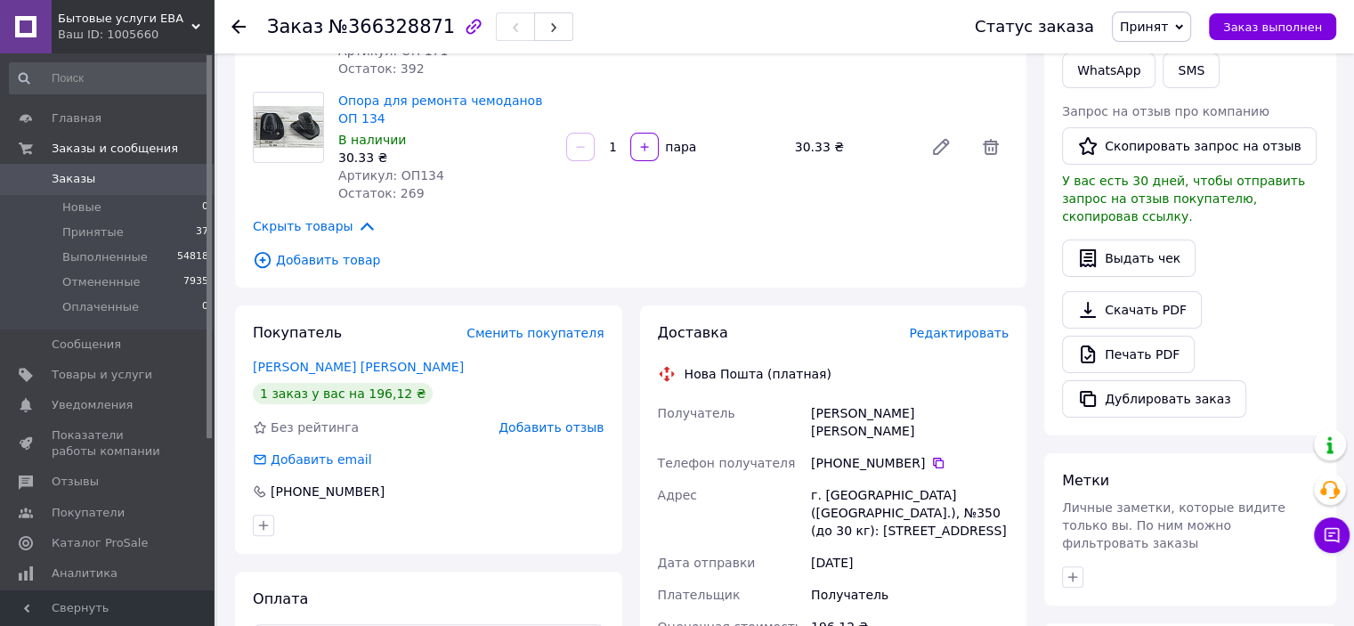
click at [974, 326] on span "Редактировать" at bounding box center [959, 333] width 100 height 14
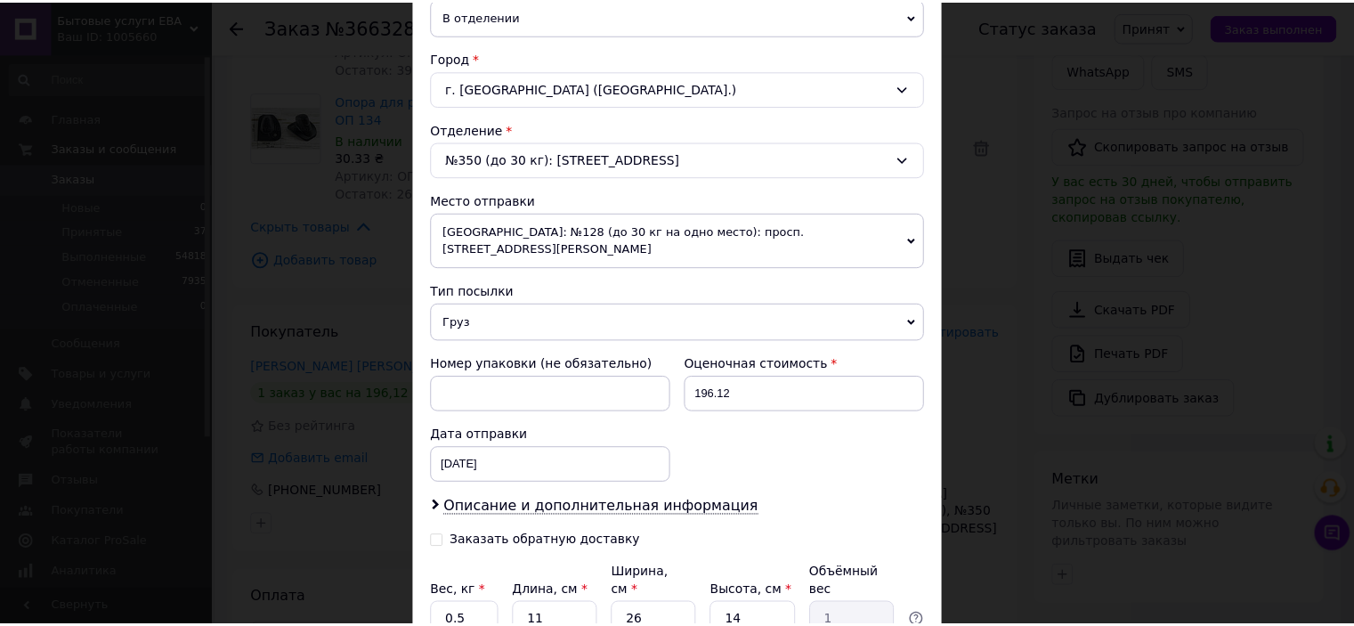
scroll to position [583, 0]
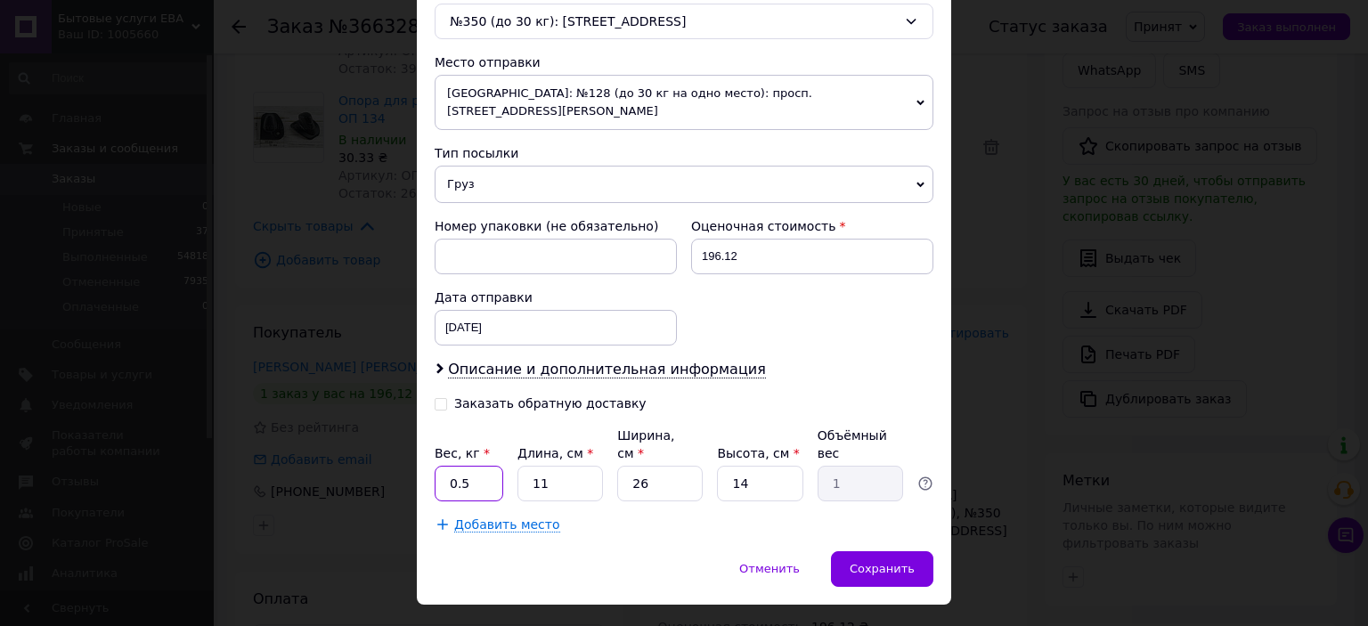
drag, startPoint x: 466, startPoint y: 441, endPoint x: 443, endPoint y: 437, distance: 23.4
click at [443, 466] on input "0.5" at bounding box center [469, 484] width 69 height 36
type input "1"
click at [888, 562] on span "Сохранить" at bounding box center [882, 568] width 65 height 13
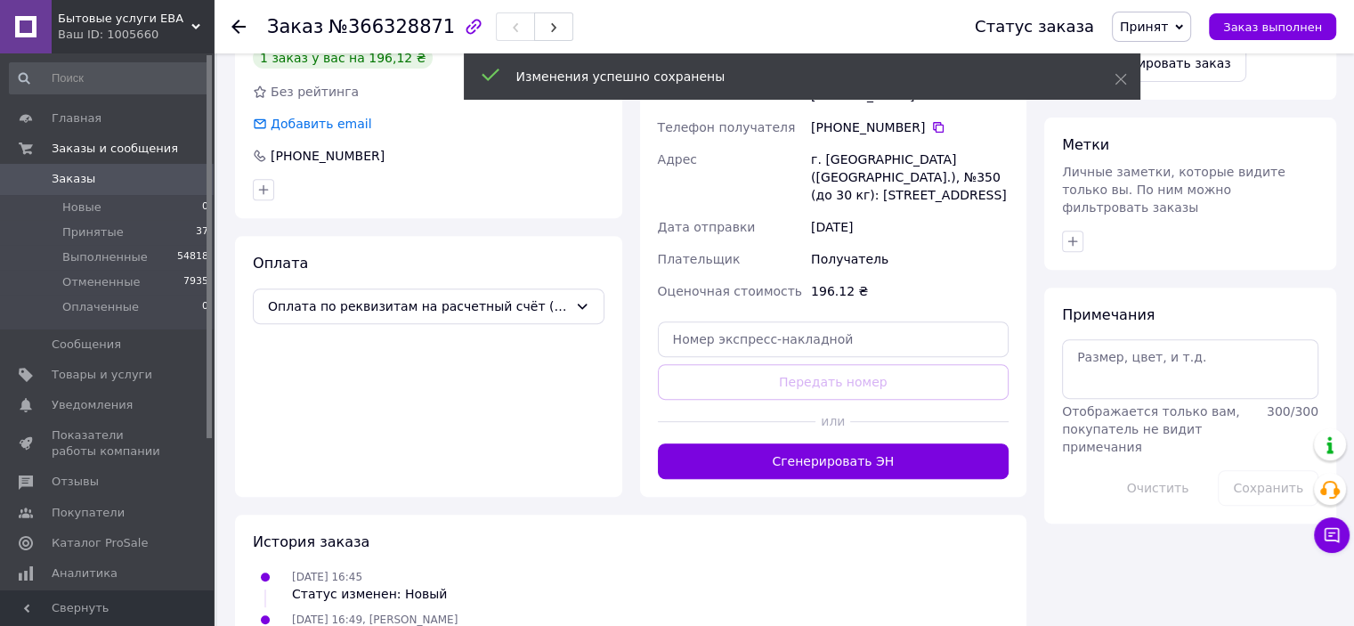
scroll to position [801, 0]
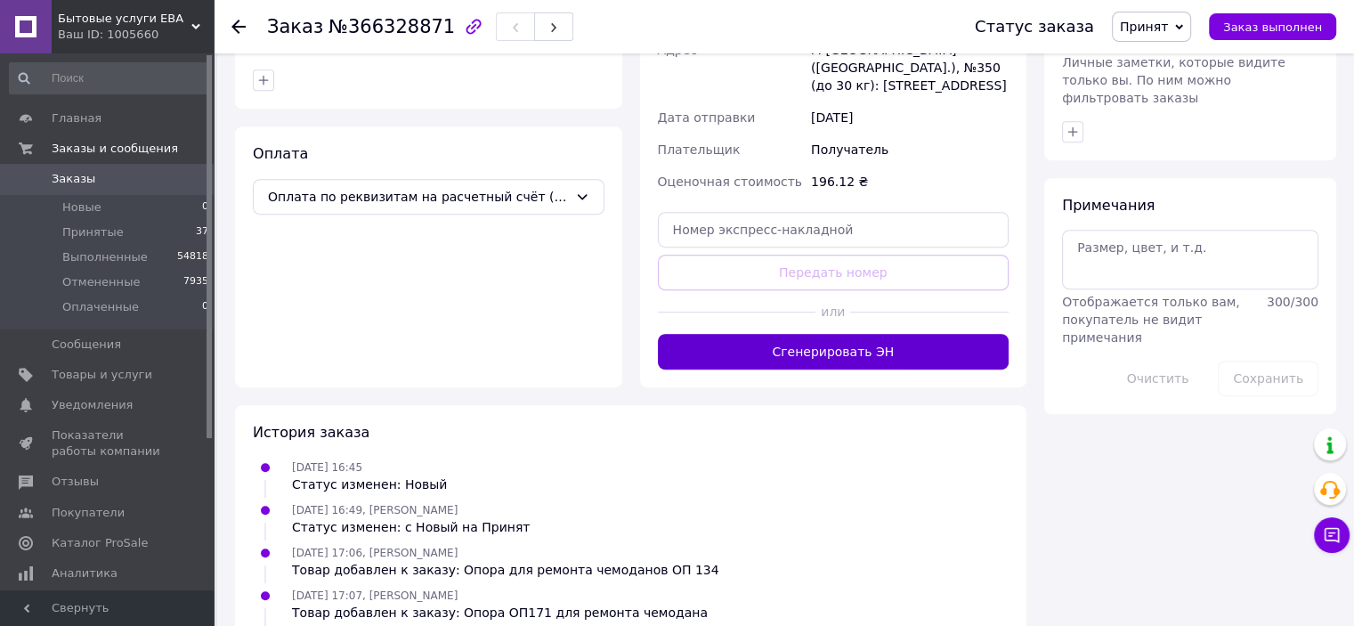
click at [819, 334] on button "Сгенерировать ЭН" at bounding box center [834, 352] width 352 height 36
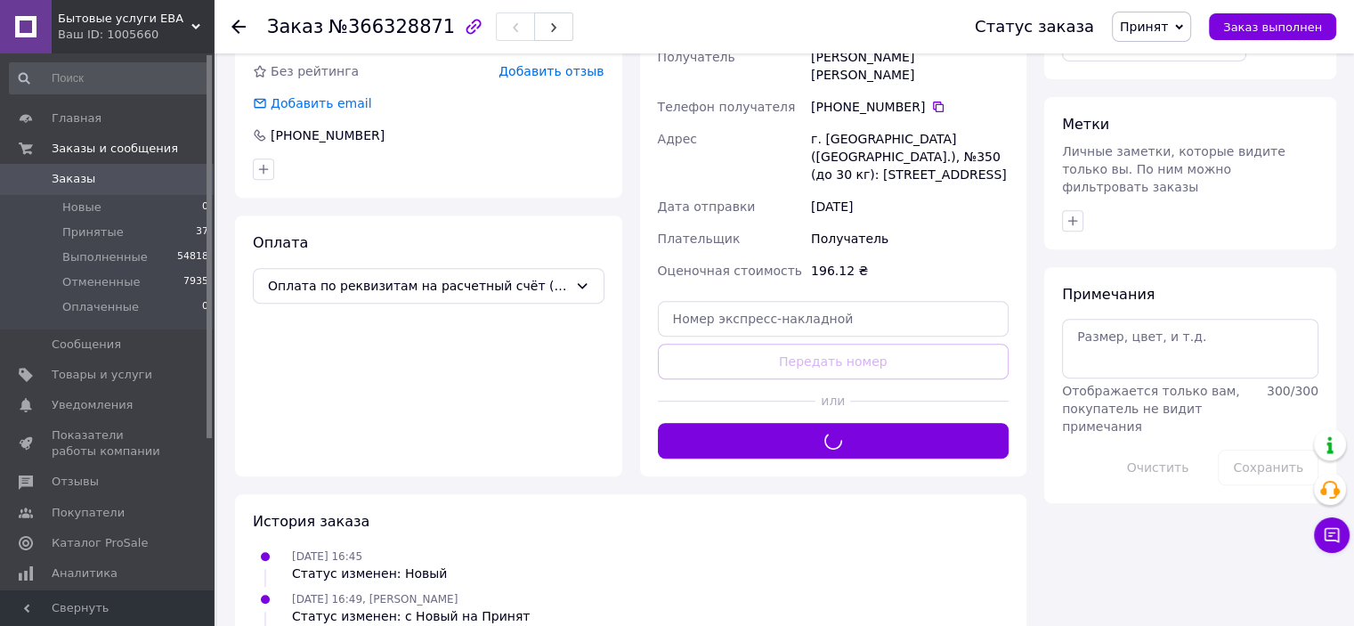
scroll to position [623, 0]
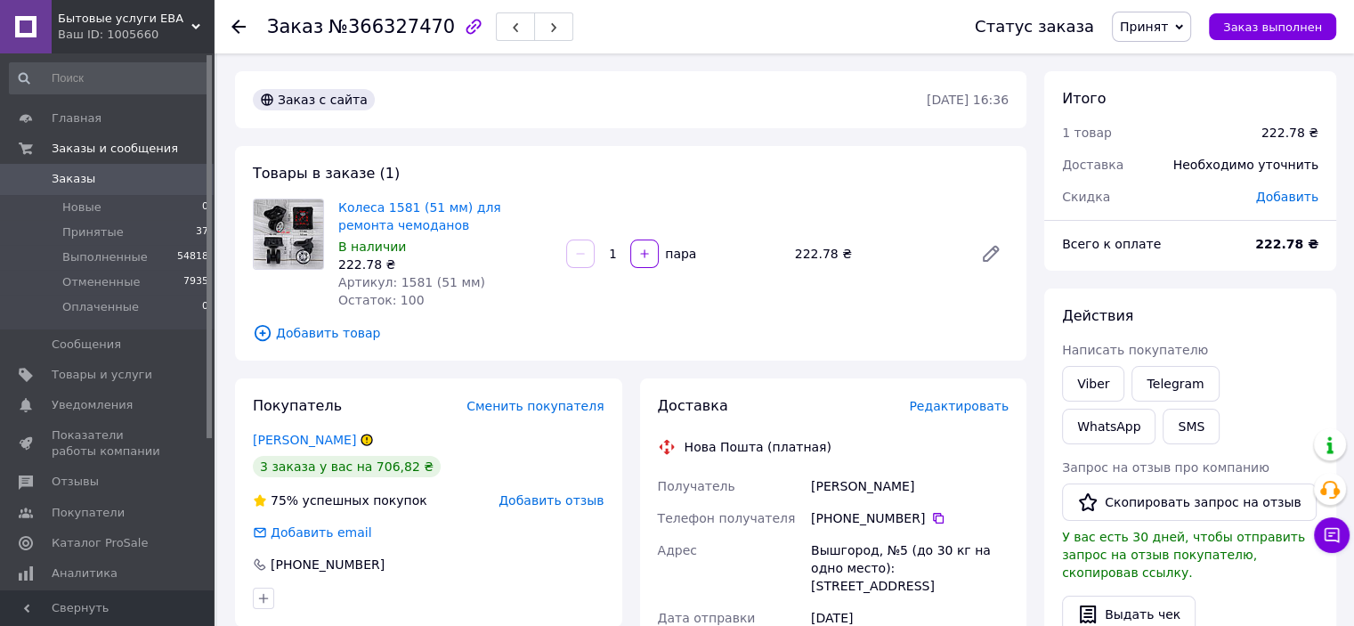
click at [959, 410] on span "Редактировать" at bounding box center [959, 406] width 100 height 14
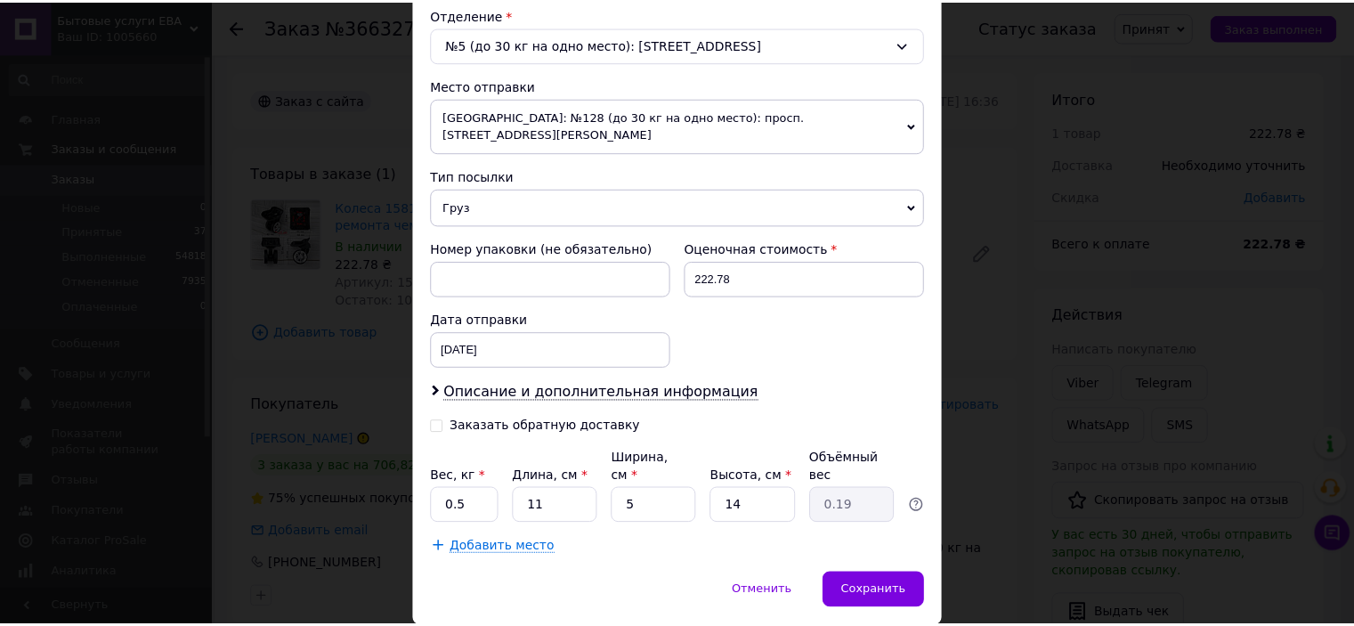
scroll to position [583, 0]
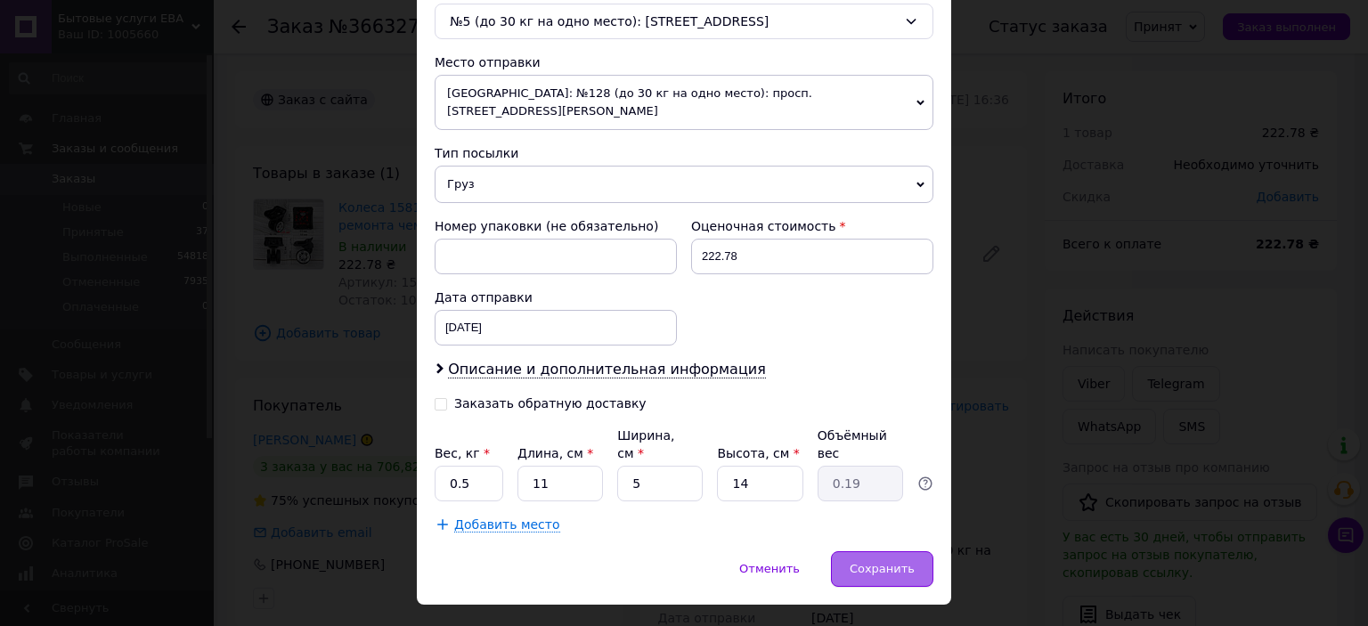
click at [894, 562] on span "Сохранить" at bounding box center [882, 568] width 65 height 13
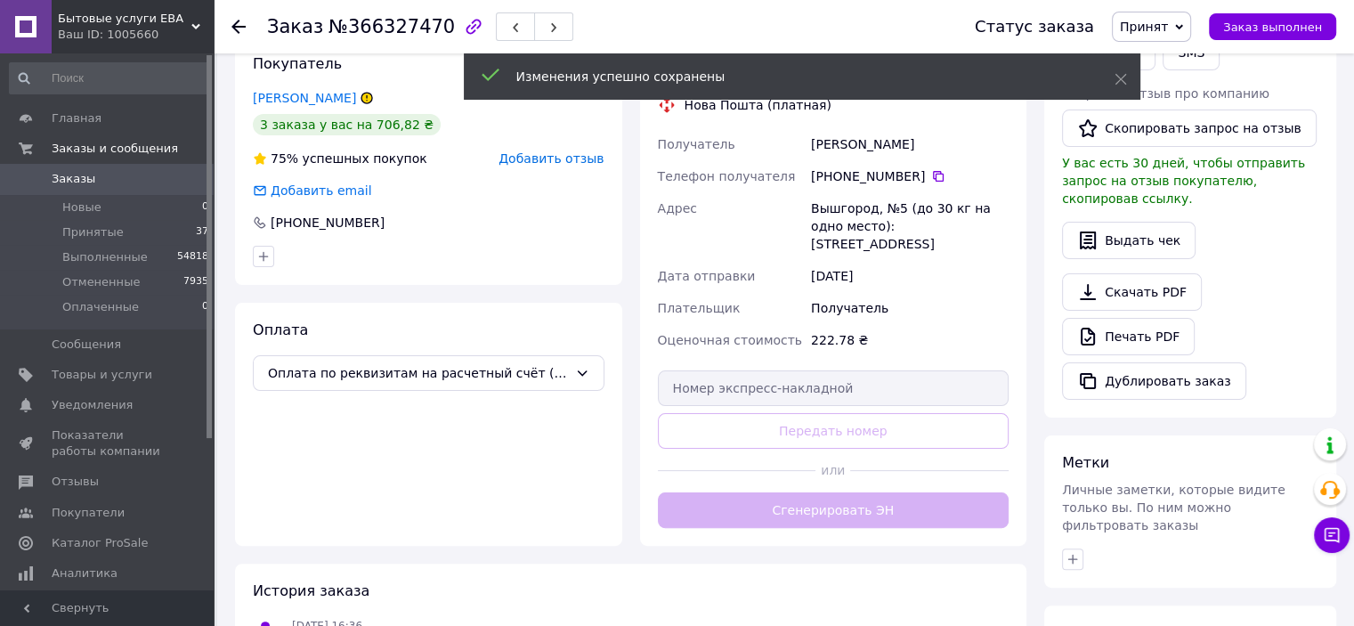
scroll to position [356, 0]
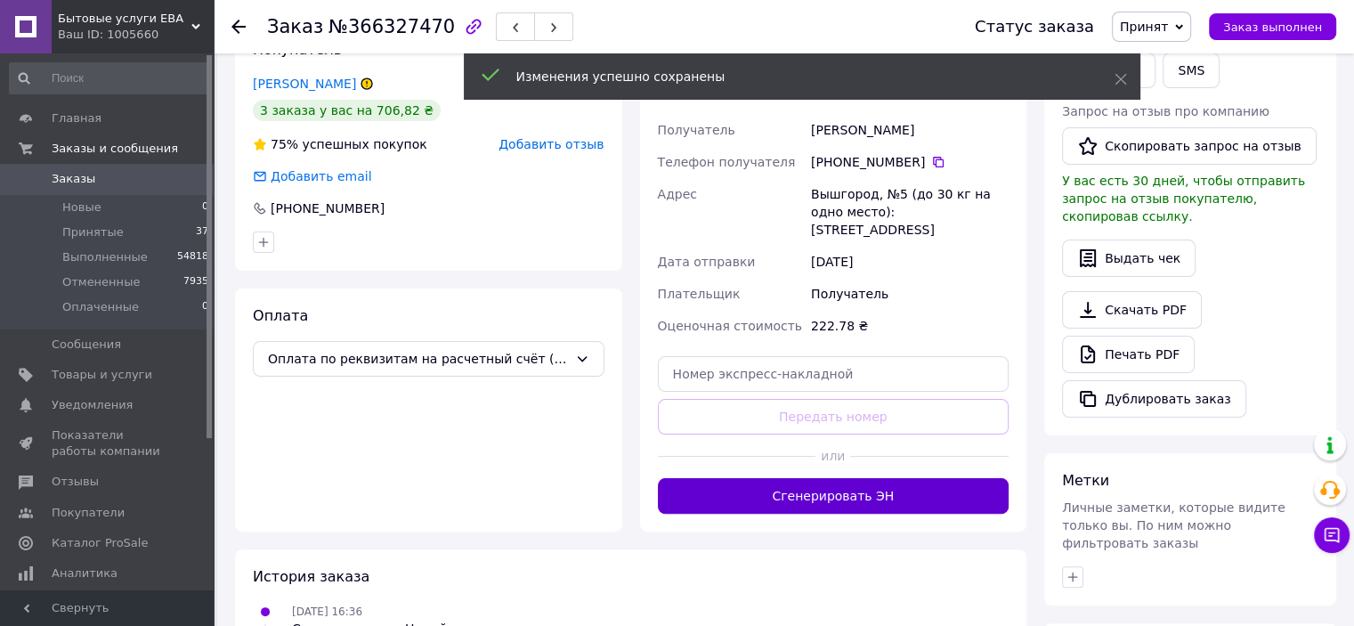
click at [850, 487] on button "Сгенерировать ЭН" at bounding box center [834, 496] width 352 height 36
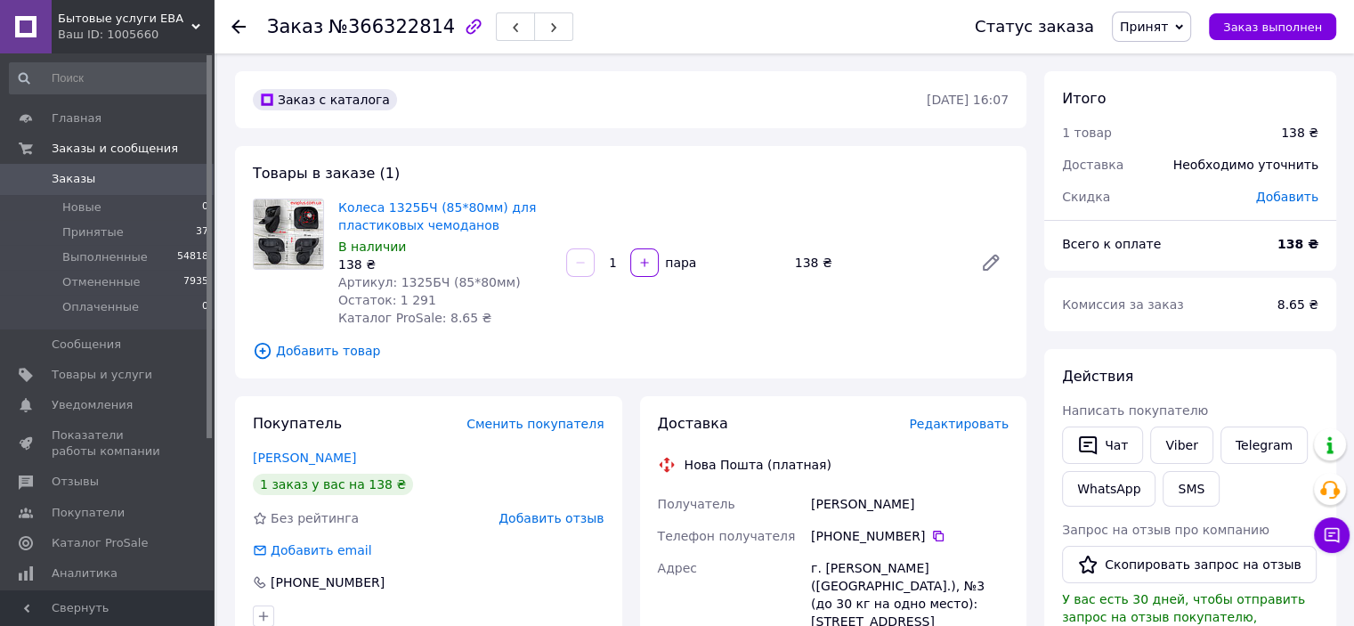
click at [964, 425] on span "Редактировать" at bounding box center [959, 424] width 100 height 14
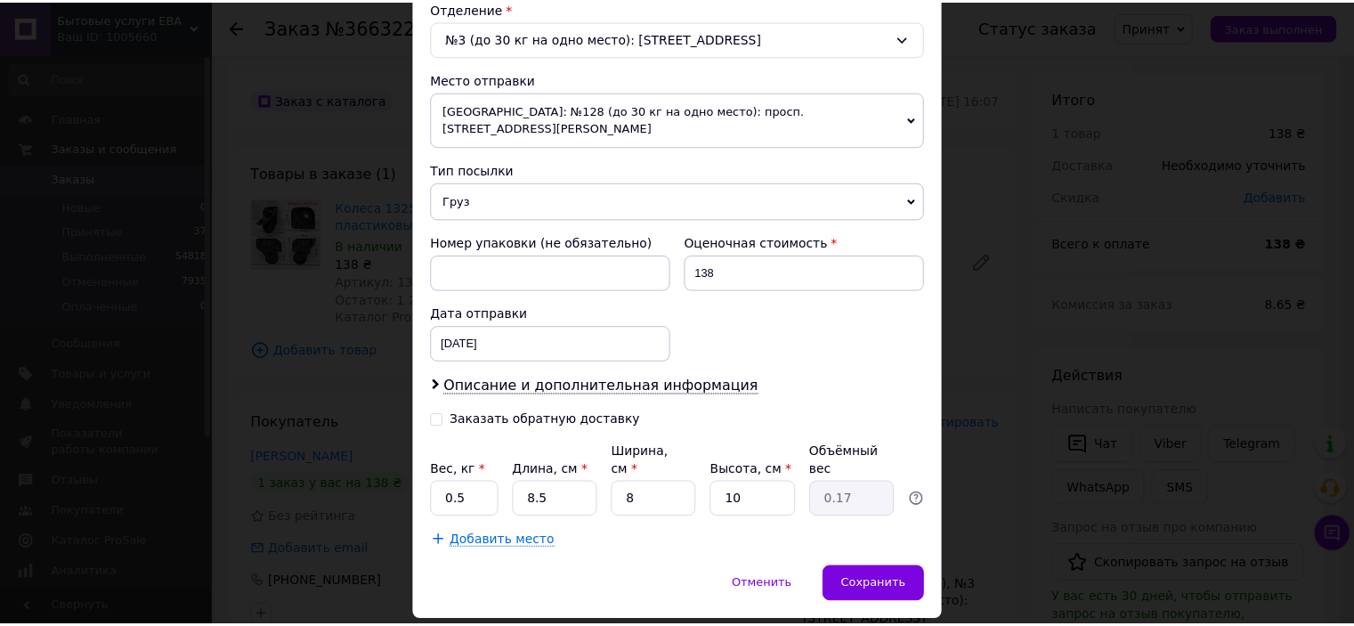
scroll to position [583, 0]
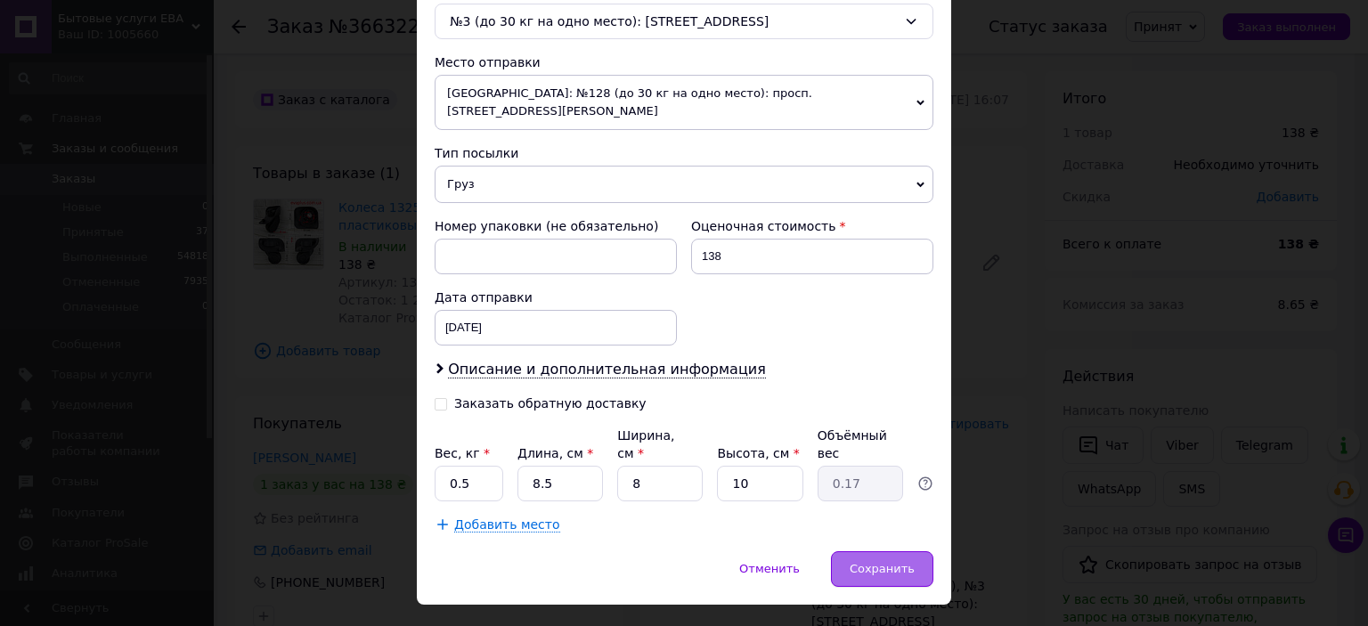
click at [864, 551] on div "Сохранить" at bounding box center [882, 569] width 102 height 36
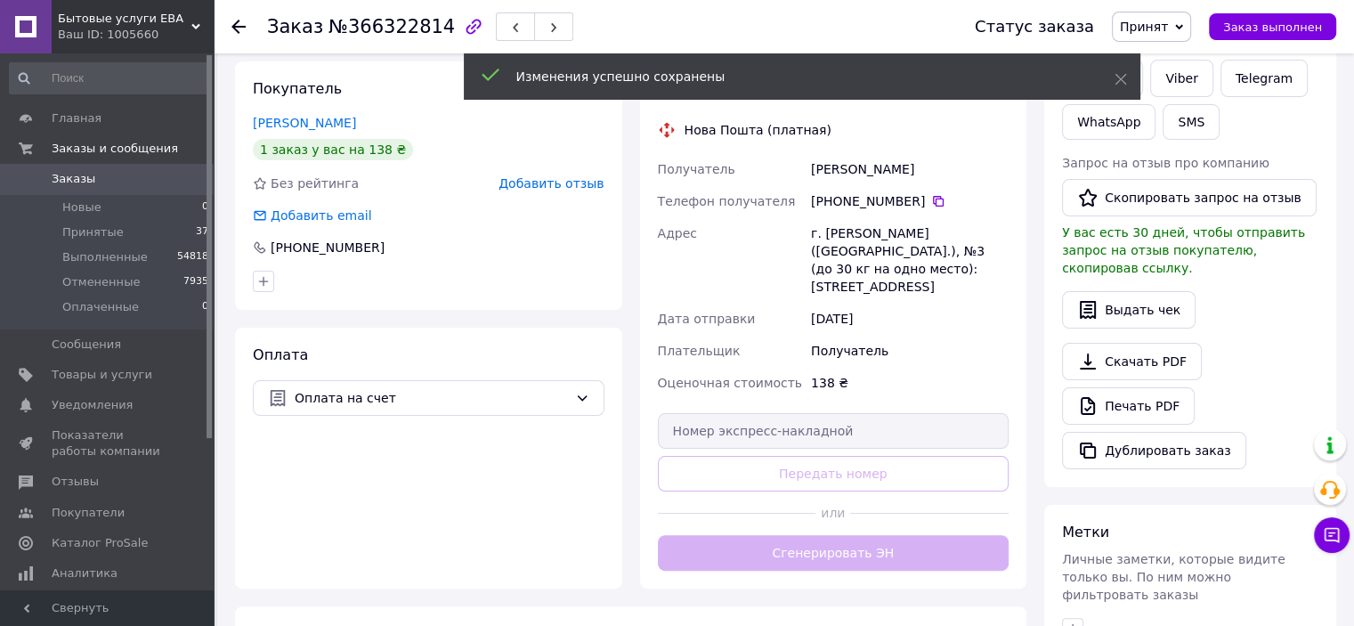
scroll to position [445, 0]
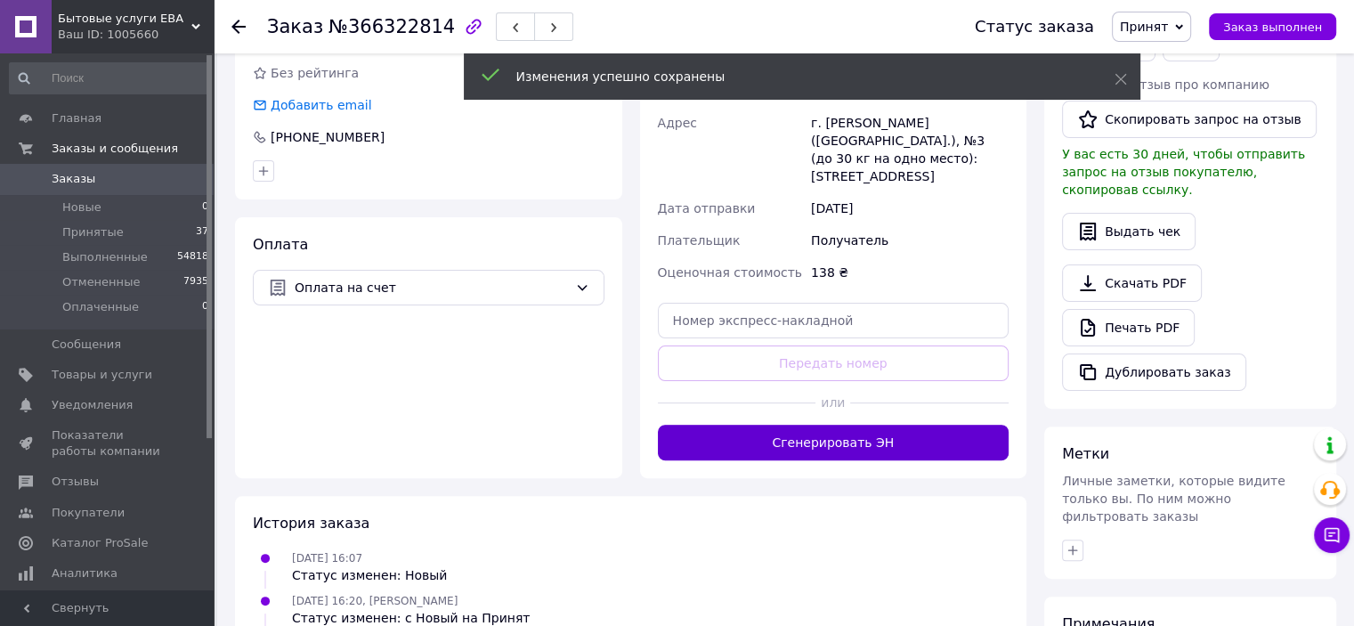
click at [801, 443] on button "Сгенерировать ЭН" at bounding box center [834, 443] width 352 height 36
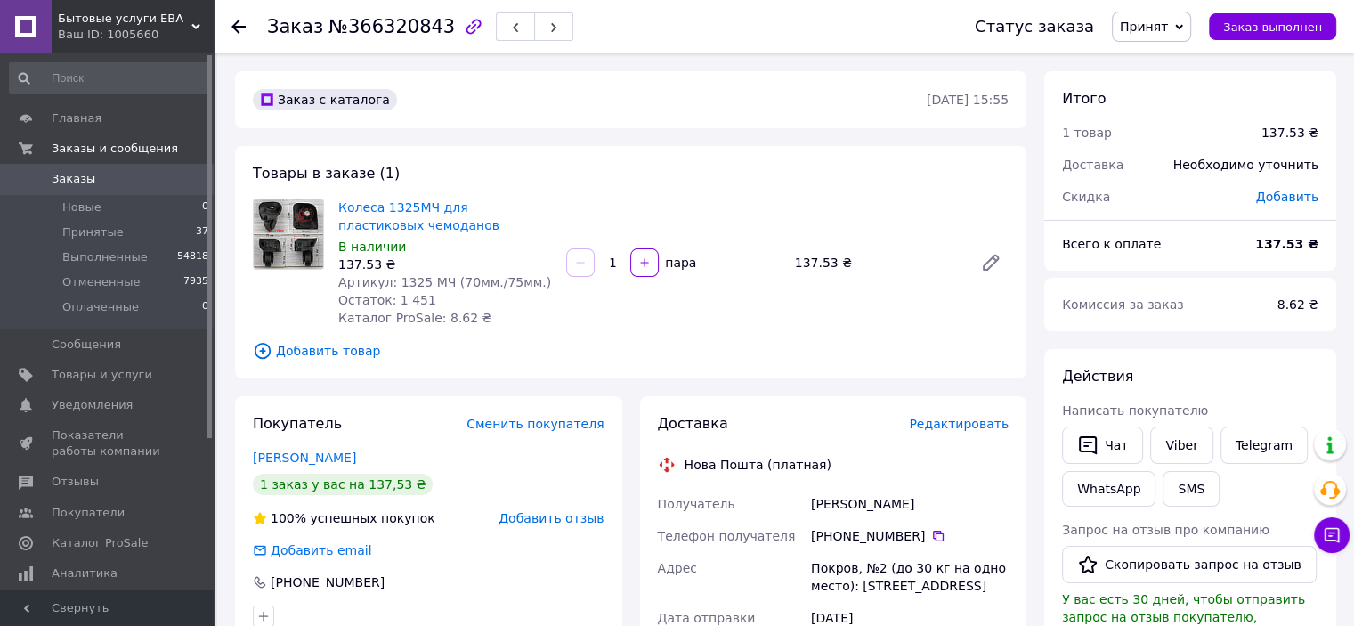
click at [948, 419] on span "Редактировать" at bounding box center [959, 424] width 100 height 14
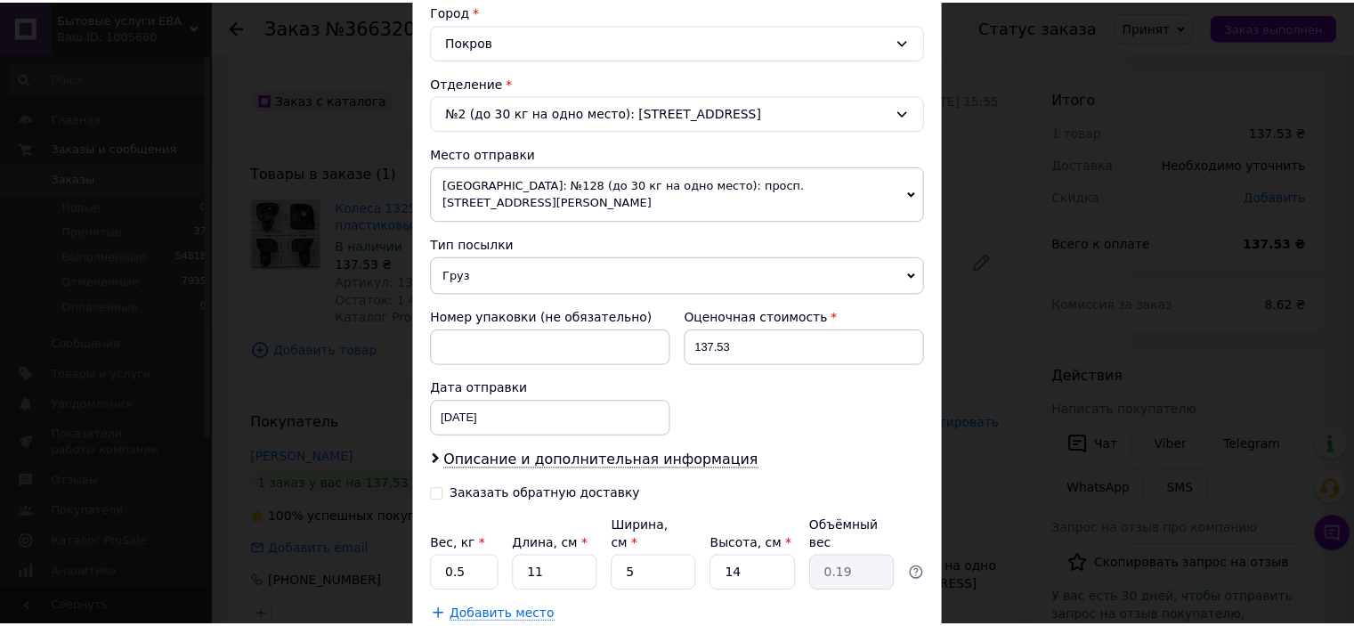
scroll to position [583, 0]
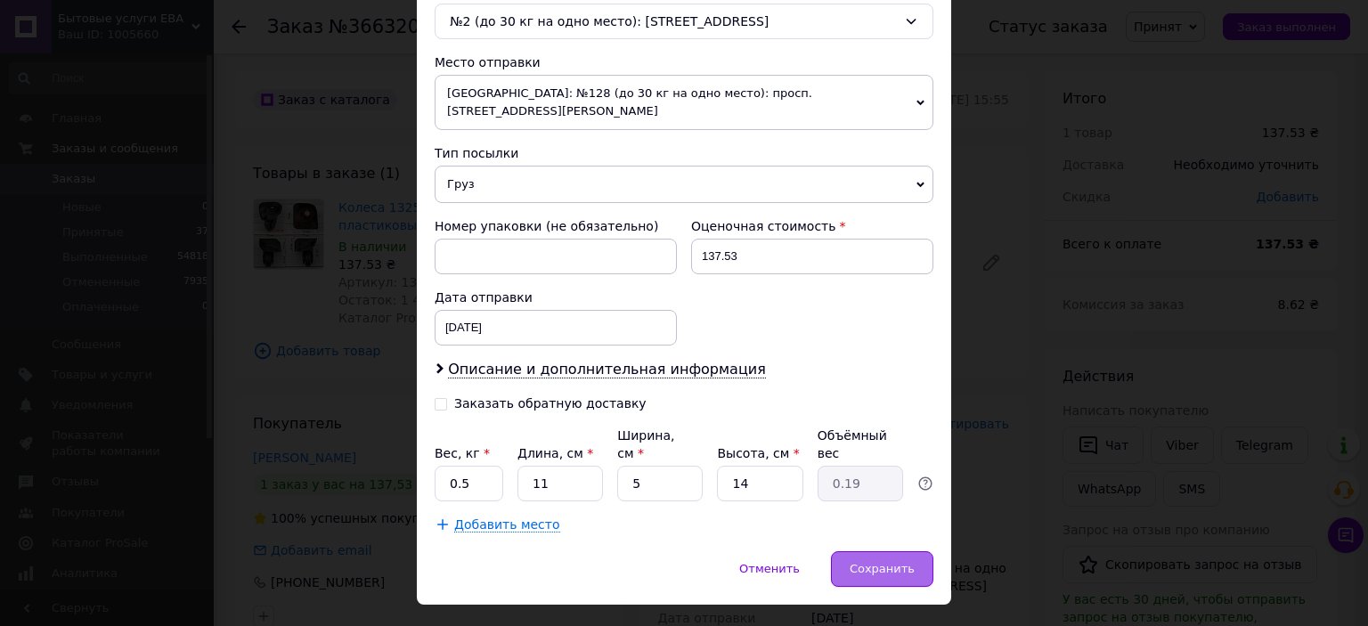
click at [880, 551] on div "Сохранить" at bounding box center [882, 569] width 102 height 36
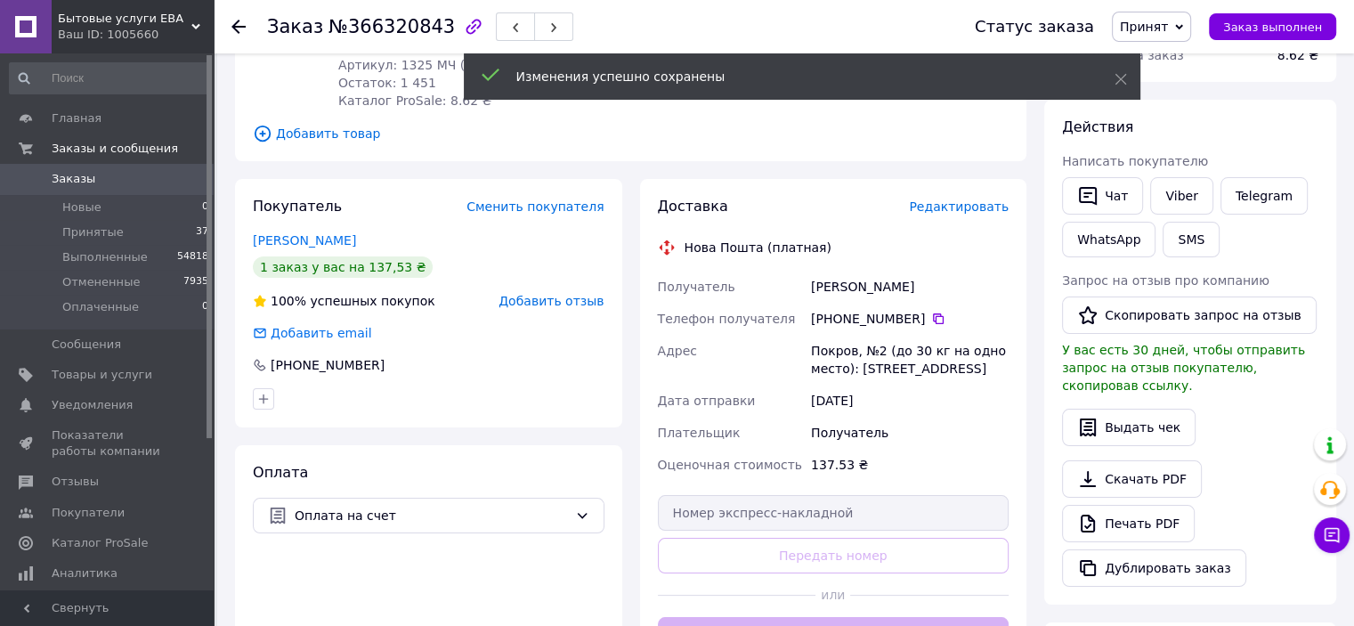
scroll to position [356, 0]
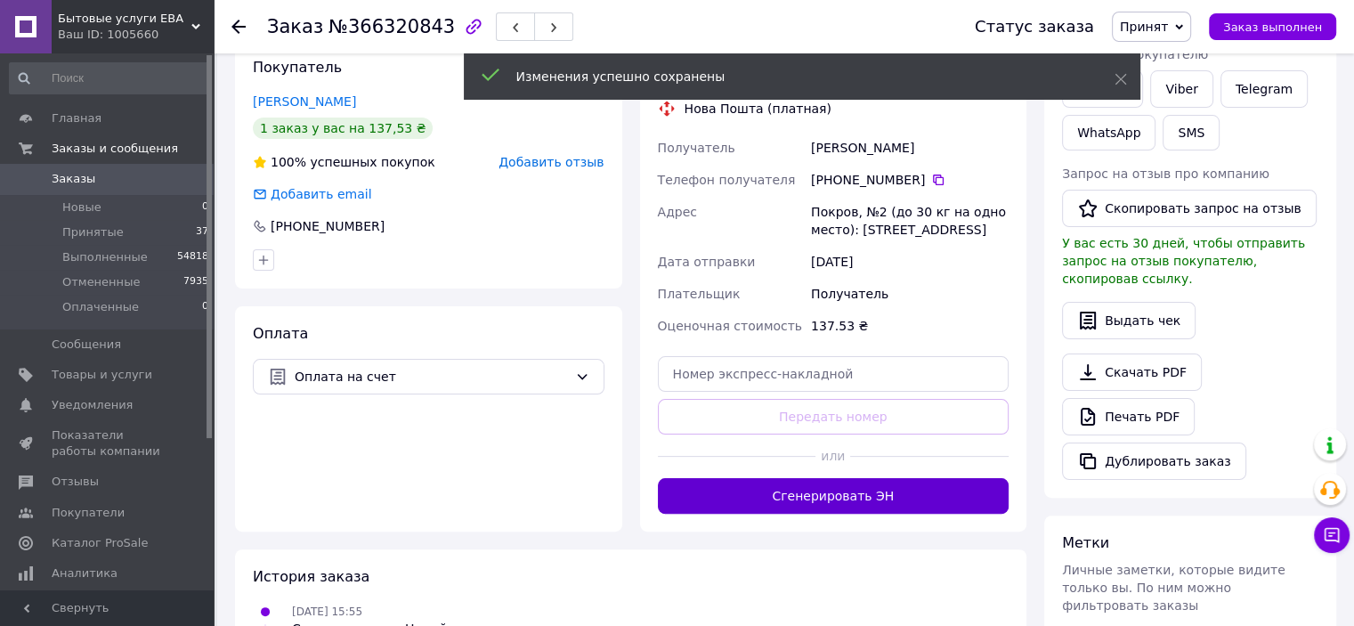
click at [862, 499] on button "Сгенерировать ЭН" at bounding box center [834, 496] width 352 height 36
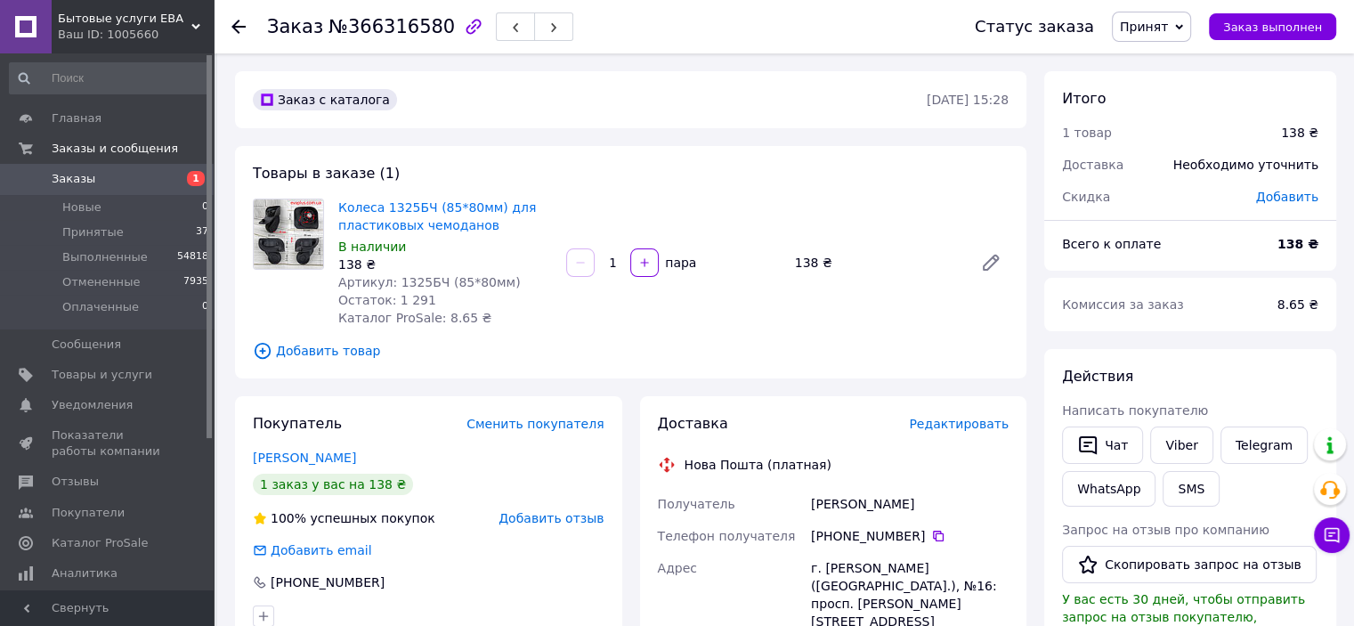
click at [973, 427] on span "Редактировать" at bounding box center [959, 424] width 100 height 14
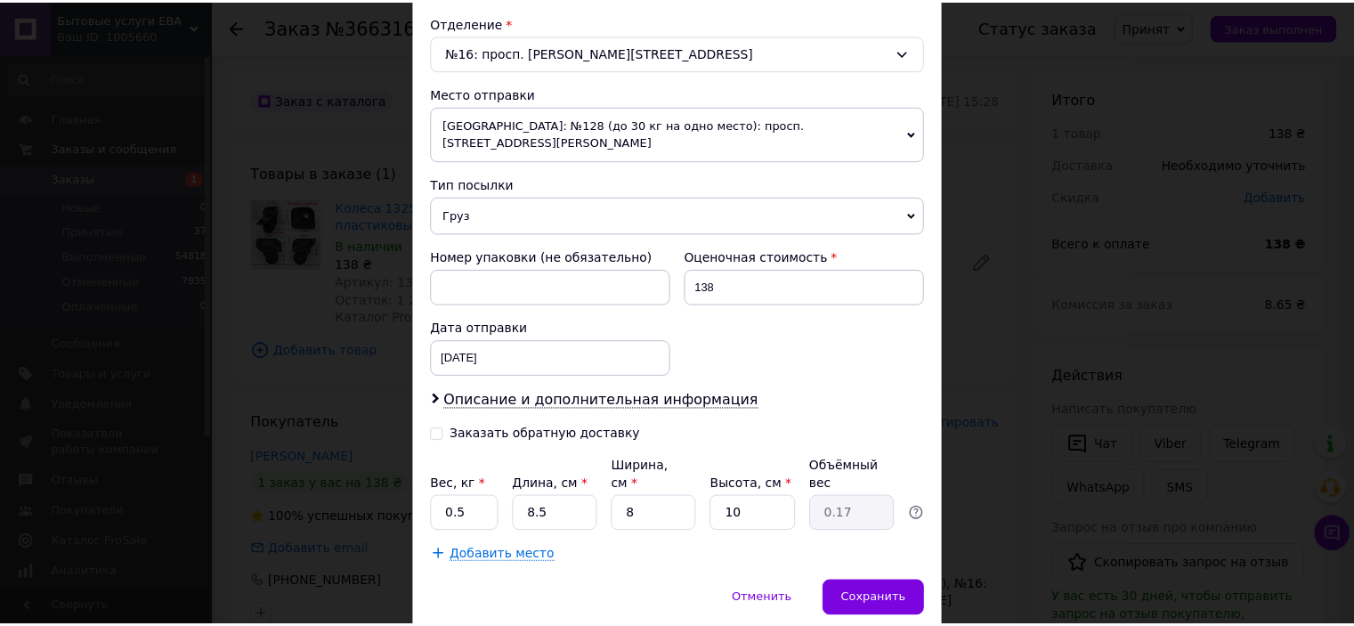
scroll to position [583, 0]
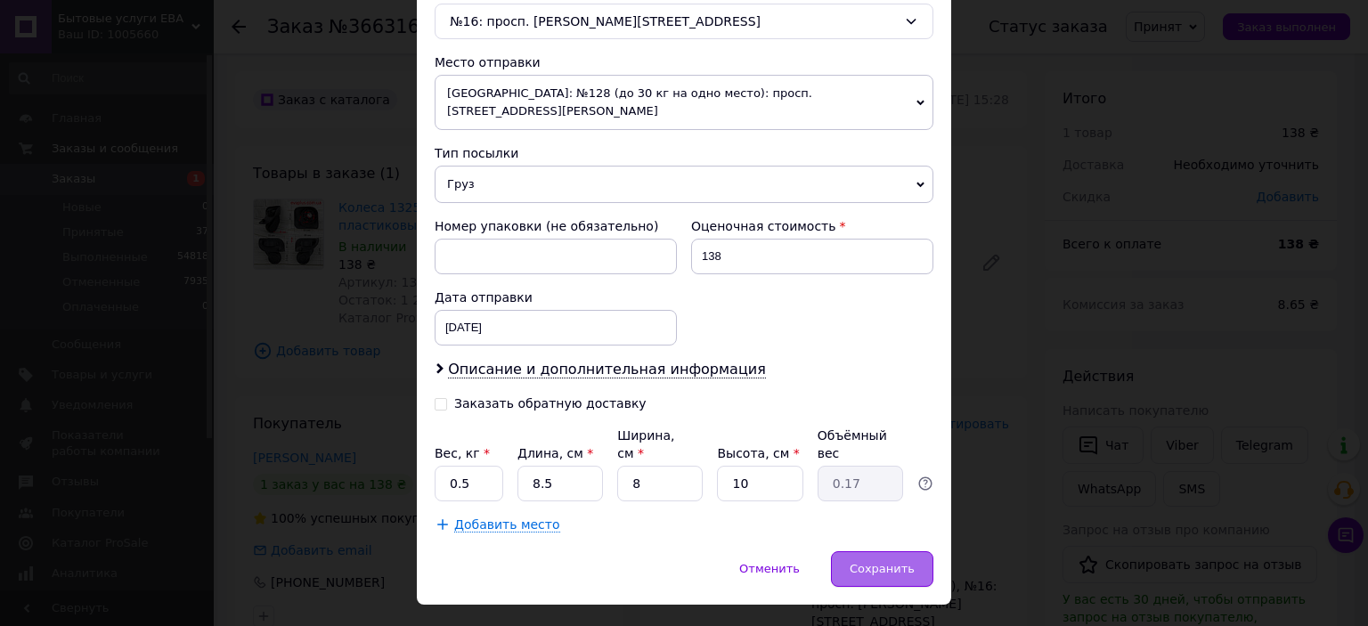
click at [901, 562] on span "Сохранить" at bounding box center [882, 568] width 65 height 13
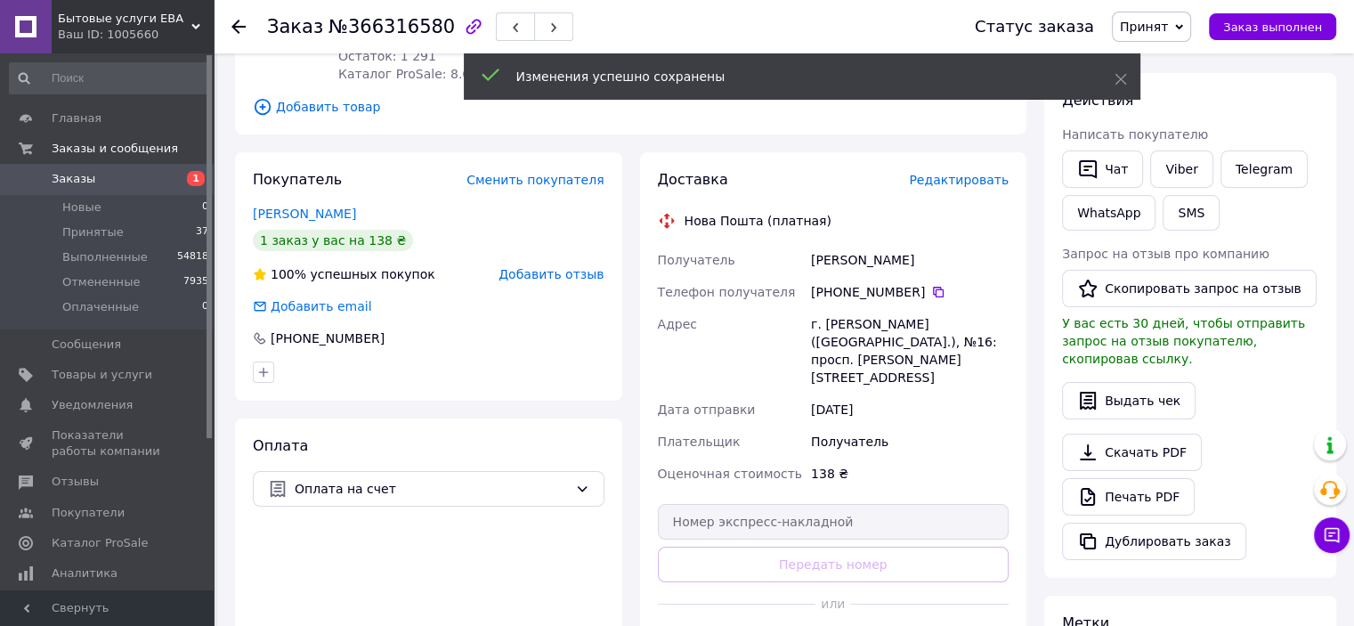
scroll to position [267, 0]
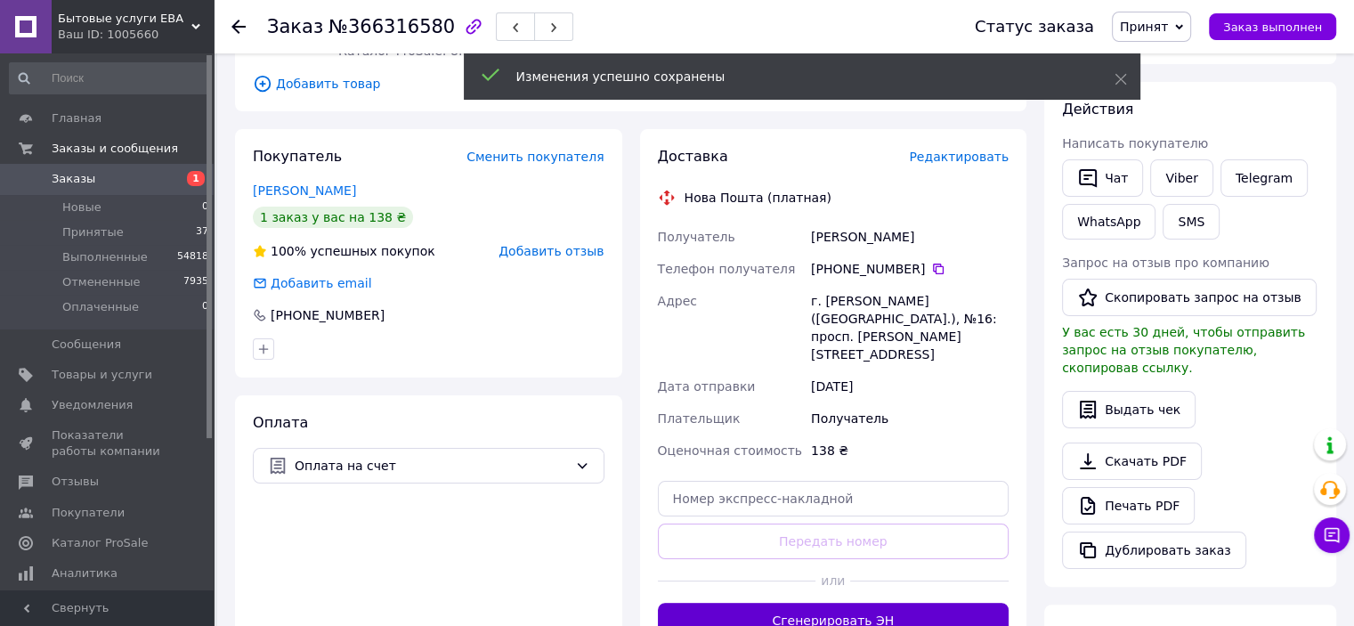
click at [842, 606] on button "Сгенерировать ЭН" at bounding box center [834, 621] width 352 height 36
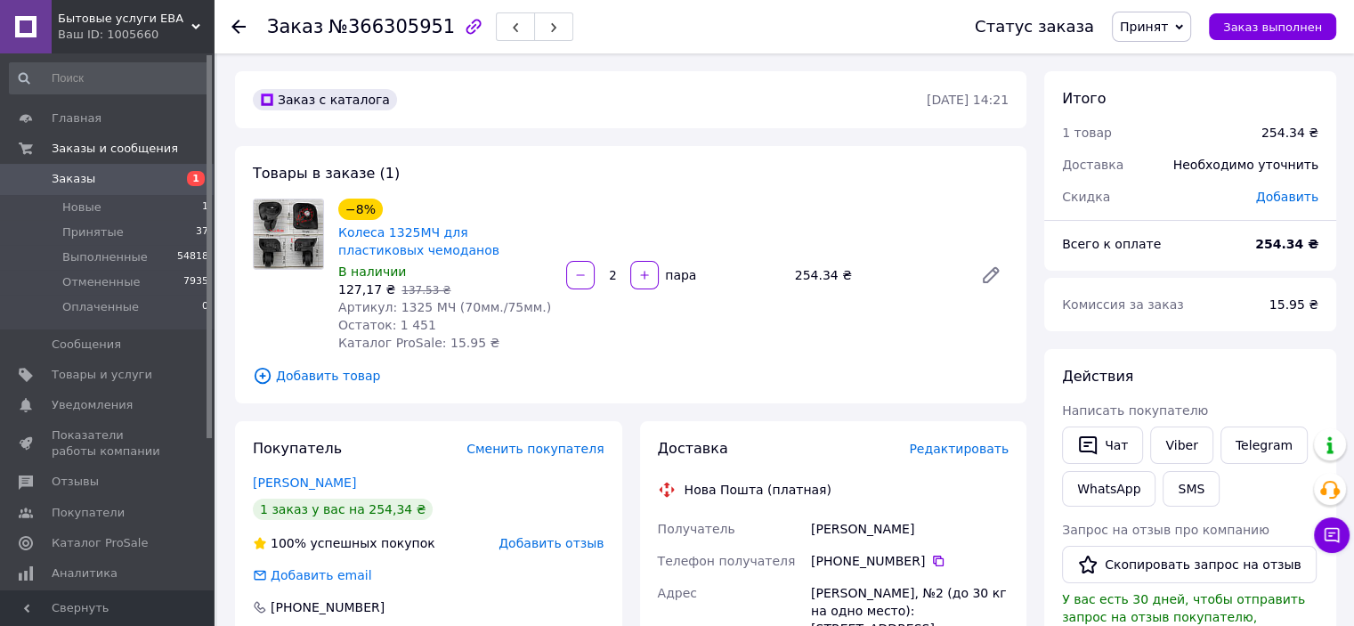
click at [964, 453] on span "Редактировать" at bounding box center [959, 449] width 100 height 14
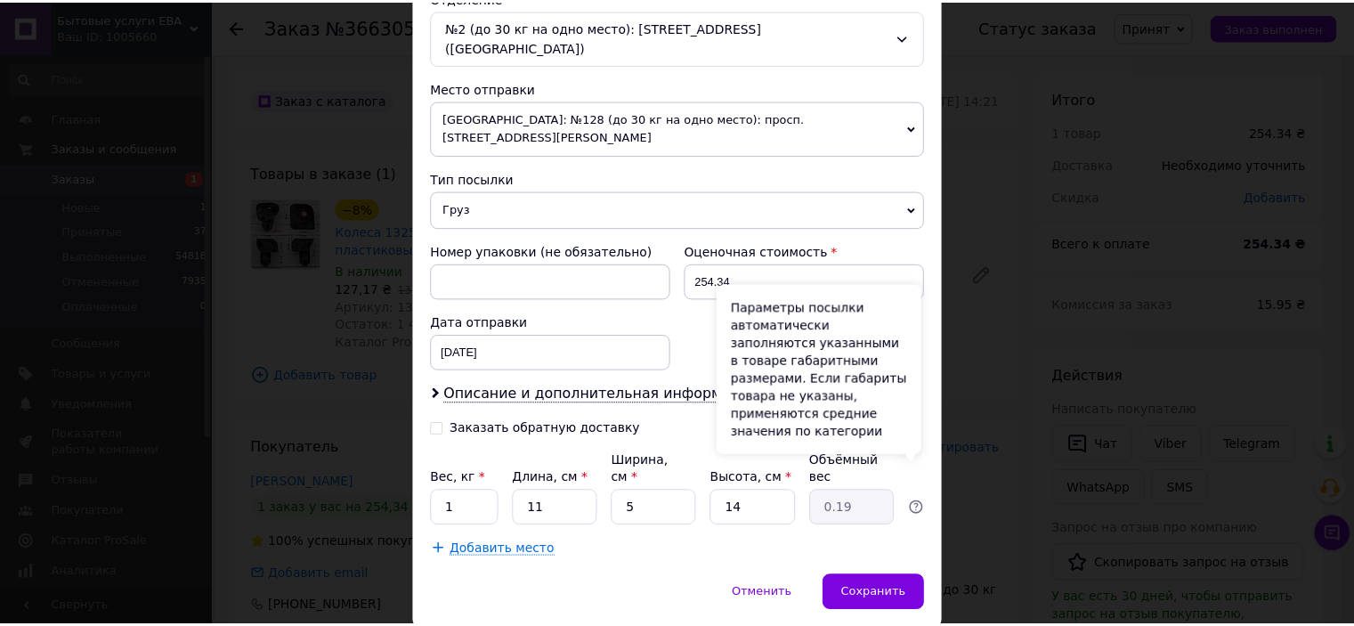
scroll to position [583, 0]
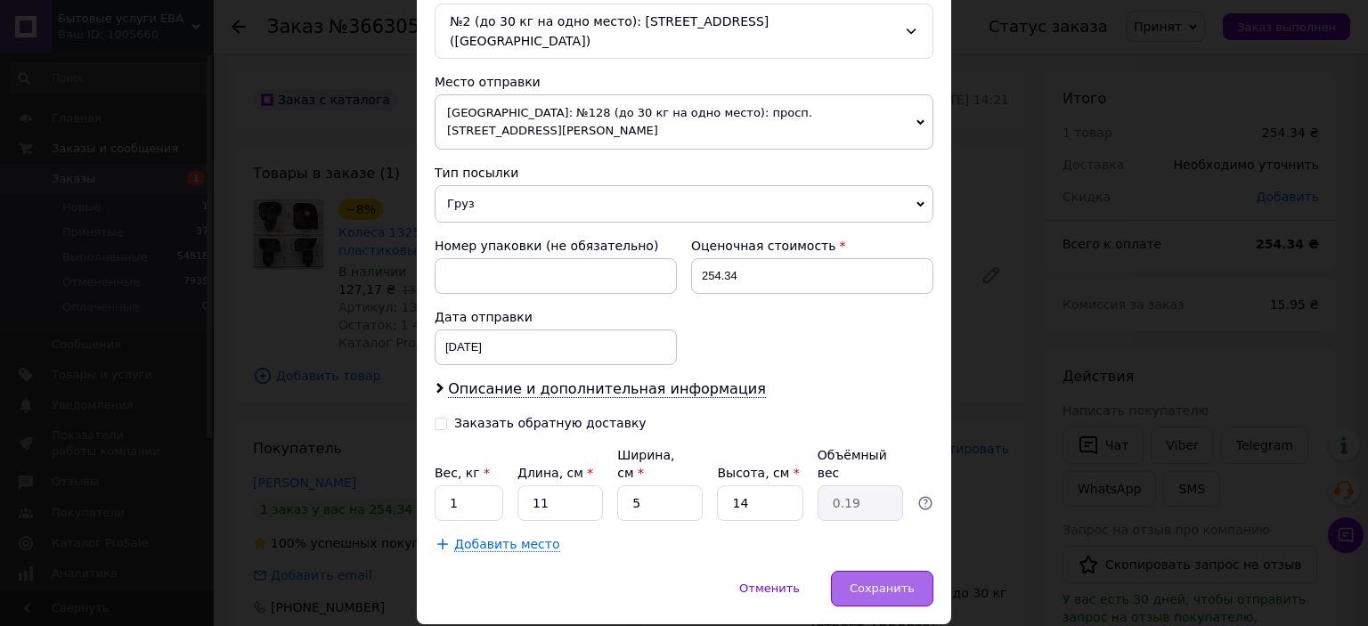
click at [902, 582] on span "Сохранить" at bounding box center [882, 588] width 65 height 13
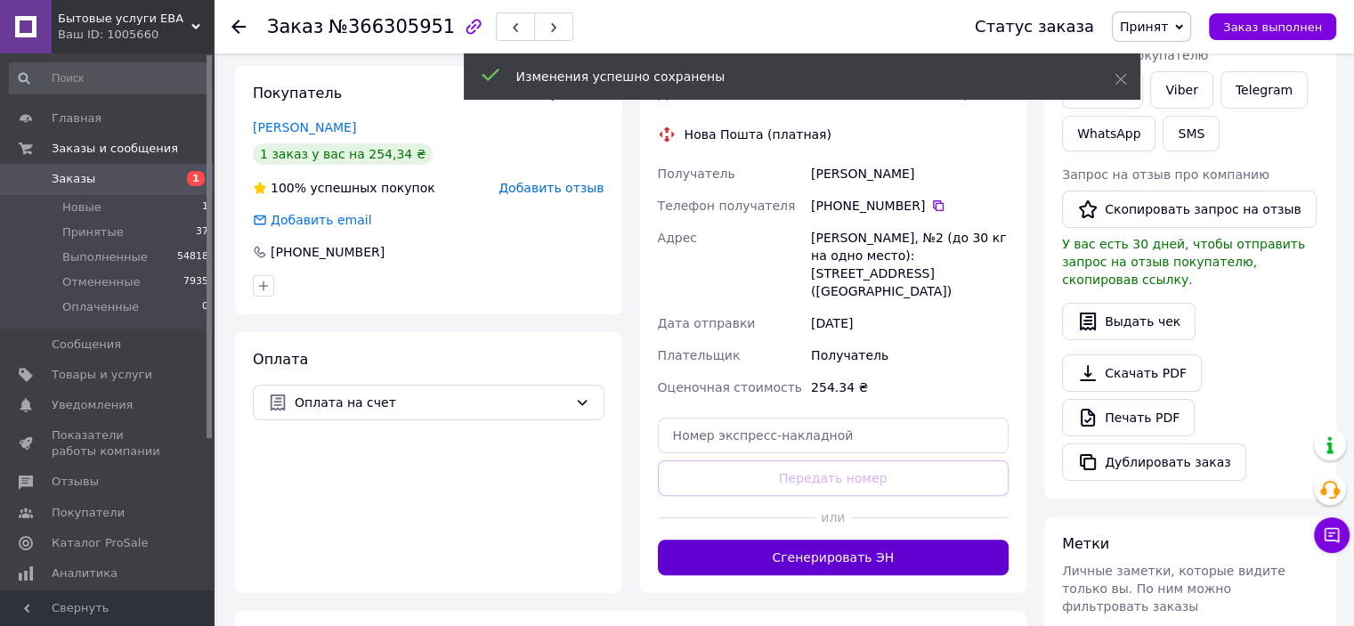
scroll to position [356, 0]
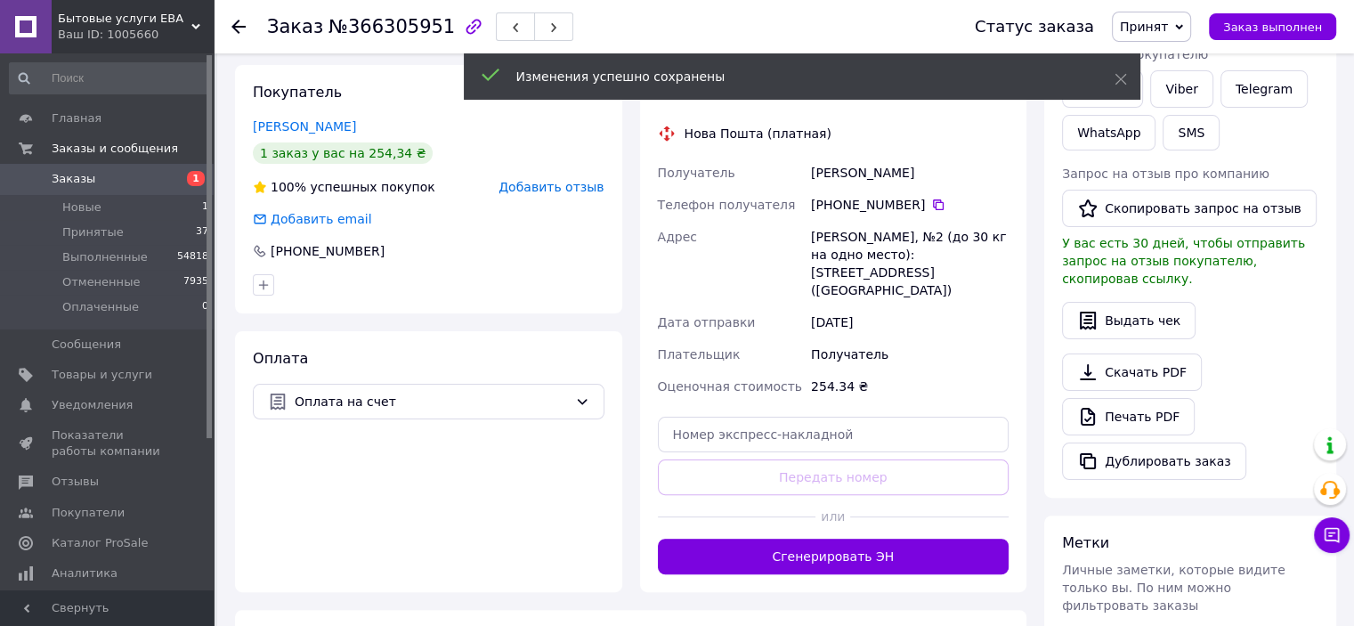
click at [861, 539] on button "Сгенерировать ЭН" at bounding box center [834, 557] width 352 height 36
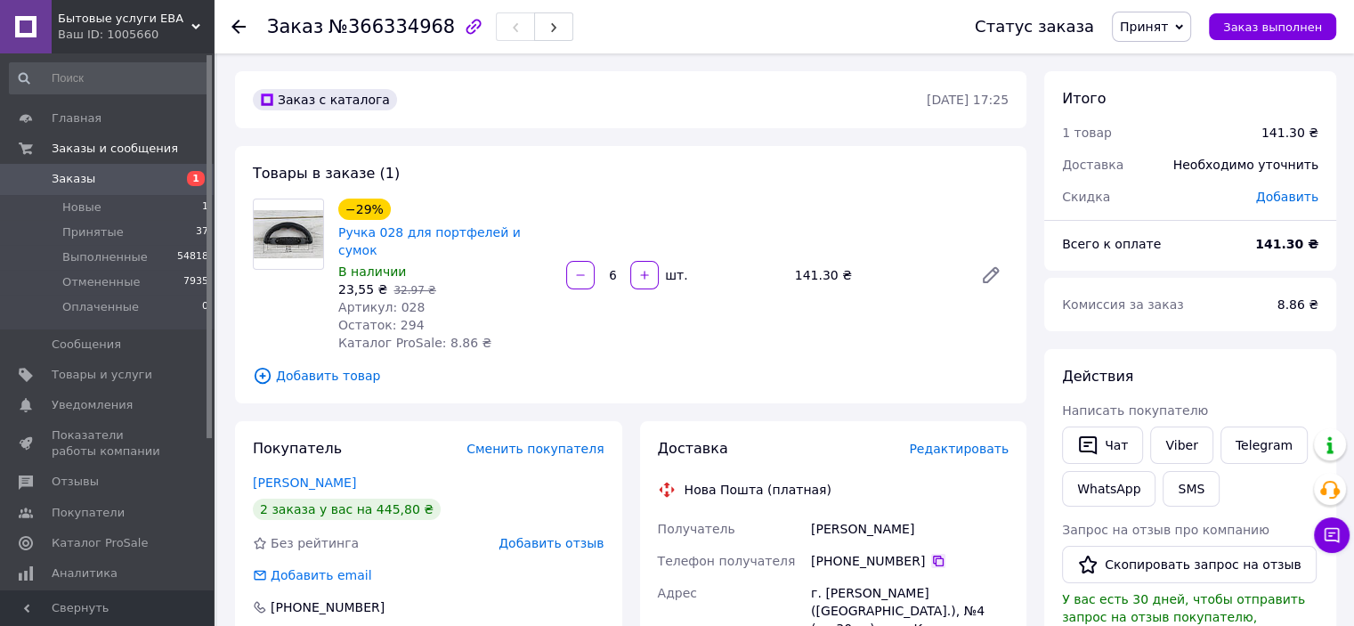
click at [931, 554] on icon at bounding box center [938, 561] width 14 height 14
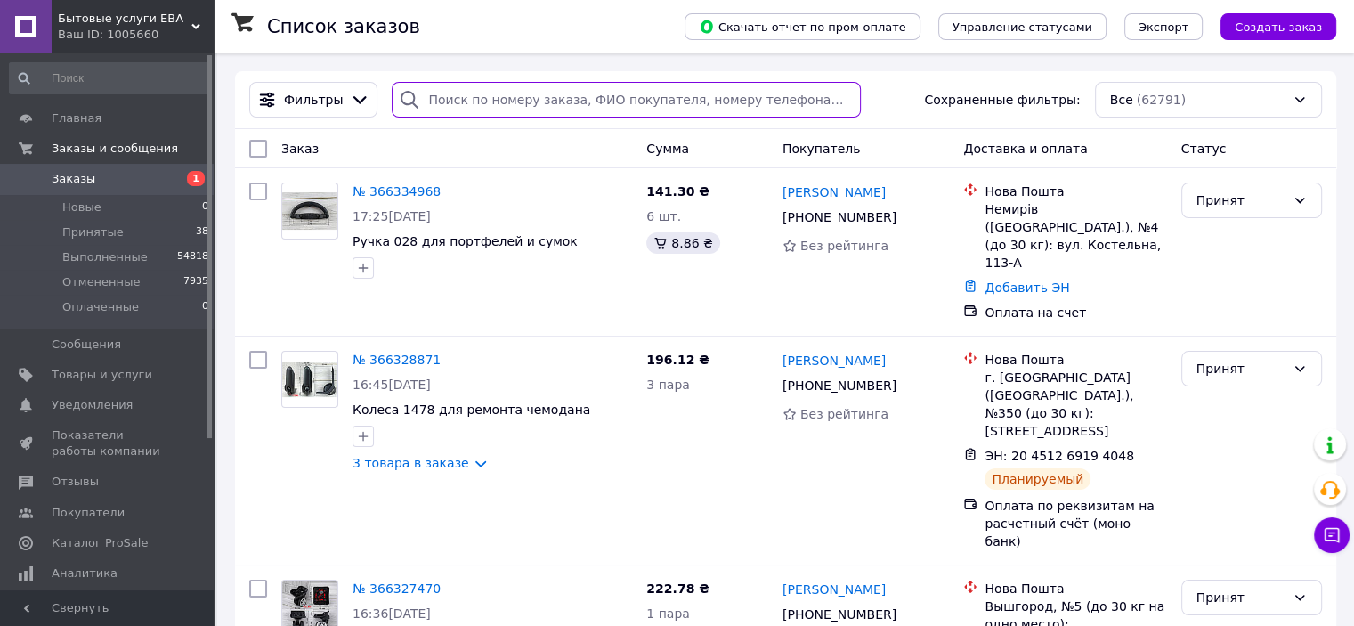
click at [472, 99] on input "search" at bounding box center [626, 100] width 469 height 36
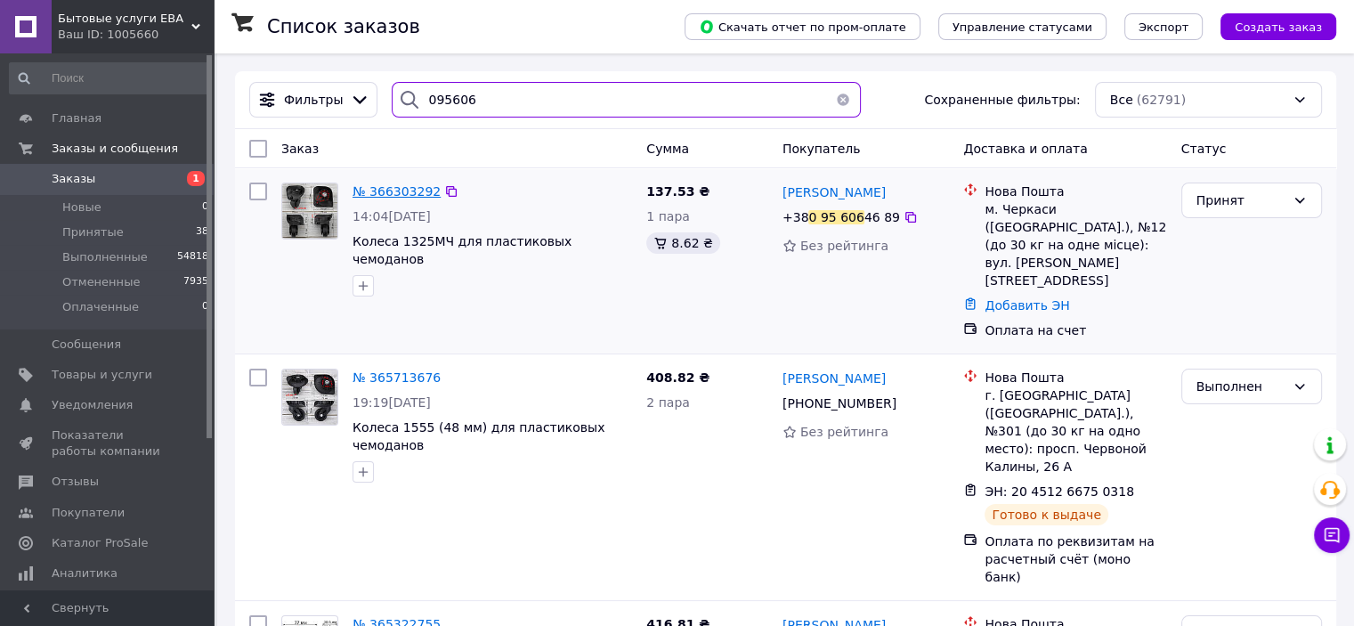
type input "095606"
drag, startPoint x: 490, startPoint y: 96, endPoint x: 385, endPoint y: 92, distance: 105.2
click at [392, 93] on div "095606" at bounding box center [626, 100] width 469 height 36
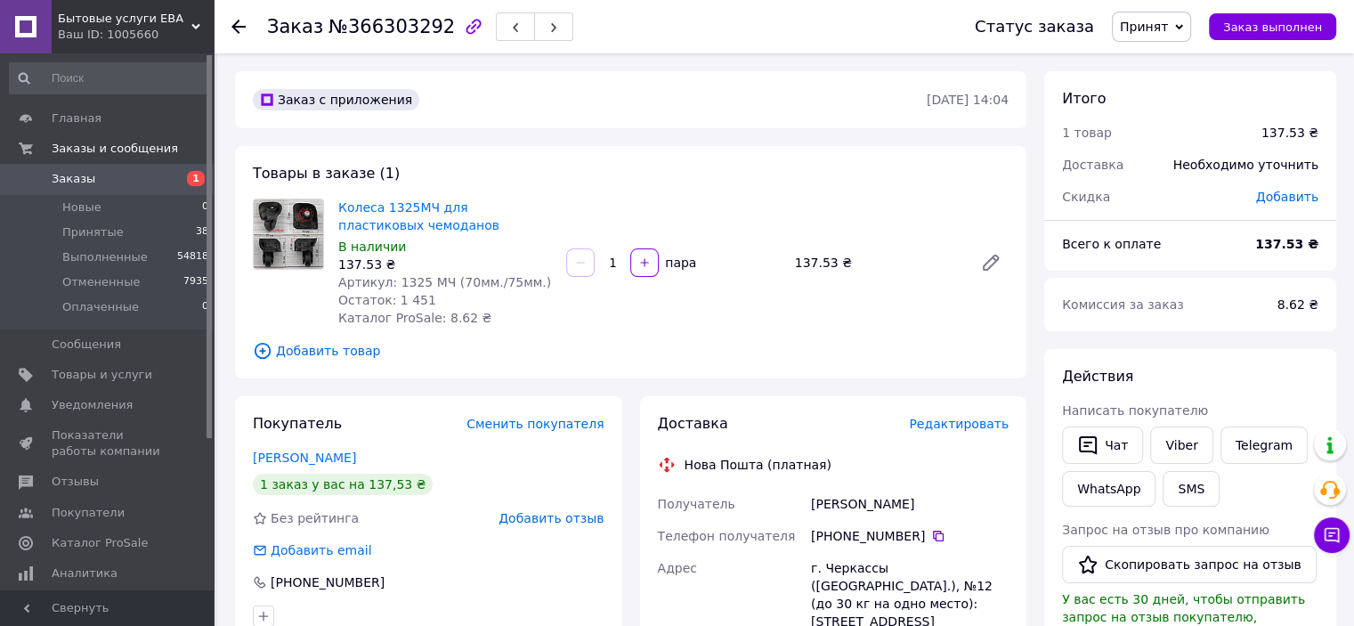
click at [956, 426] on span "Редактировать" at bounding box center [959, 424] width 100 height 14
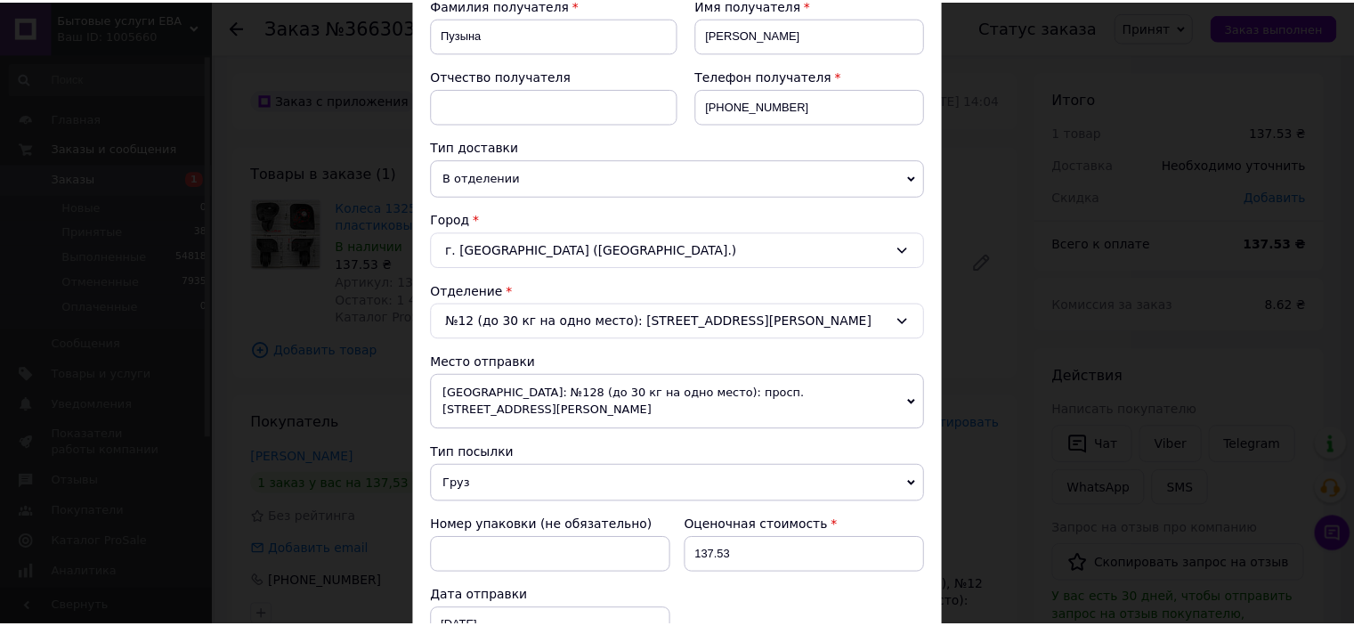
scroll to position [583, 0]
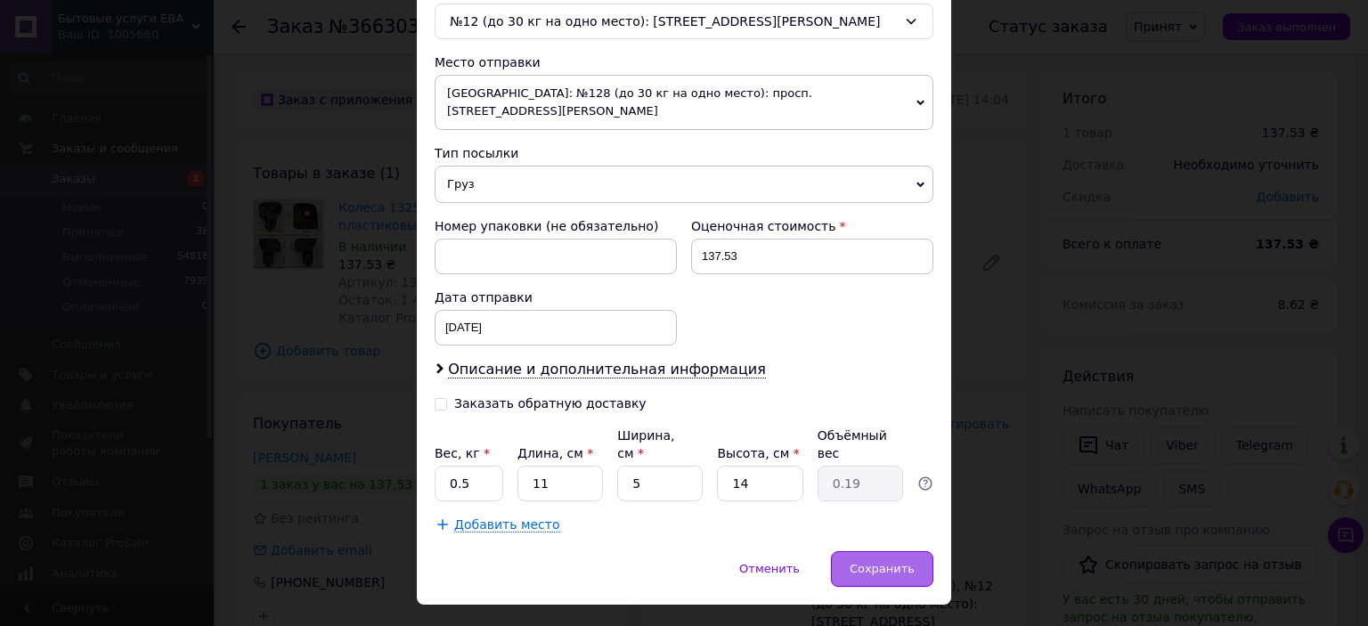
click at [883, 551] on div "Сохранить" at bounding box center [882, 569] width 102 height 36
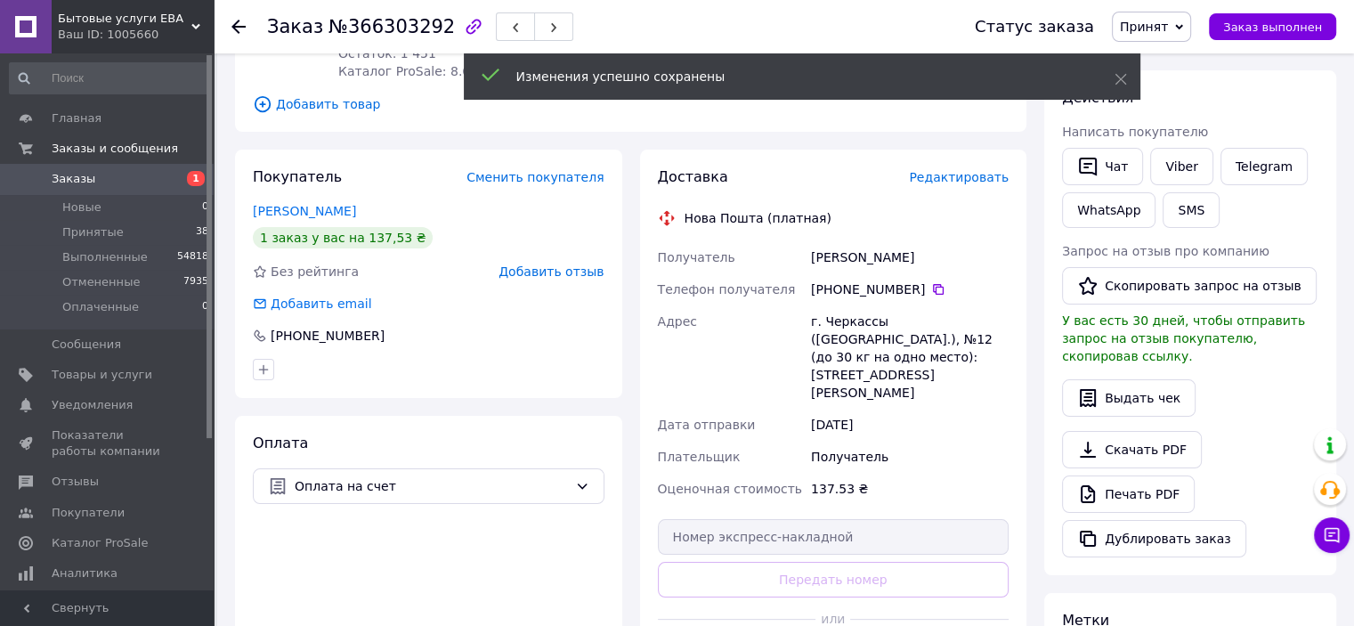
scroll to position [267, 0]
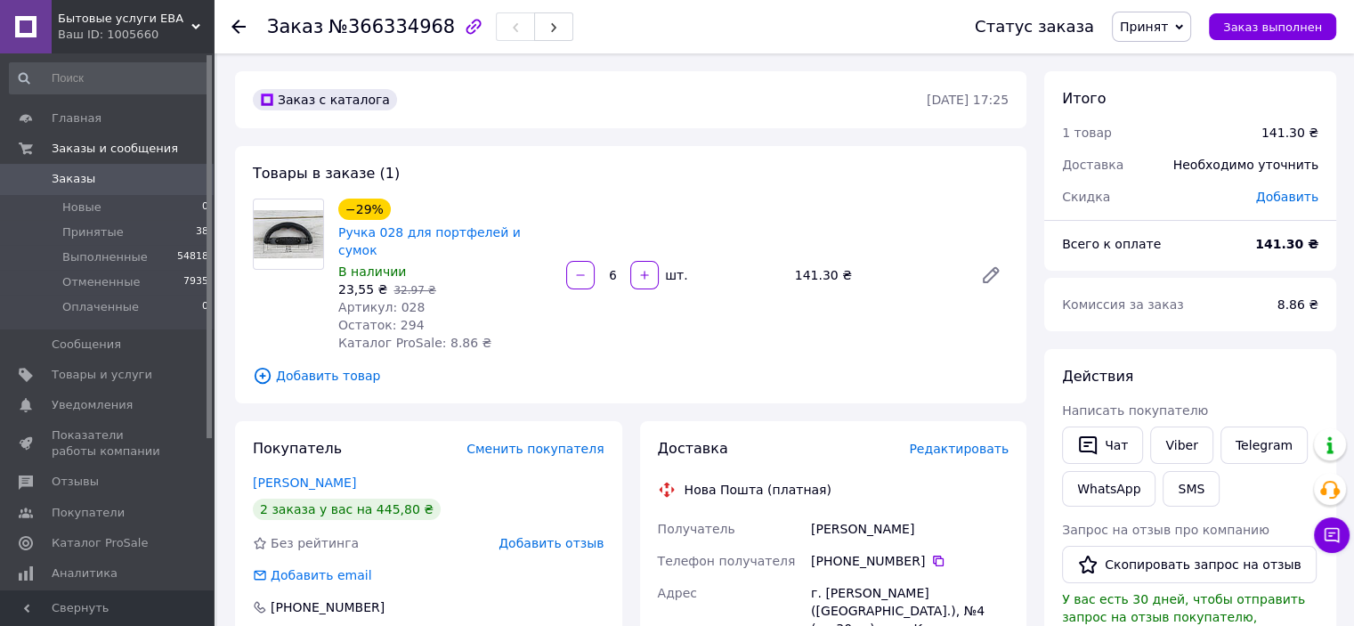
click at [967, 442] on span "Редактировать" at bounding box center [959, 449] width 100 height 14
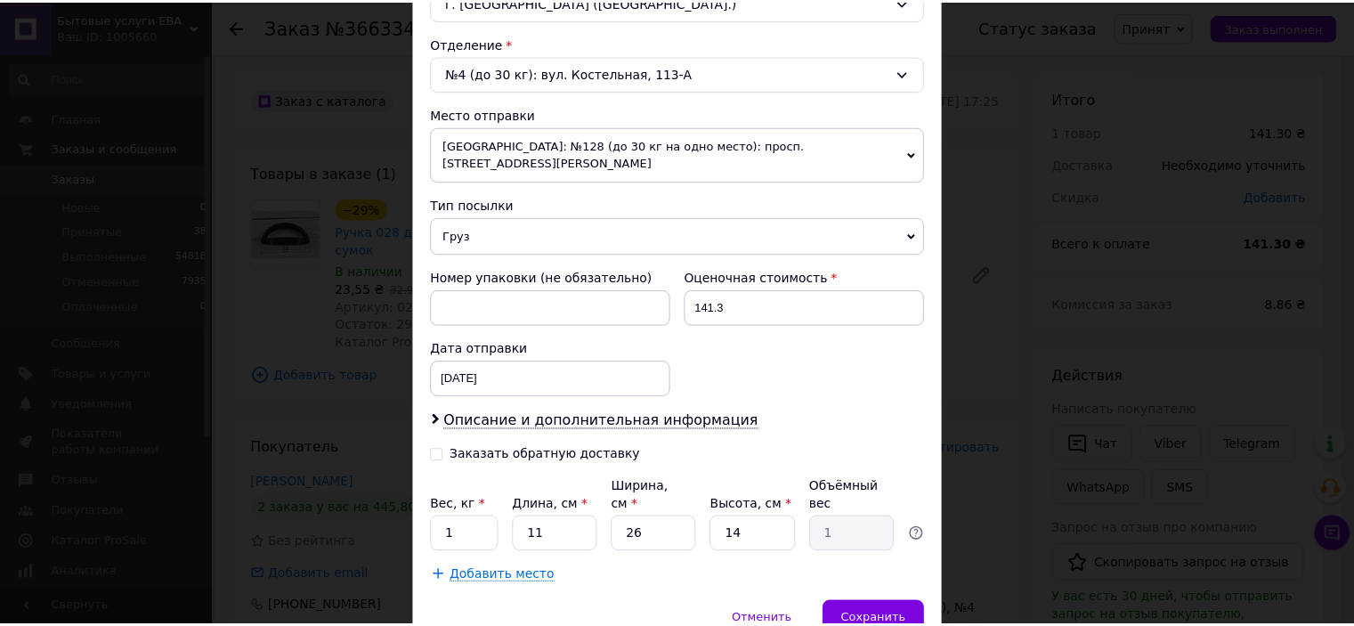
scroll to position [583, 0]
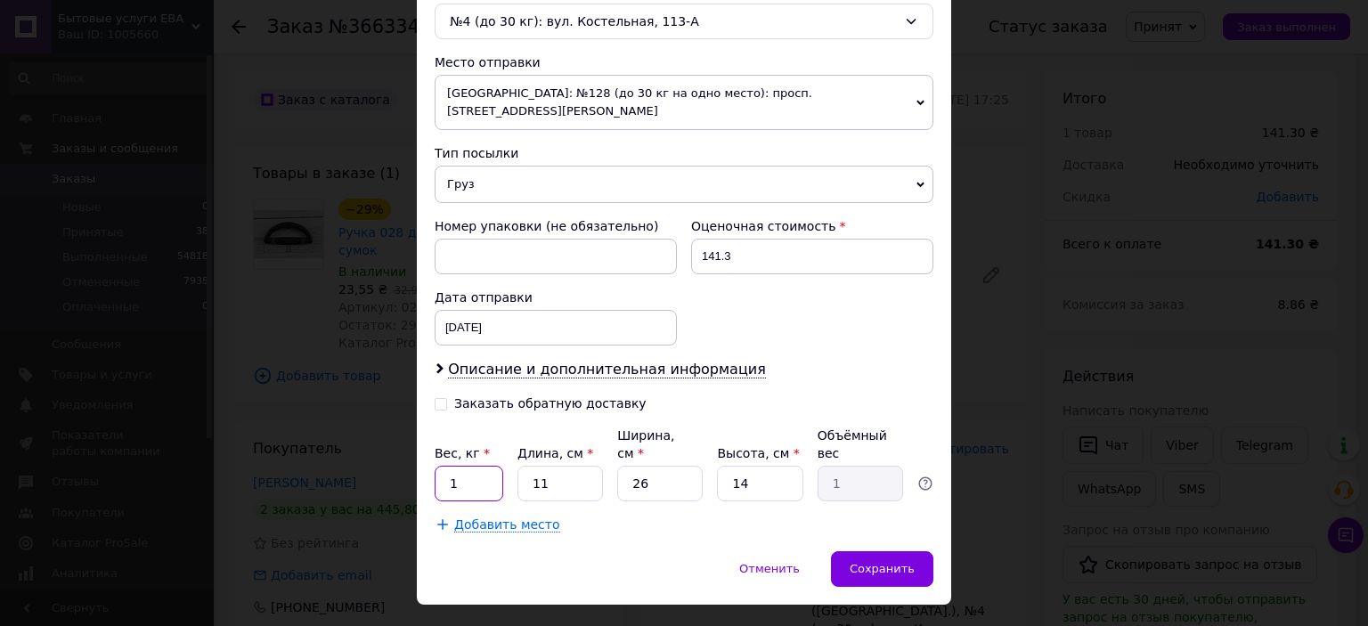
drag, startPoint x: 473, startPoint y: 442, endPoint x: 433, endPoint y: 442, distance: 40.1
click at [435, 466] on input "1" at bounding box center [469, 484] width 69 height 36
type input "0.5"
drag, startPoint x: 648, startPoint y: 442, endPoint x: 613, endPoint y: 439, distance: 35.7
click at [613, 439] on div "Вес, кг * 0.5 Длина, см * 11 Ширина, см * 26 Высота, см * 14 Объёмный вес 1" at bounding box center [684, 464] width 499 height 75
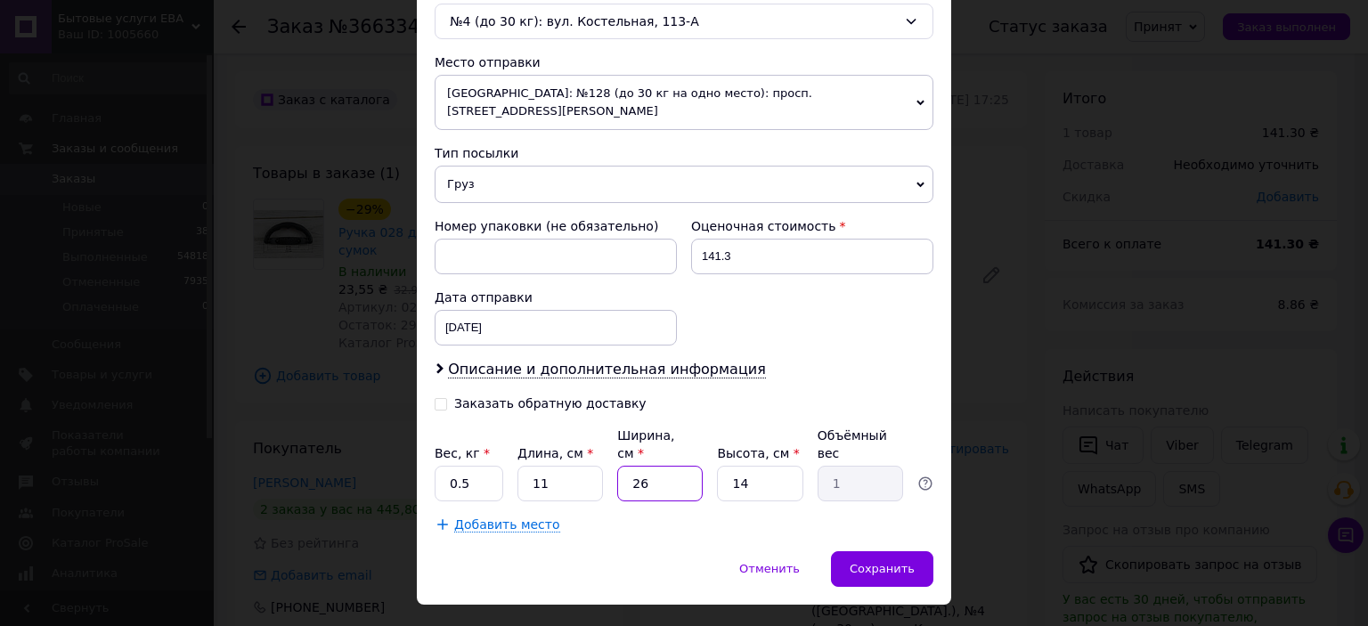
type input "5"
type input "0.19"
type input "5"
click at [883, 562] on span "Сохранить" at bounding box center [882, 568] width 65 height 13
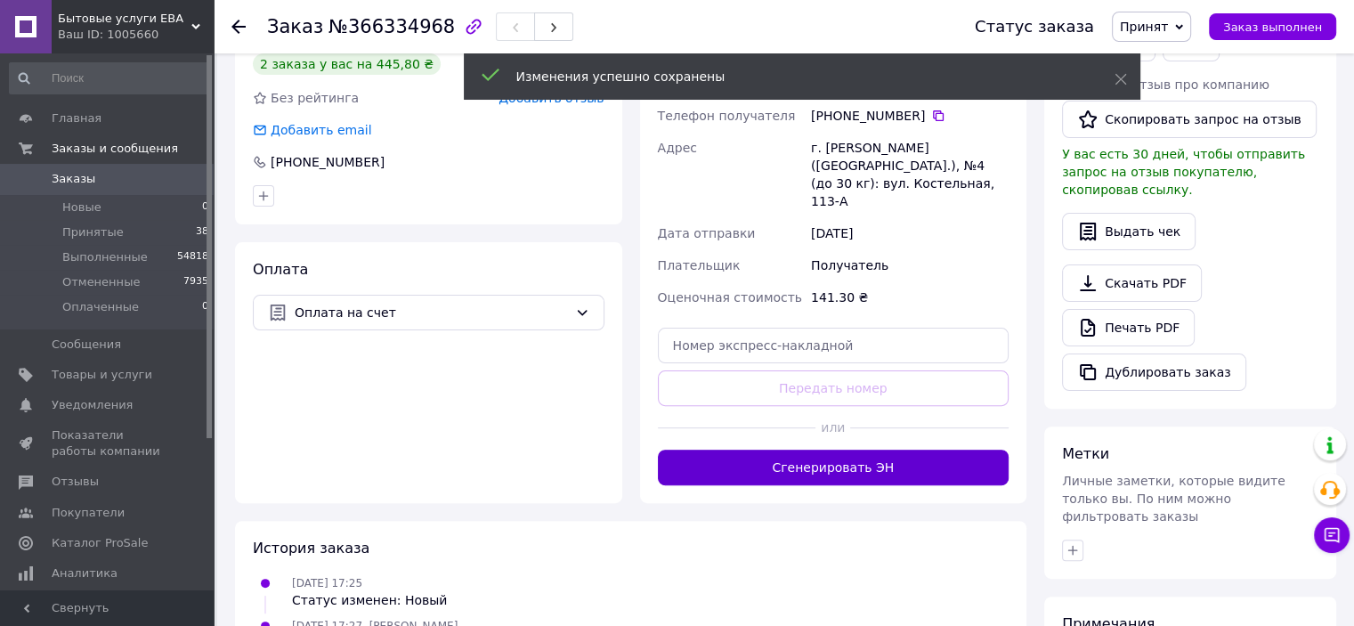
click at [859, 450] on button "Сгенерировать ЭН" at bounding box center [834, 468] width 352 height 36
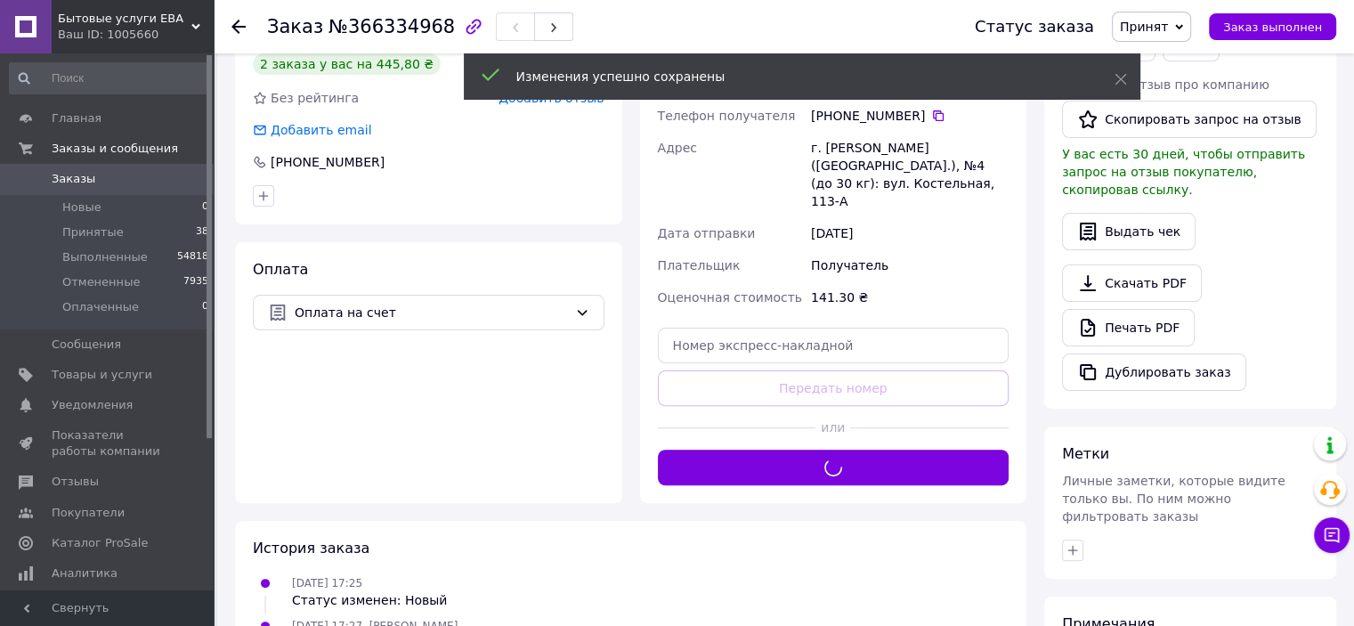
scroll to position [356, 0]
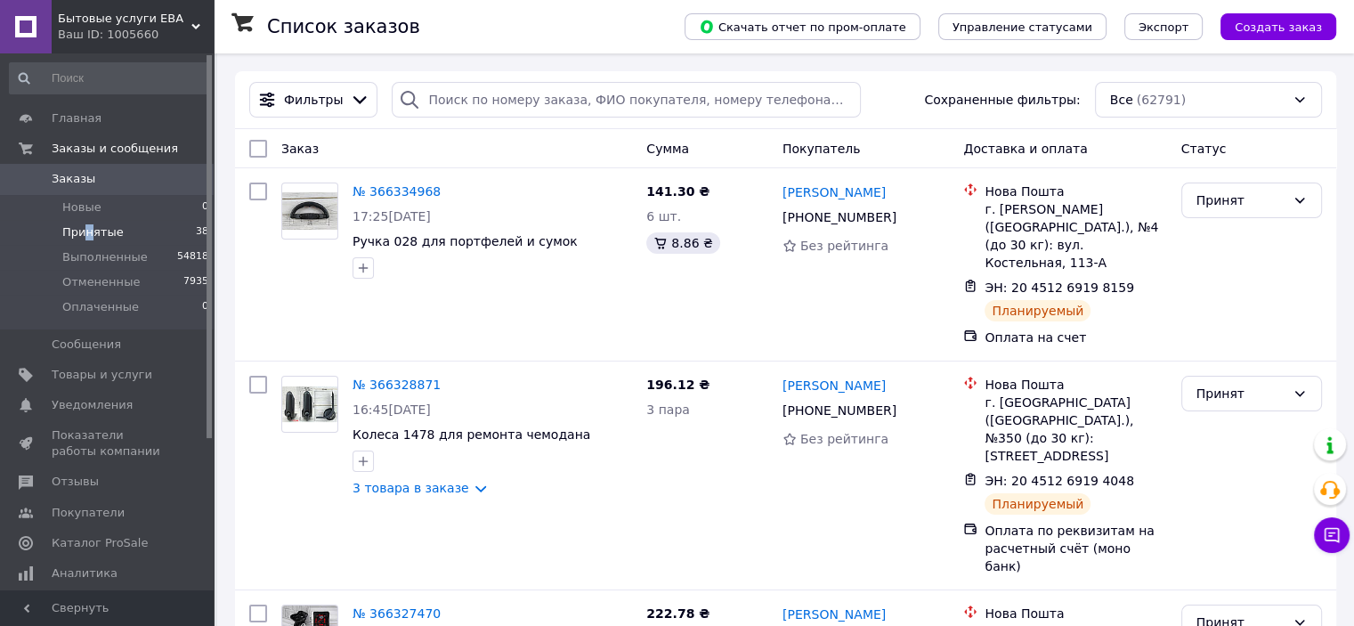
click at [87, 233] on span "Принятые" at bounding box center [92, 232] width 61 height 16
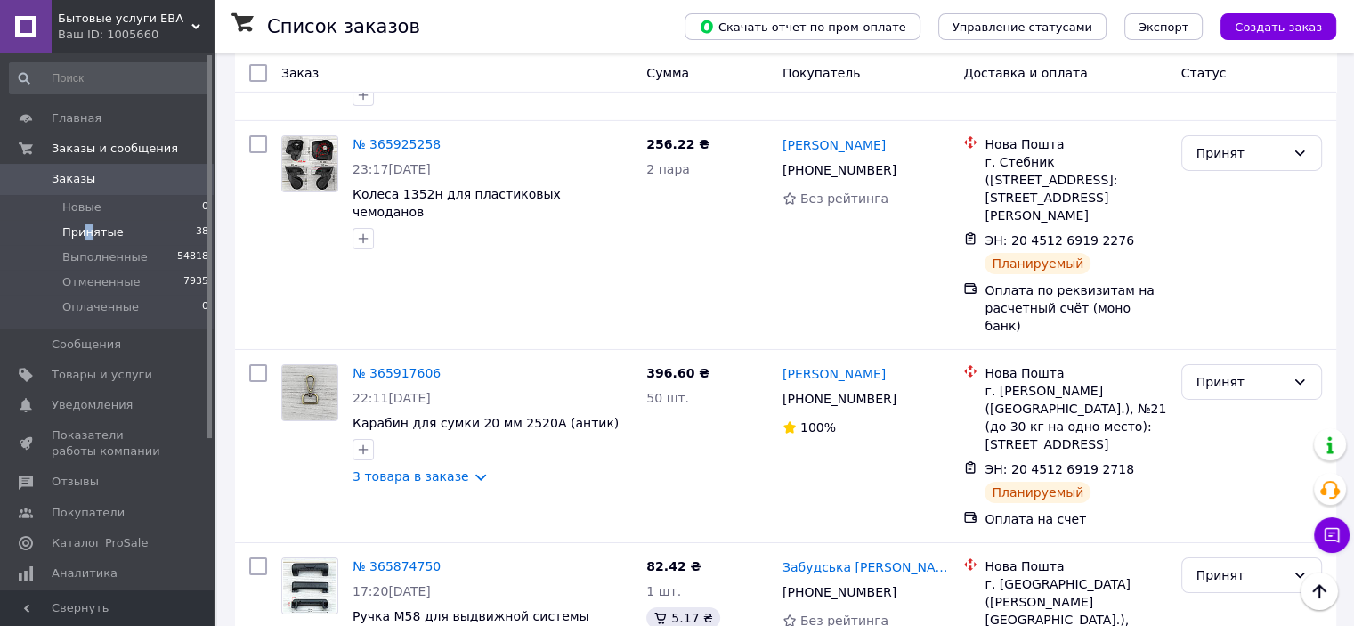
scroll to position [6145, 0]
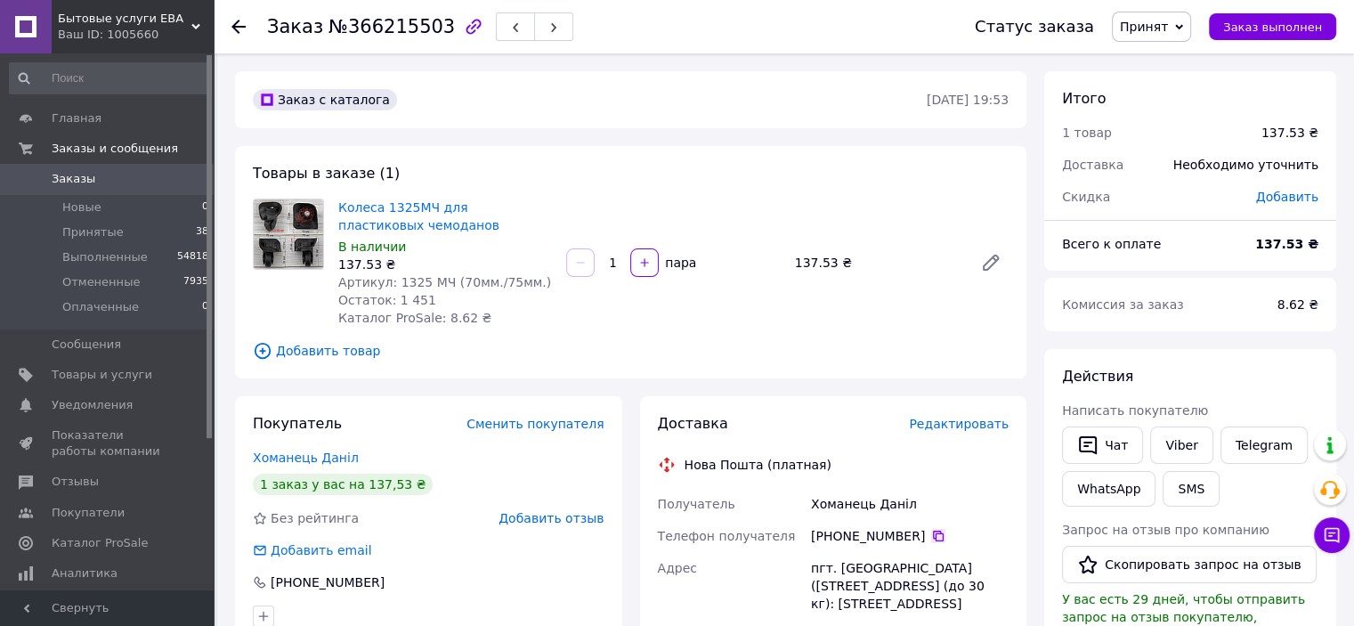
click at [931, 536] on icon at bounding box center [938, 536] width 14 height 14
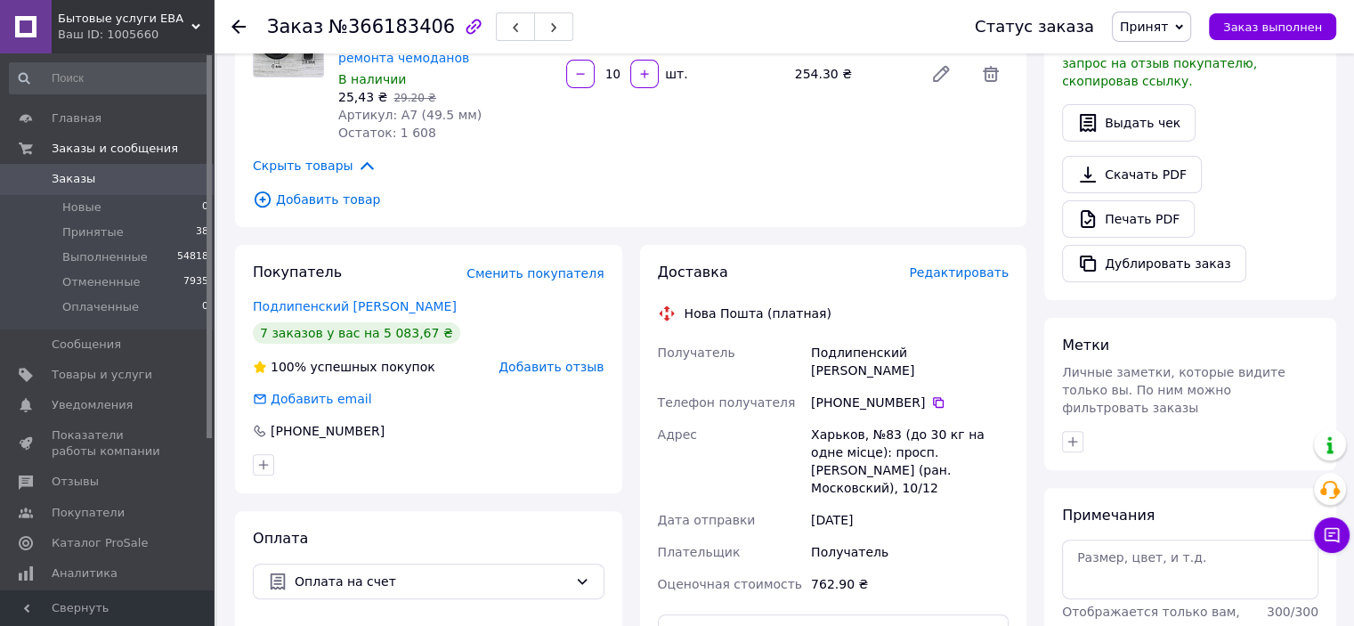
scroll to position [623, 0]
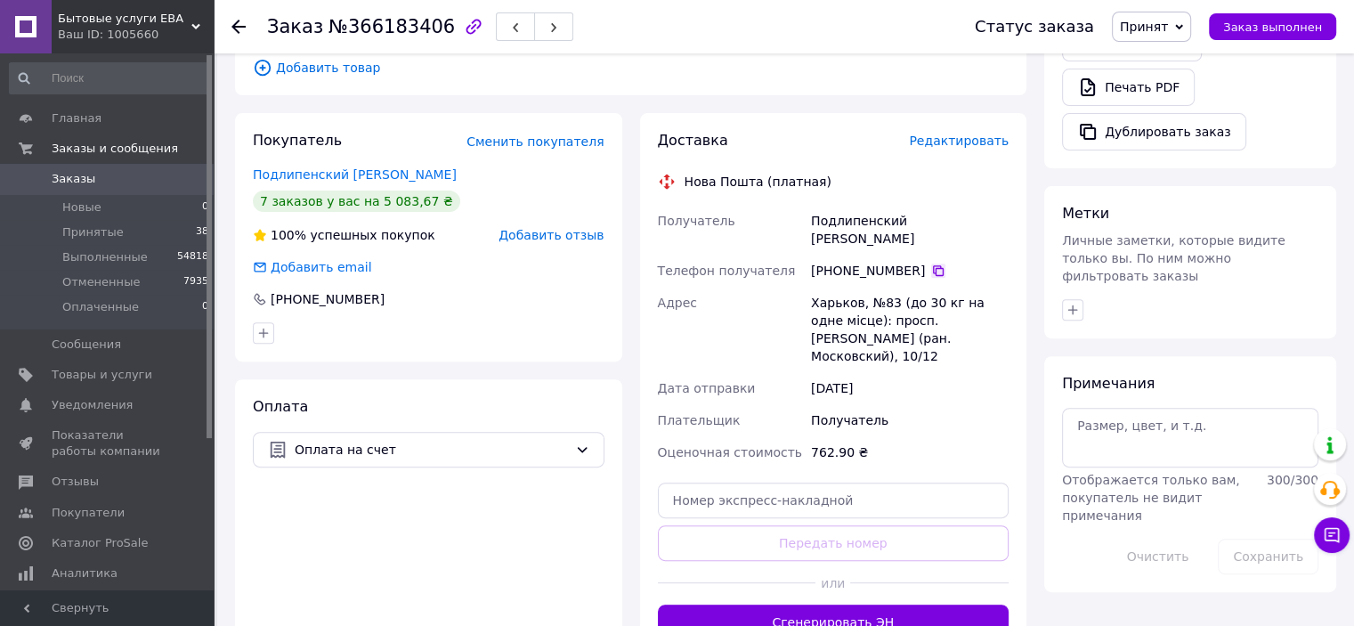
click at [931, 264] on icon at bounding box center [938, 271] width 14 height 14
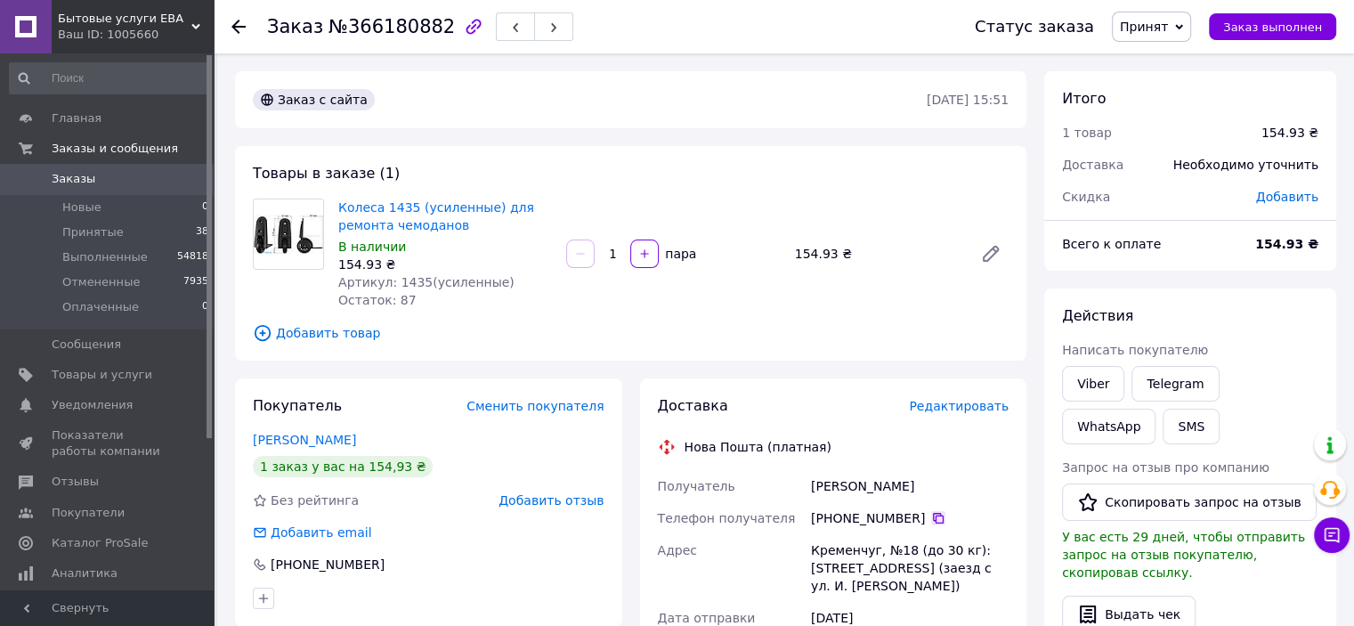
click at [931, 518] on icon at bounding box center [938, 518] width 14 height 14
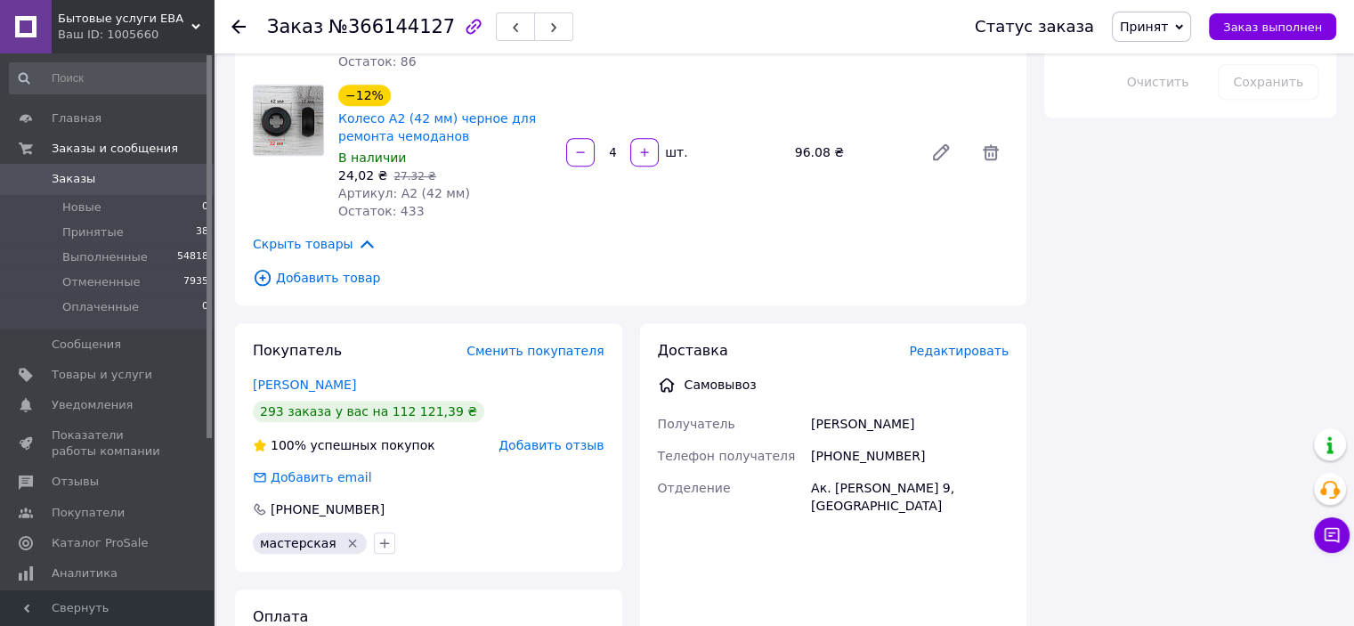
scroll to position [1069, 0]
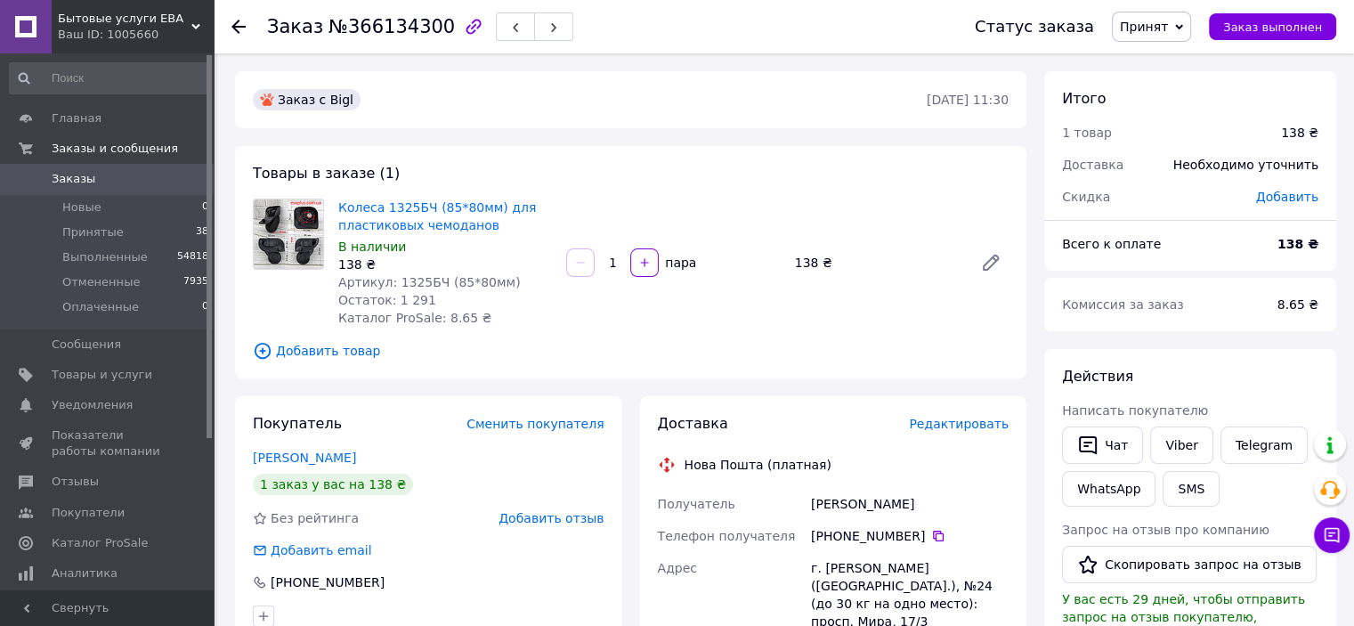
drag, startPoint x: 933, startPoint y: 533, endPoint x: 878, endPoint y: 540, distance: 55.6
click at [931, 533] on icon at bounding box center [938, 536] width 14 height 14
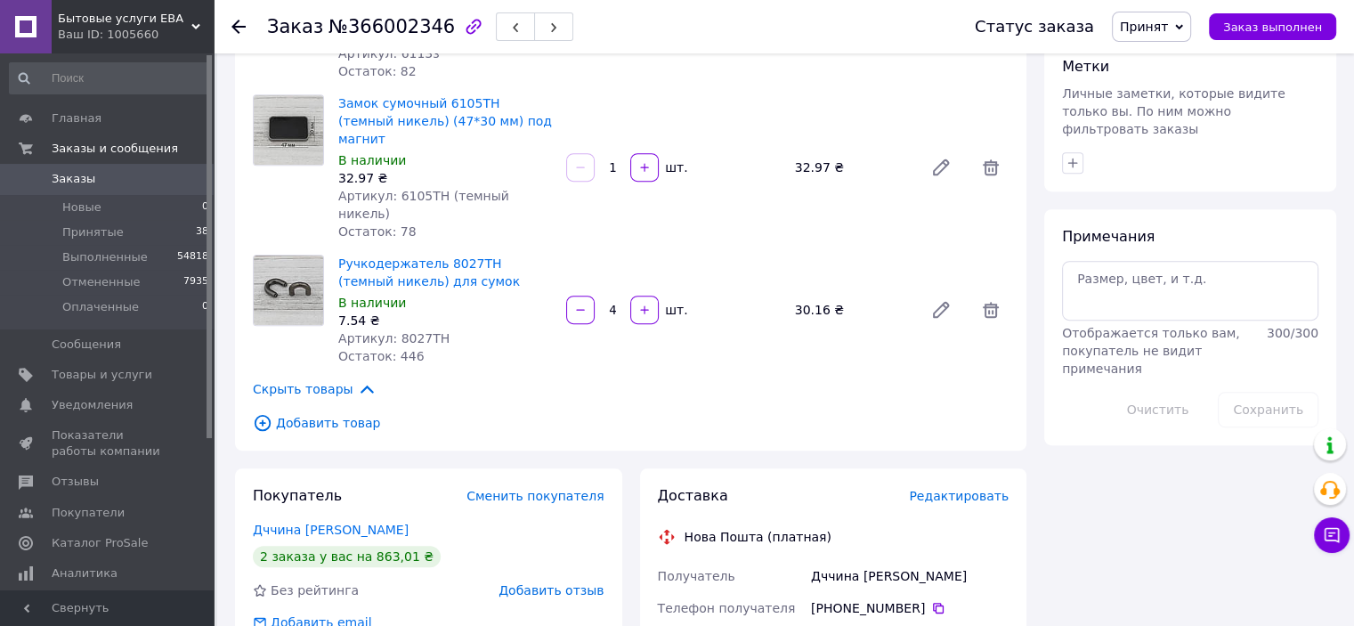
scroll to position [801, 0]
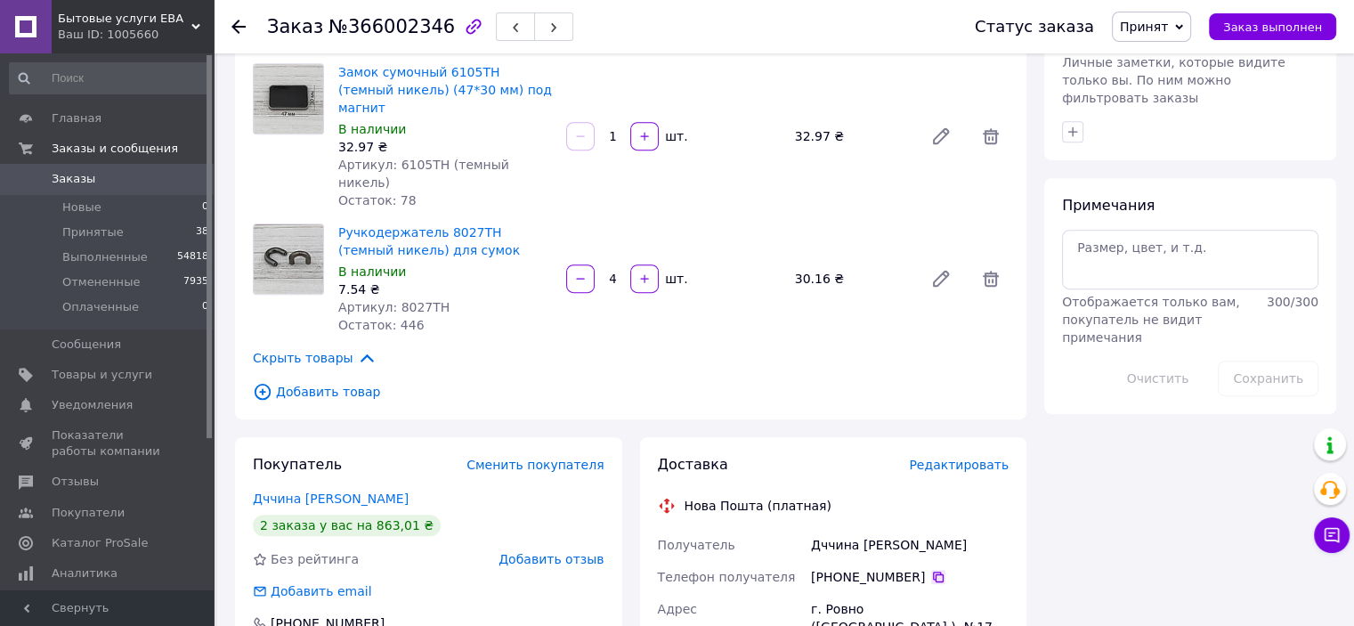
click at [931, 570] on icon at bounding box center [938, 577] width 14 height 14
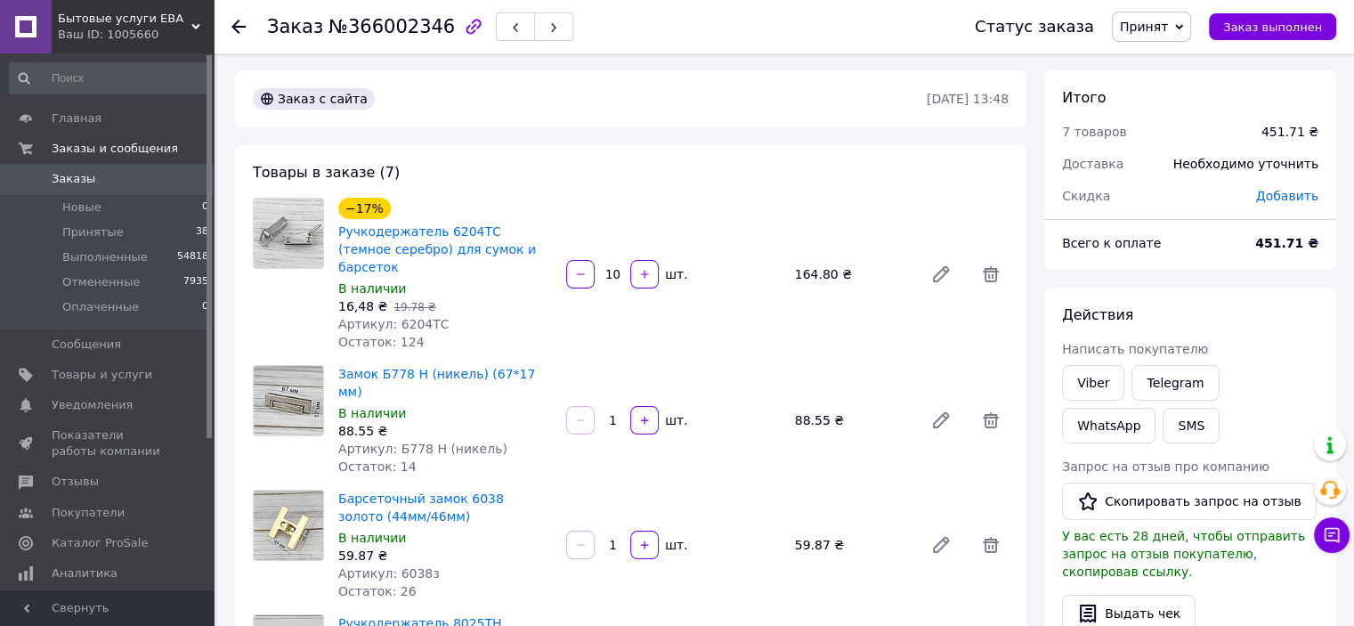
scroll to position [0, 0]
